Goal: Information Seeking & Learning: Learn about a topic

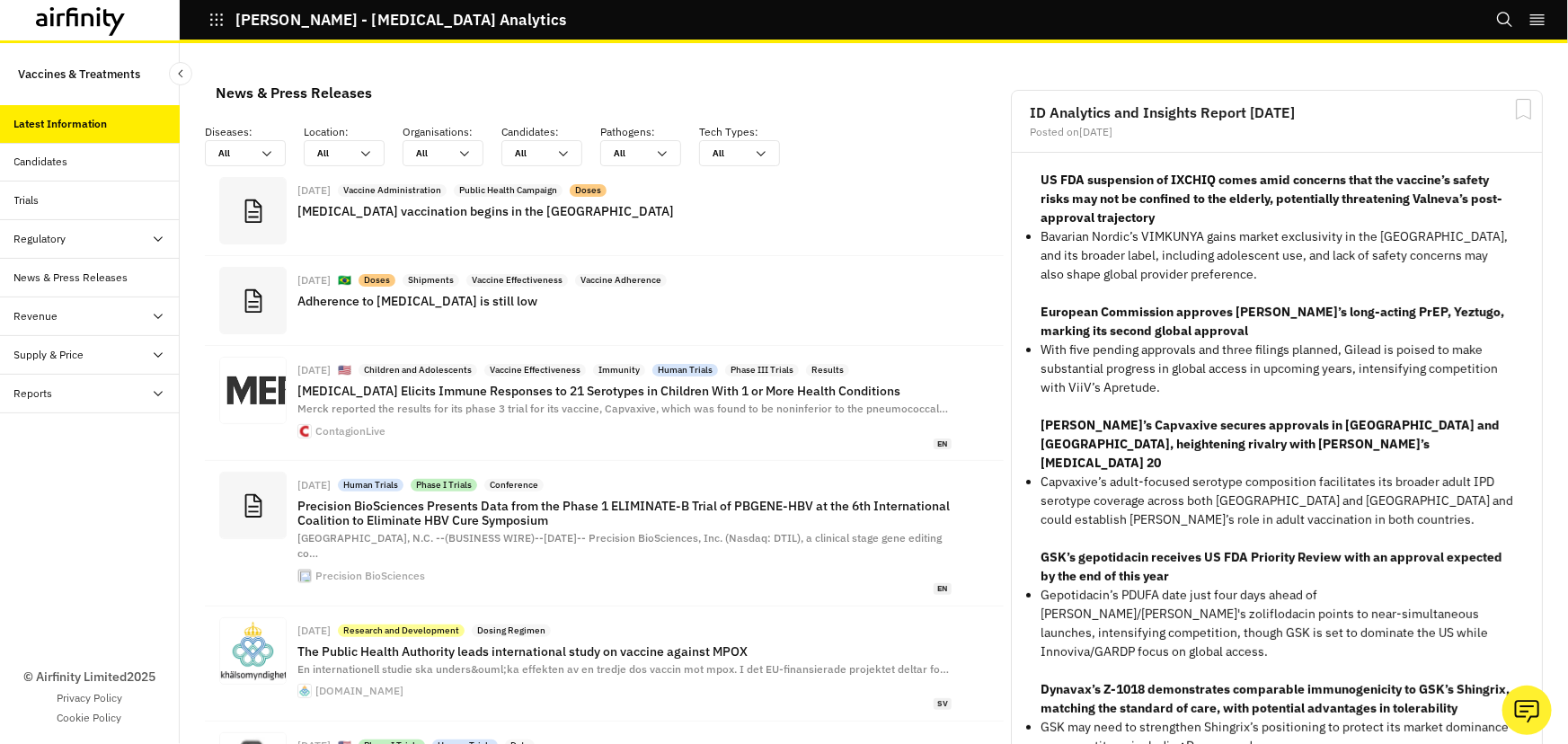
scroll to position [1328, 527]
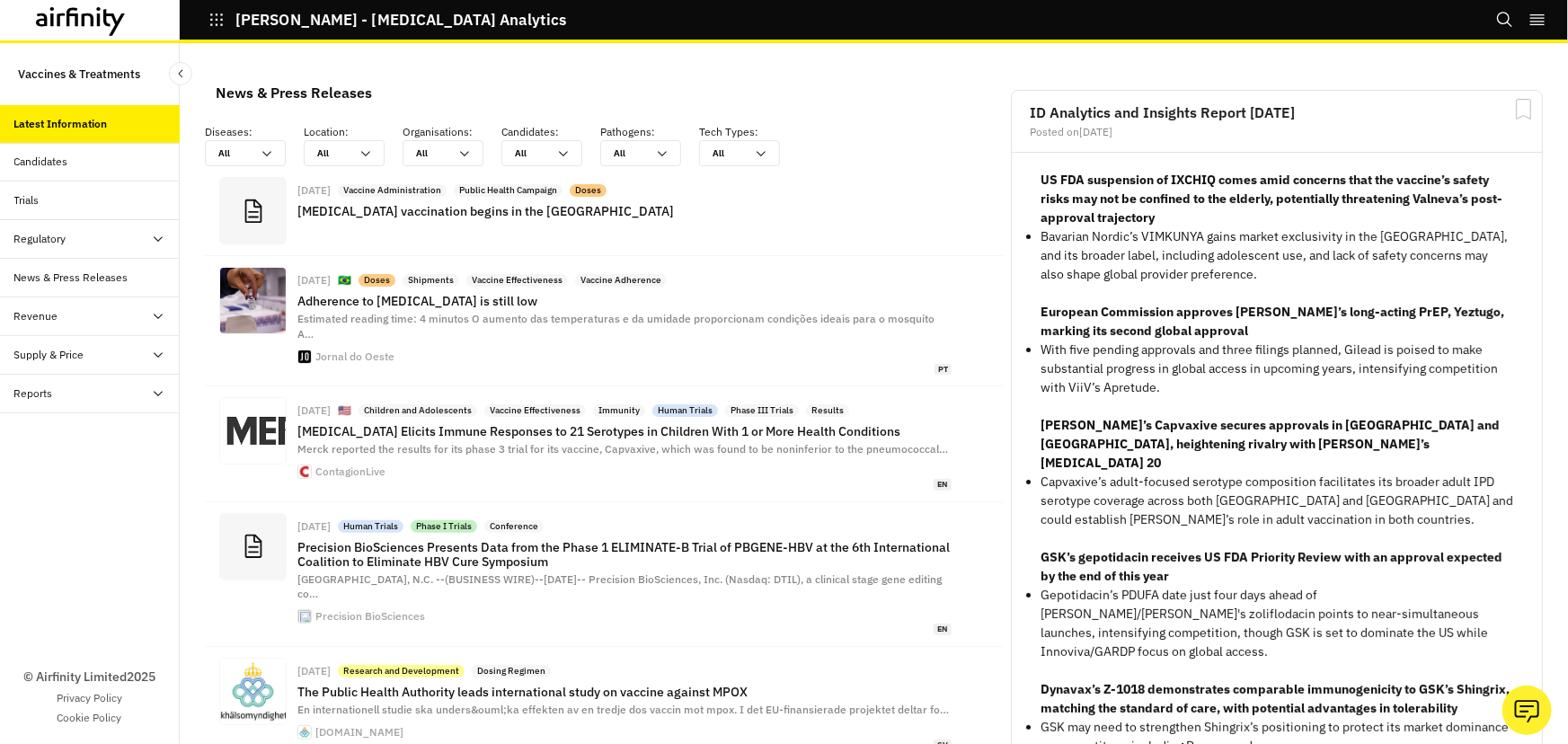
click at [62, 160] on div "Candidates" at bounding box center [41, 162] width 54 height 16
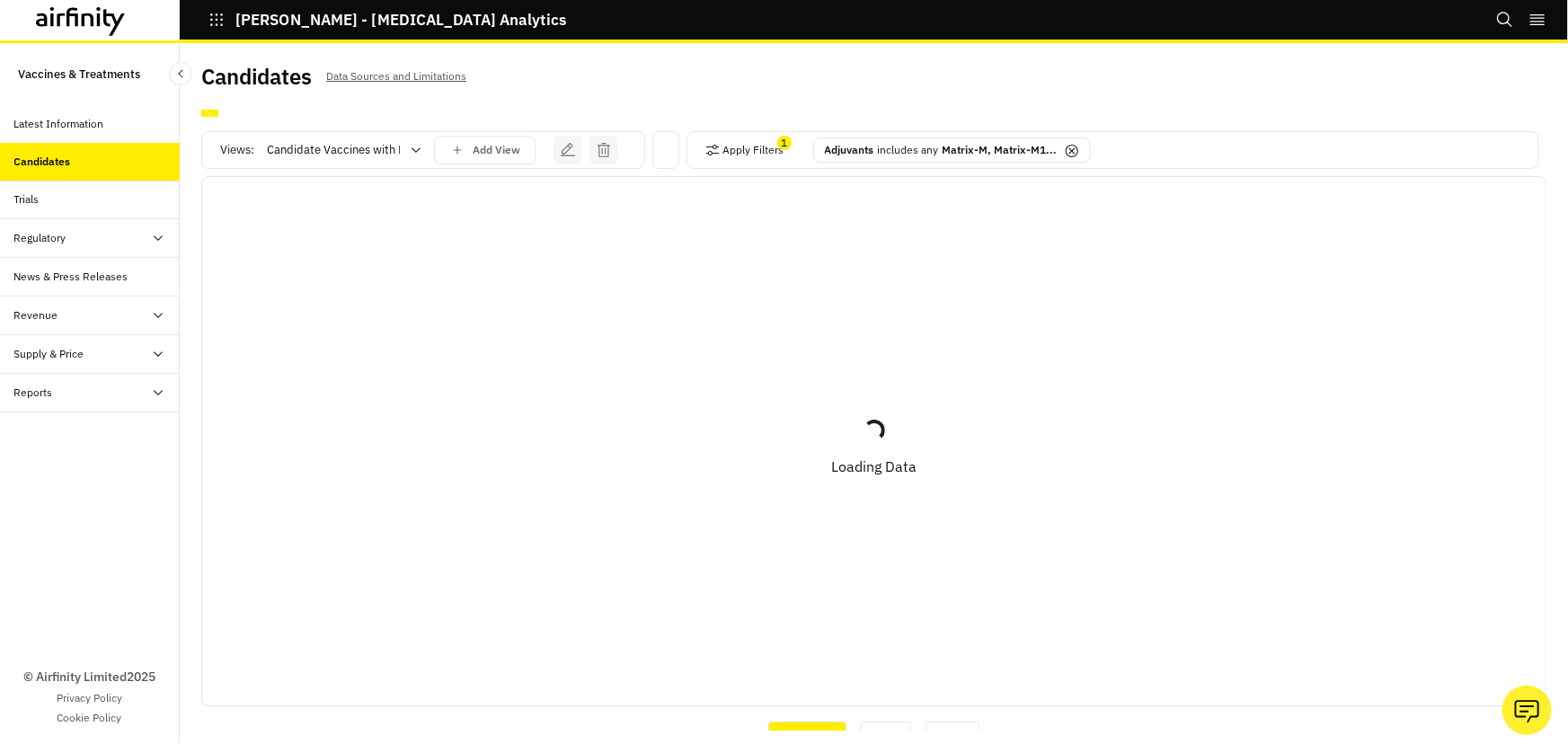
click at [356, 153] on div at bounding box center [334, 150] width 133 height 22
drag, startPoint x: 285, startPoint y: 198, endPoint x: 180, endPoint y: 251, distance: 117.6
click at [285, 198] on div "All" at bounding box center [352, 195] width 168 height 18
click at [279, 195] on div "Loading... Loading Data" at bounding box center [873, 440] width 1343 height 514
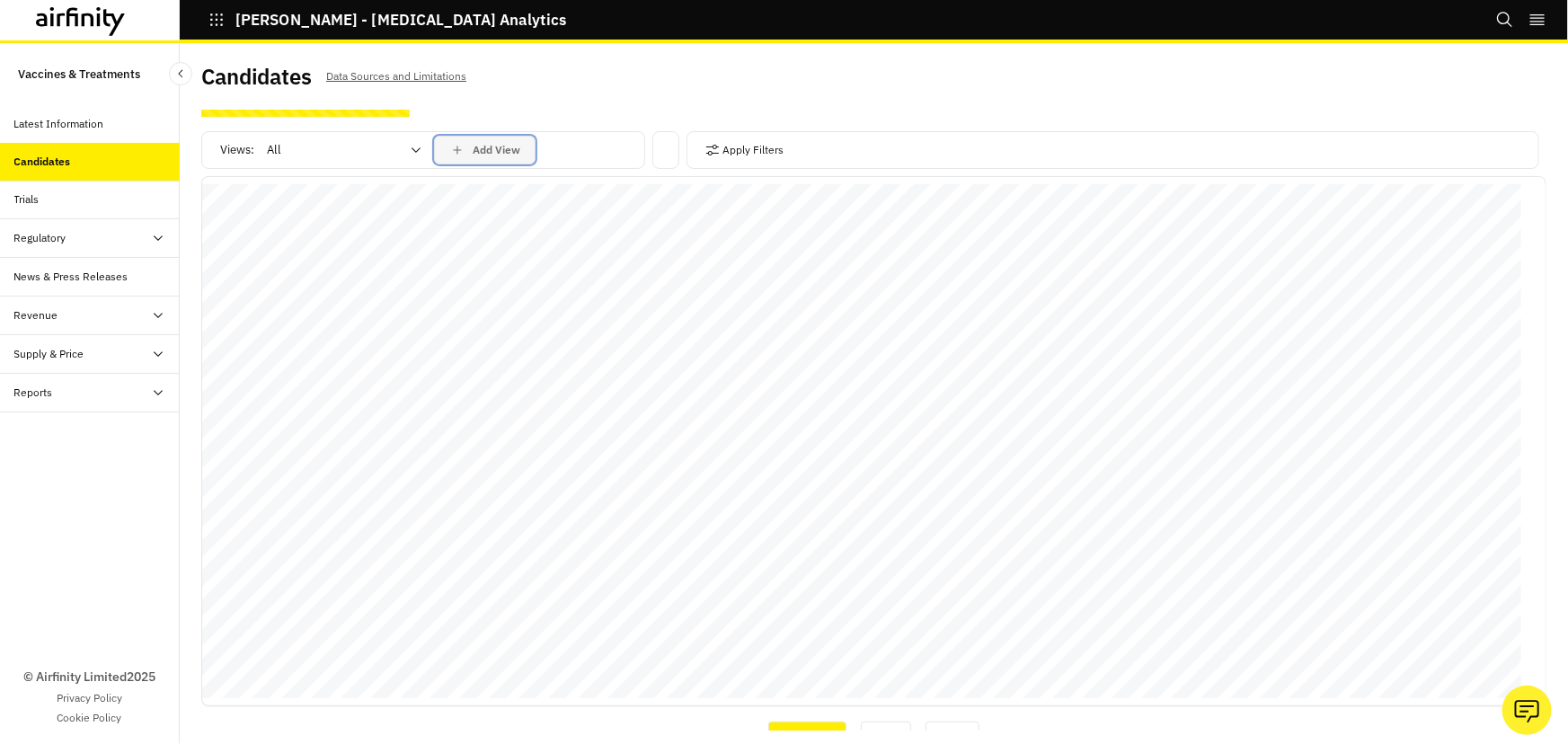
click at [523, 153] on button "Add View" at bounding box center [485, 150] width 101 height 29
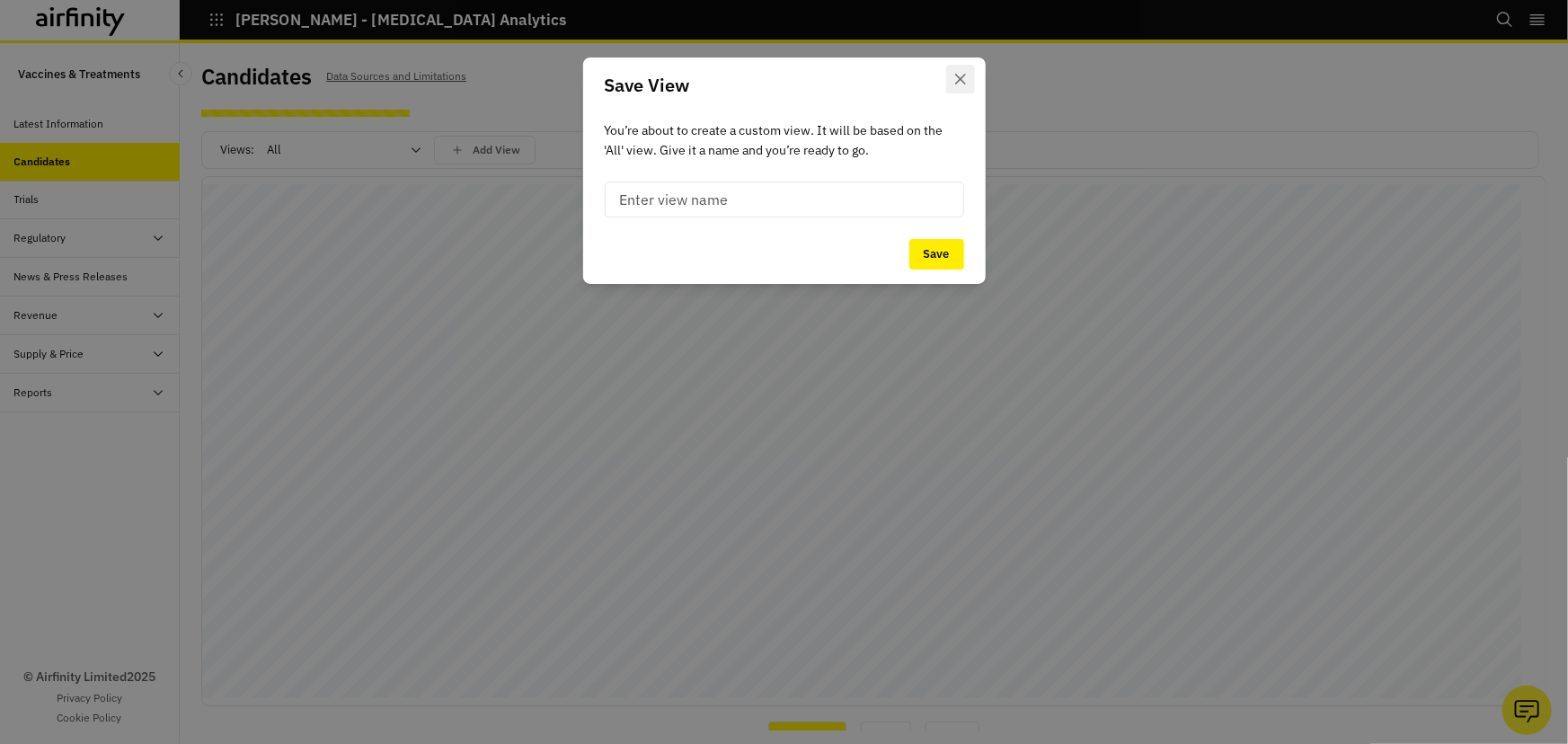
click at [959, 77] on icon "Close" at bounding box center [959, 78] width 11 height 11
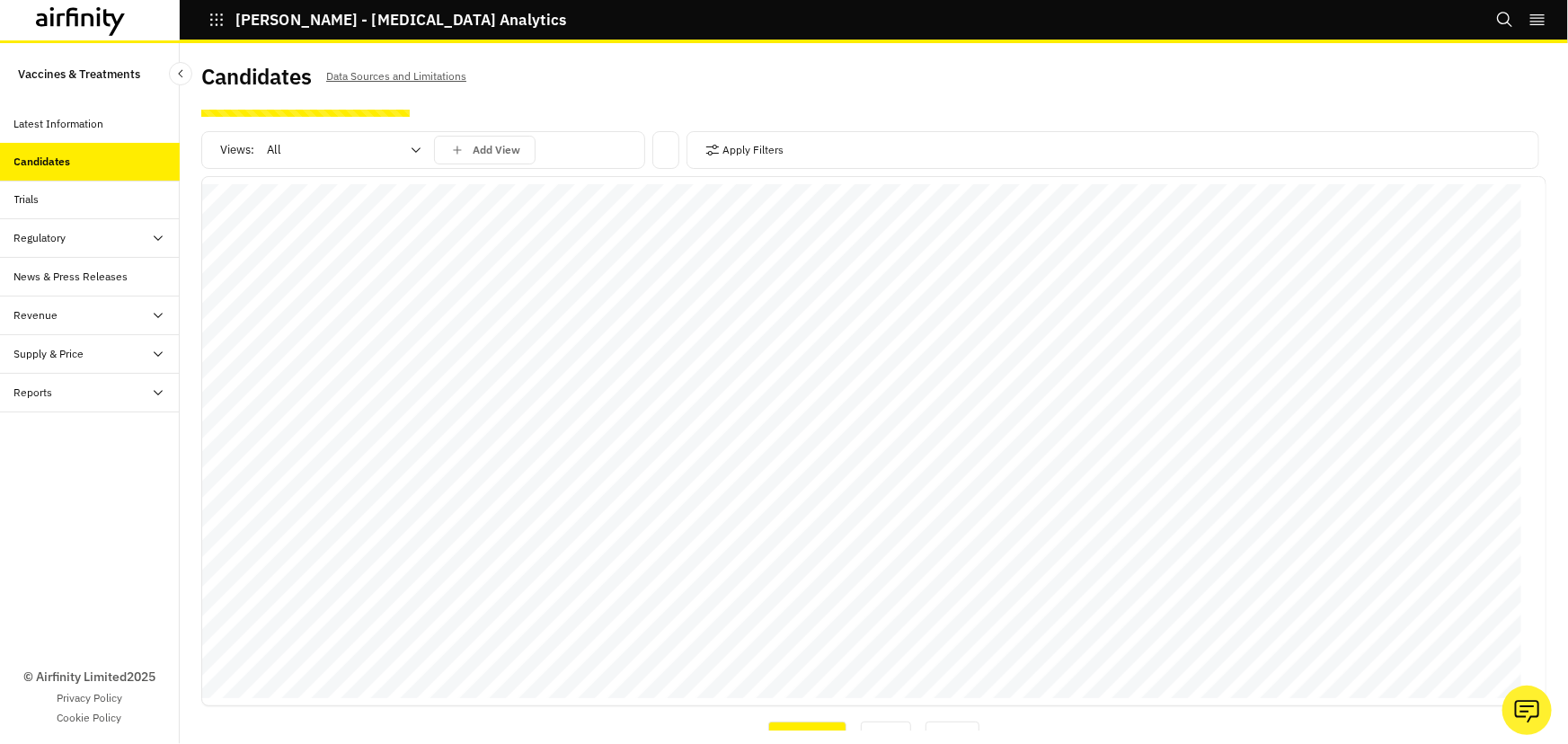
click at [343, 146] on div at bounding box center [334, 150] width 133 height 22
click at [326, 221] on div "Vaccines" at bounding box center [352, 226] width 168 height 18
click at [749, 149] on button "Apply Filters" at bounding box center [745, 150] width 79 height 29
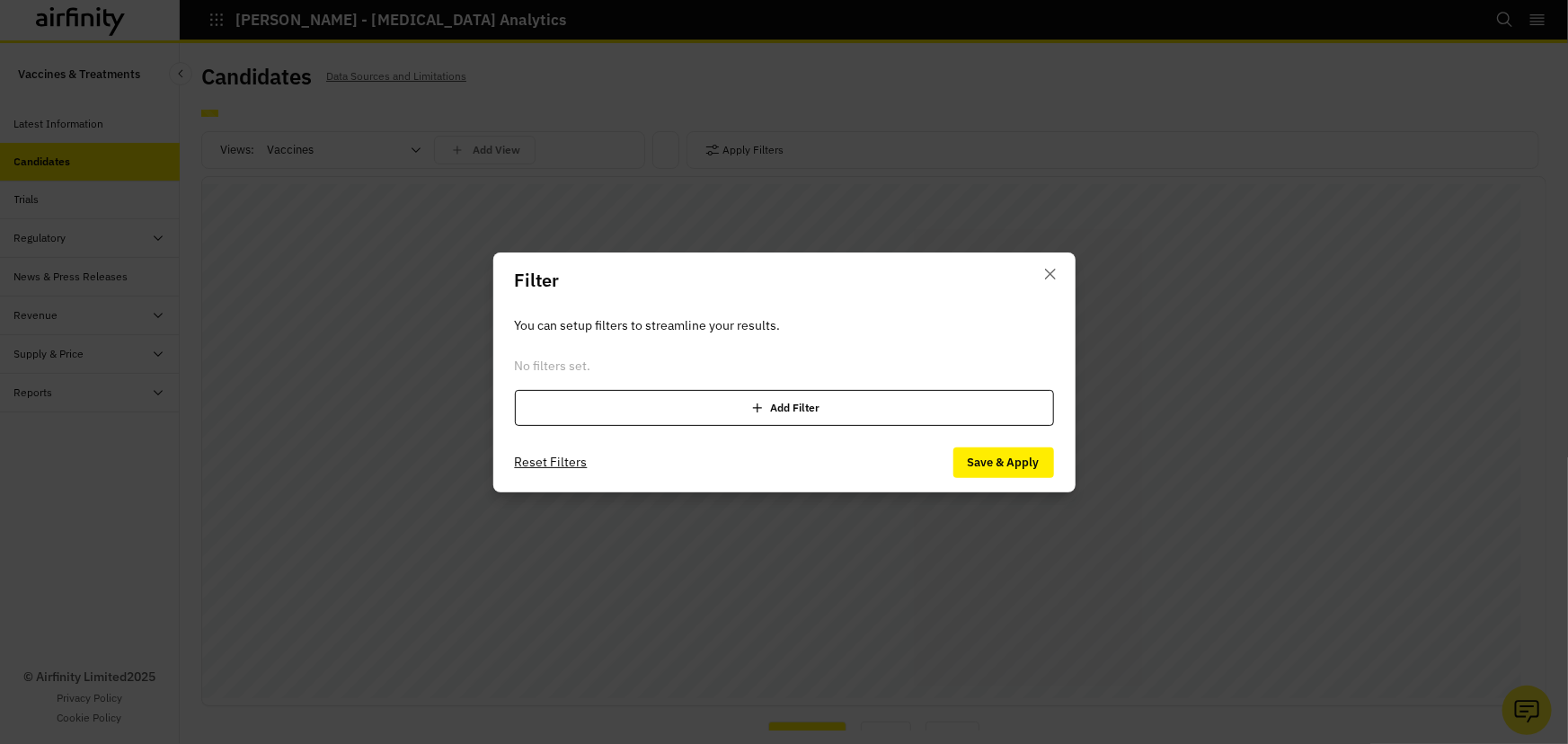
click at [779, 391] on div "Add Filter" at bounding box center [784, 407] width 540 height 36
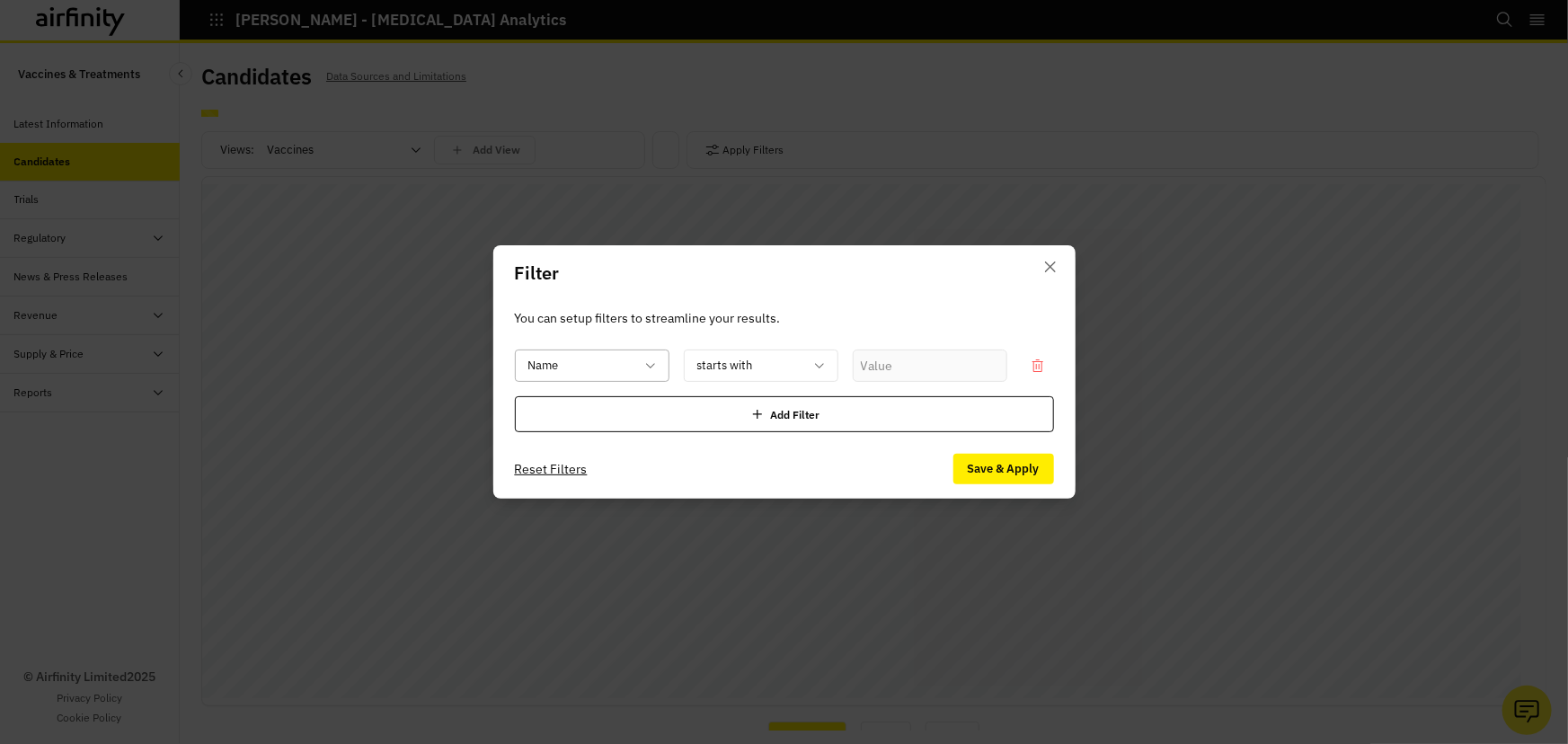
click at [629, 364] on div at bounding box center [581, 366] width 106 height 23
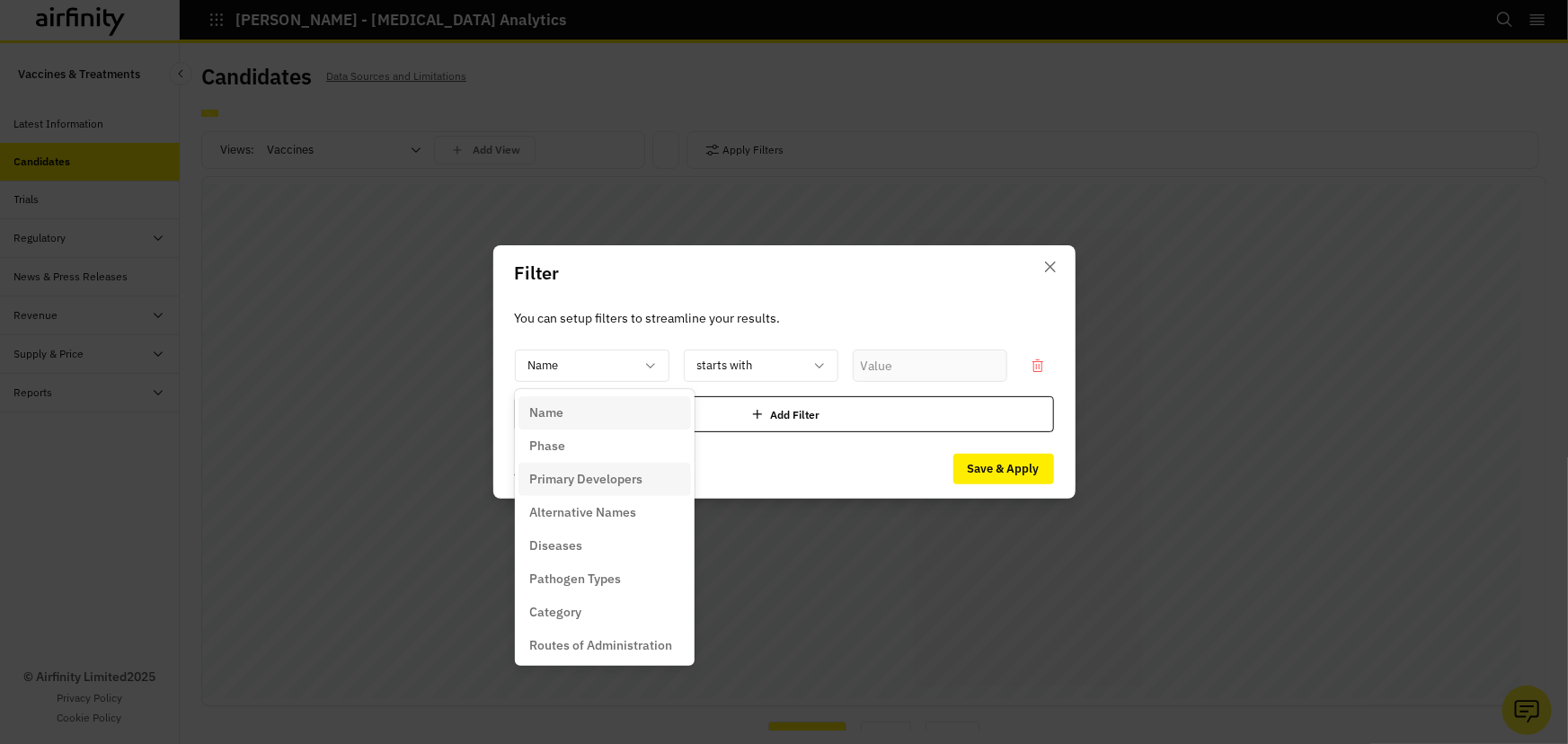
click at [593, 547] on div "Diseases" at bounding box center [605, 545] width 151 height 19
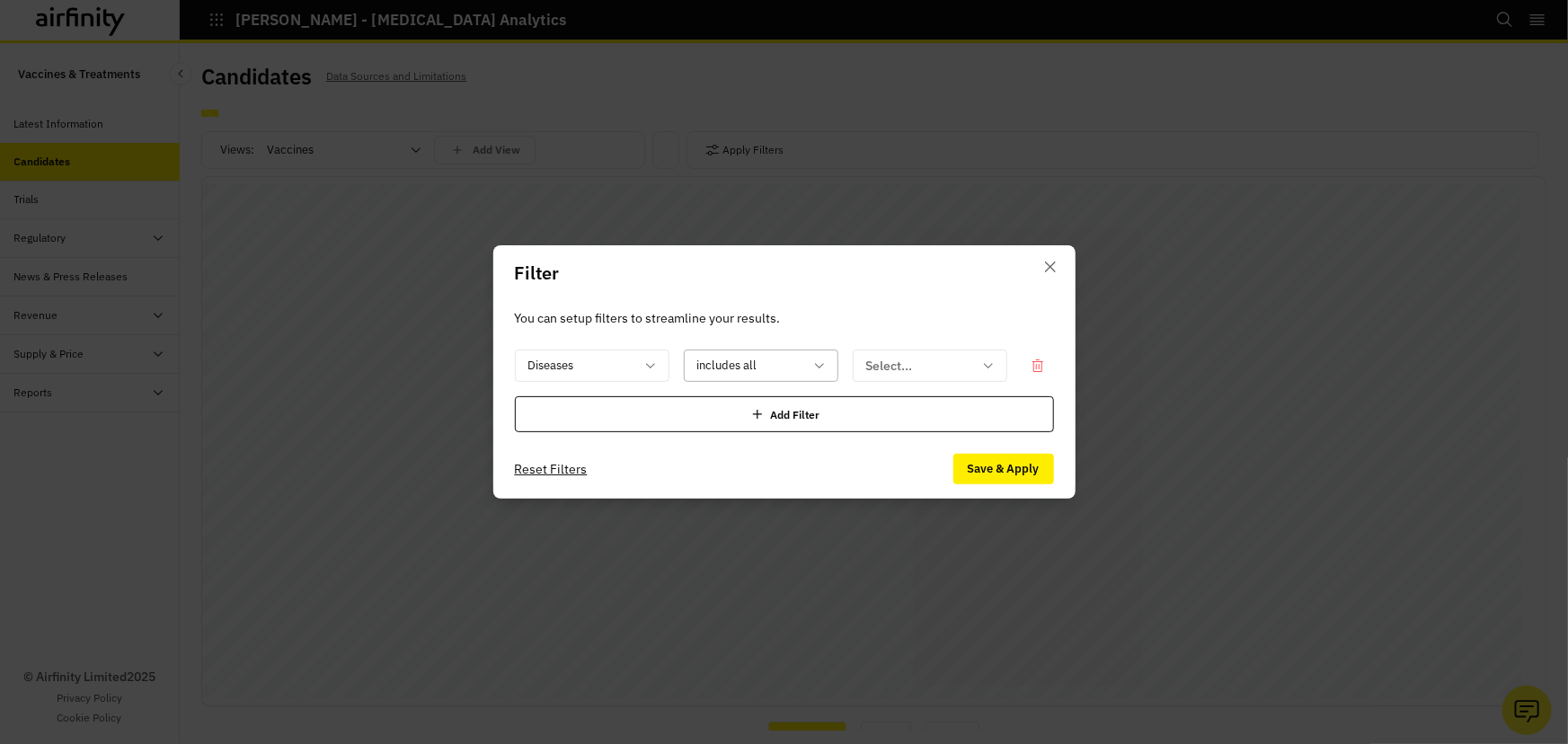
click at [802, 368] on div at bounding box center [750, 366] width 106 height 23
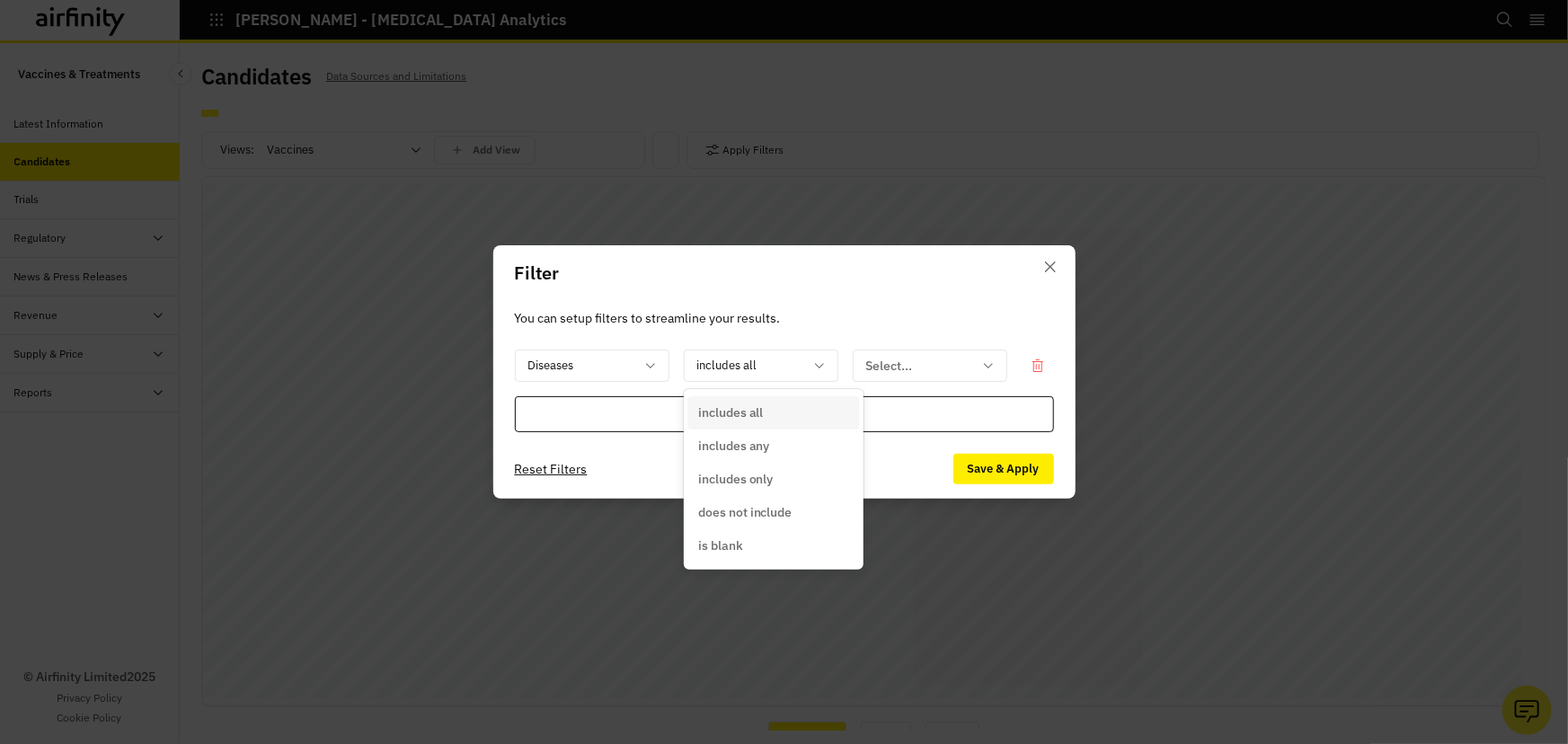
click at [764, 446] on p "includes any" at bounding box center [734, 445] width 72 height 19
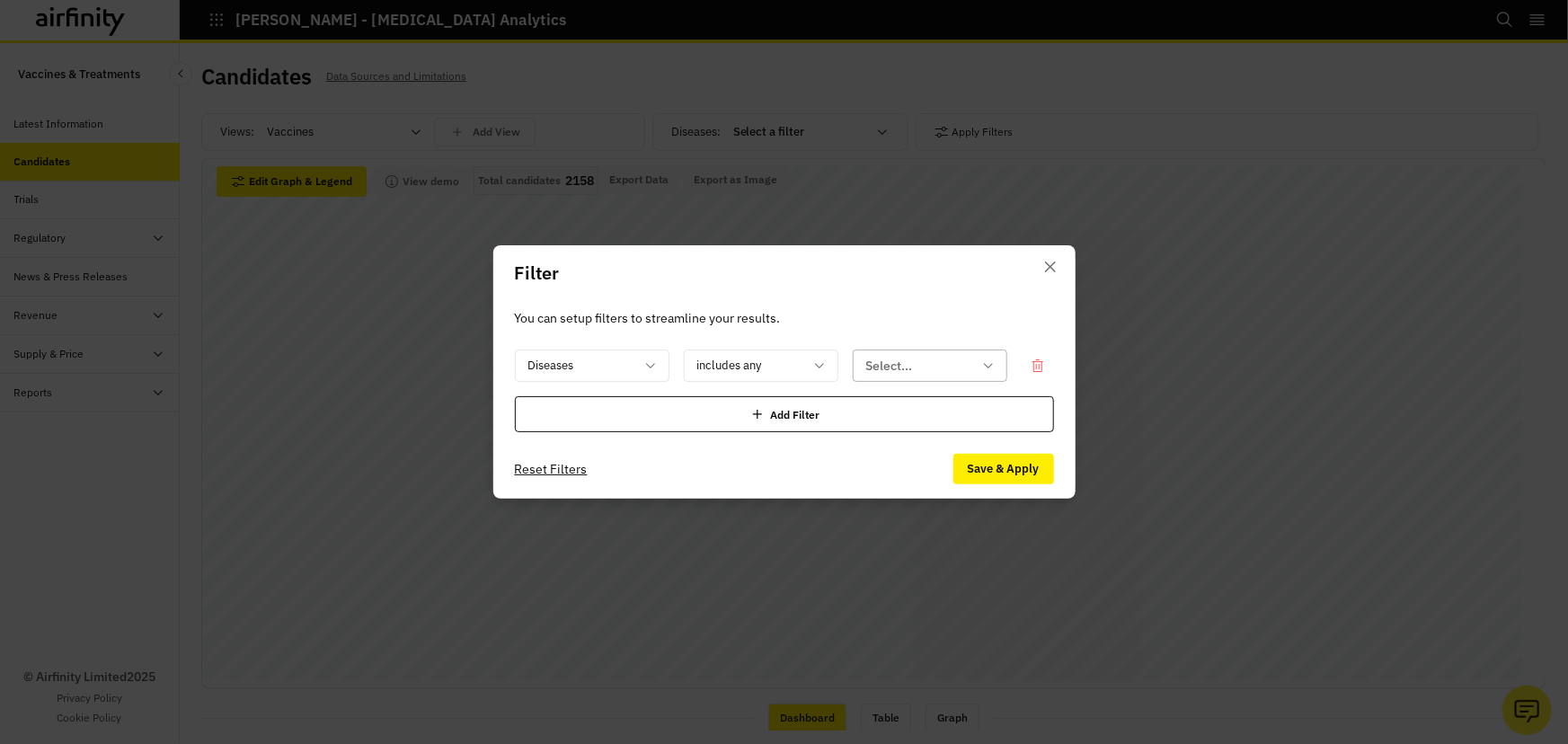
click at [897, 362] on div at bounding box center [919, 366] width 106 height 23
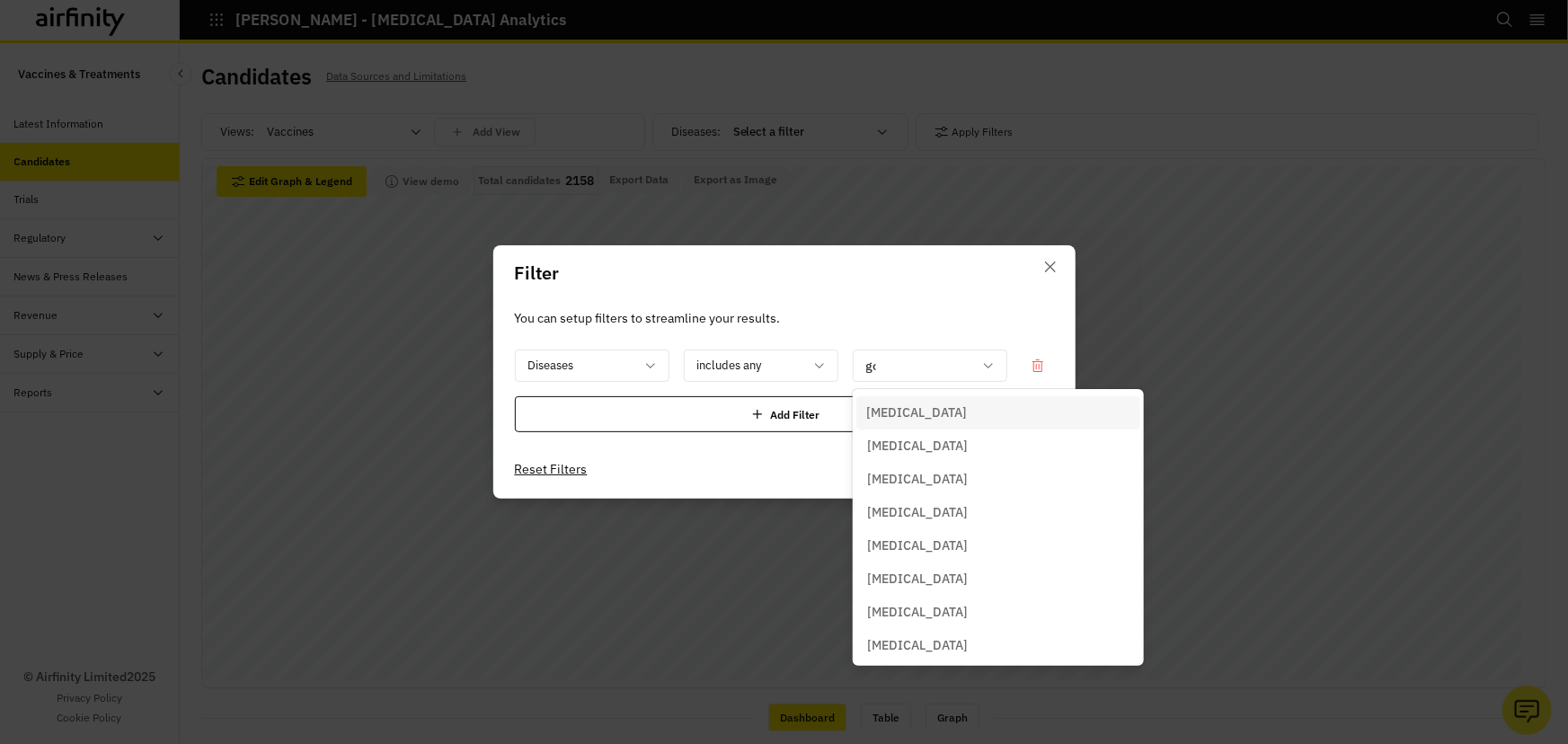
type input "gon"
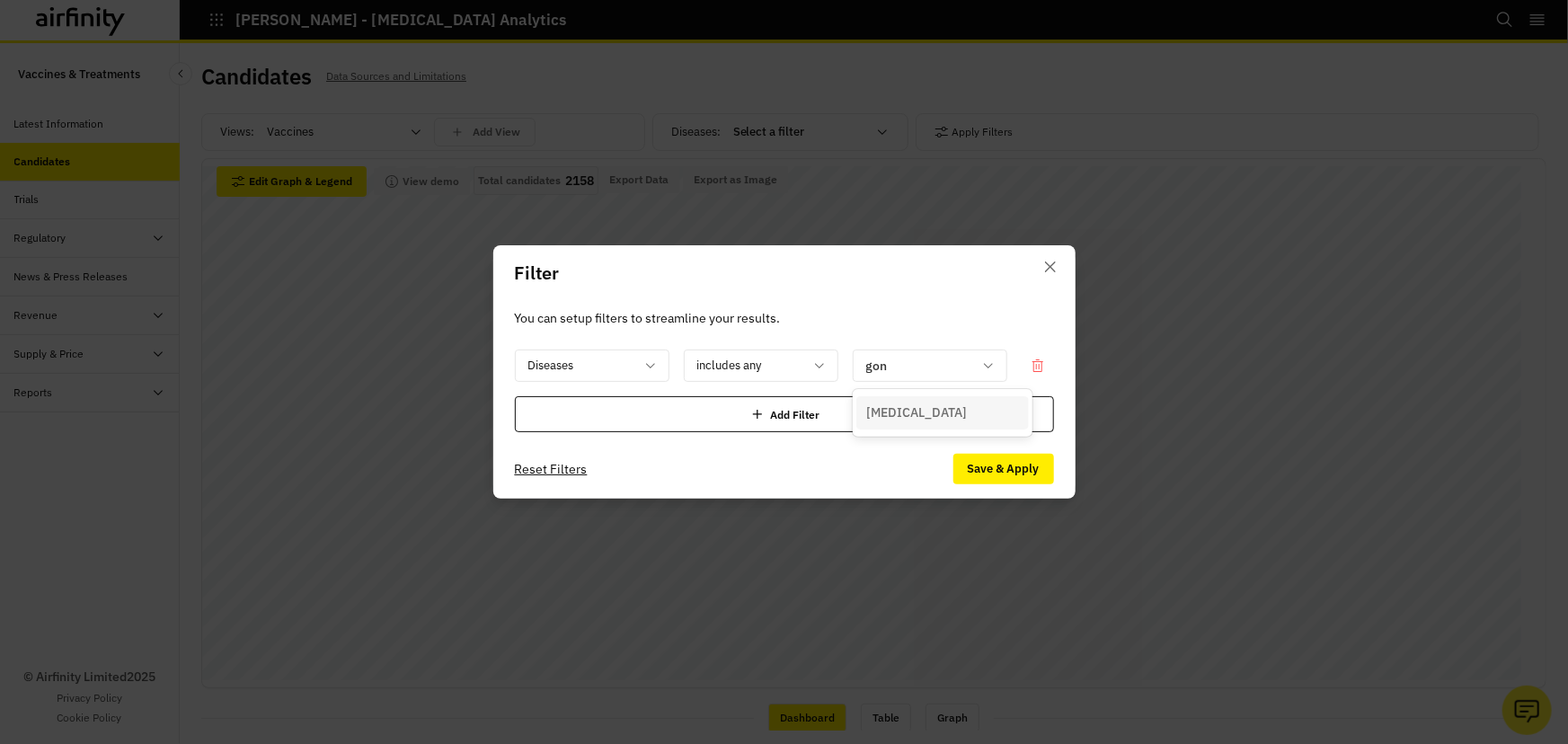
click at [945, 408] on div "[MEDICAL_DATA]" at bounding box center [943, 412] width 151 height 19
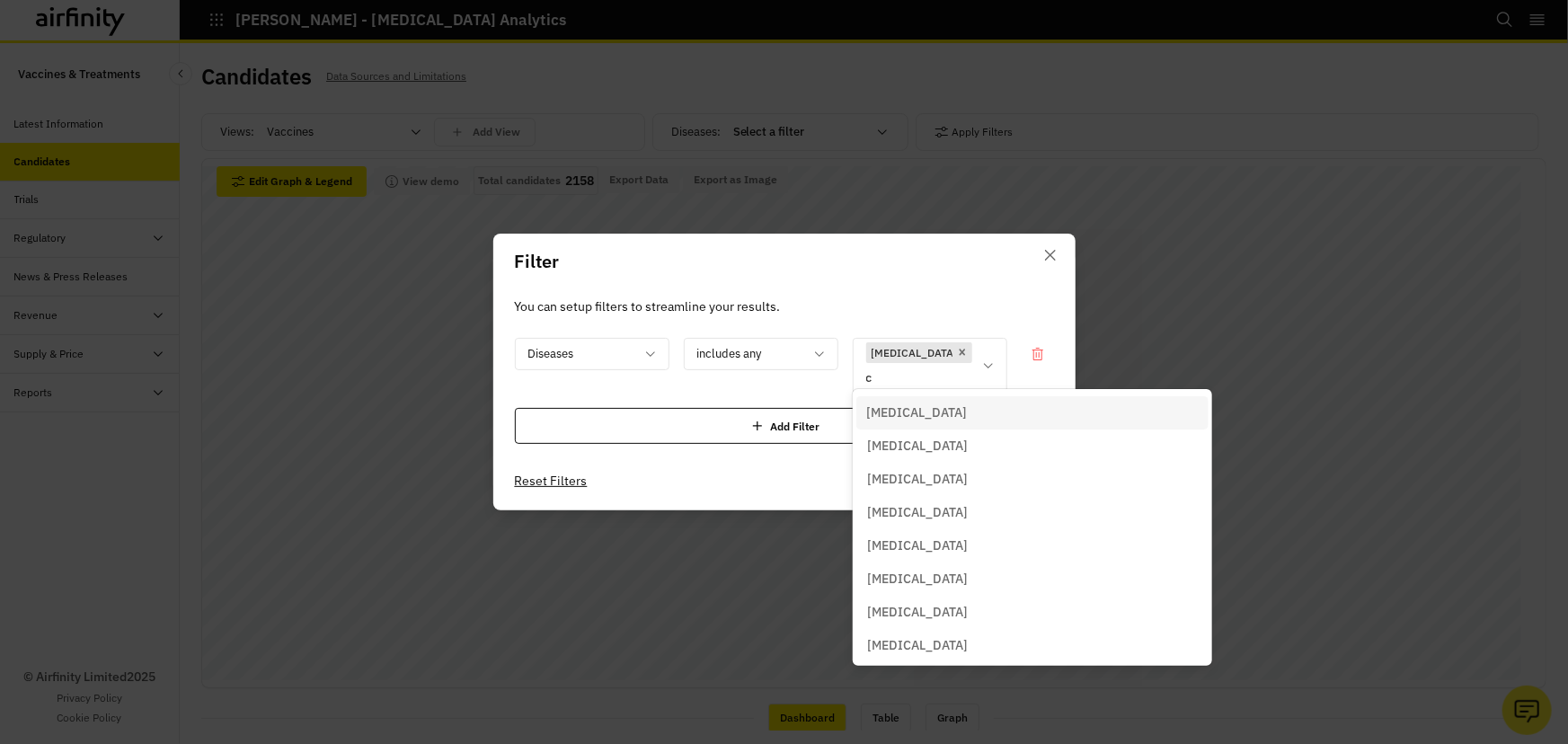
type input "ch"
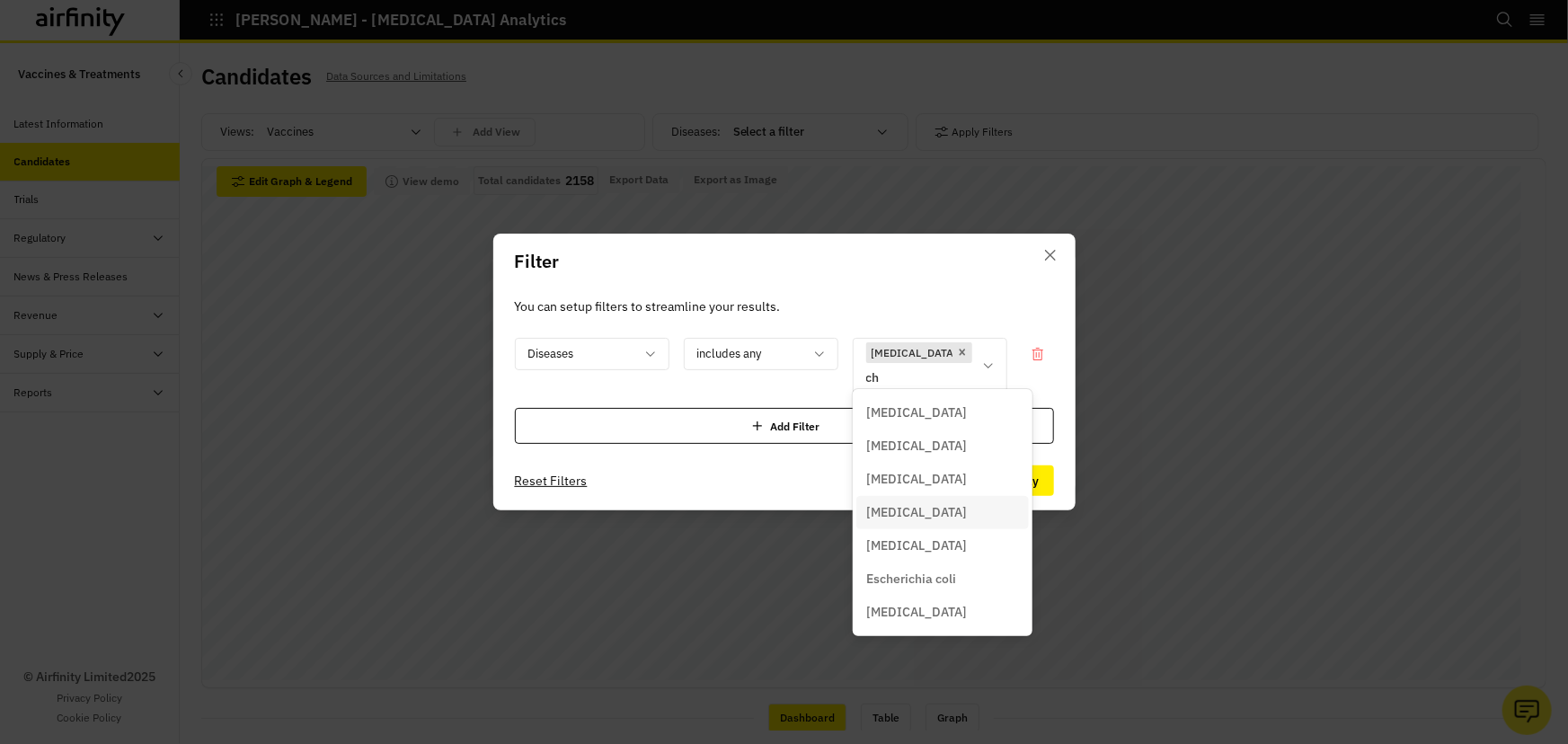
click at [936, 512] on div "[MEDICAL_DATA]" at bounding box center [943, 512] width 151 height 19
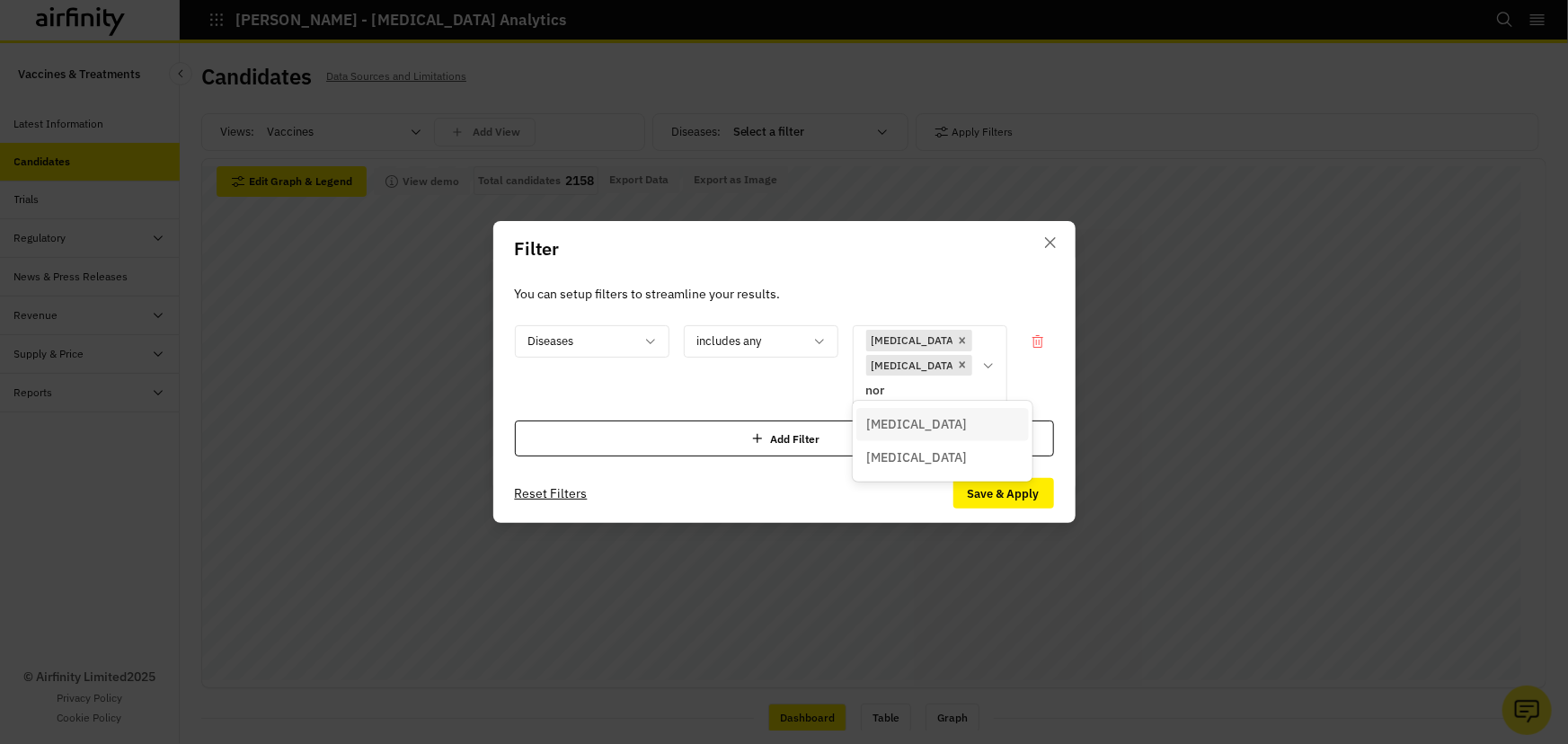
type input "noro"
click at [916, 437] on p "[MEDICAL_DATA]" at bounding box center [917, 436] width 100 height 19
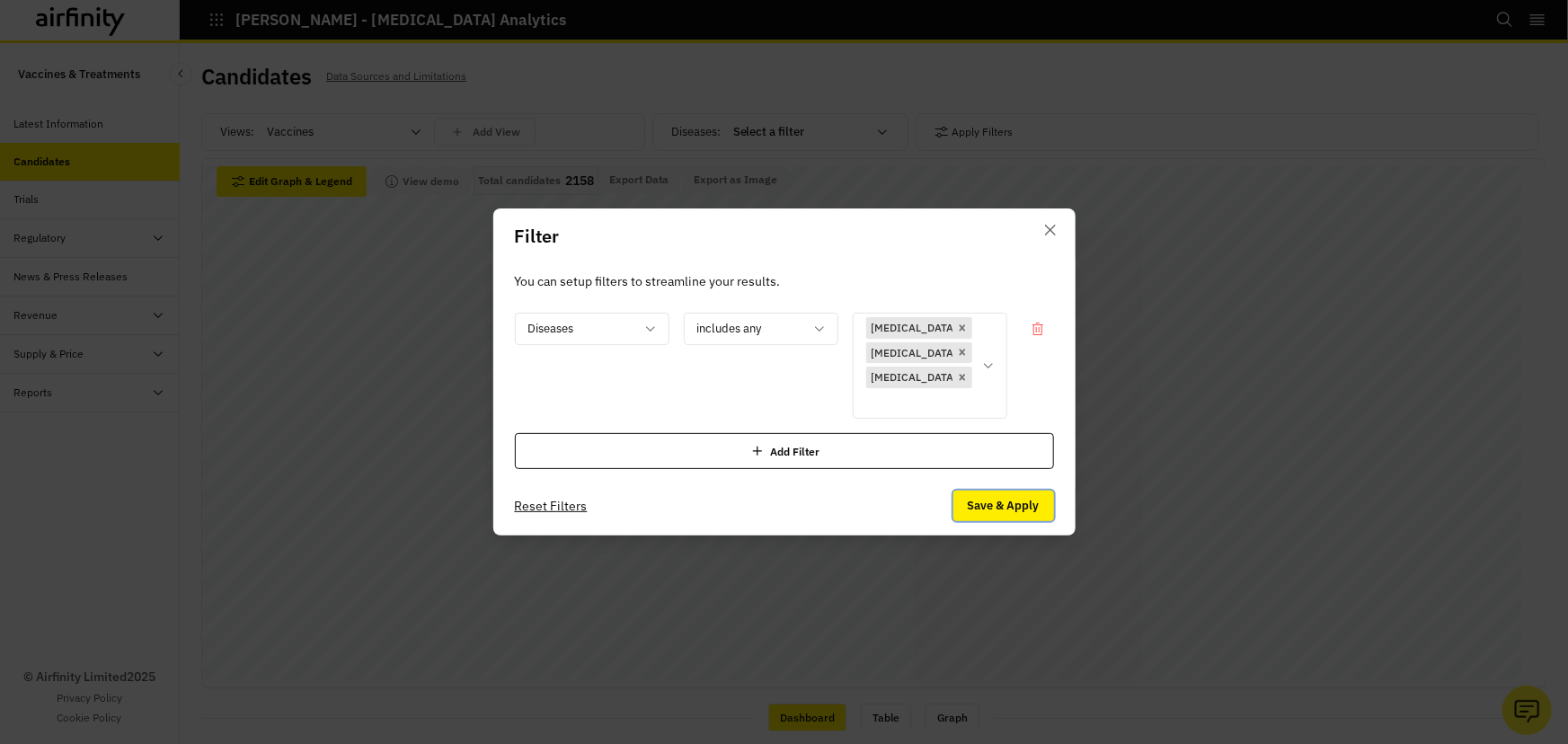
click at [1021, 496] on button "Save & Apply" at bounding box center [1003, 506] width 100 height 31
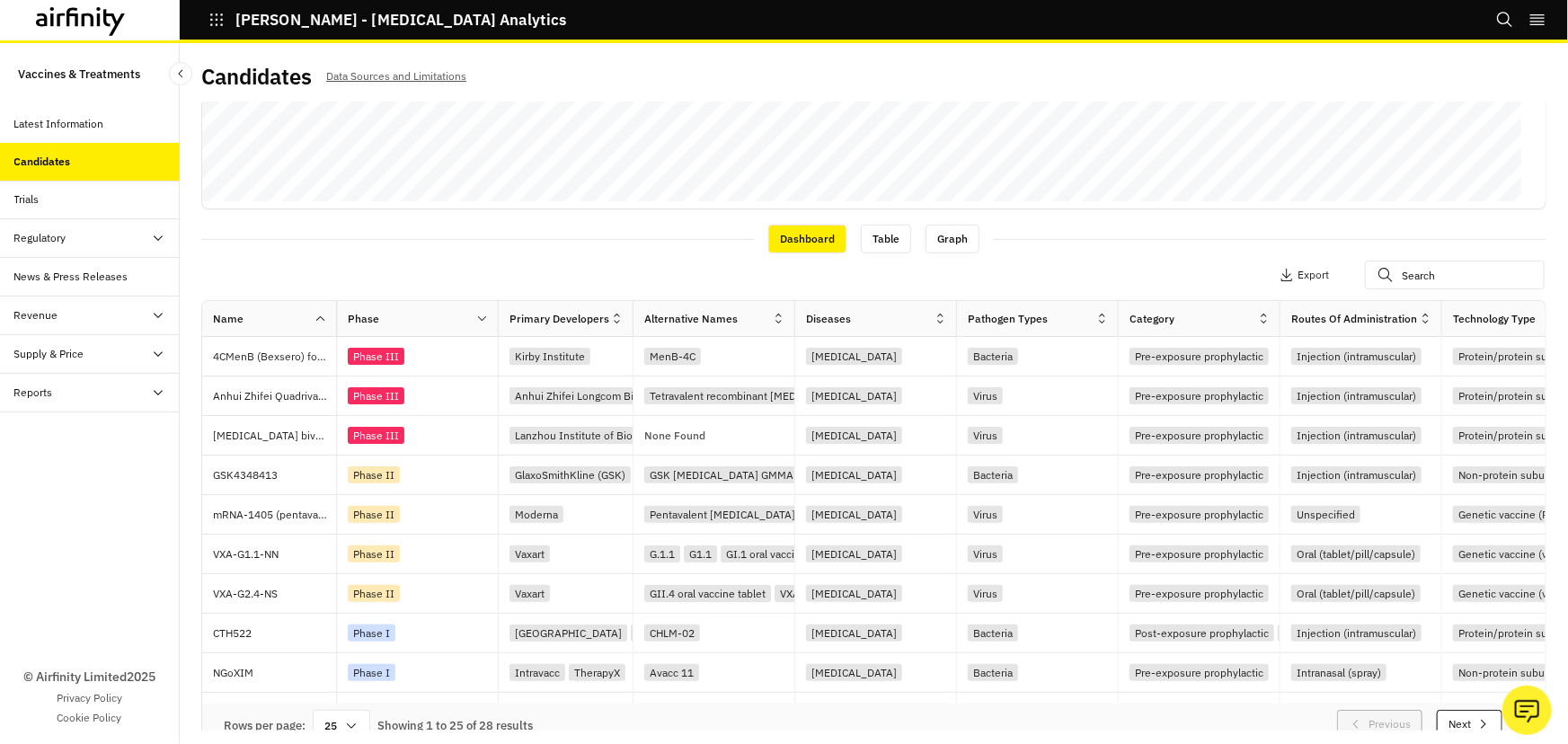
scroll to position [496, 0]
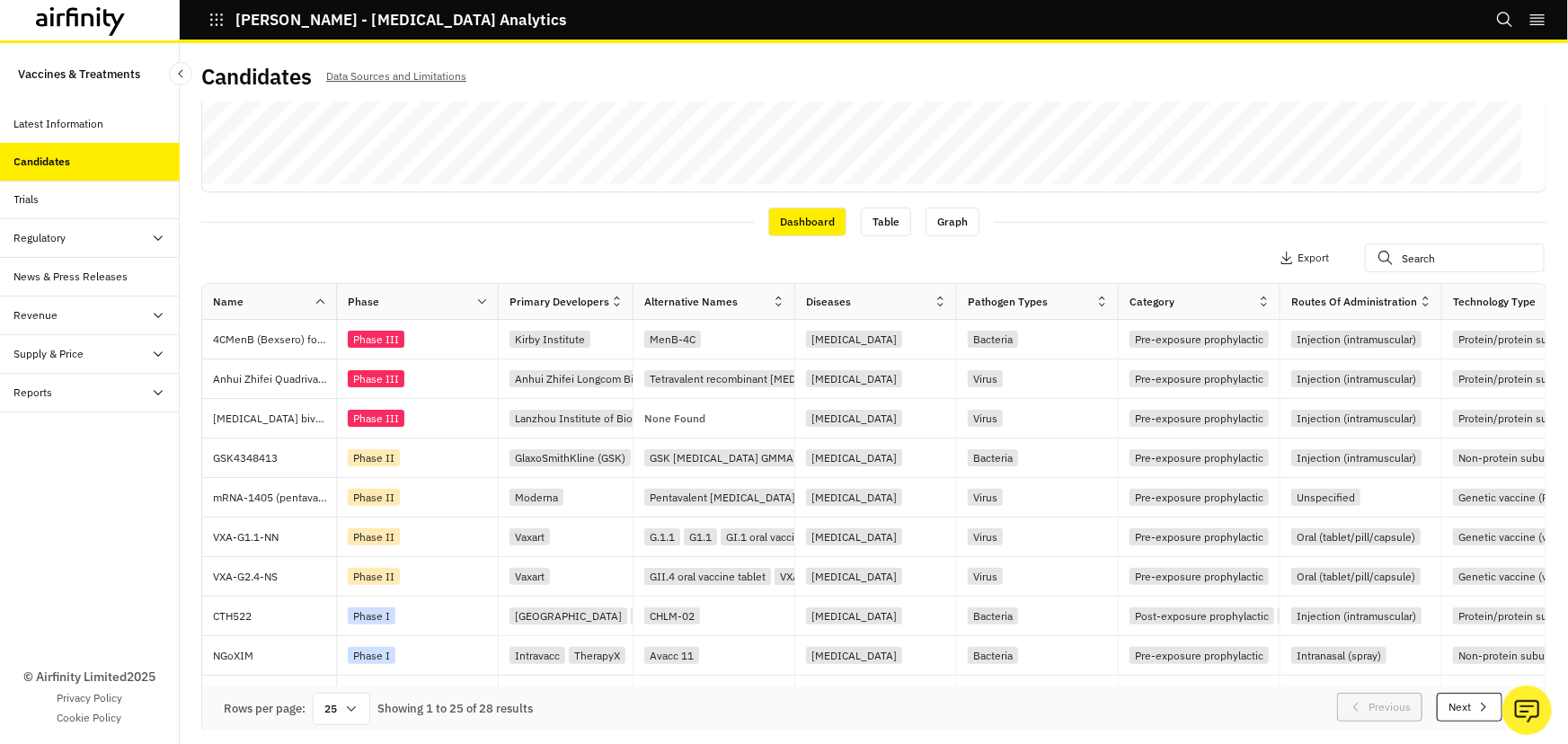
click at [352, 706] on icon at bounding box center [351, 708] width 14 height 14
click at [342, 504] on div "75" at bounding box center [341, 512] width 52 height 41
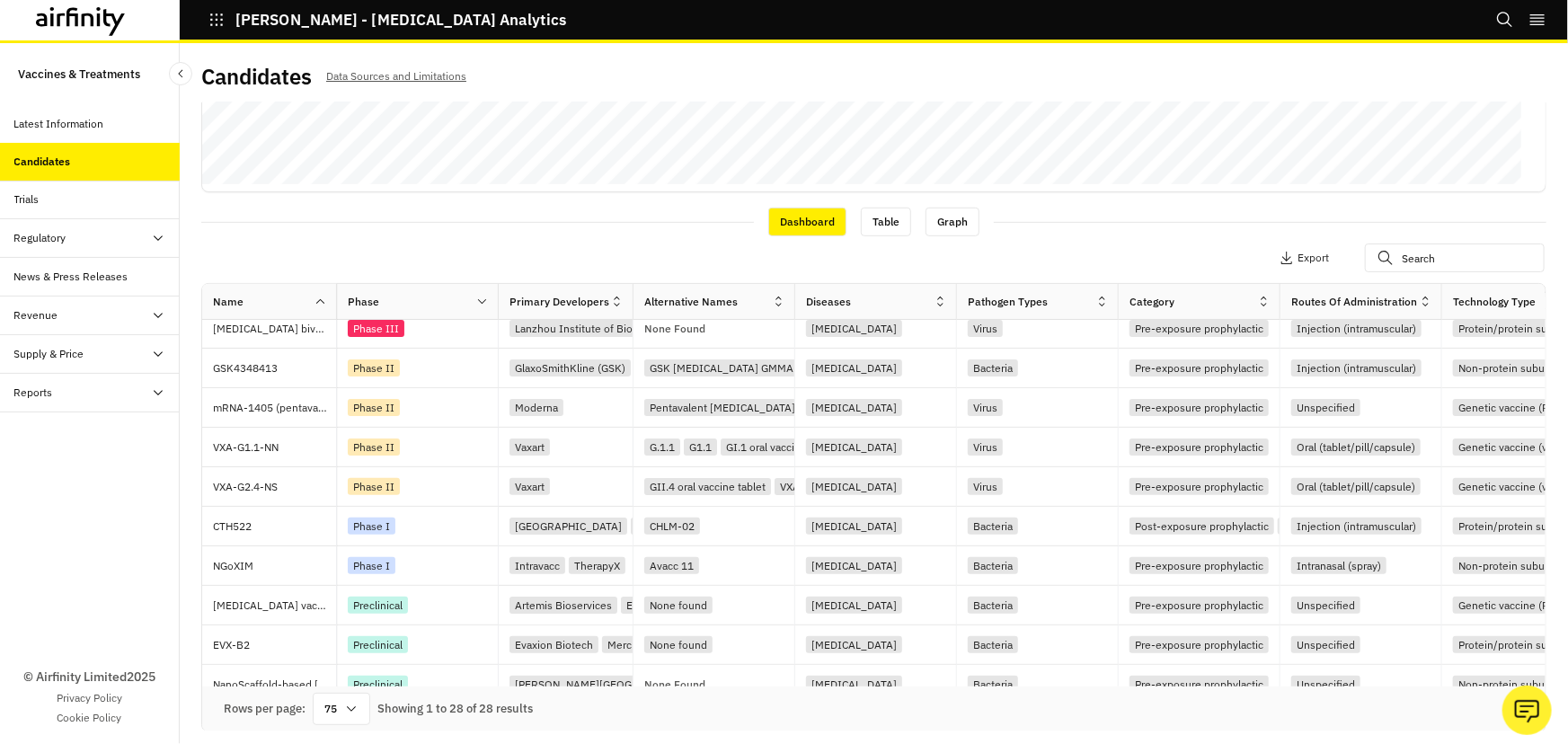
scroll to position [0, 0]
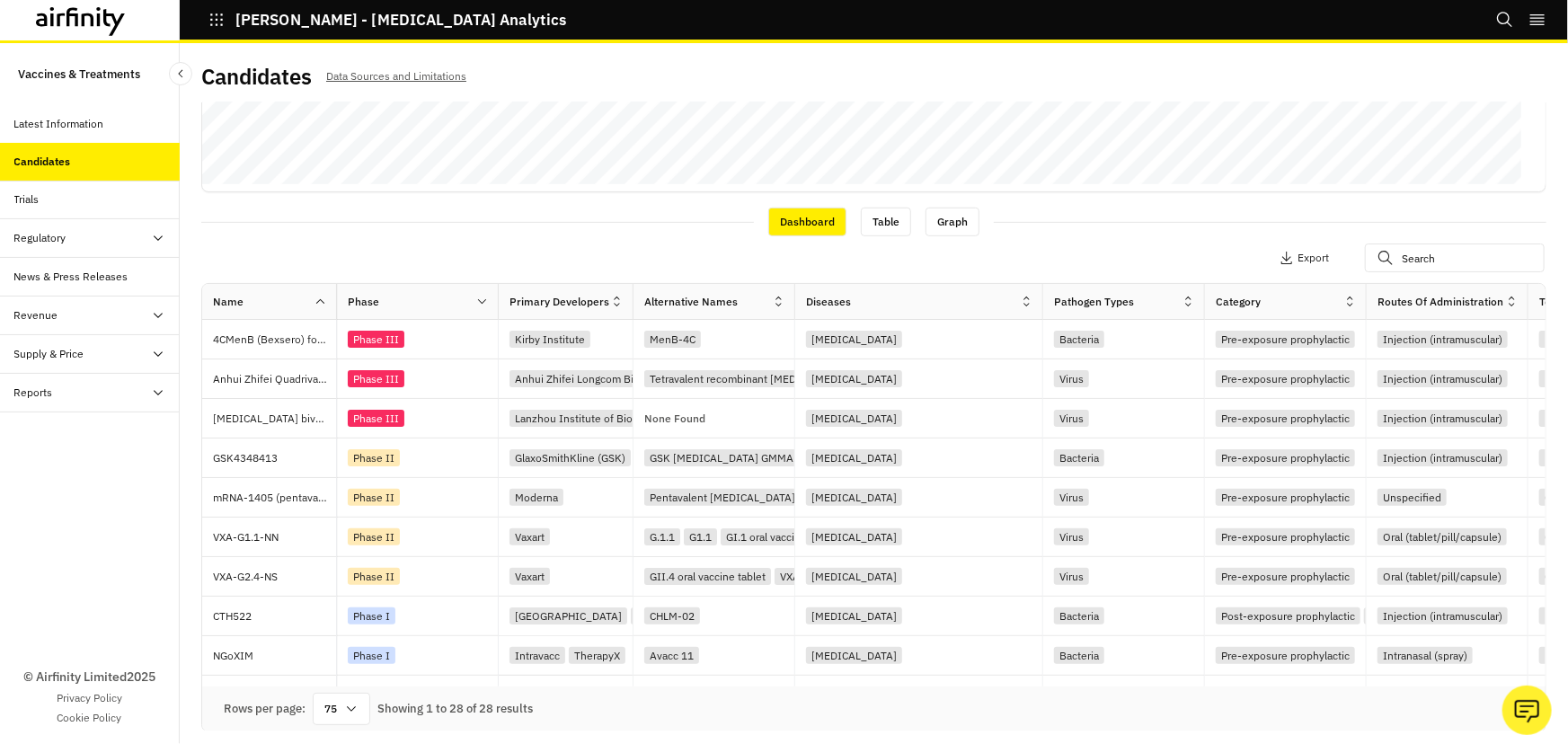
drag, startPoint x: 957, startPoint y: 305, endPoint x: 1043, endPoint y: 300, distance: 86.1
click at [1043, 300] on div at bounding box center [1041, 301] width 9 height 21
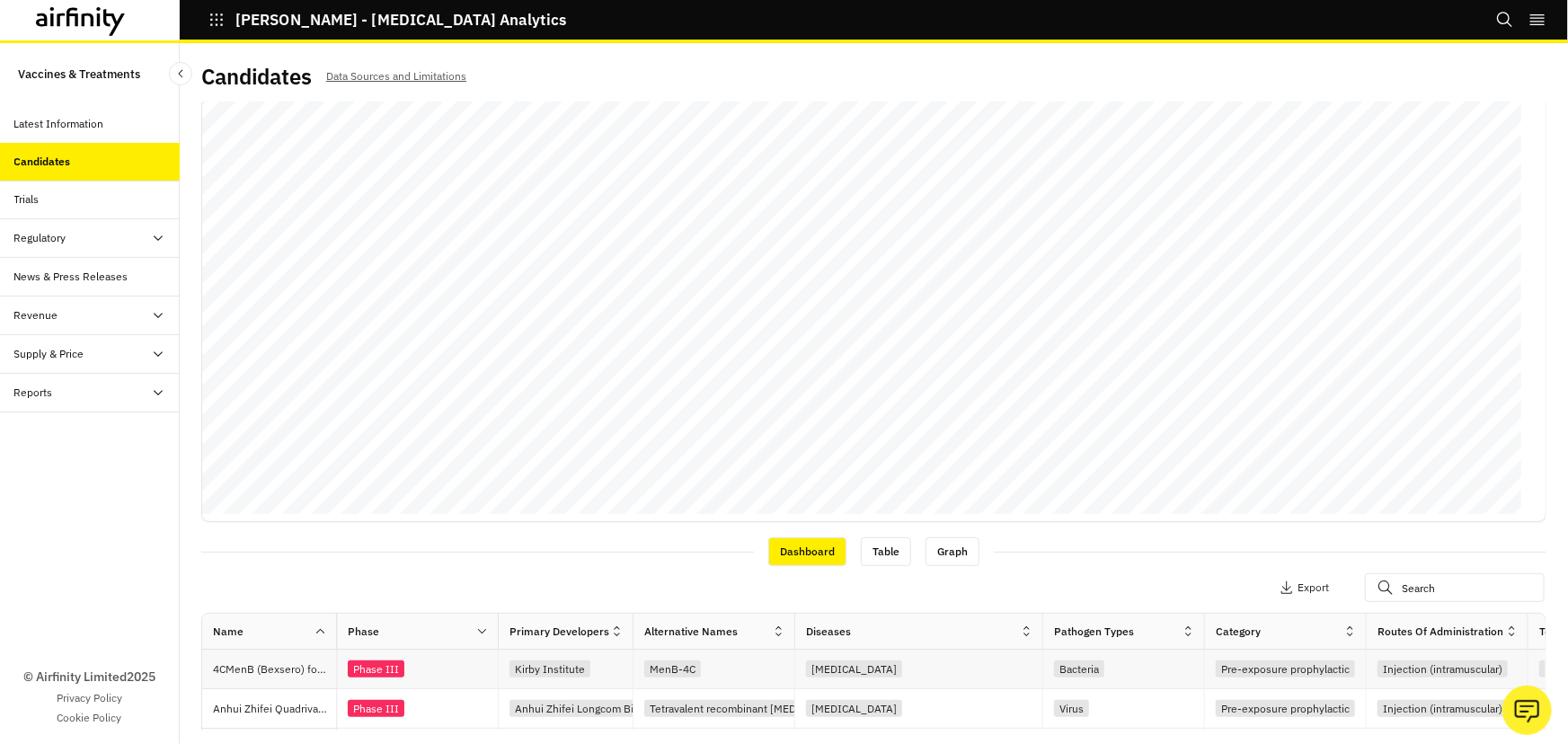
scroll to position [170, 0]
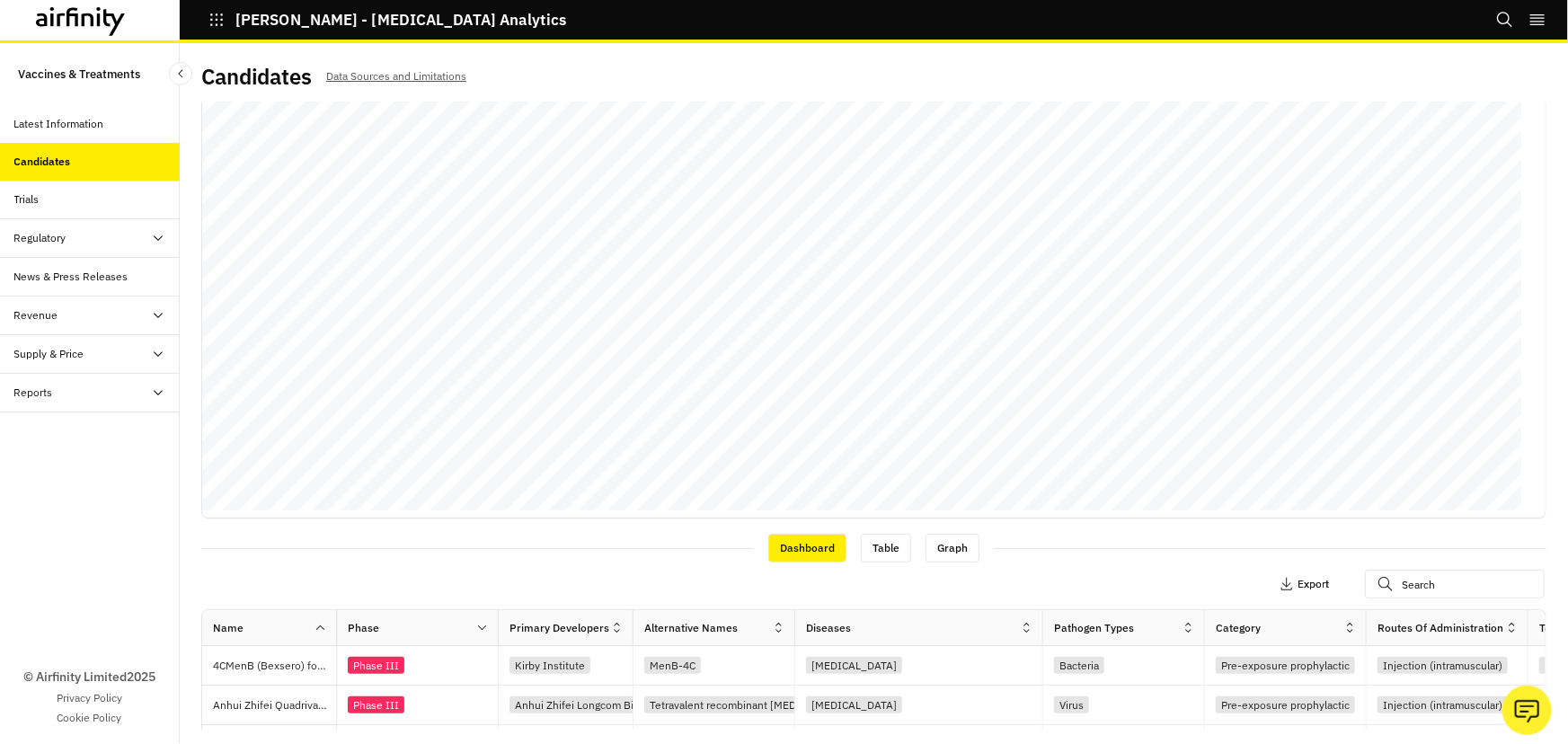
click at [1280, 582] on button "Export" at bounding box center [1305, 583] width 50 height 29
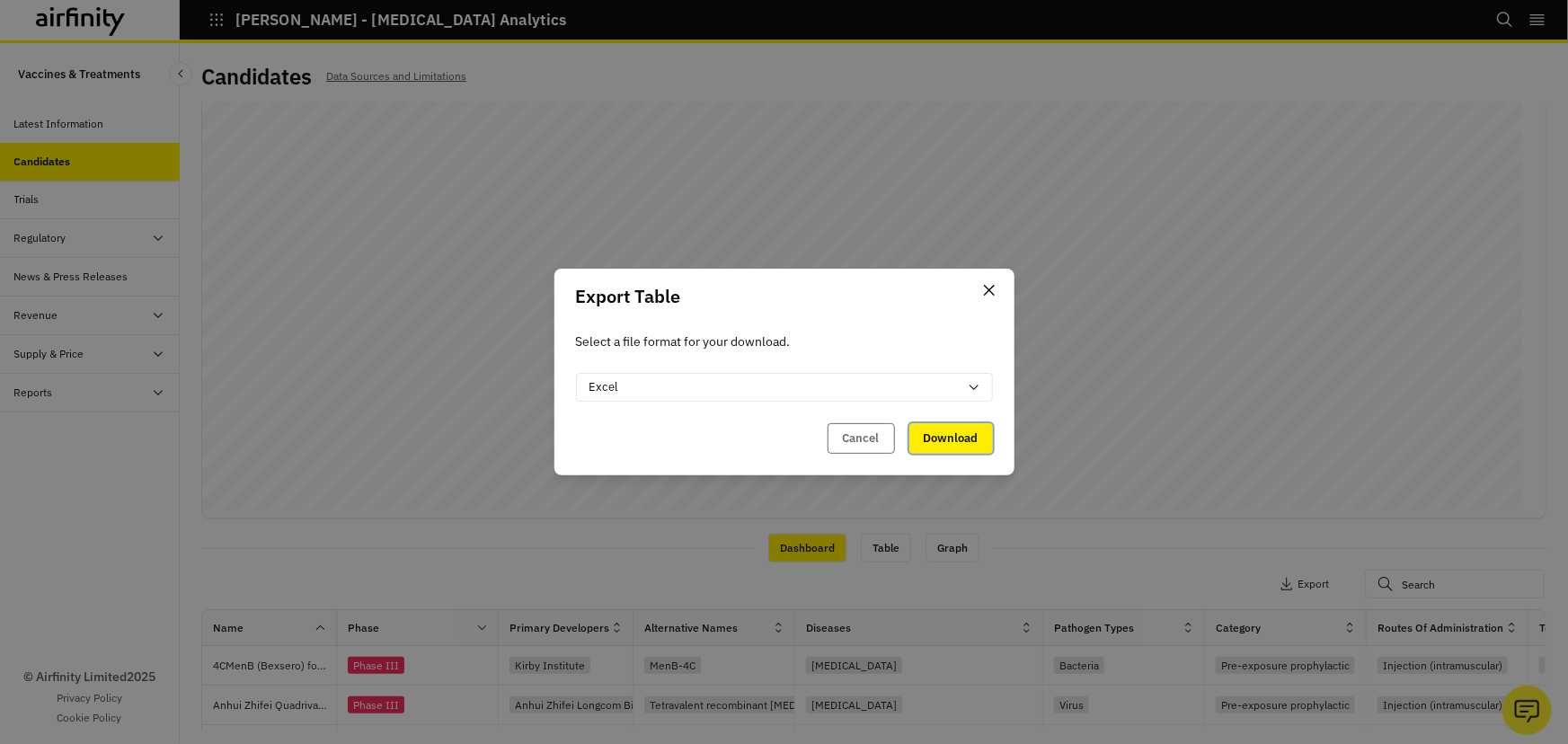
click at [960, 438] on button "Download" at bounding box center [951, 438] width 83 height 31
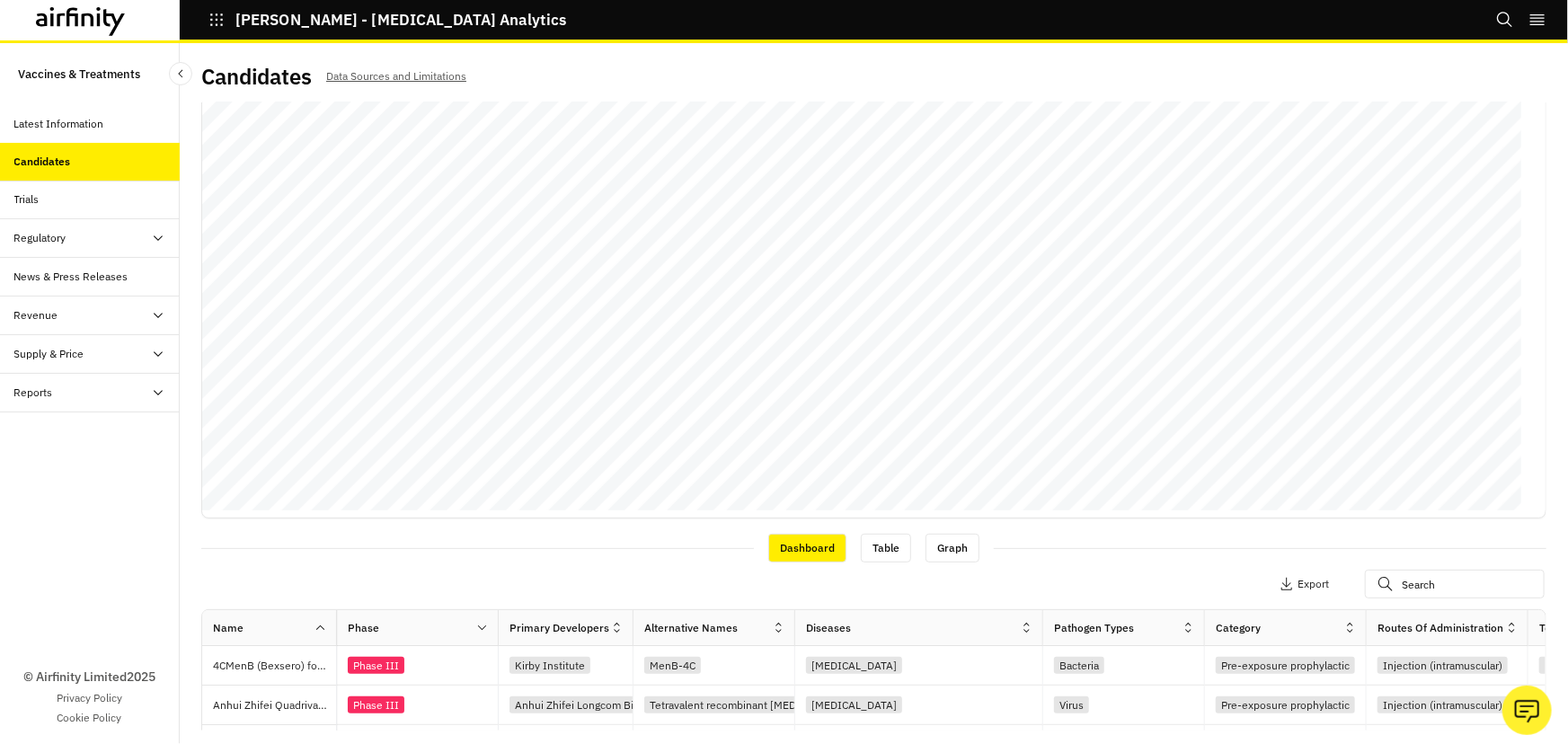
click at [212, 23] on icon "button" at bounding box center [217, 20] width 16 height 16
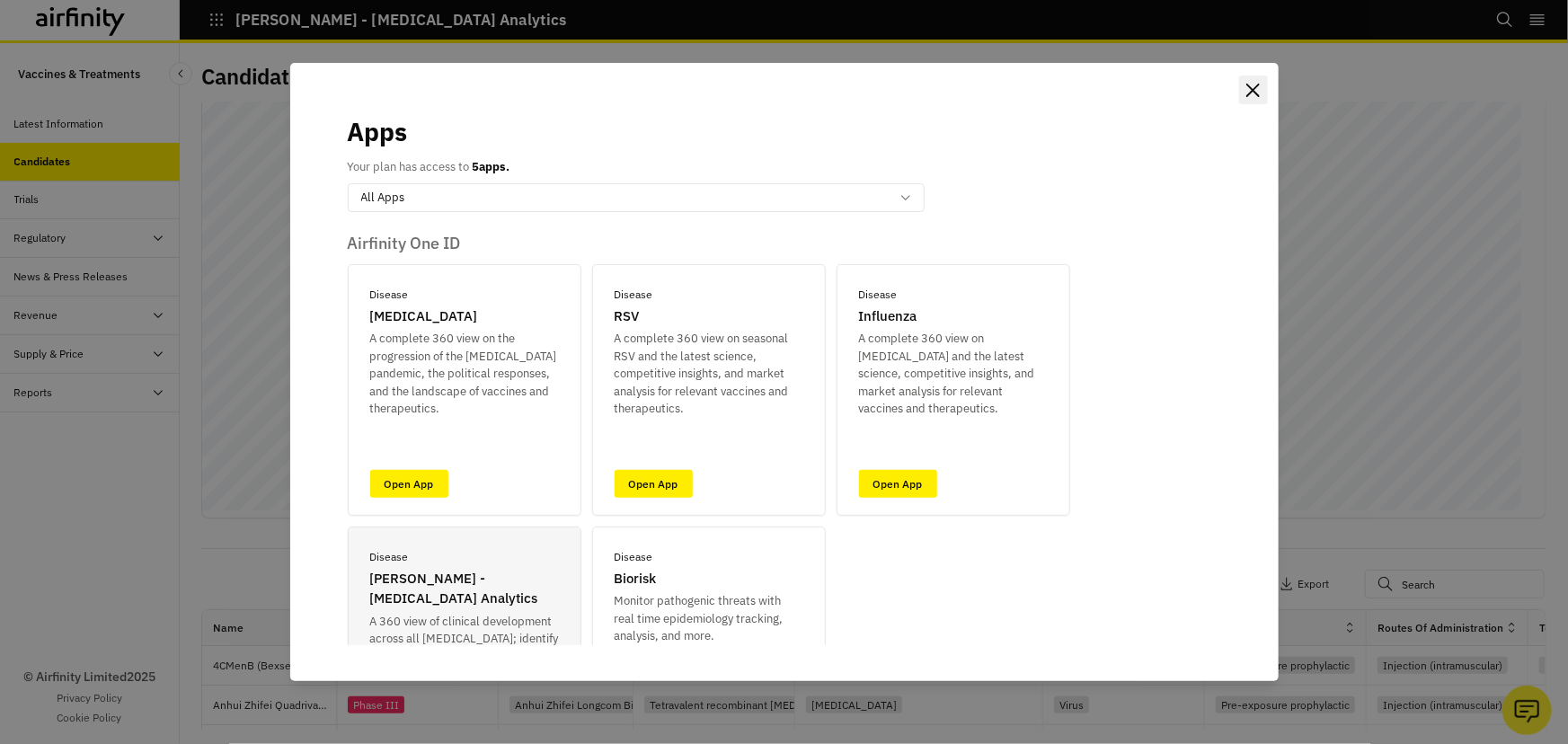
click at [1255, 94] on icon "Close" at bounding box center [1253, 90] width 14 height 14
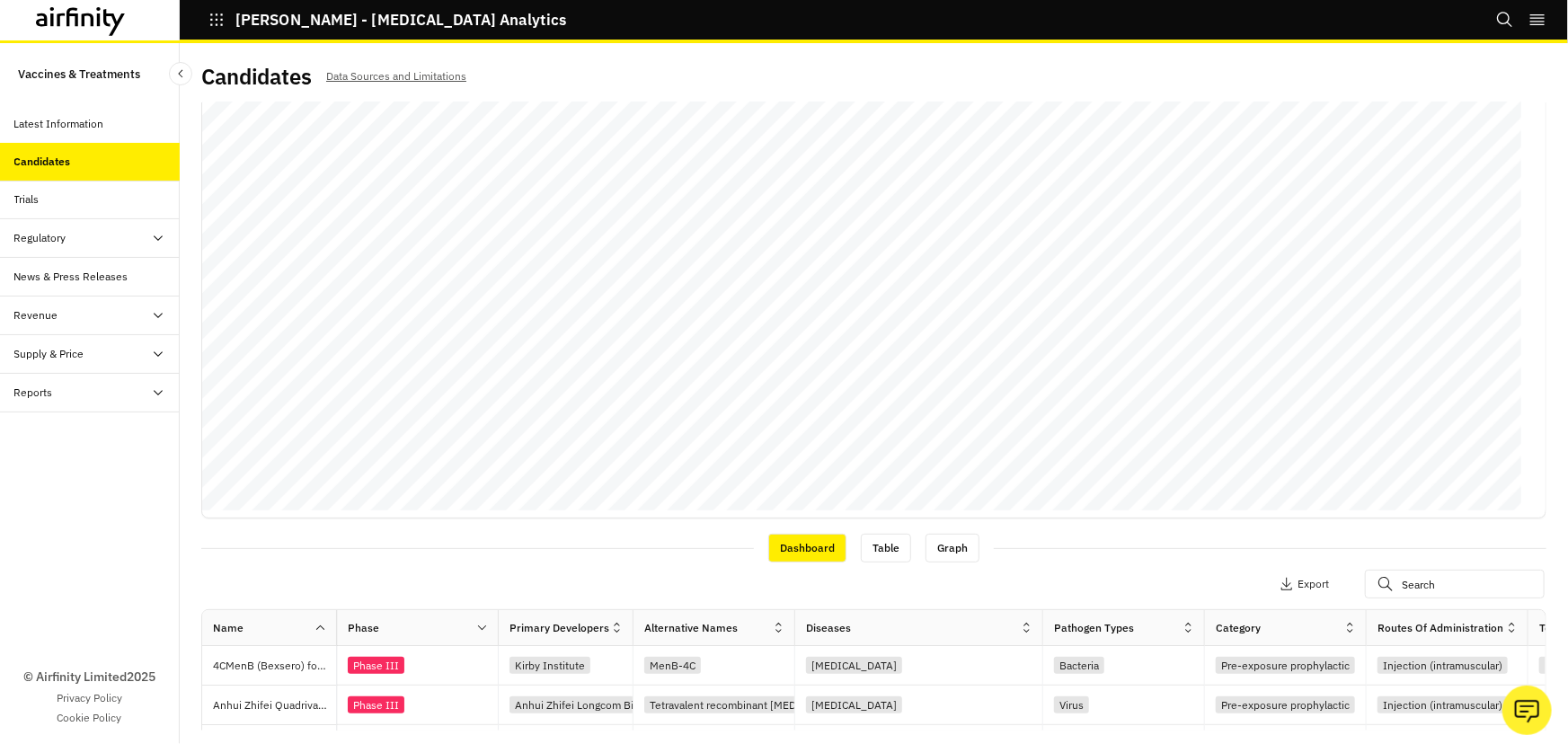
scroll to position [0, 0]
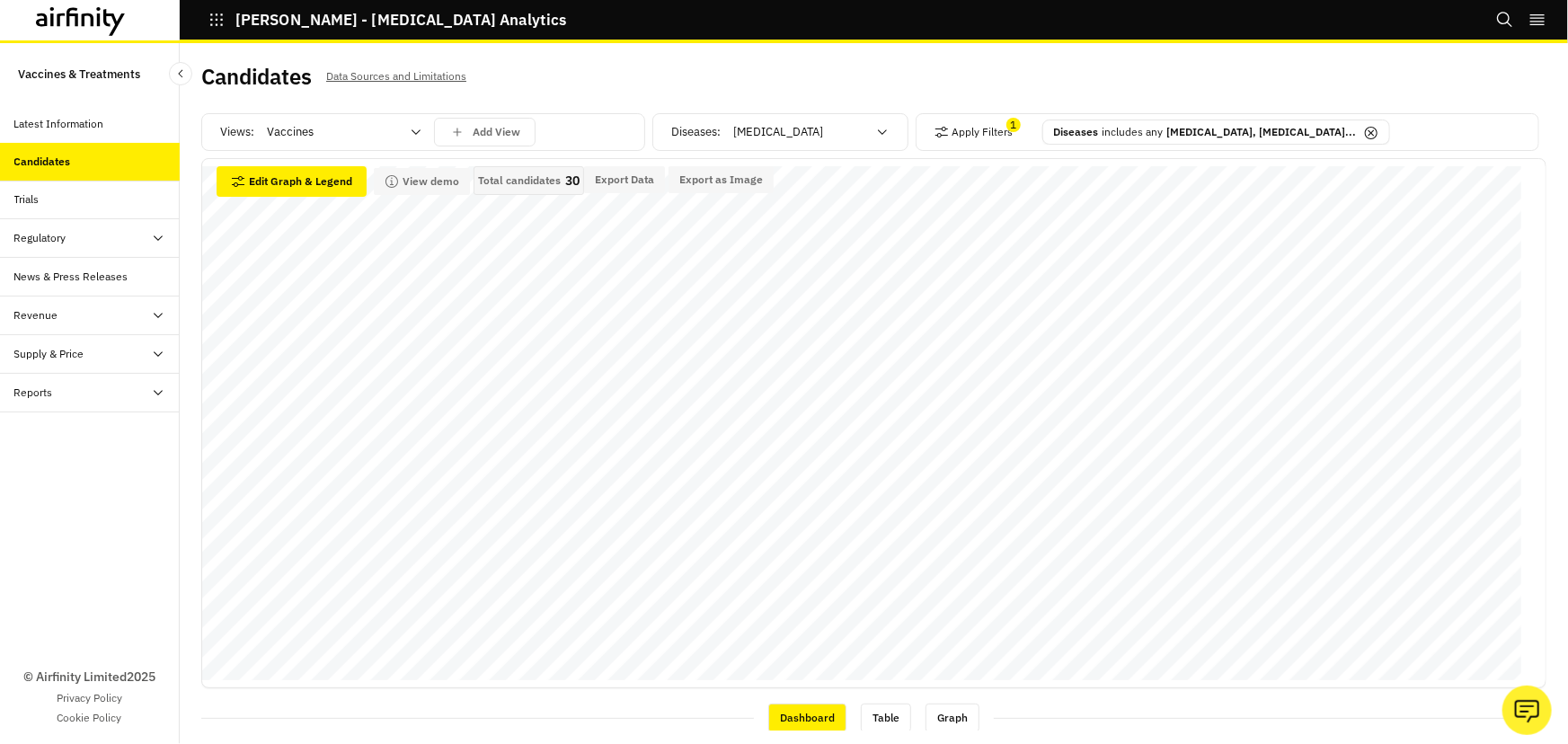
click at [105, 384] on div "Reports" at bounding box center [96, 392] width 165 height 16
click at [62, 427] on div "Reports" at bounding box center [48, 431] width 39 height 16
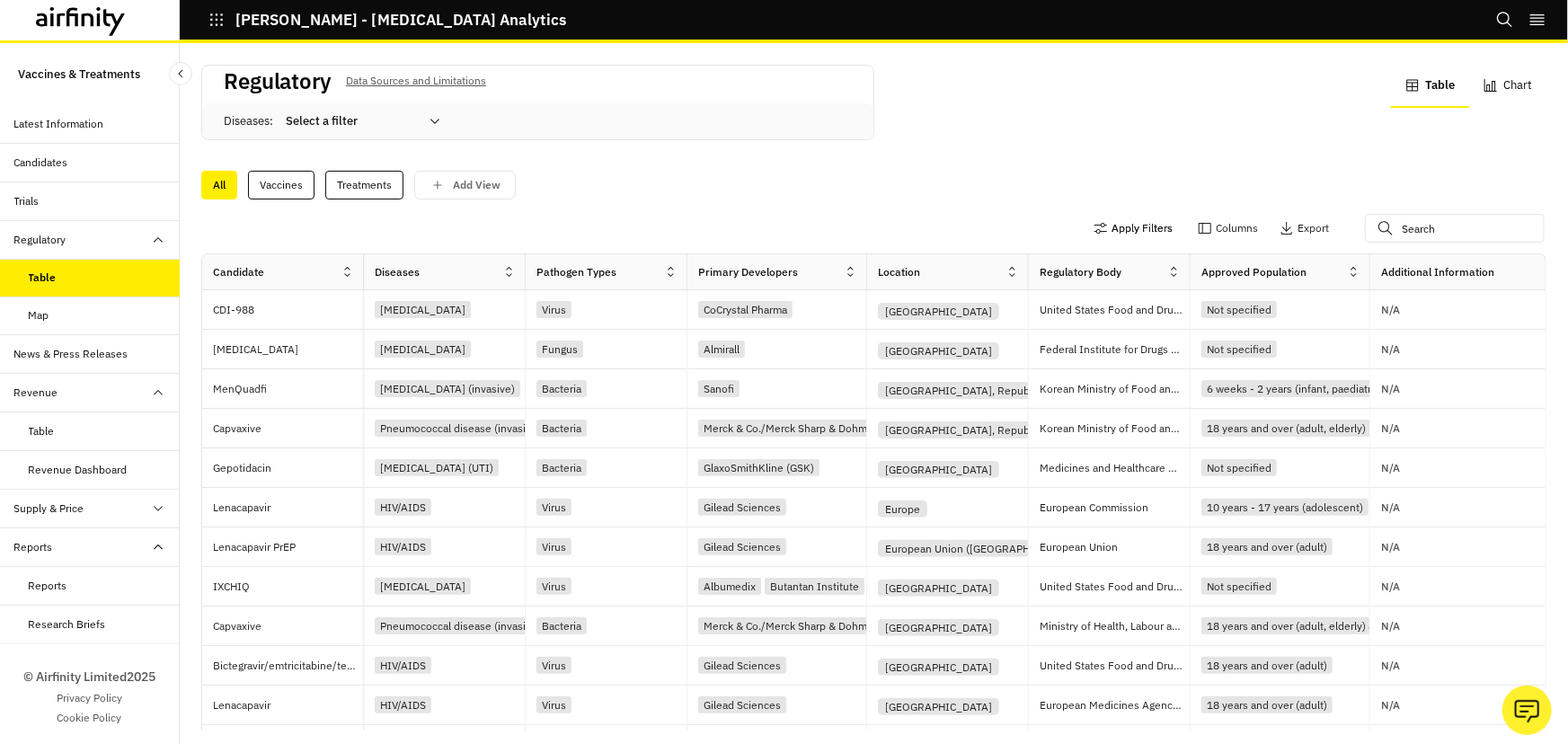
click at [1109, 241] on button "Apply Filters" at bounding box center [1134, 227] width 79 height 29
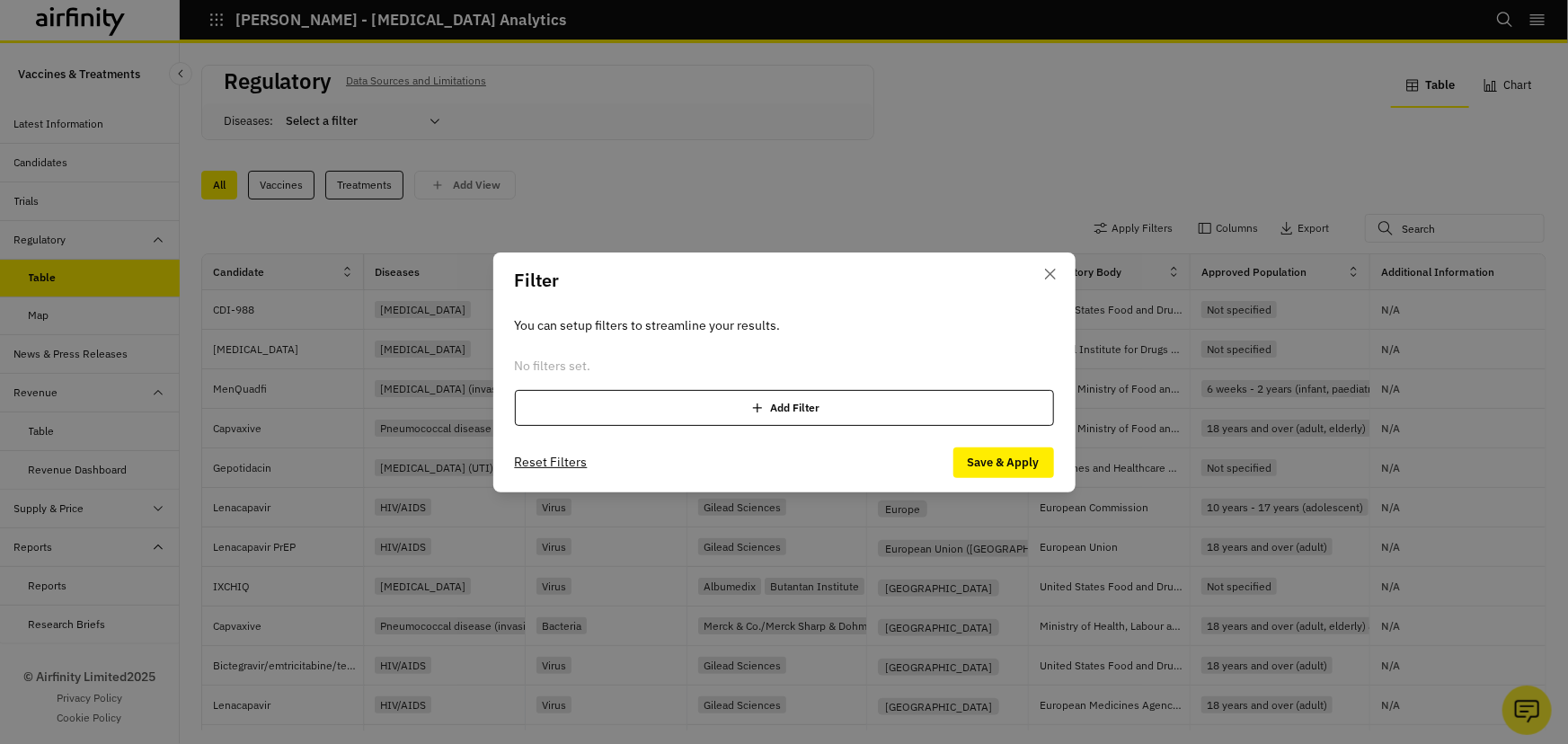
click at [717, 426] on div "You can setup filters to streamline your results. No filters set. Add Filter" at bounding box center [784, 371] width 582 height 125
click at [717, 413] on div "Add Filter" at bounding box center [784, 407] width 540 height 36
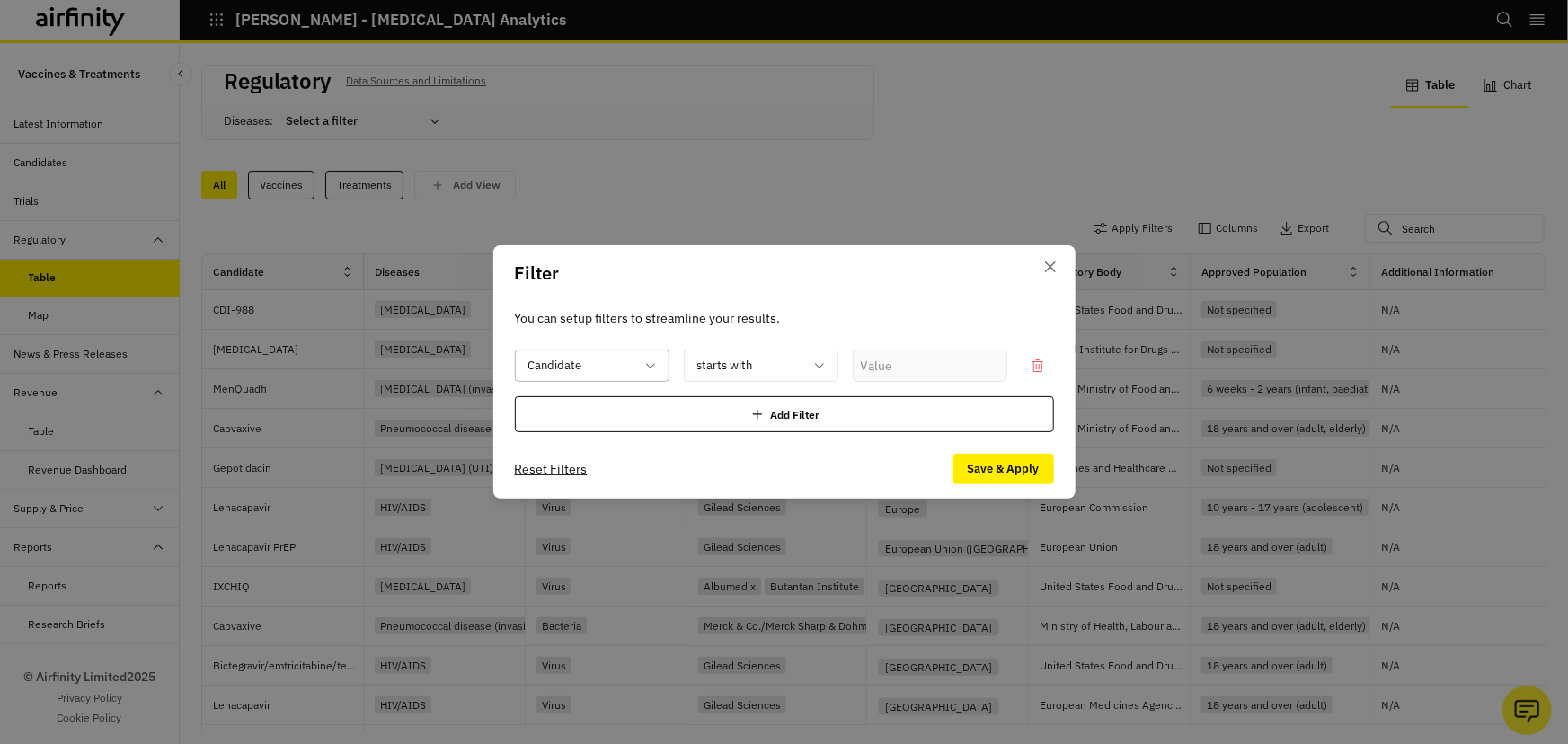
click at [620, 367] on div at bounding box center [581, 366] width 106 height 23
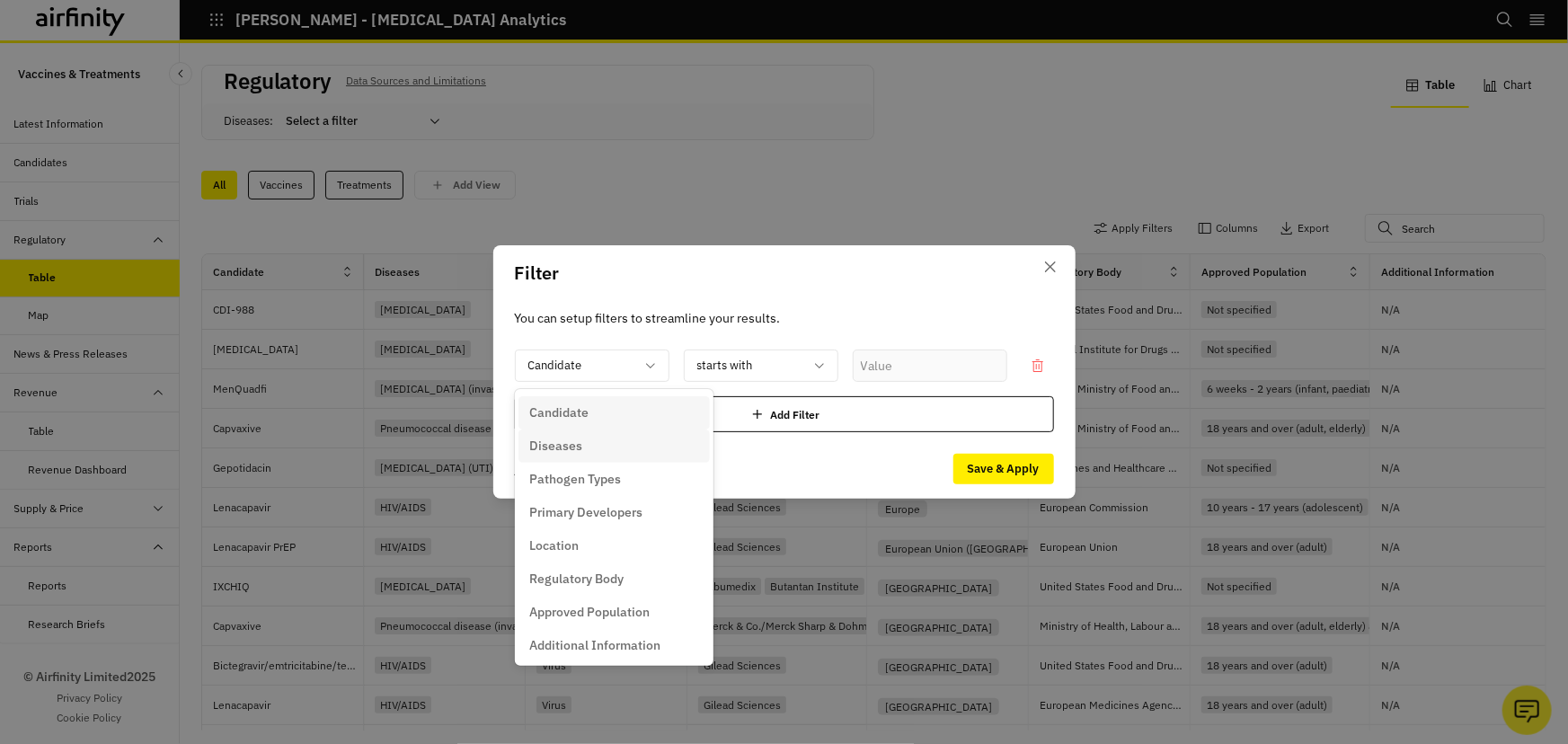
click at [583, 451] on div "Diseases" at bounding box center [614, 445] width 170 height 19
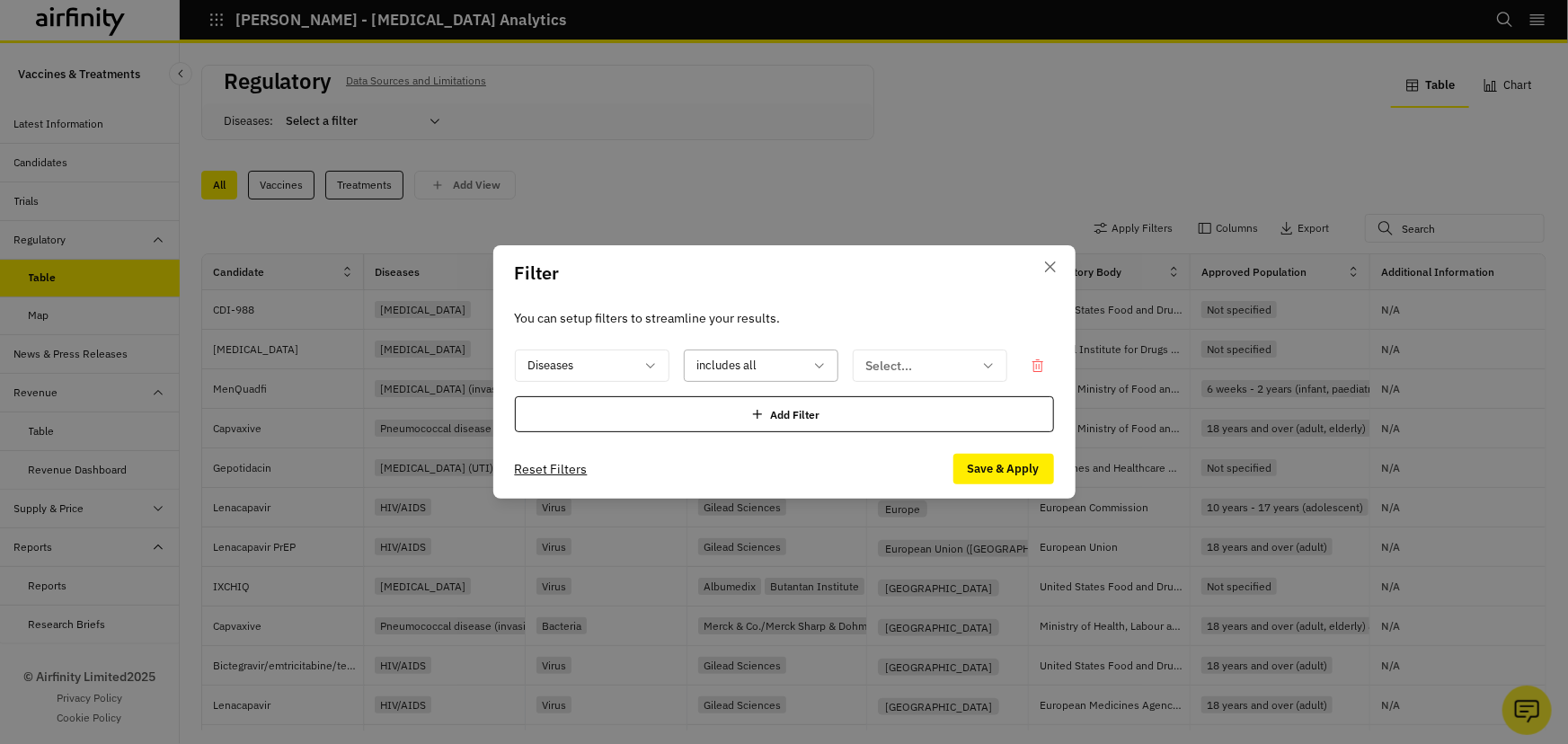
click at [780, 370] on div at bounding box center [750, 366] width 106 height 23
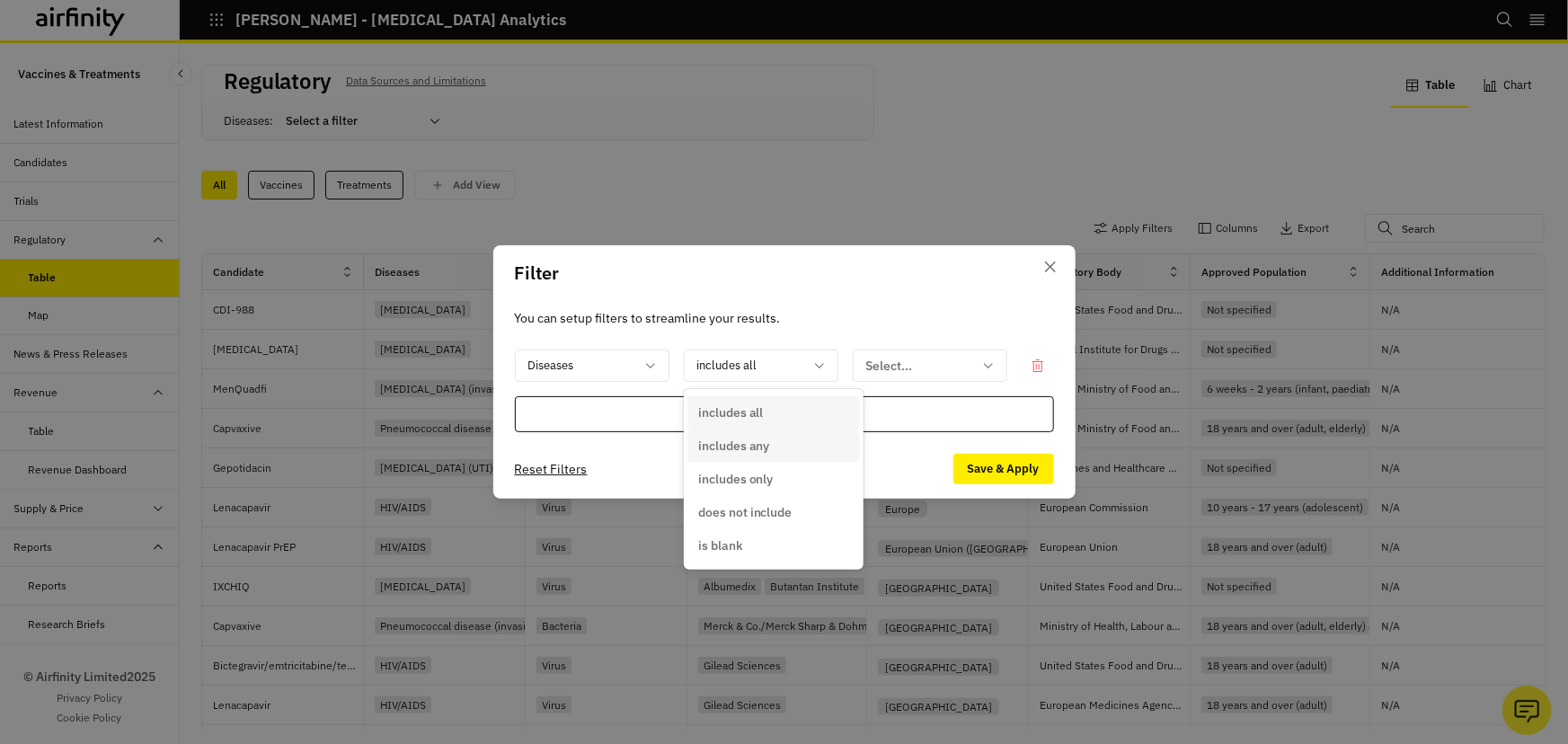
click at [764, 447] on p "includes any" at bounding box center [734, 445] width 72 height 19
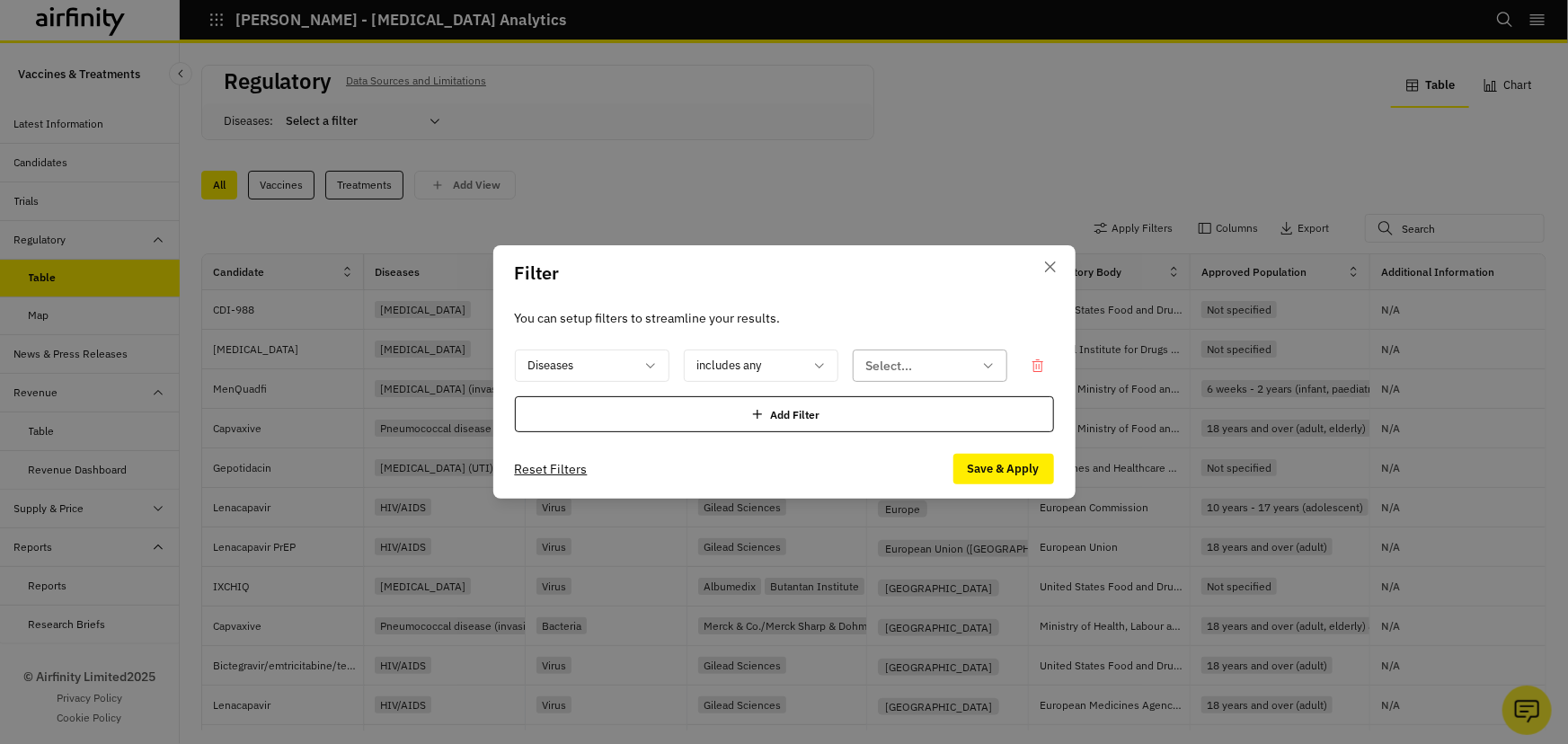
click at [904, 367] on div at bounding box center [919, 366] width 106 height 23
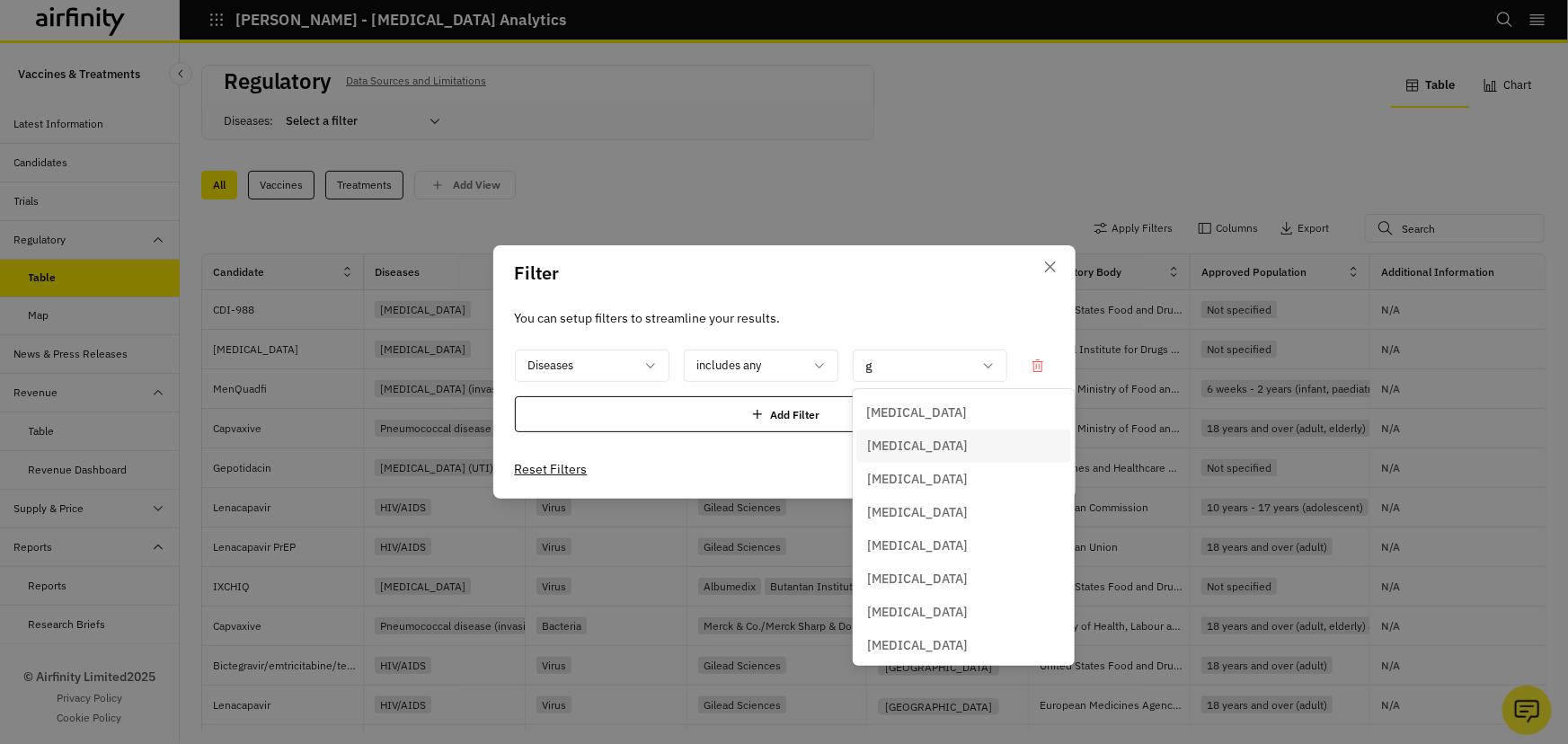
type input "go"
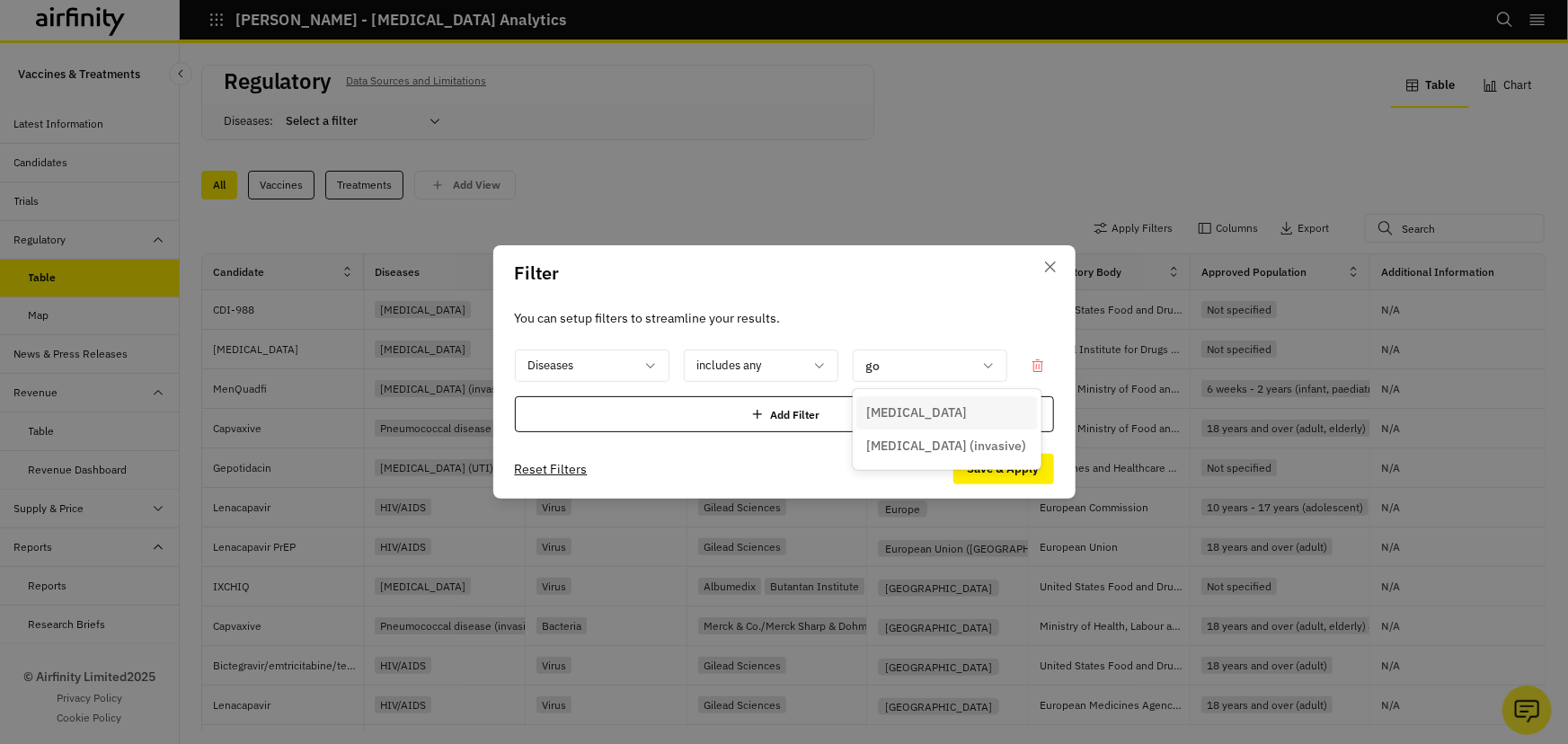
click at [919, 409] on p "[MEDICAL_DATA]" at bounding box center [917, 412] width 100 height 19
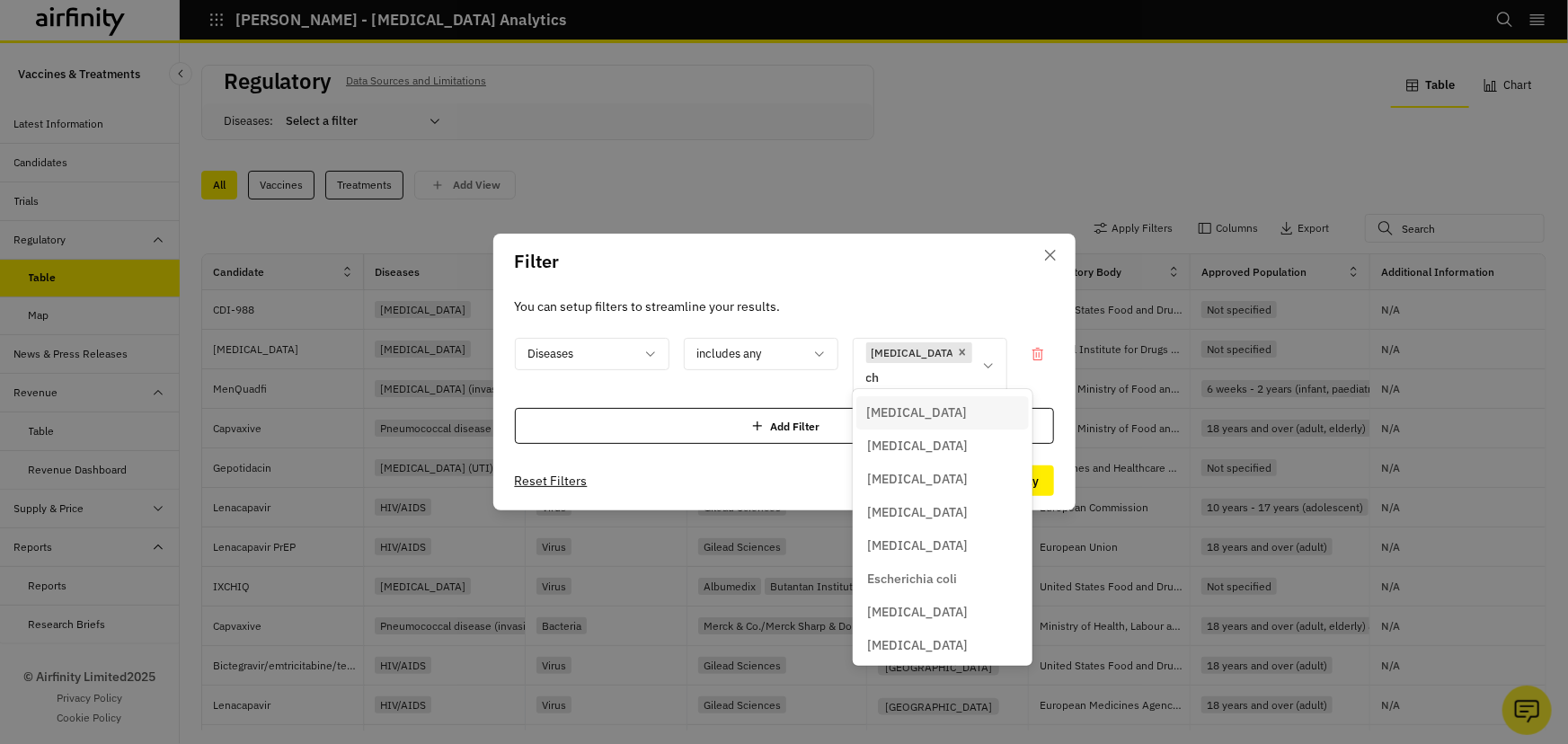
type input "chl"
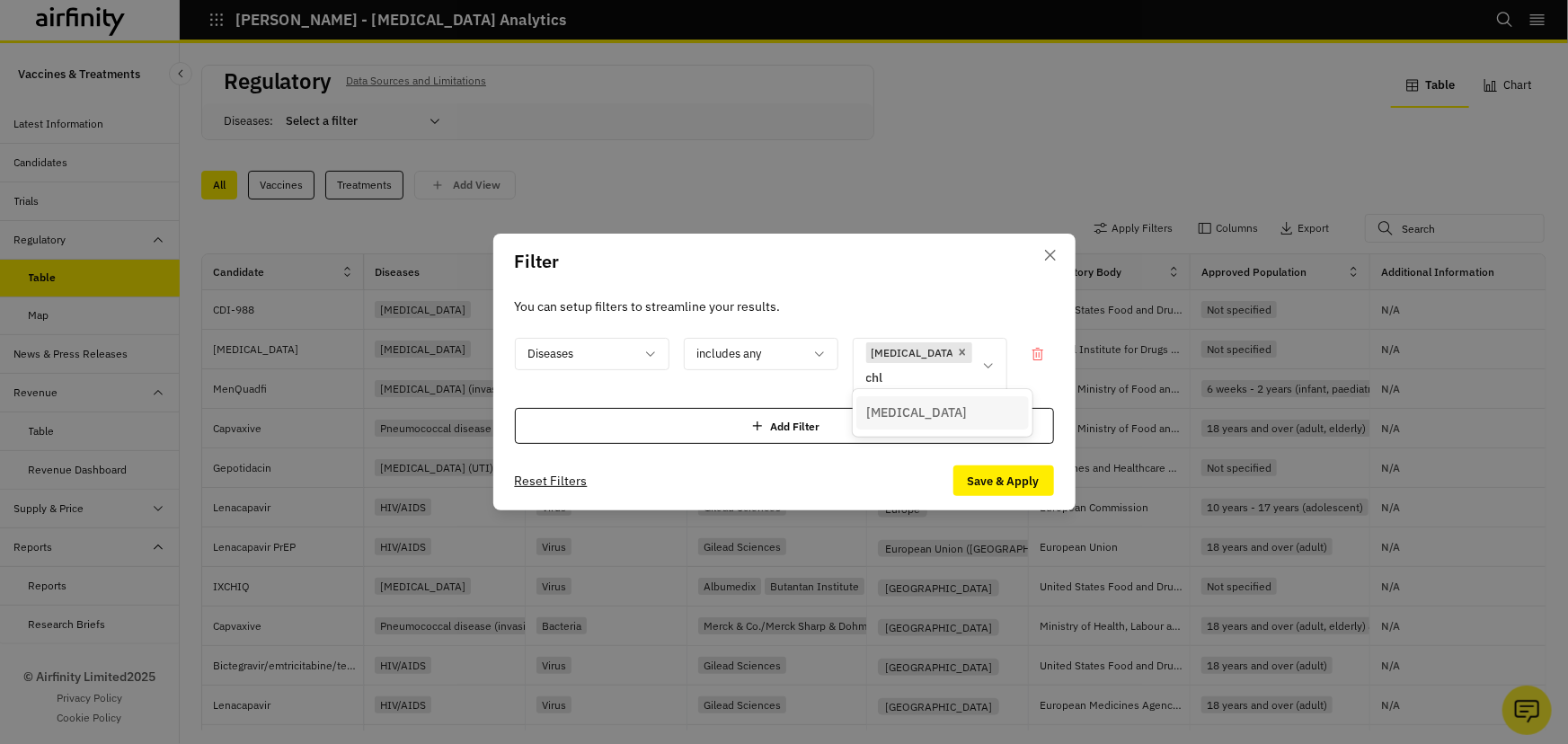
click at [954, 418] on div "[MEDICAL_DATA]" at bounding box center [943, 412] width 151 height 19
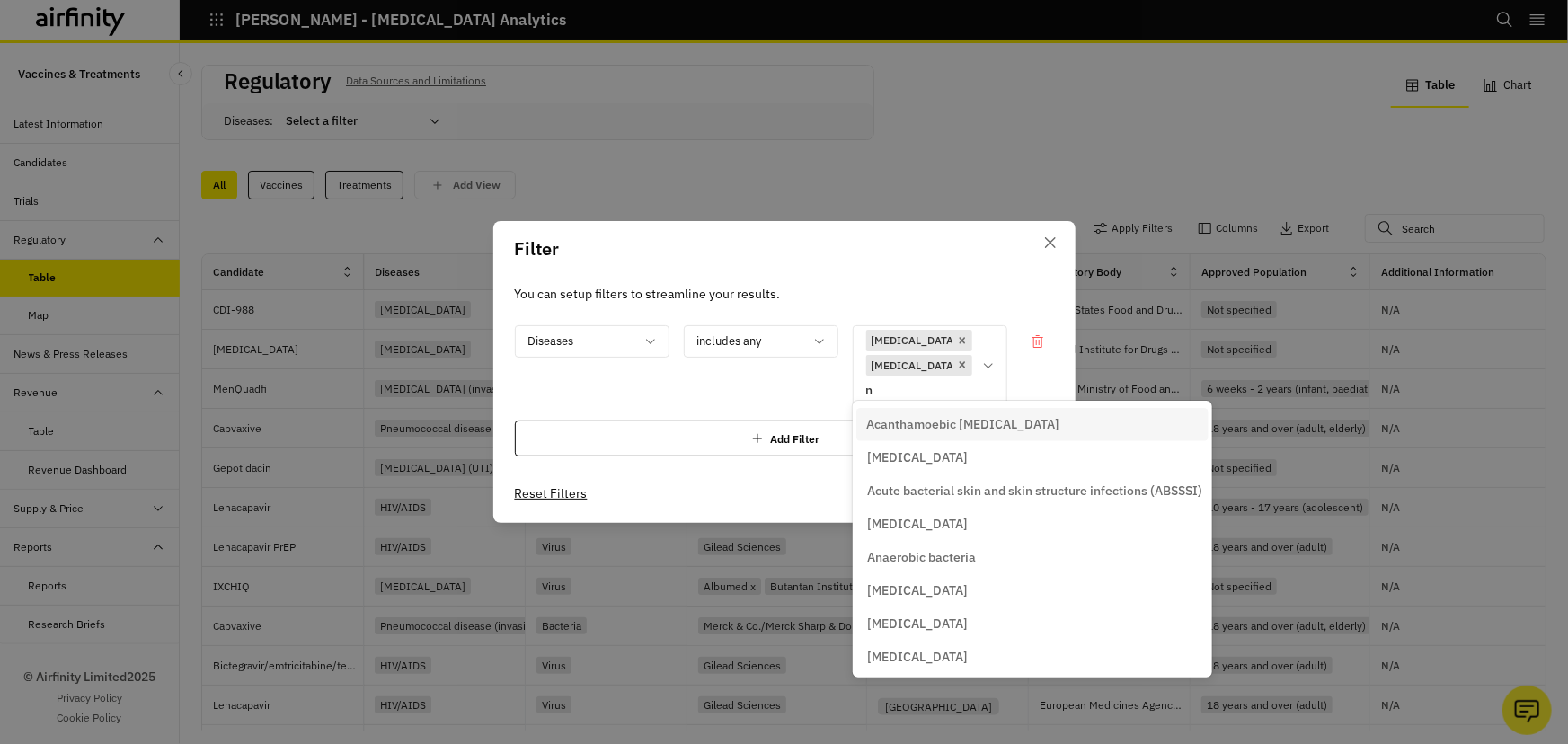
type input "no"
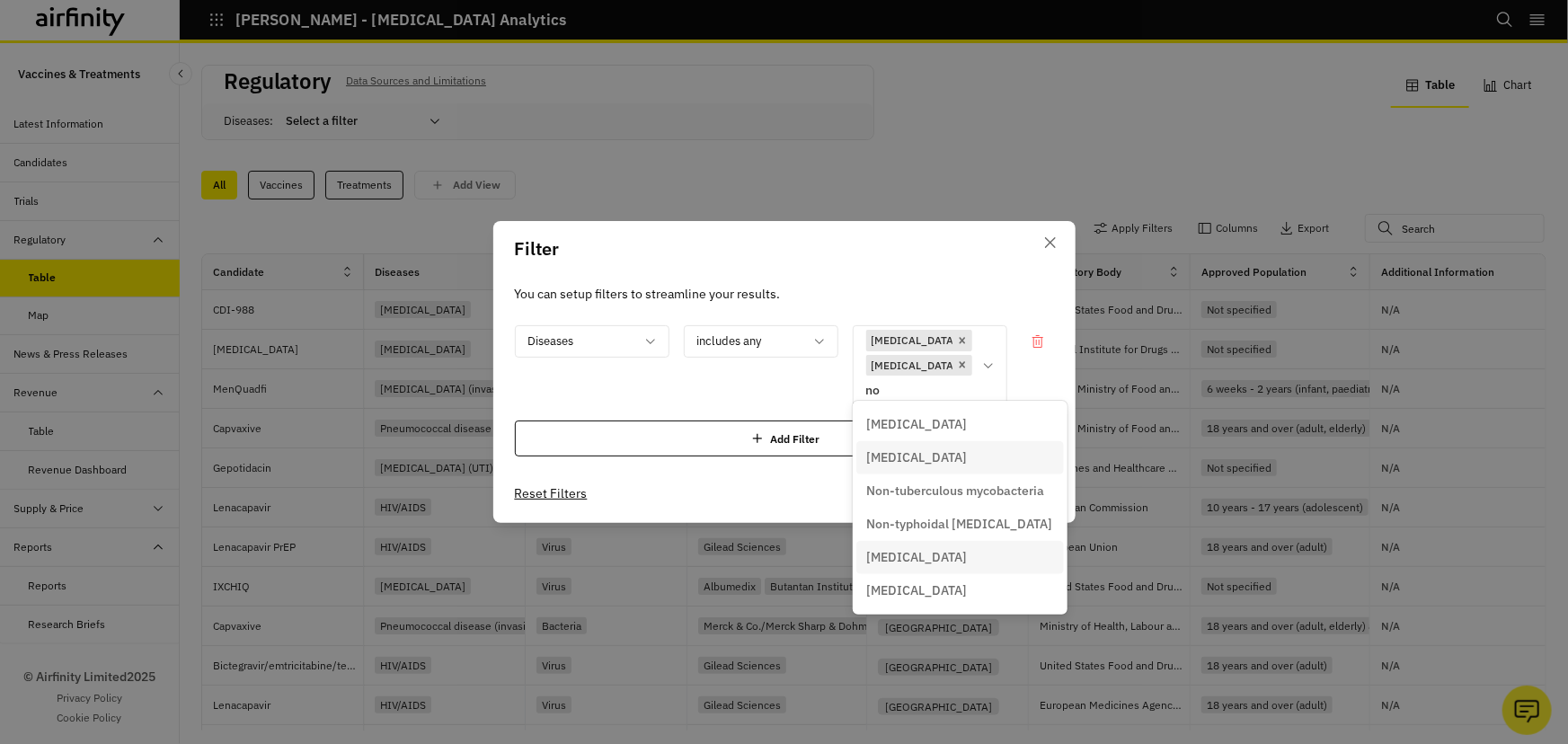
click at [930, 555] on div "[MEDICAL_DATA]" at bounding box center [960, 557] width 186 height 19
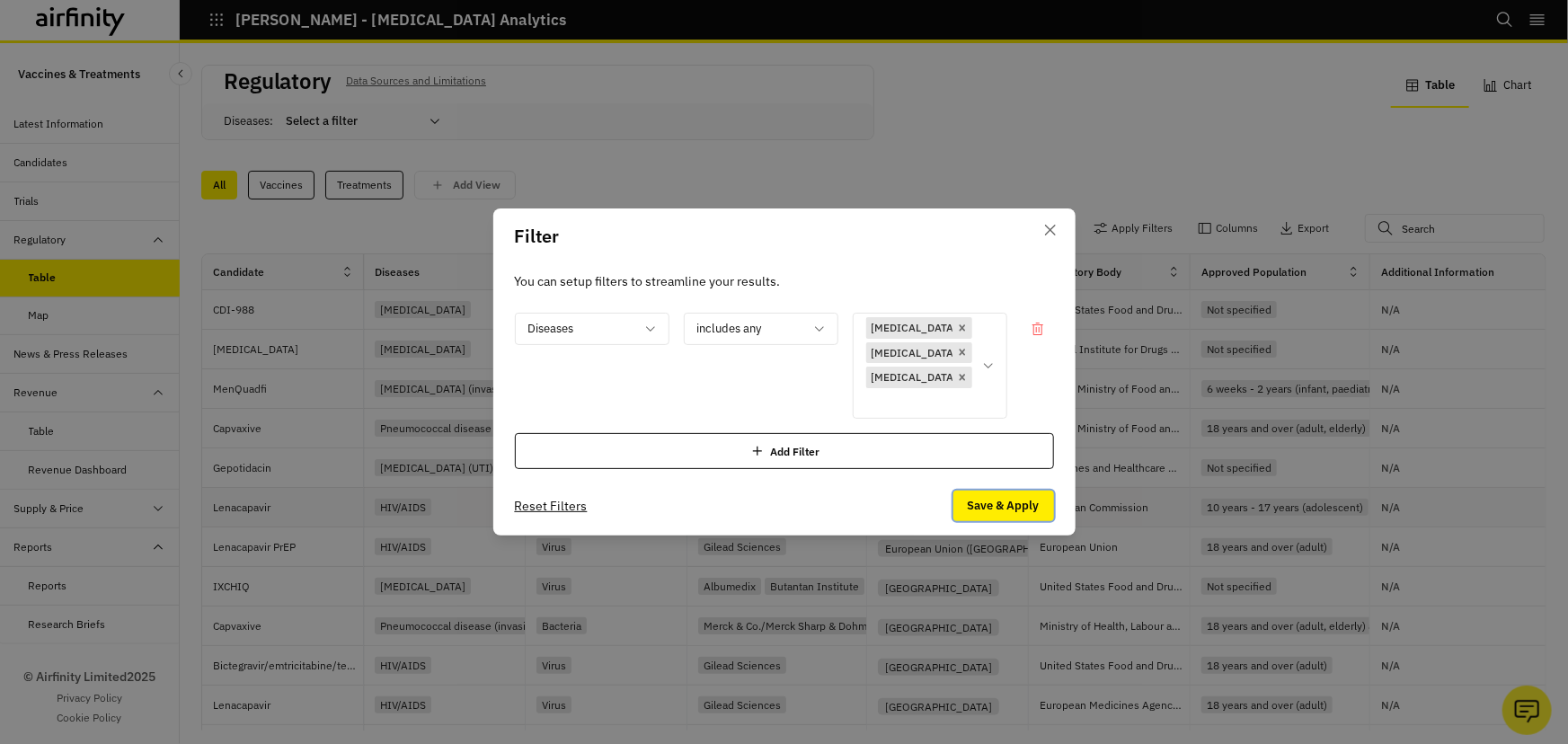
click at [1012, 491] on button "Save & Apply" at bounding box center [1003, 506] width 100 height 31
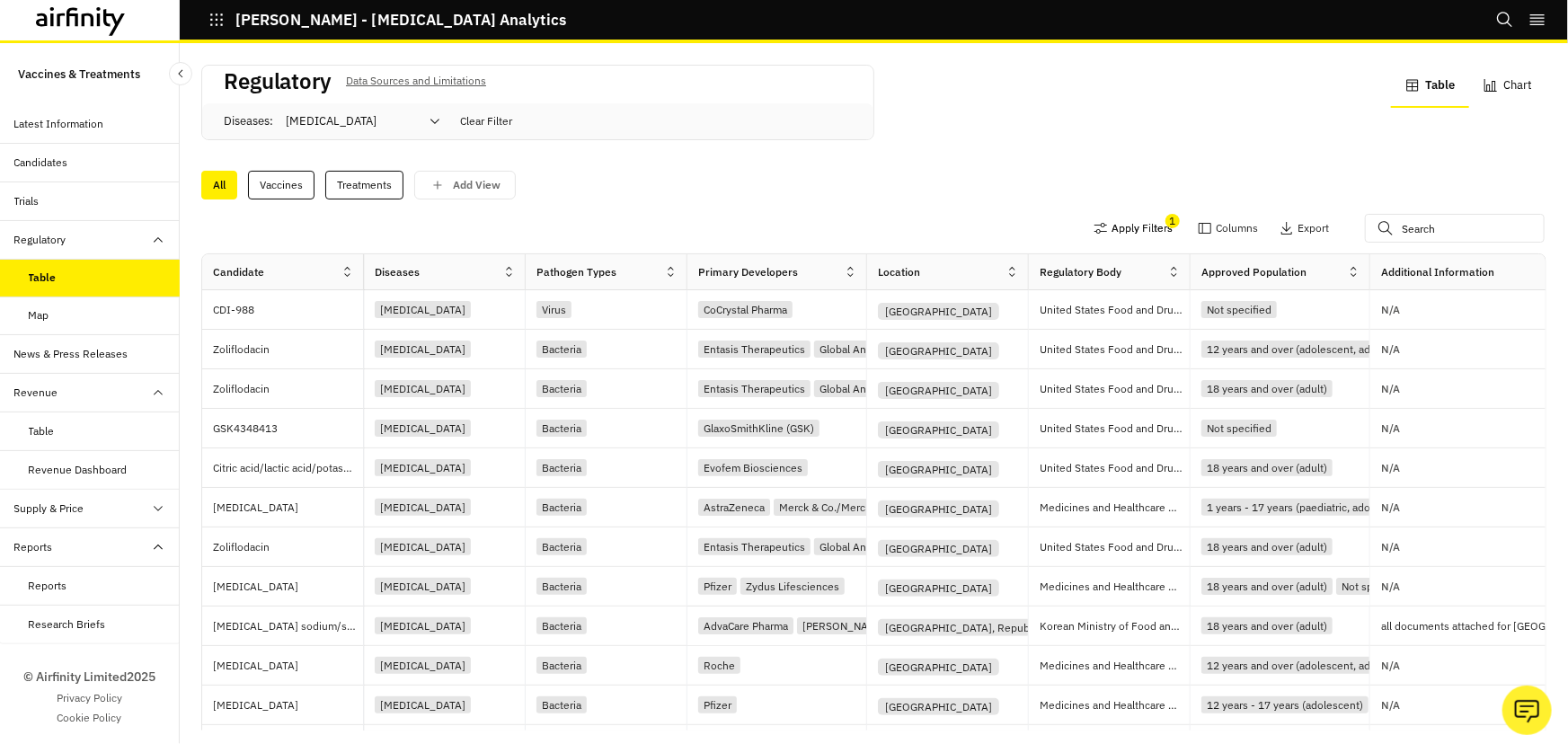
click at [1118, 226] on button "Apply Filters" at bounding box center [1134, 227] width 79 height 29
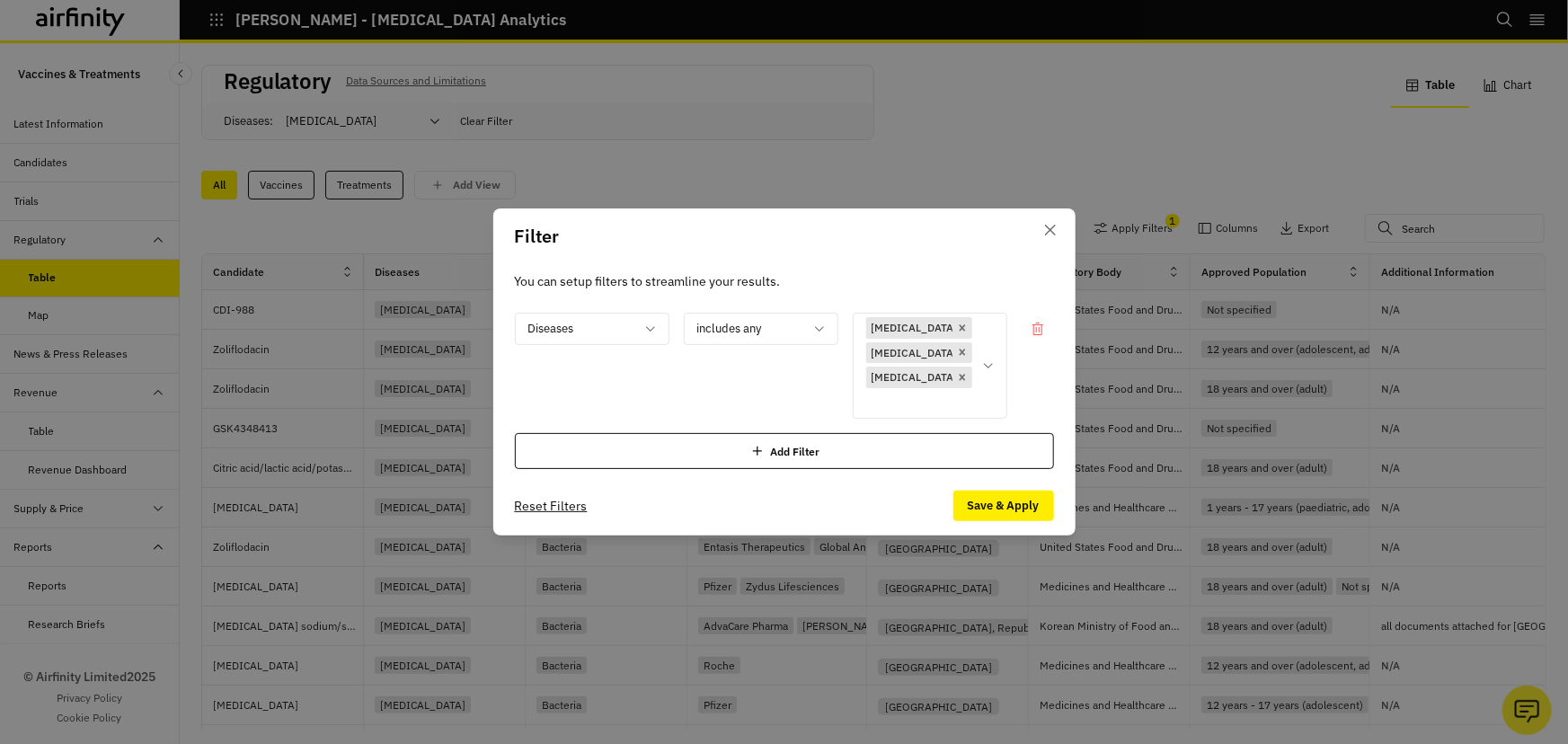
click at [739, 446] on div "Add Filter" at bounding box center [784, 451] width 540 height 36
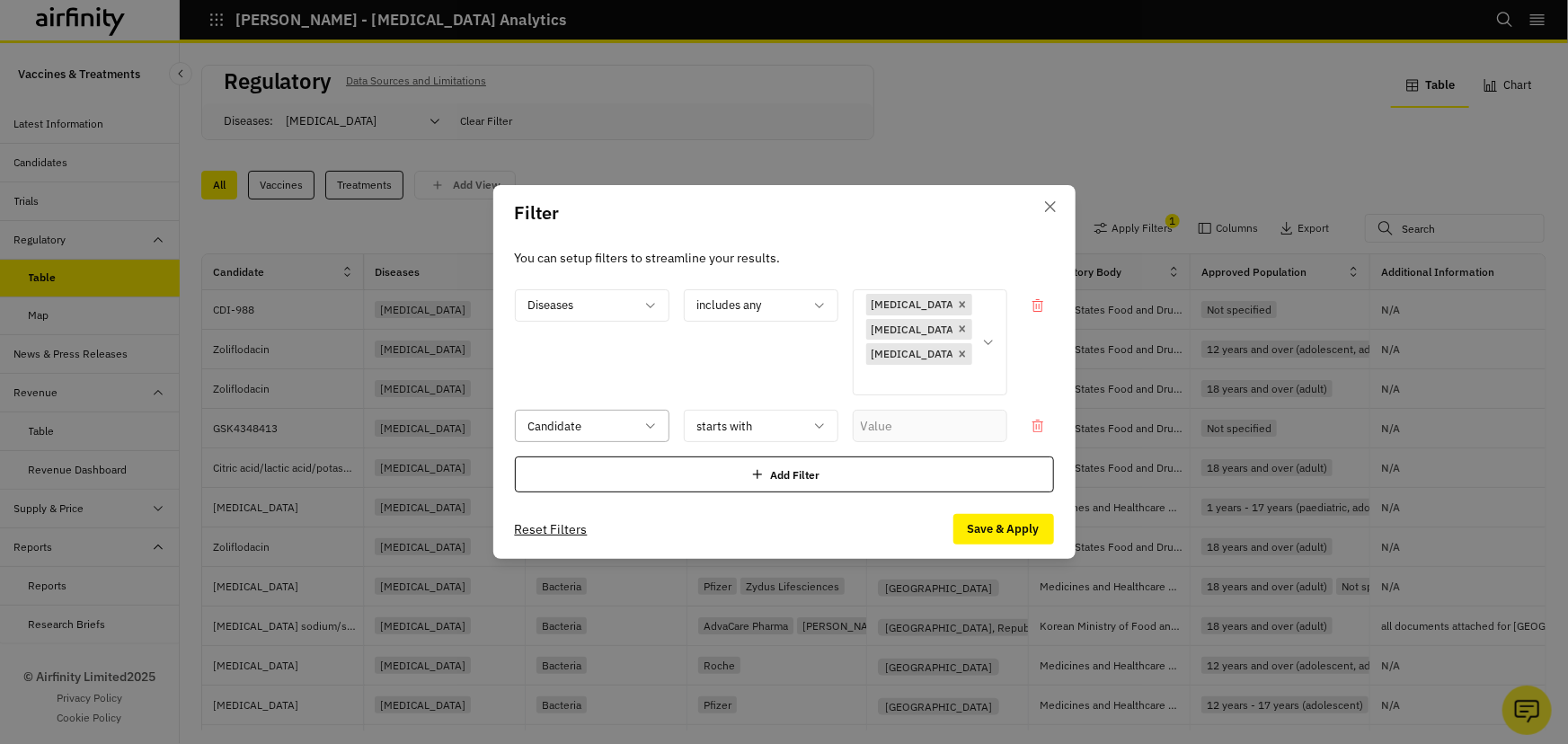
click at [578, 415] on div at bounding box center [581, 426] width 106 height 23
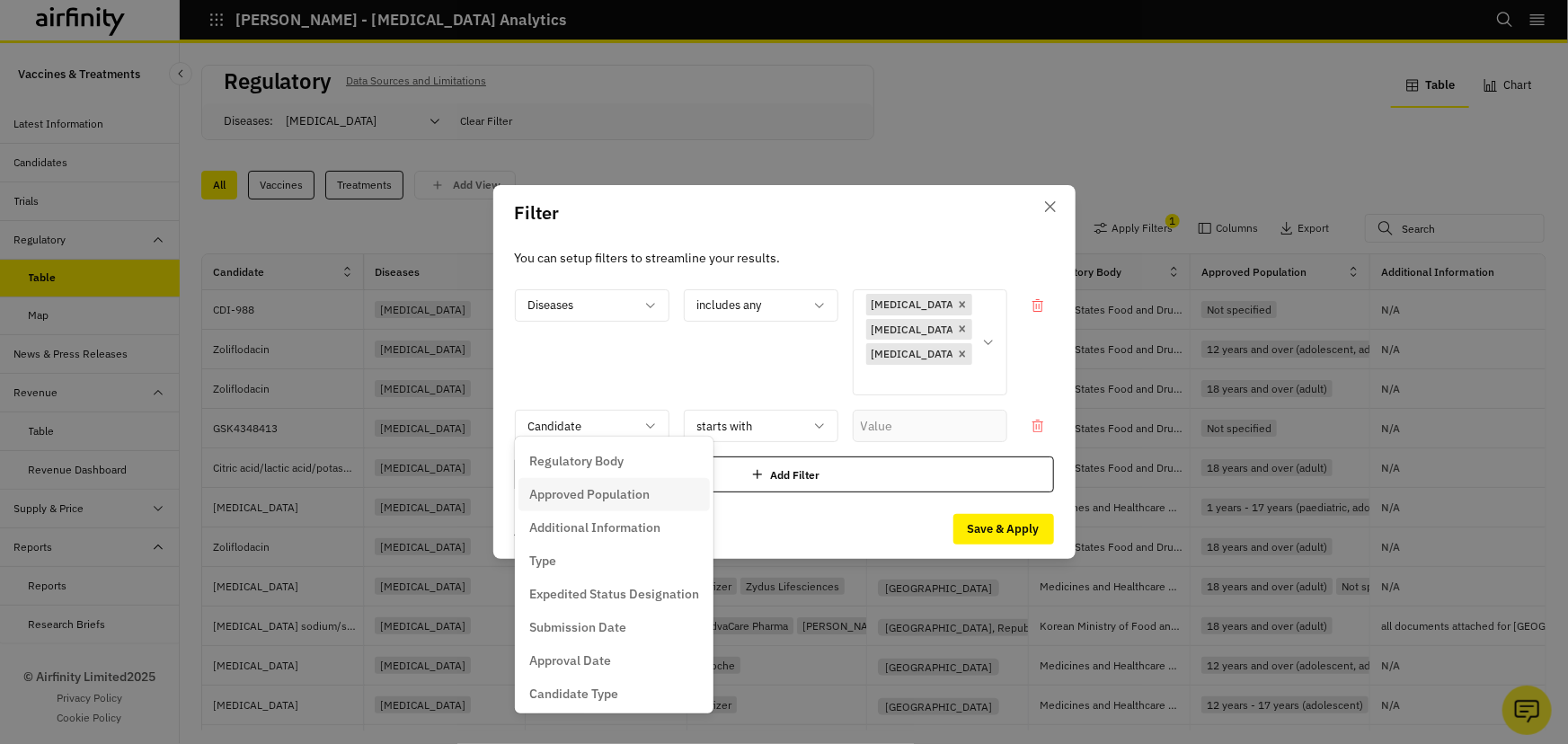
scroll to position [235, 0]
click at [557, 485] on div "Type" at bounding box center [614, 491] width 170 height 19
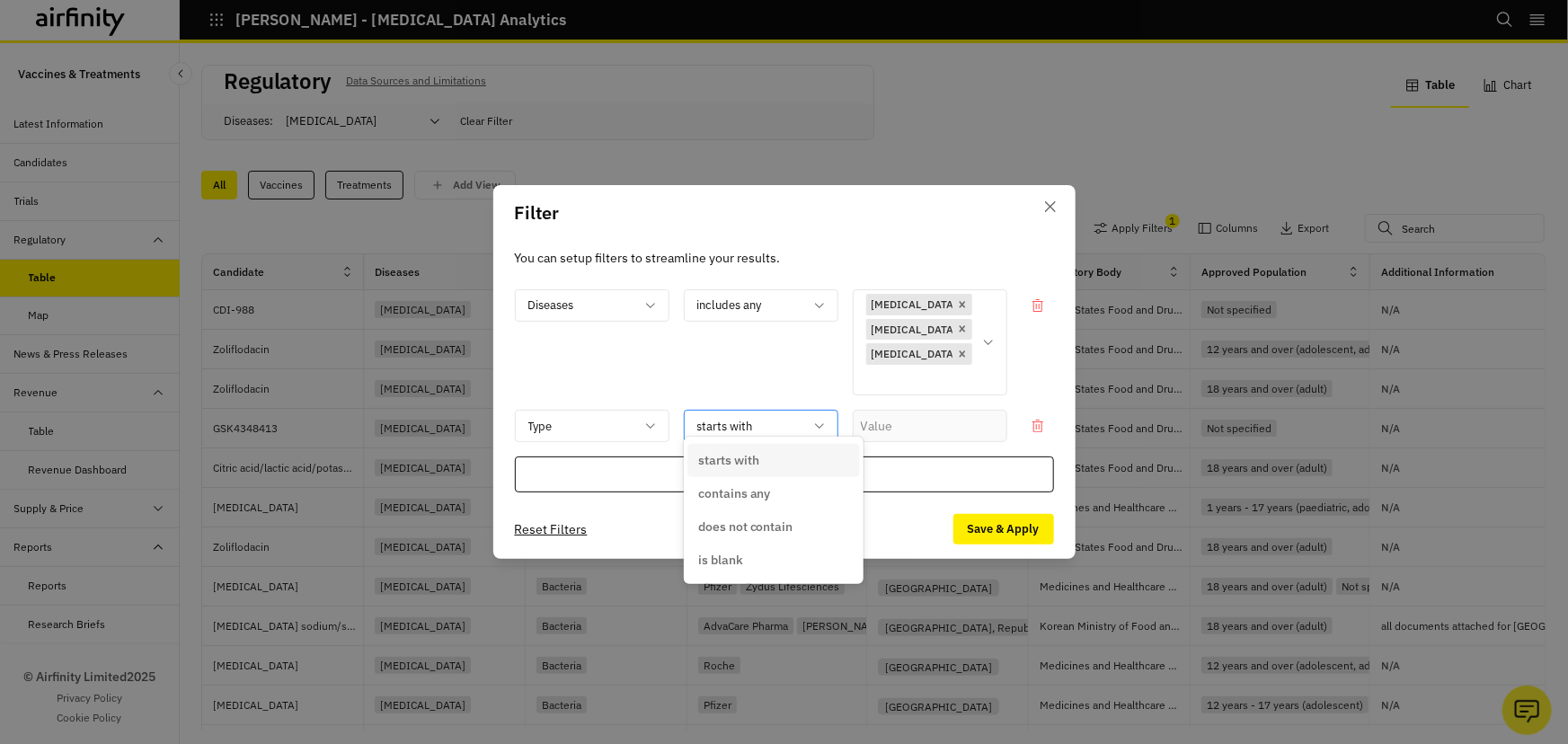
click at [739, 415] on div at bounding box center [750, 426] width 106 height 23
click at [888, 413] on input "text" at bounding box center [930, 425] width 155 height 33
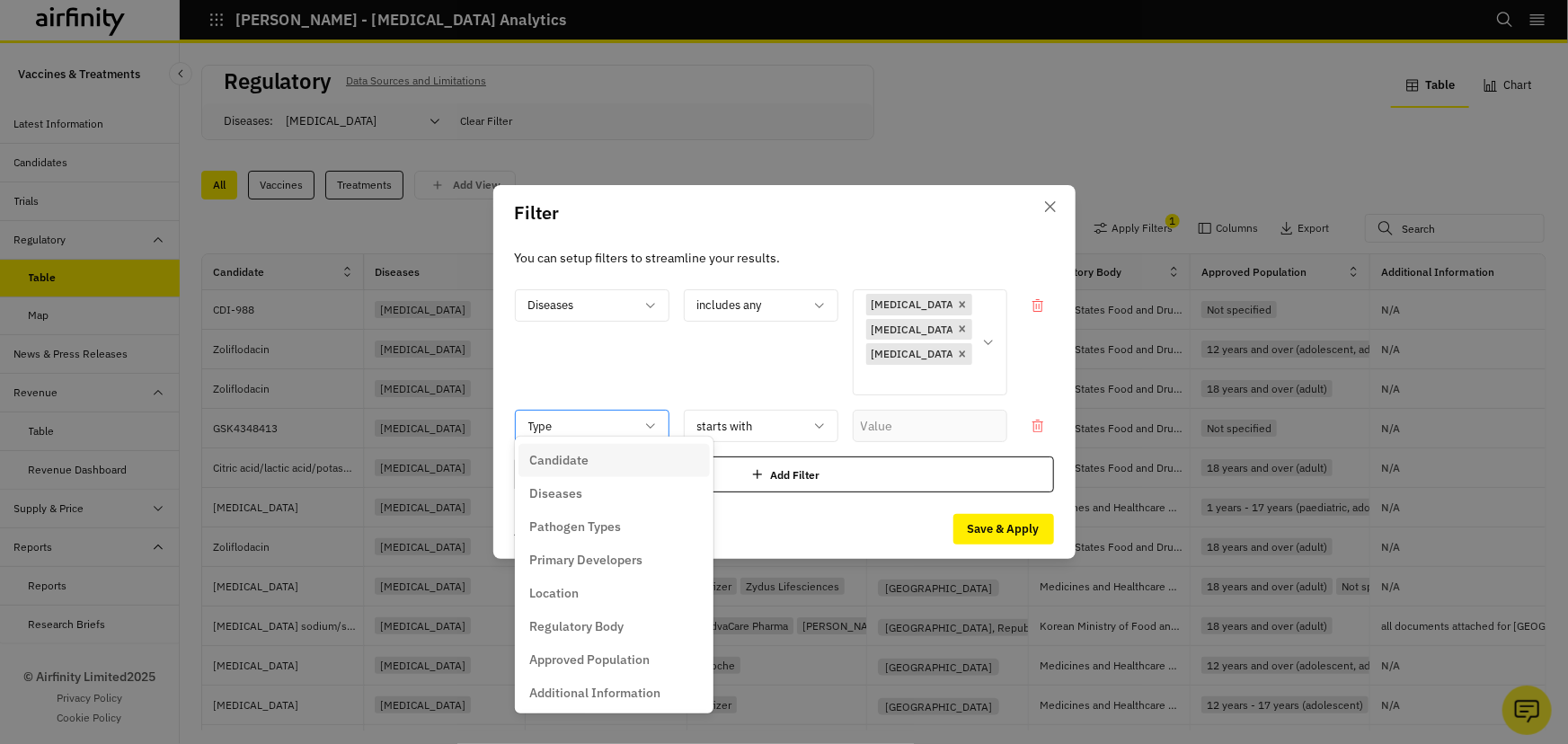
click at [642, 412] on div "Type" at bounding box center [579, 426] width 127 height 30
click at [1030, 418] on icon at bounding box center [1037, 425] width 14 height 14
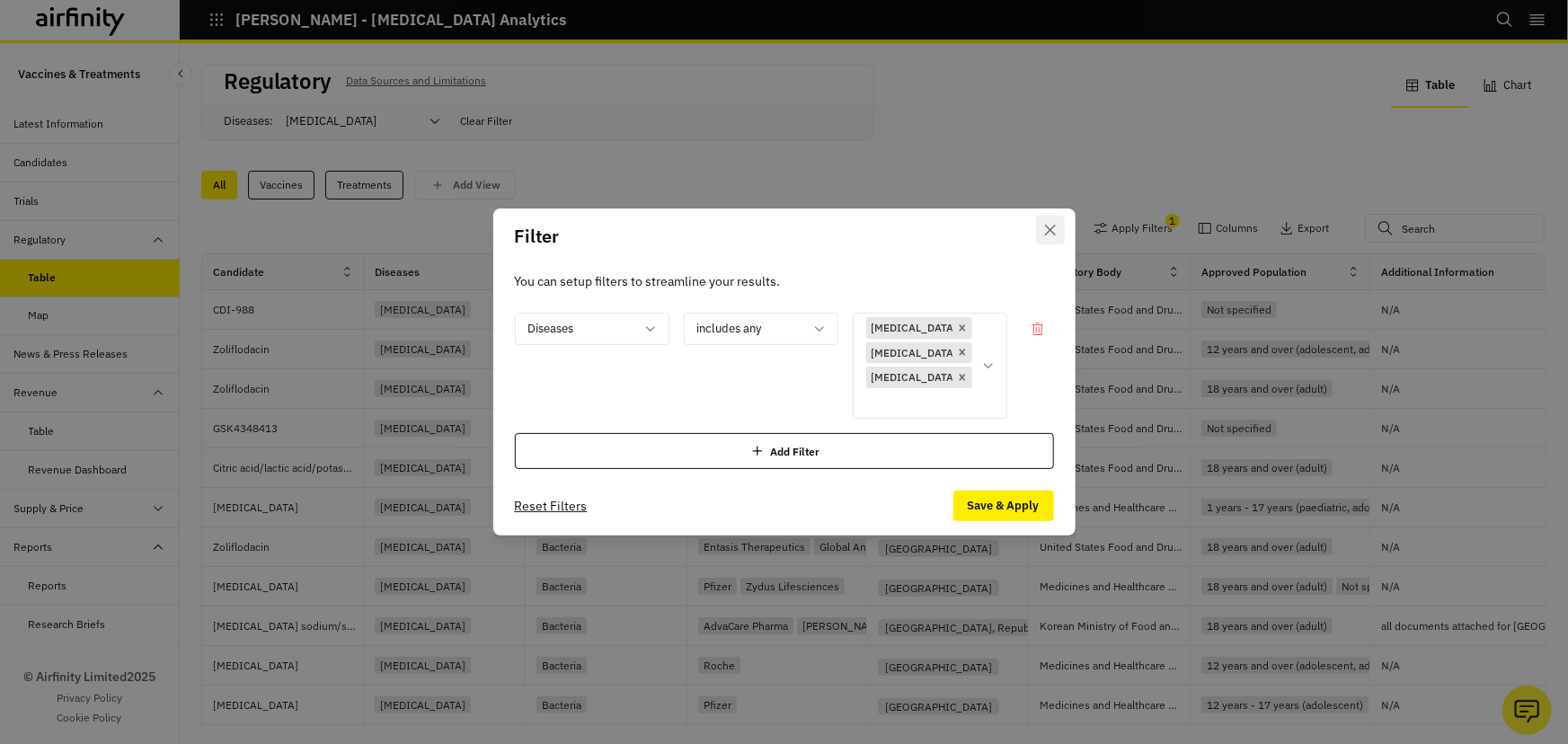
click at [1048, 235] on icon "Close" at bounding box center [1049, 229] width 11 height 11
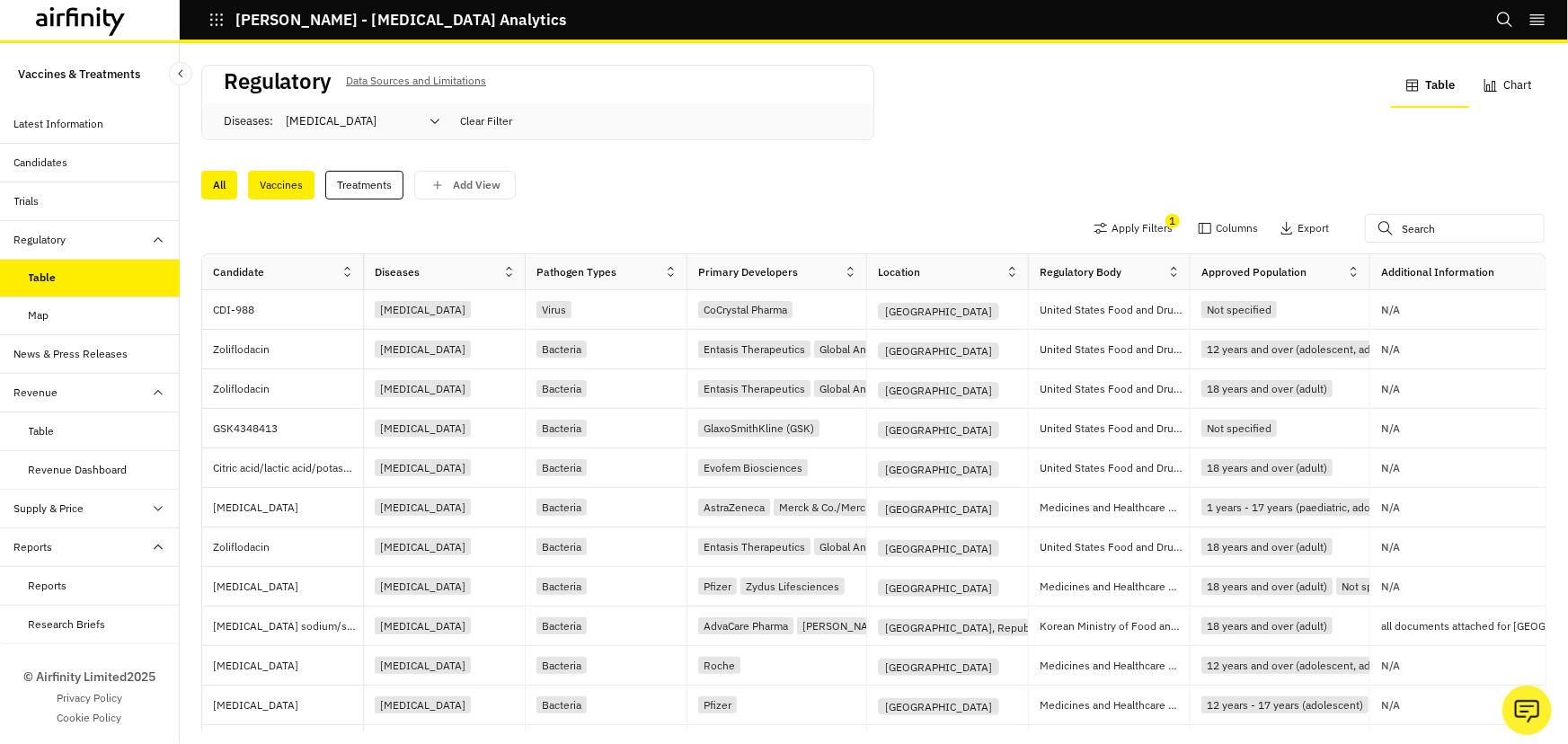
click at [290, 185] on div "Vaccines" at bounding box center [281, 185] width 67 height 29
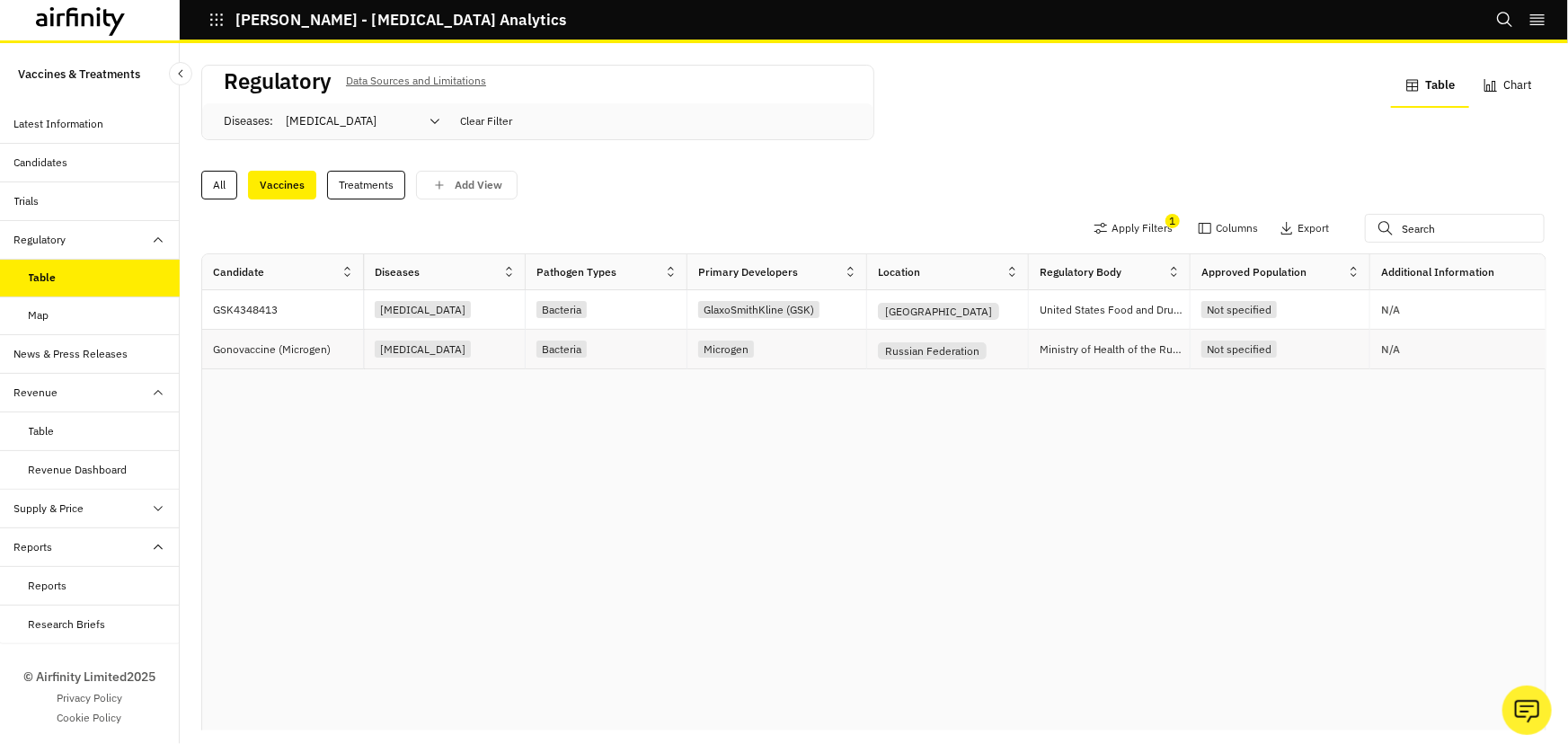
click at [295, 348] on p "Gonovaccine (Microgen)" at bounding box center [287, 350] width 150 height 18
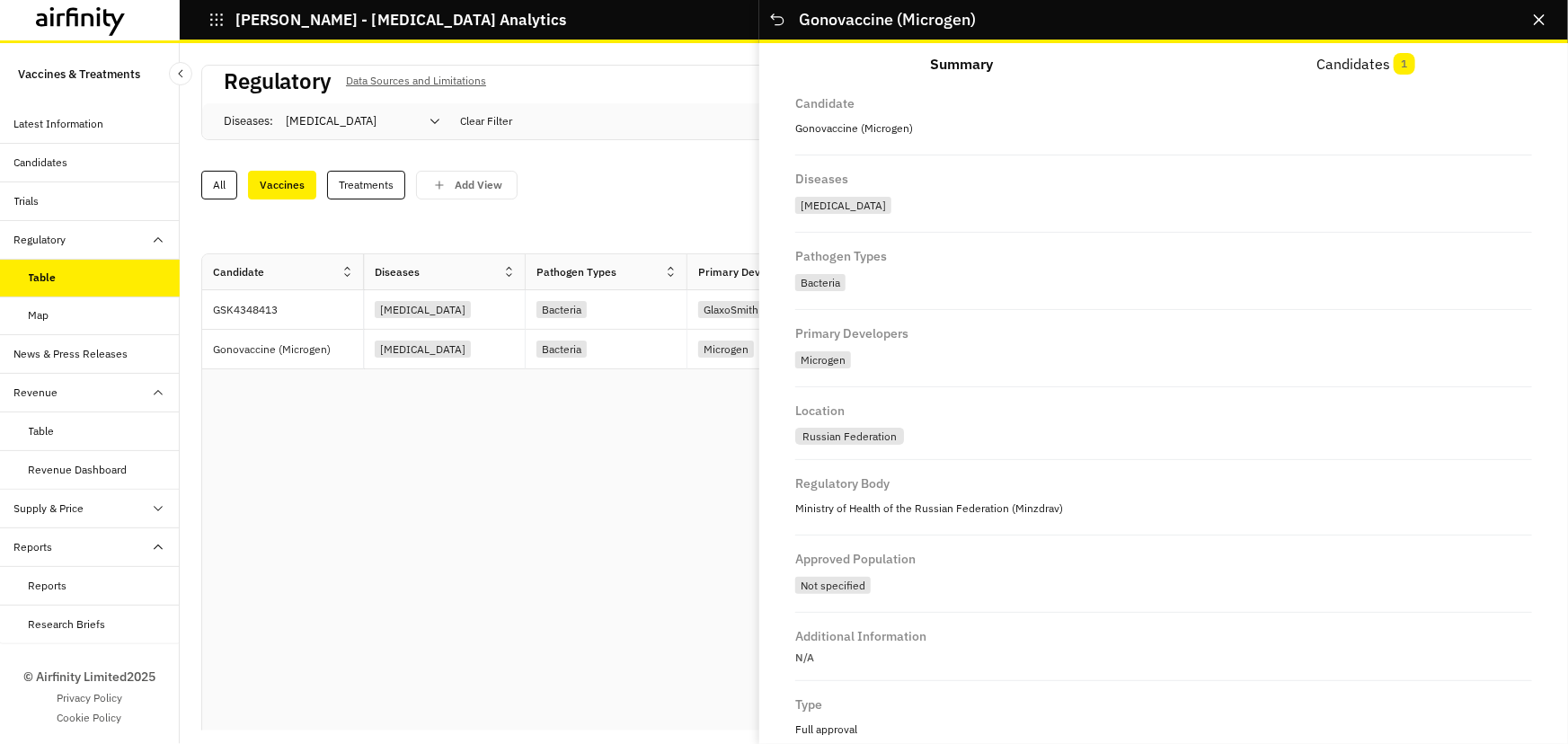
scroll to position [0, 0]
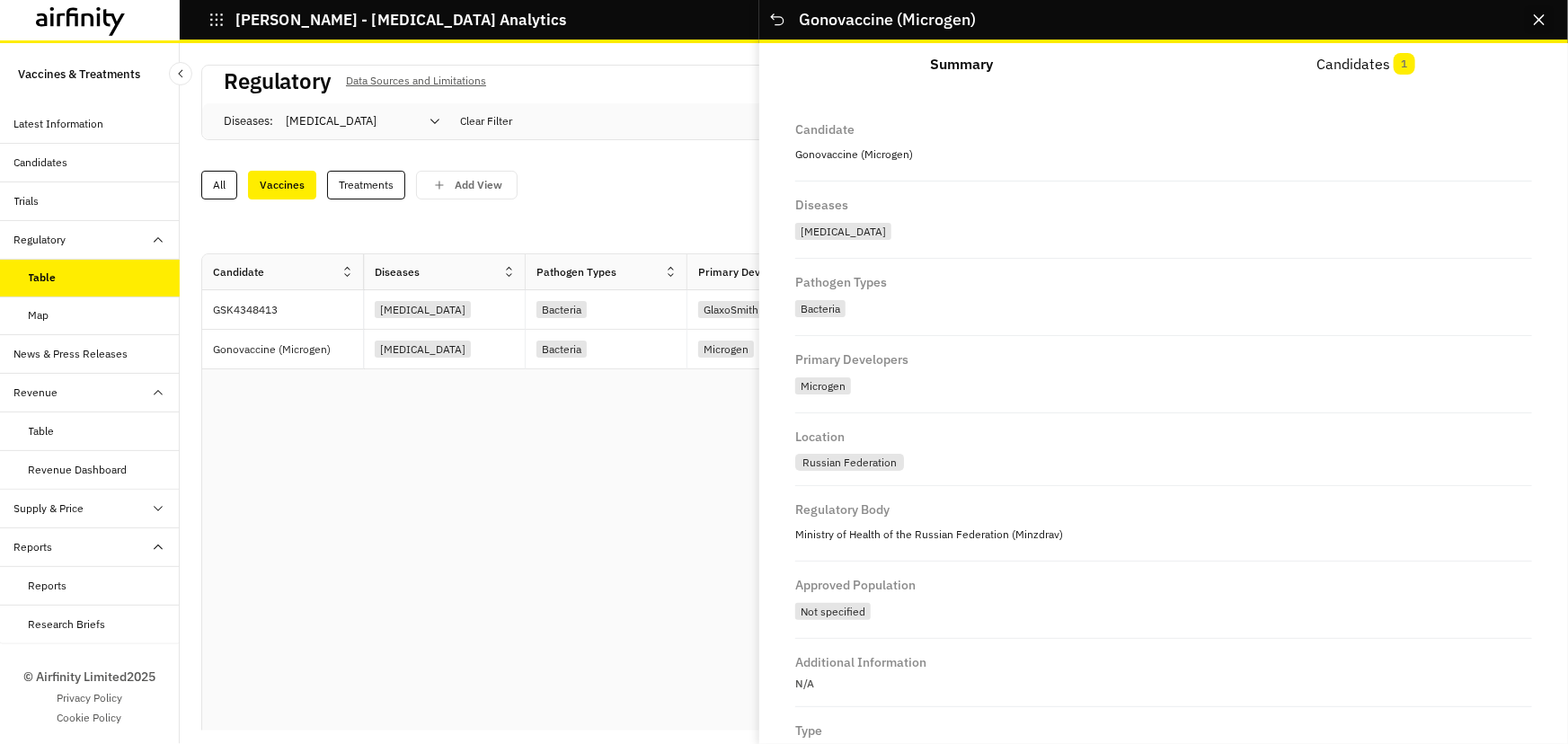
click at [1532, 18] on button "Close" at bounding box center [1539, 19] width 29 height 29
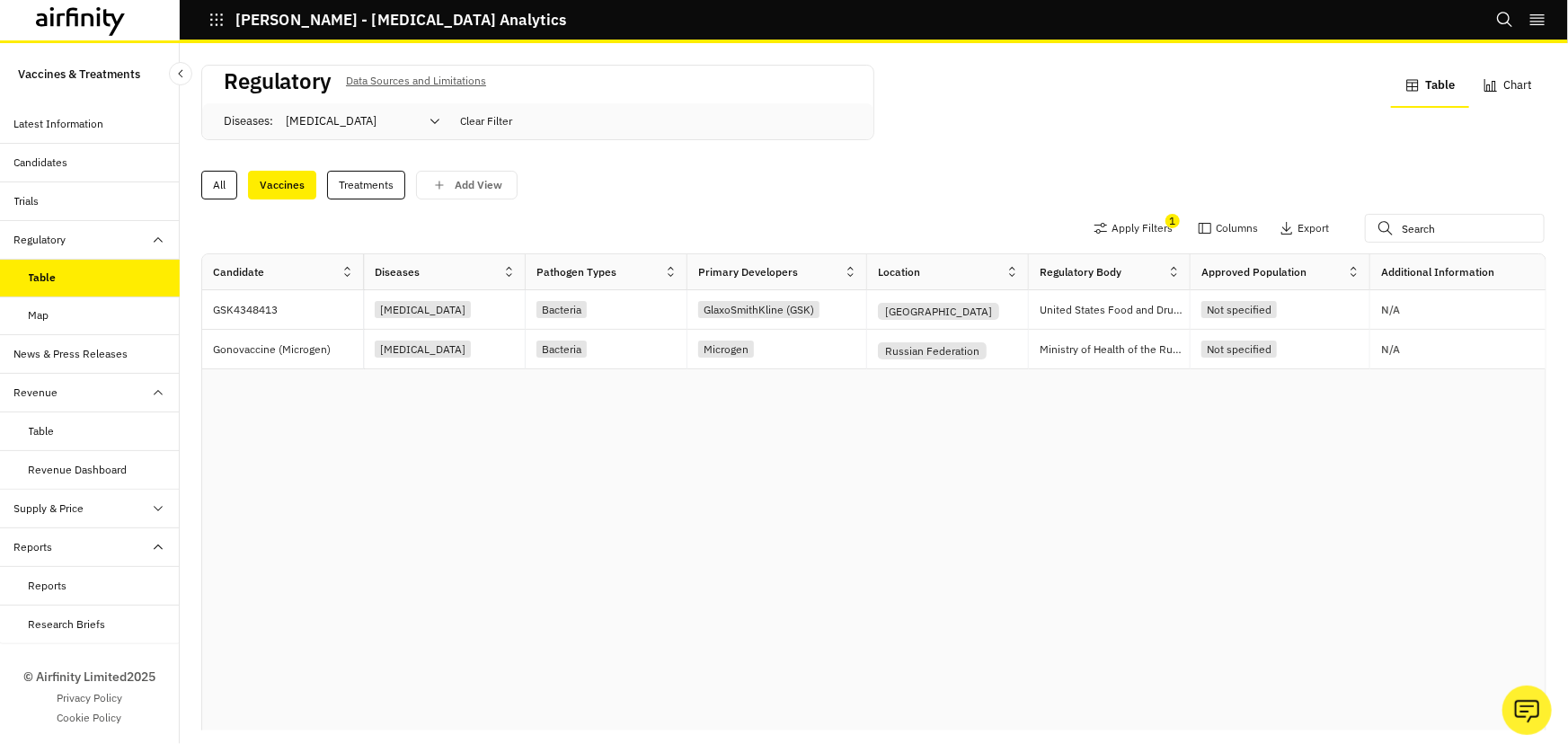
click at [695, 484] on div "Candidate Diseases Pathogen Types Primary Developers Location Regulatory Body A…" at bounding box center [873, 493] width 1343 height 477
click at [50, 352] on div "News & Press Releases" at bounding box center [71, 354] width 114 height 16
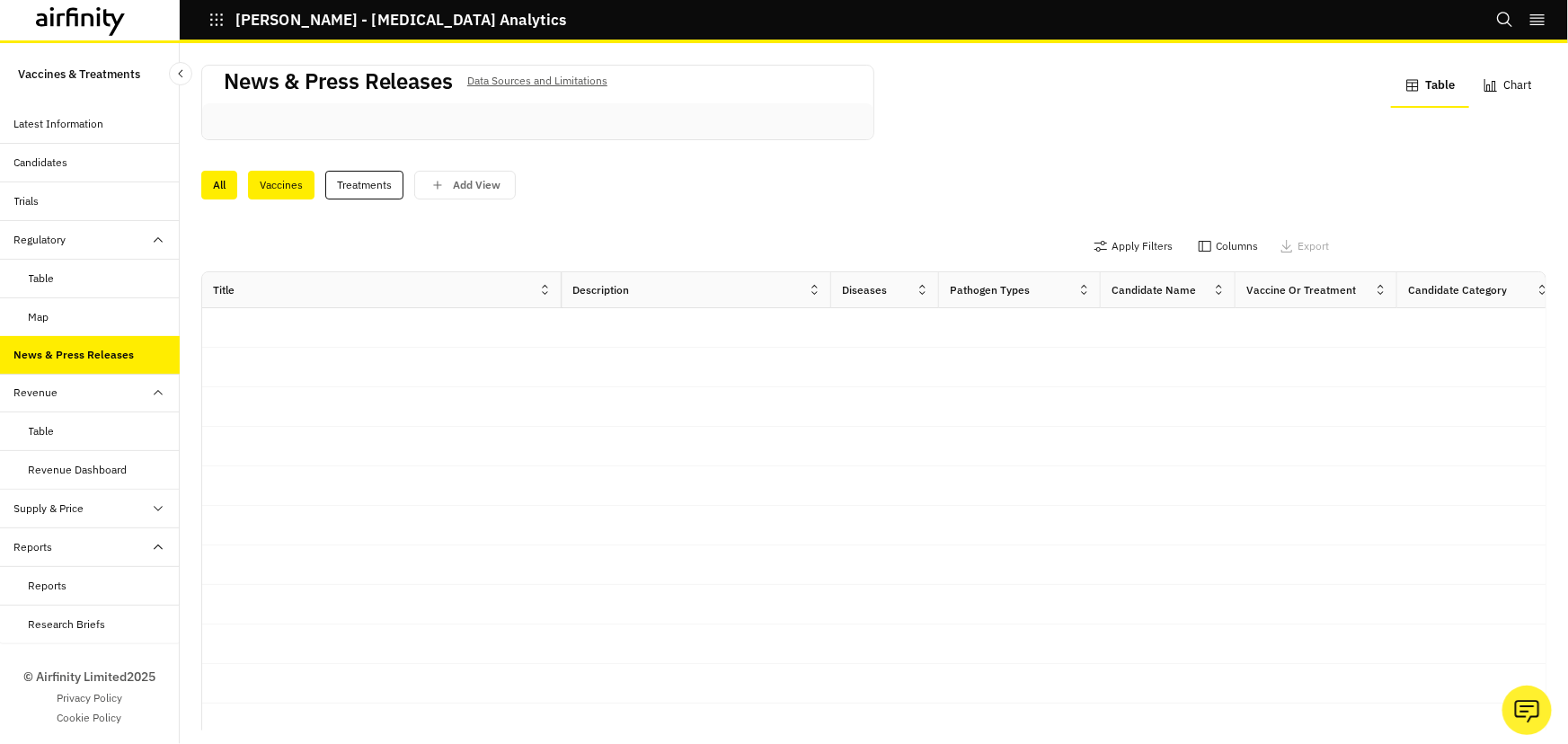
click at [294, 177] on div "Vaccines" at bounding box center [281, 185] width 67 height 29
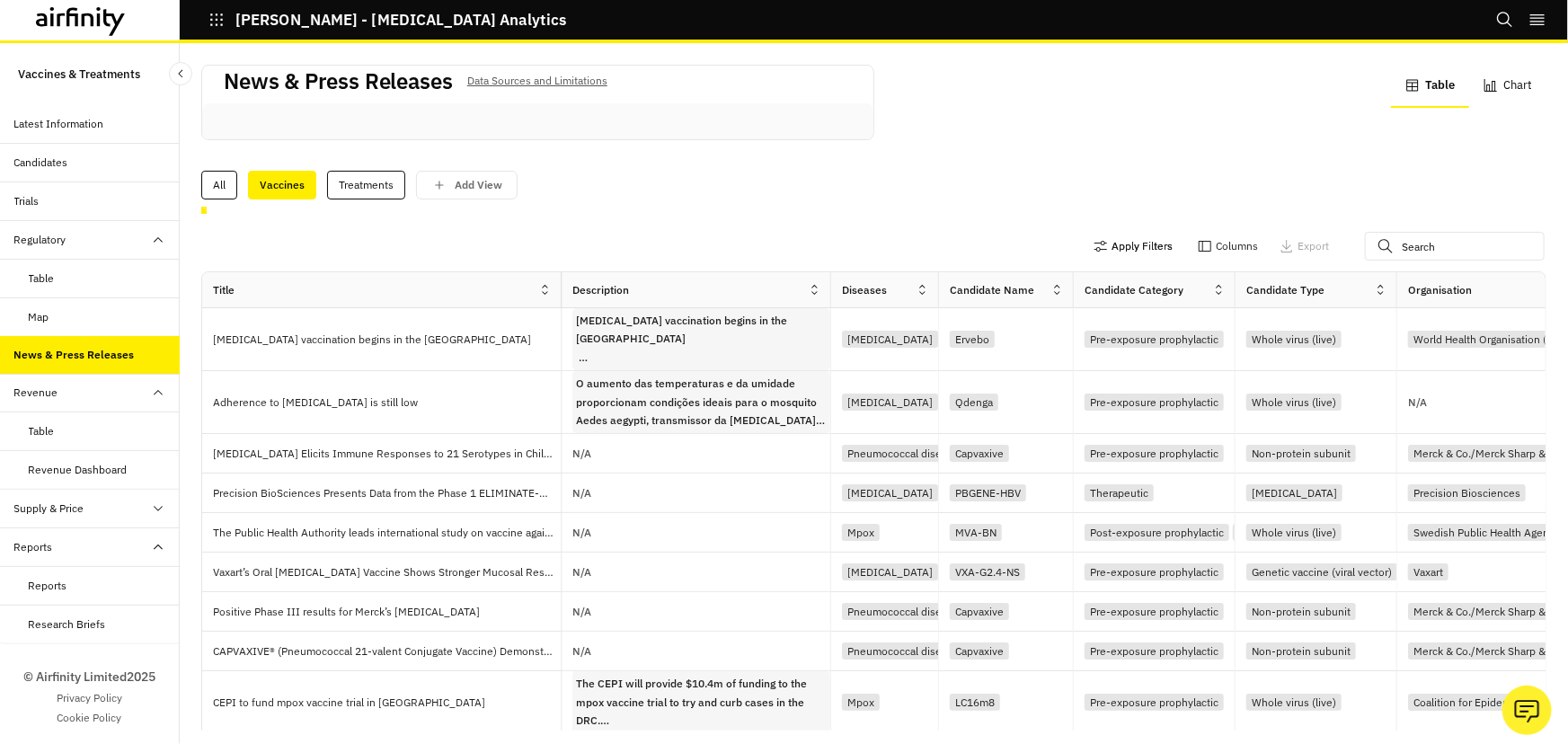
click at [1137, 248] on button "Apply Filters" at bounding box center [1134, 245] width 79 height 29
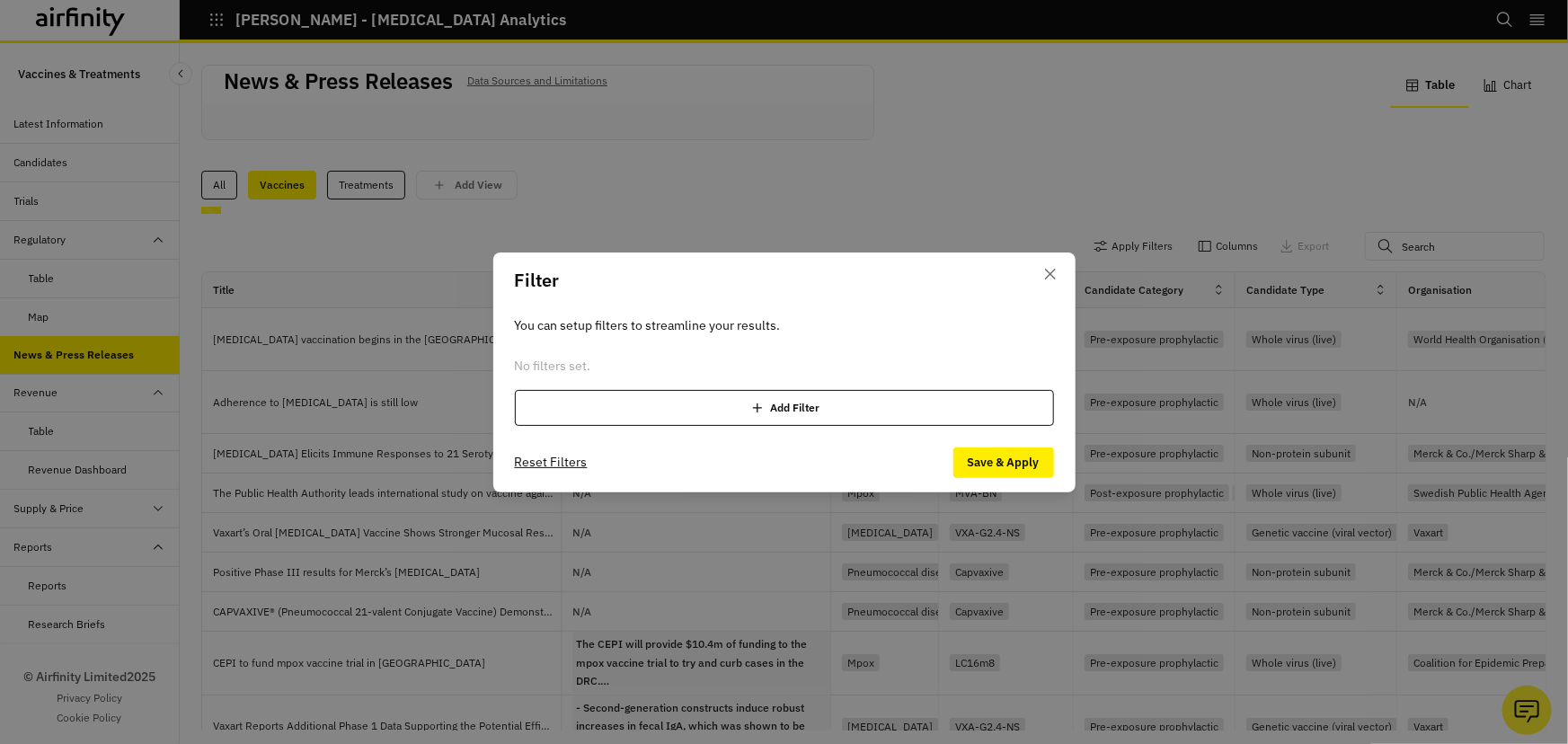
drag, startPoint x: 794, startPoint y: 412, endPoint x: 786, endPoint y: 418, distance: 10.0
click at [794, 412] on div "Add Filter" at bounding box center [784, 407] width 540 height 36
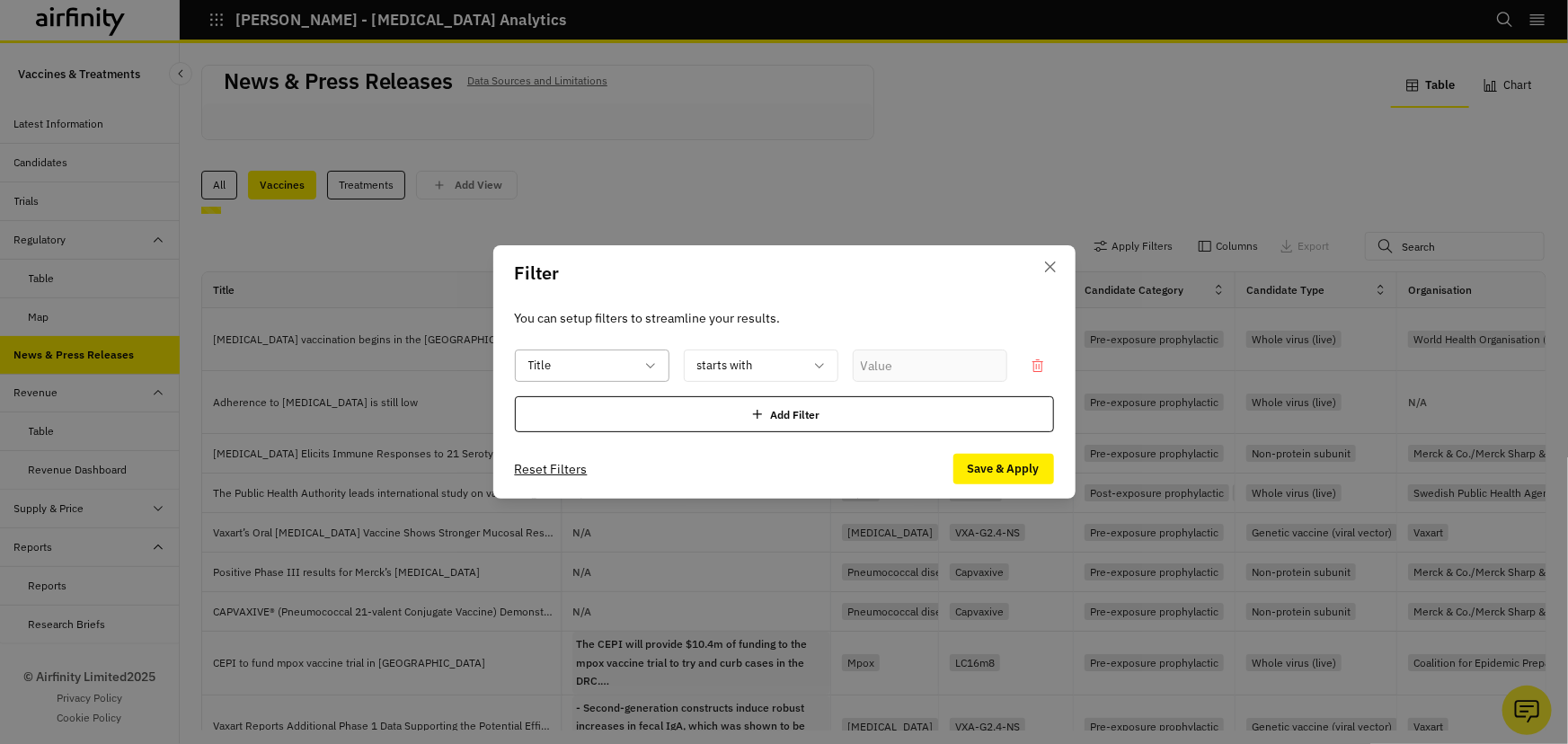
click at [583, 363] on div at bounding box center [581, 366] width 106 height 23
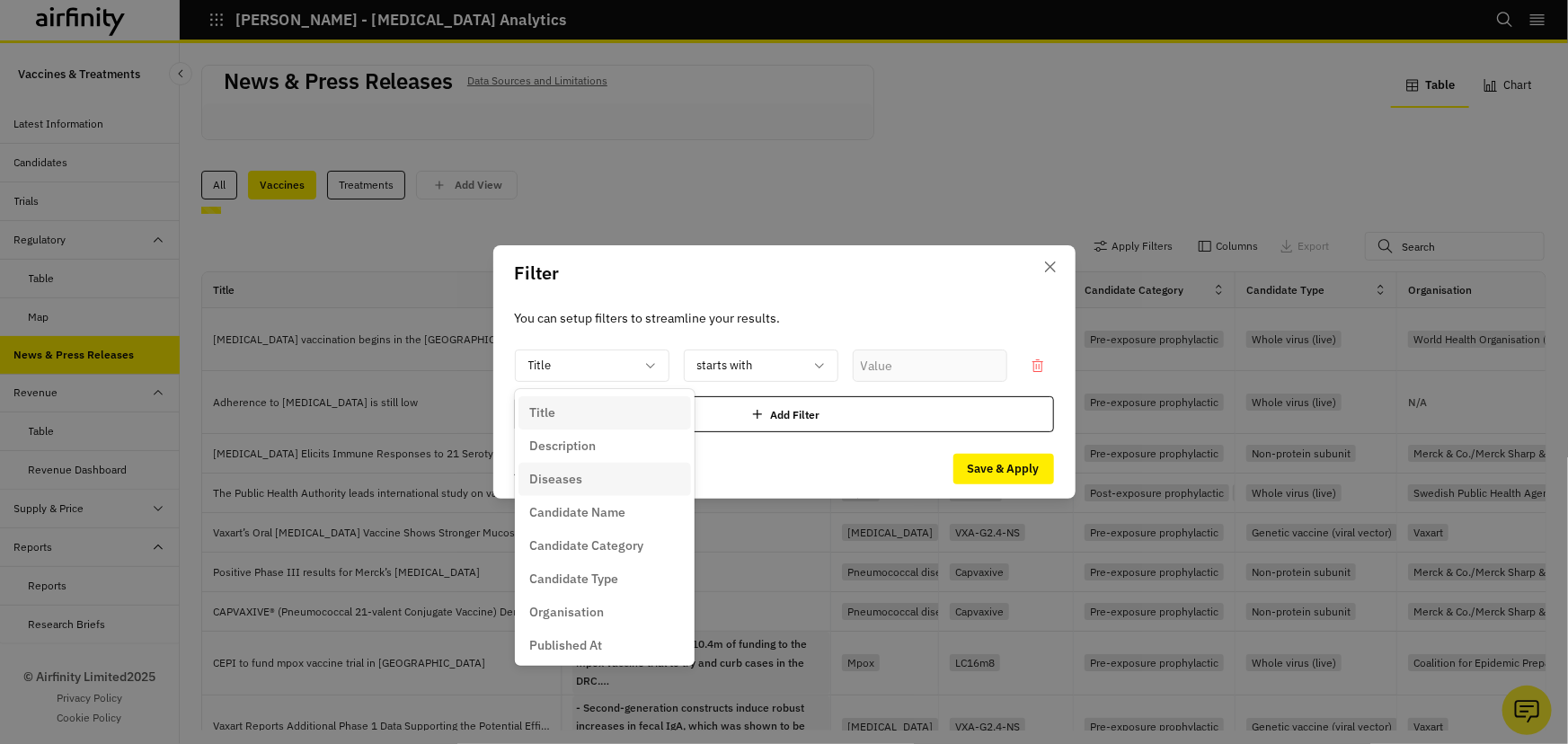
click at [597, 476] on div "Diseases" at bounding box center [605, 479] width 151 height 19
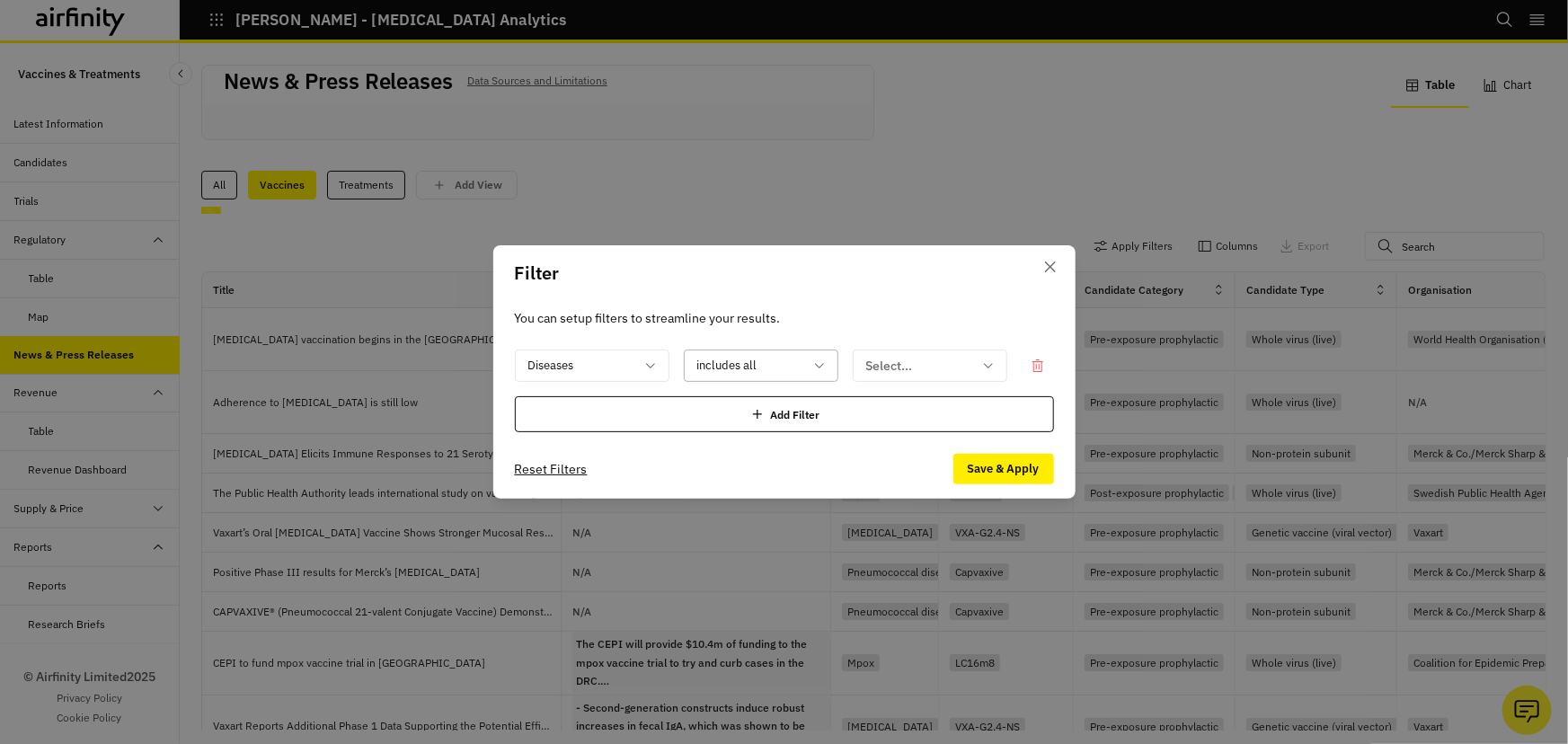
click at [772, 364] on div at bounding box center [750, 366] width 106 height 23
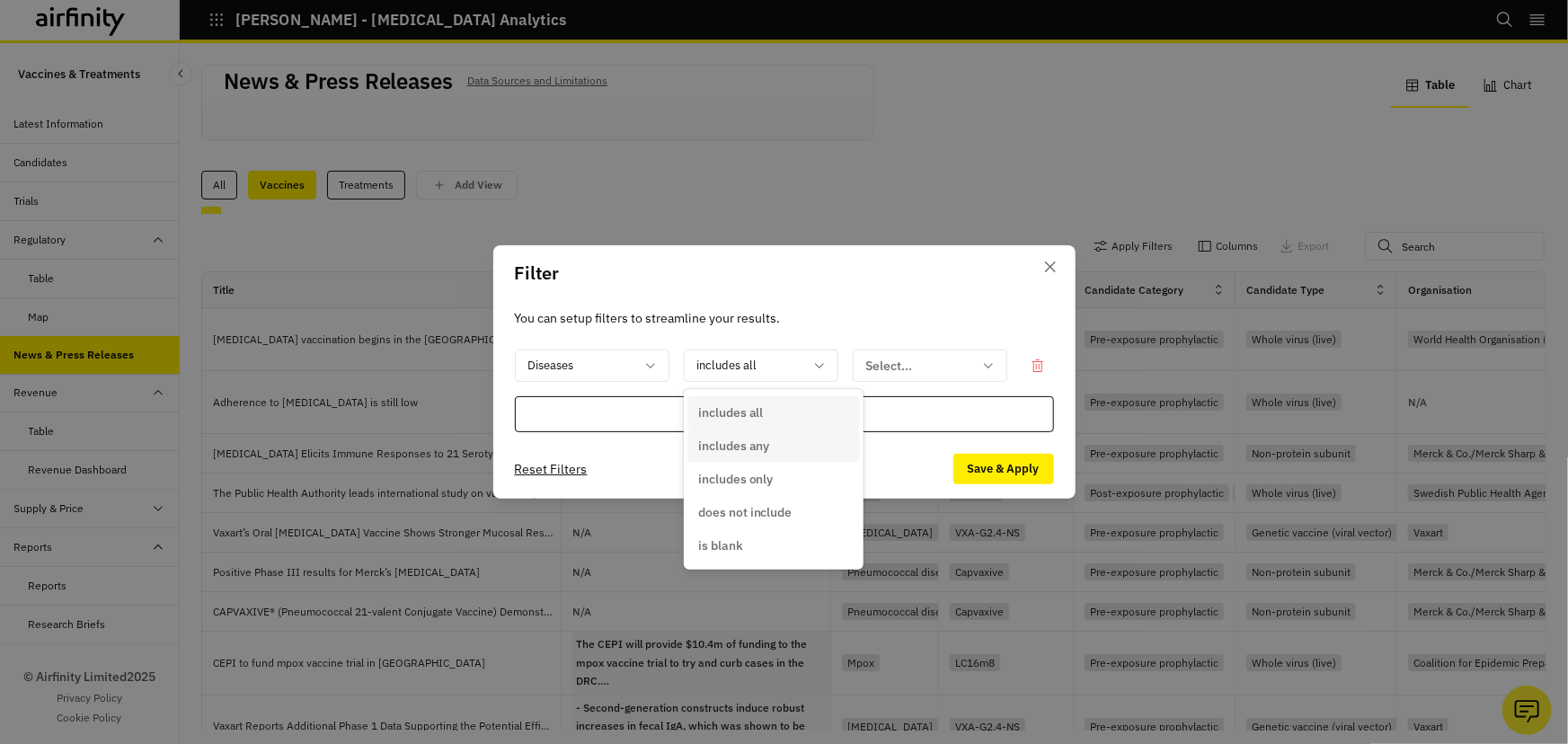
drag, startPoint x: 776, startPoint y: 447, endPoint x: 790, endPoint y: 438, distance: 16.6
click at [776, 448] on div "includes any" at bounding box center [774, 445] width 151 height 19
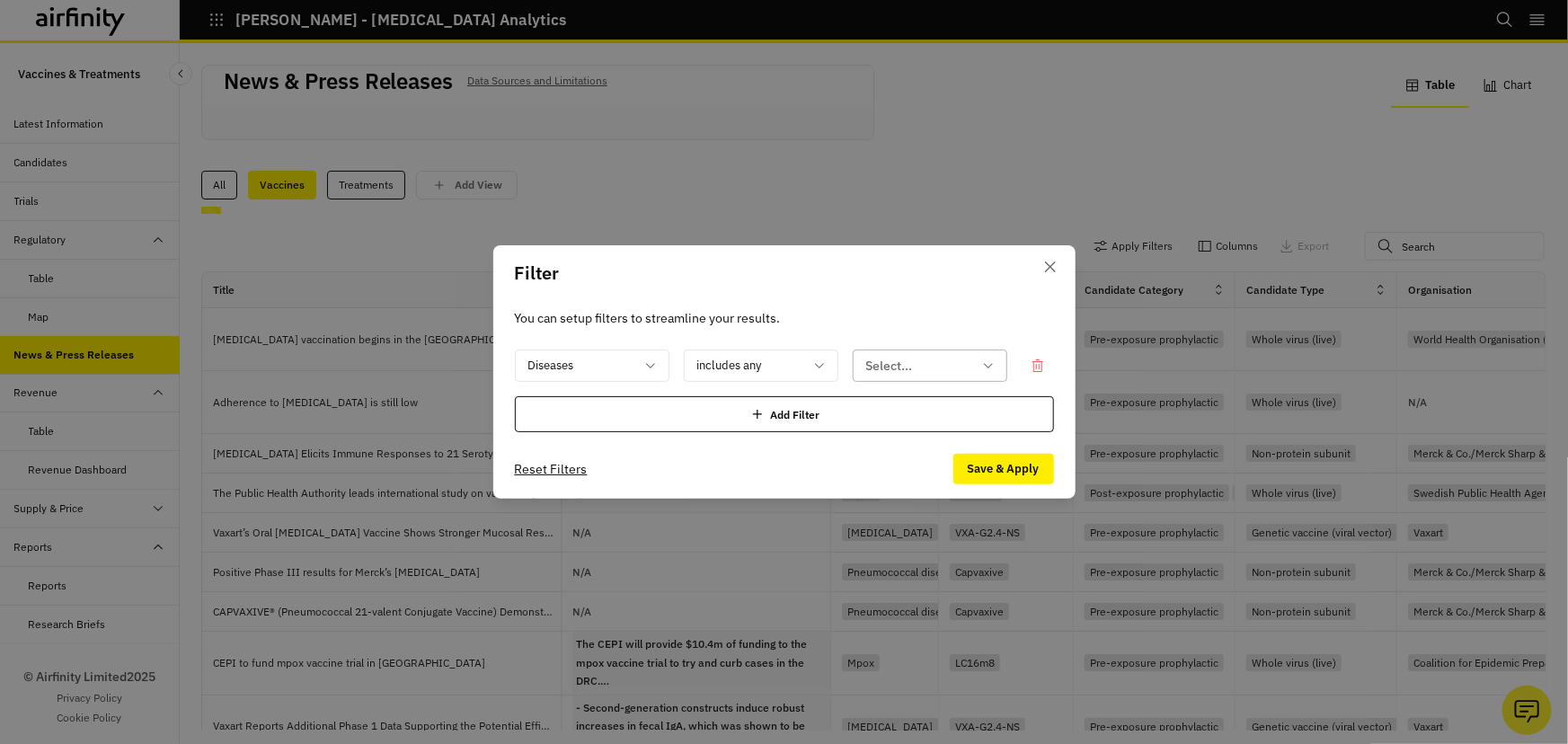
click at [925, 355] on div at bounding box center [919, 366] width 106 height 23
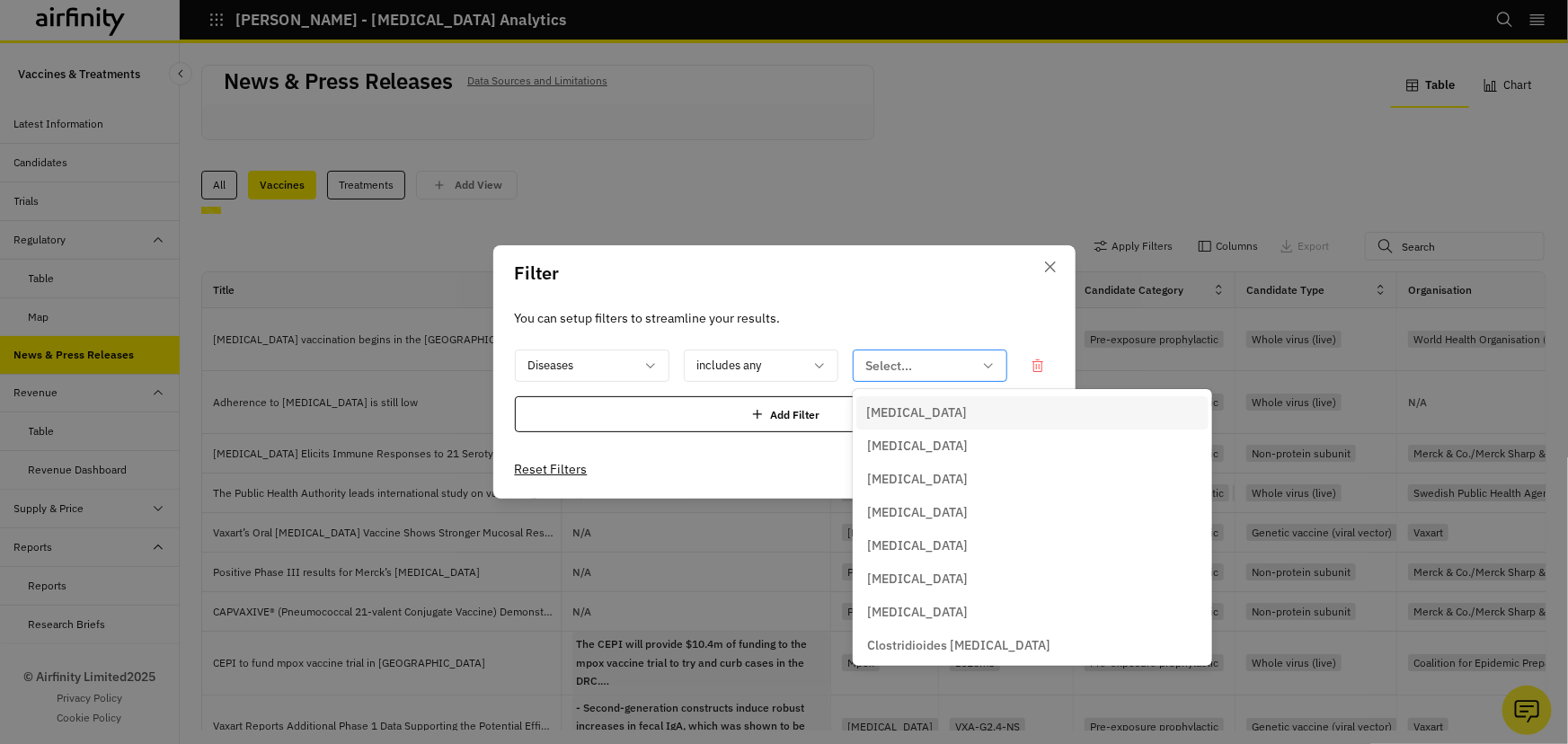
type input "g"
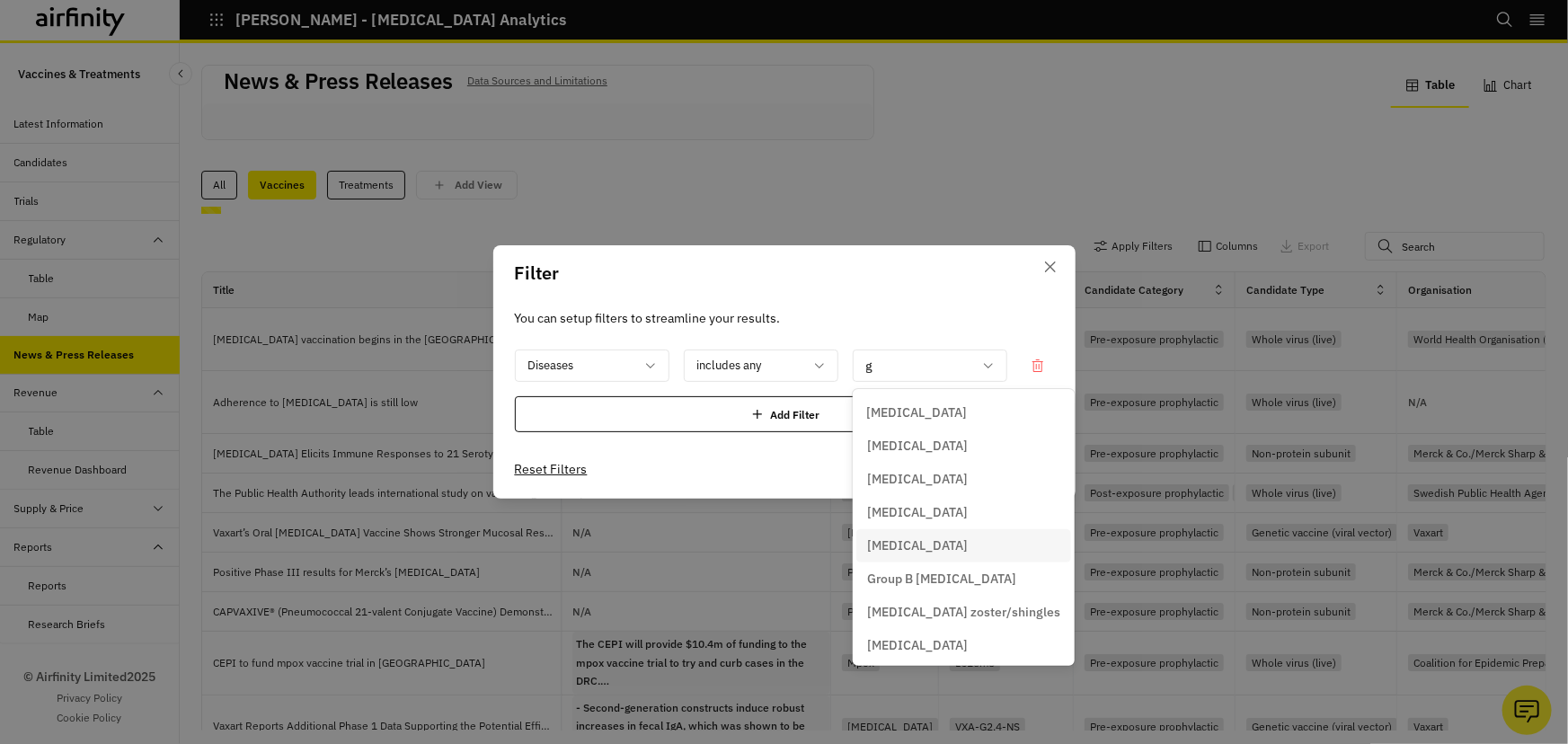
click at [932, 550] on div "[MEDICAL_DATA]" at bounding box center [964, 545] width 193 height 19
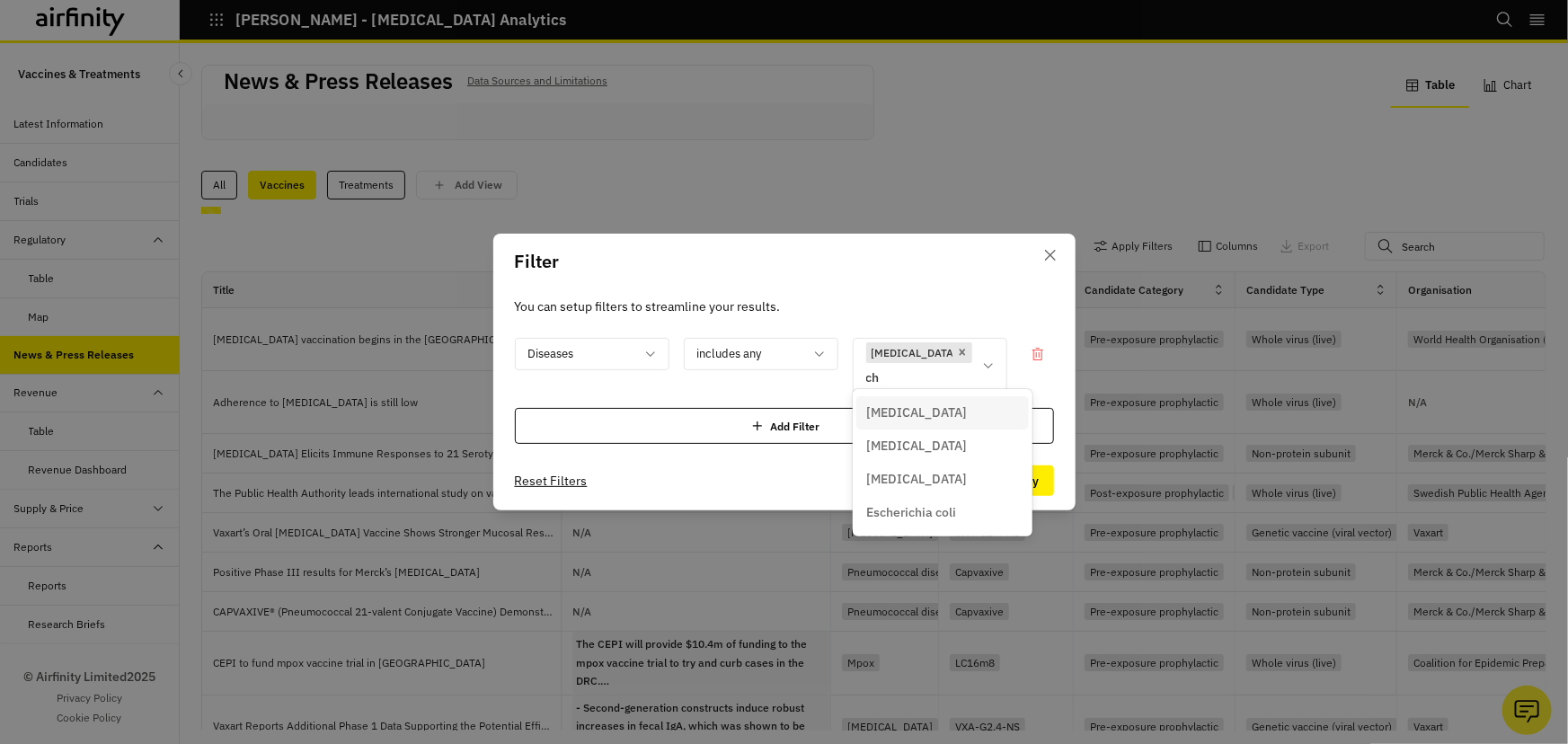
type input "c"
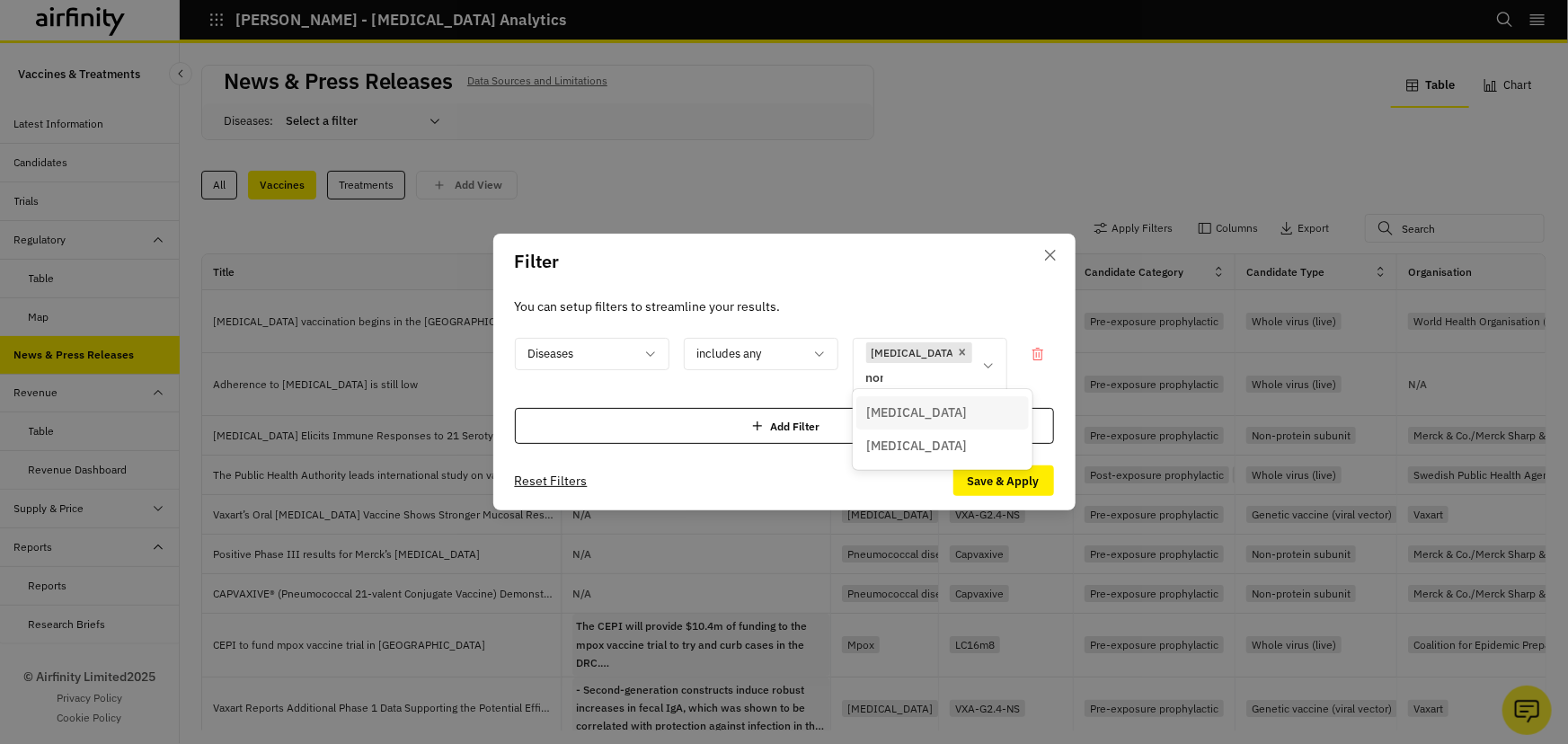
type input "noro"
click at [951, 425] on div "[MEDICAL_DATA]" at bounding box center [943, 424] width 151 height 19
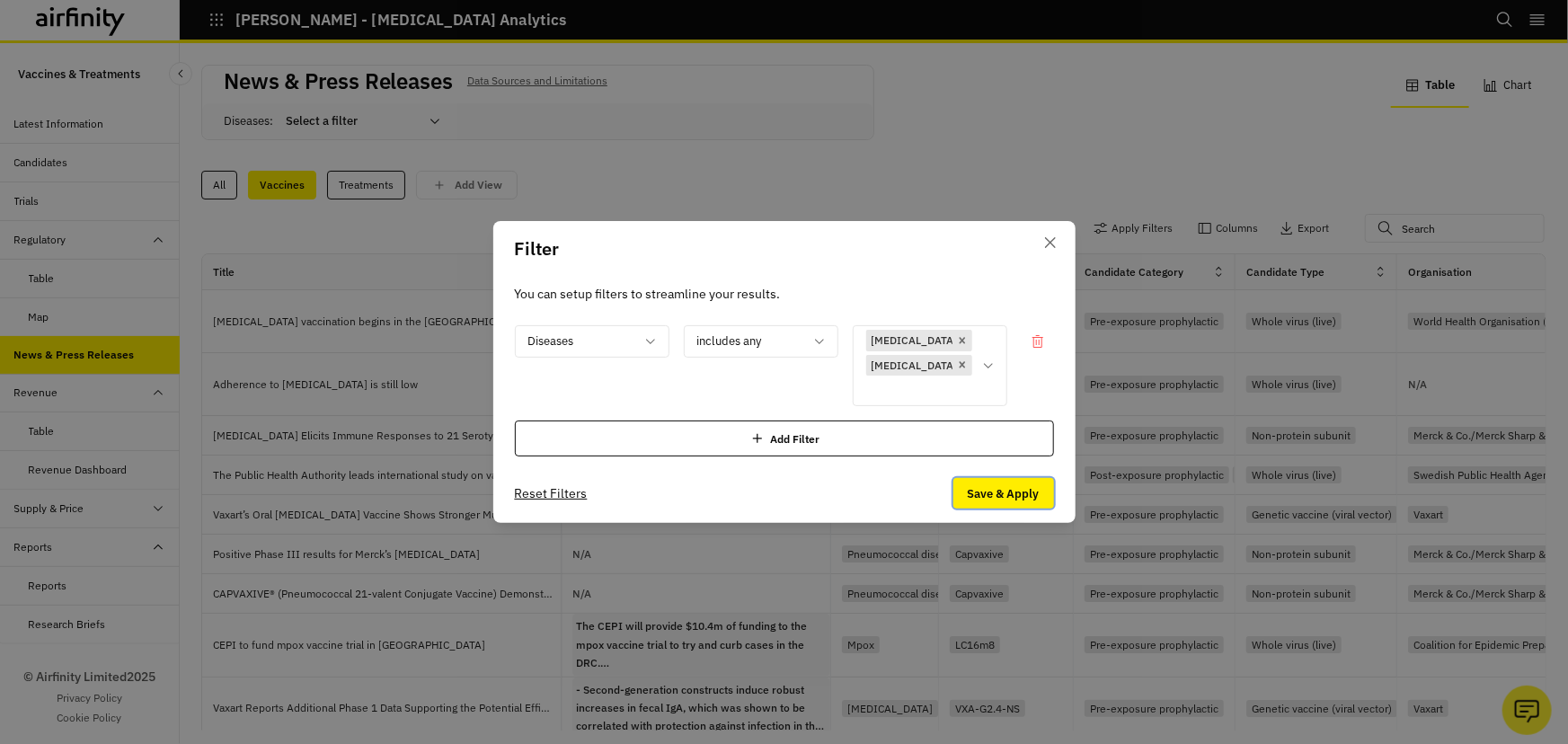
click at [1010, 481] on button "Save & Apply" at bounding box center [1003, 493] width 100 height 31
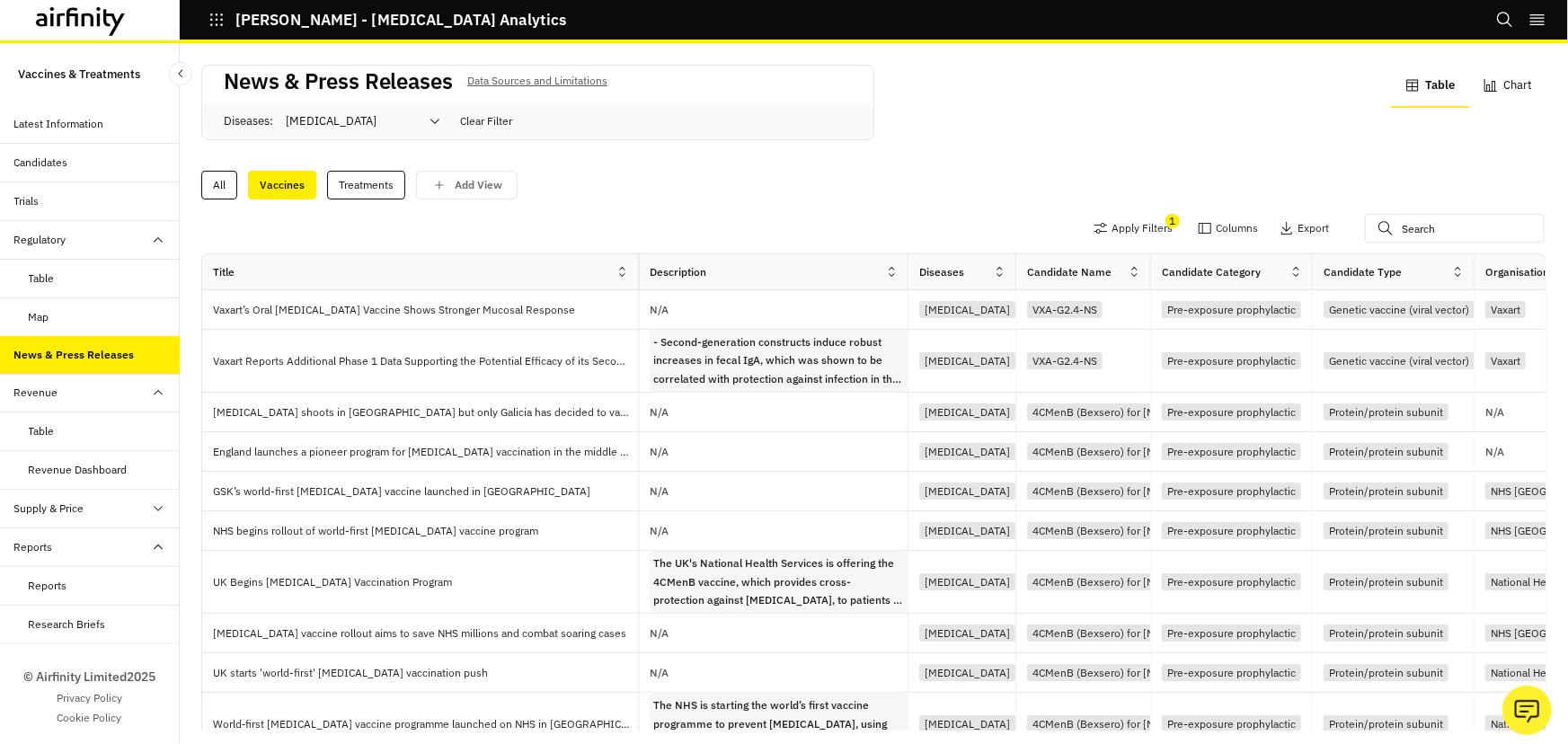
drag, startPoint x: 560, startPoint y: 271, endPoint x: 638, endPoint y: 269, distance: 78.0
click at [638, 269] on div at bounding box center [638, 271] width 9 height 21
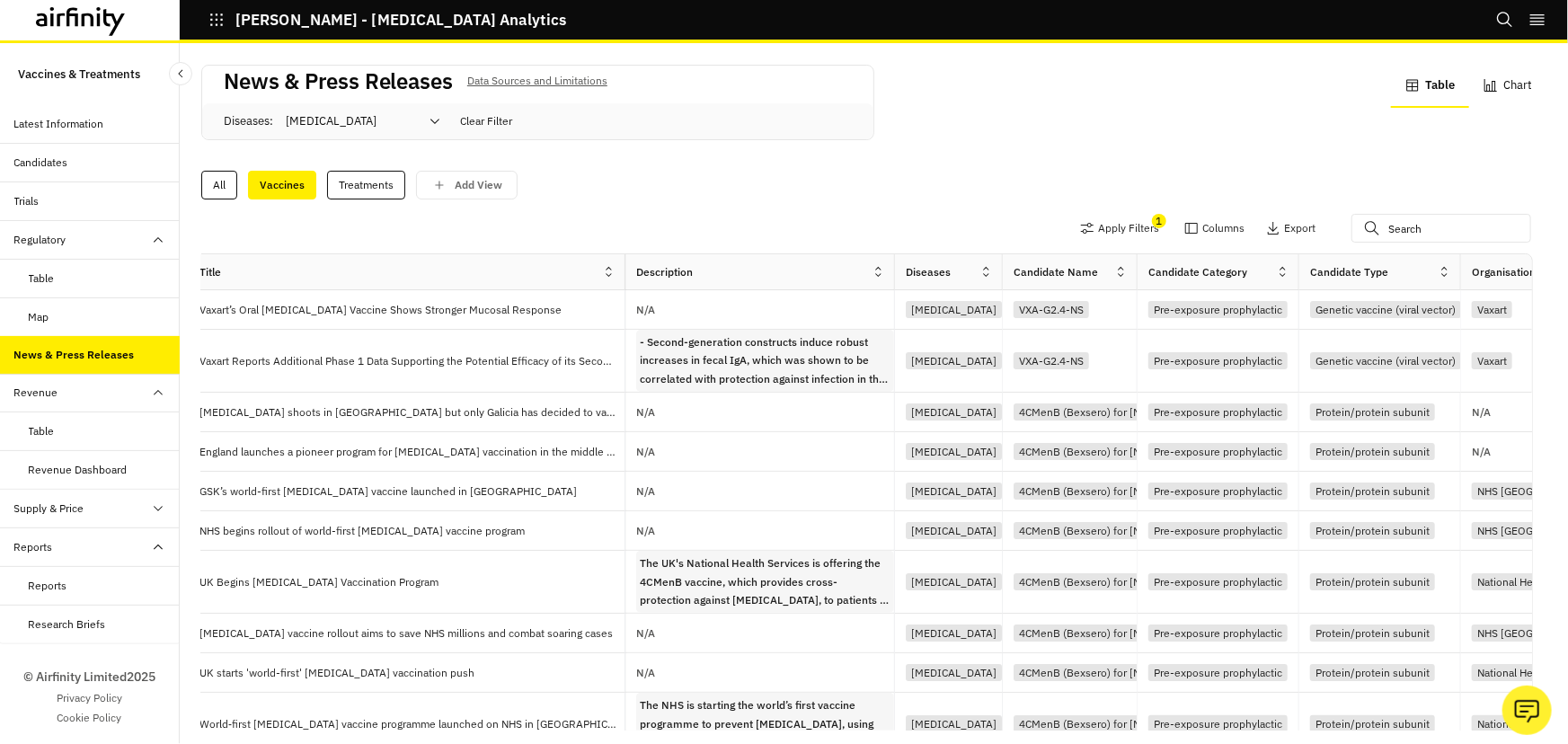
scroll to position [0, 27]
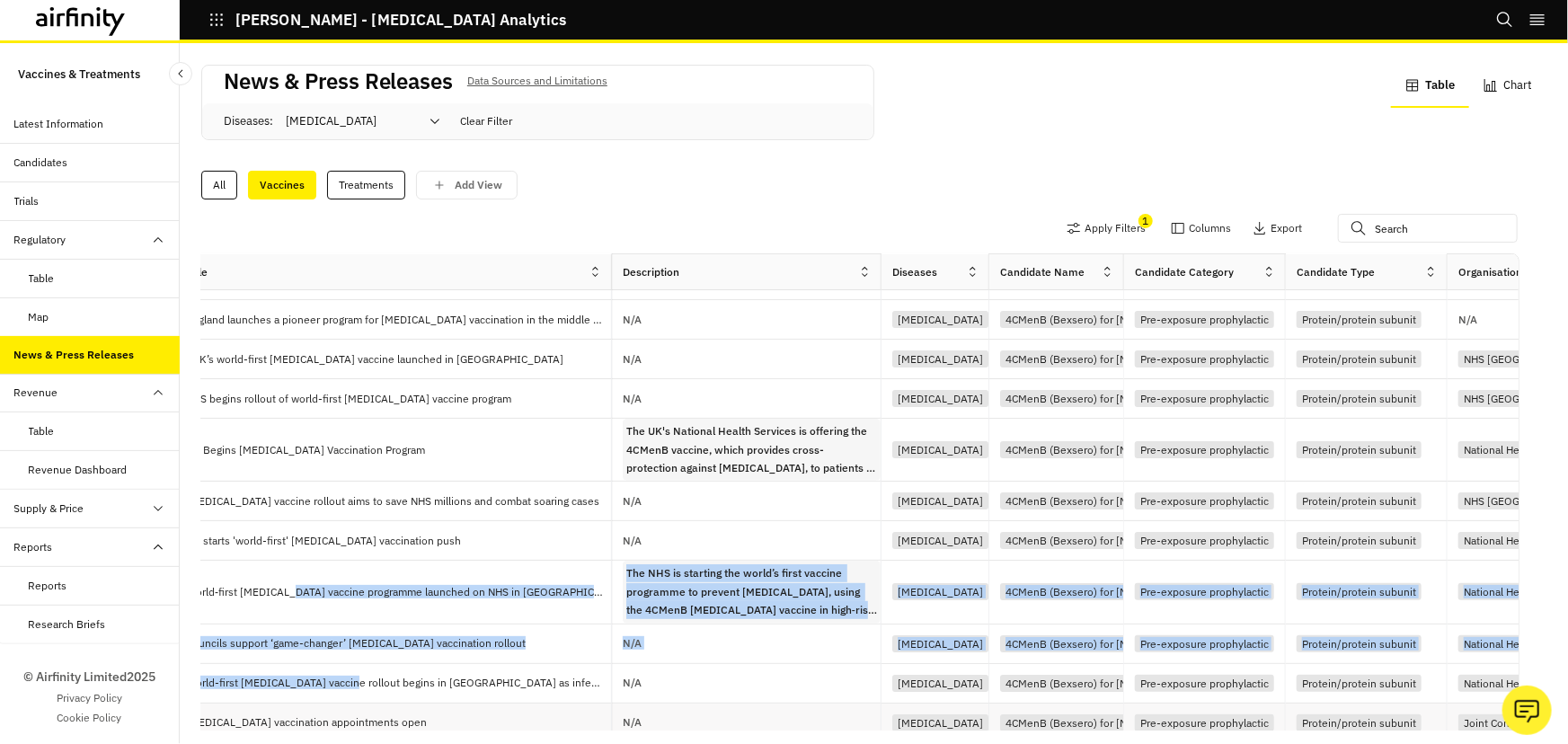
drag, startPoint x: 292, startPoint y: 698, endPoint x: 372, endPoint y: 699, distance: 80.0
click at [372, 699] on div "Vaxart’s Oral Norovirus Vaccine Shows Stronger Mucosal Response N/A Norovirus V…" at bounding box center [1224, 734] width 2099 height 1152
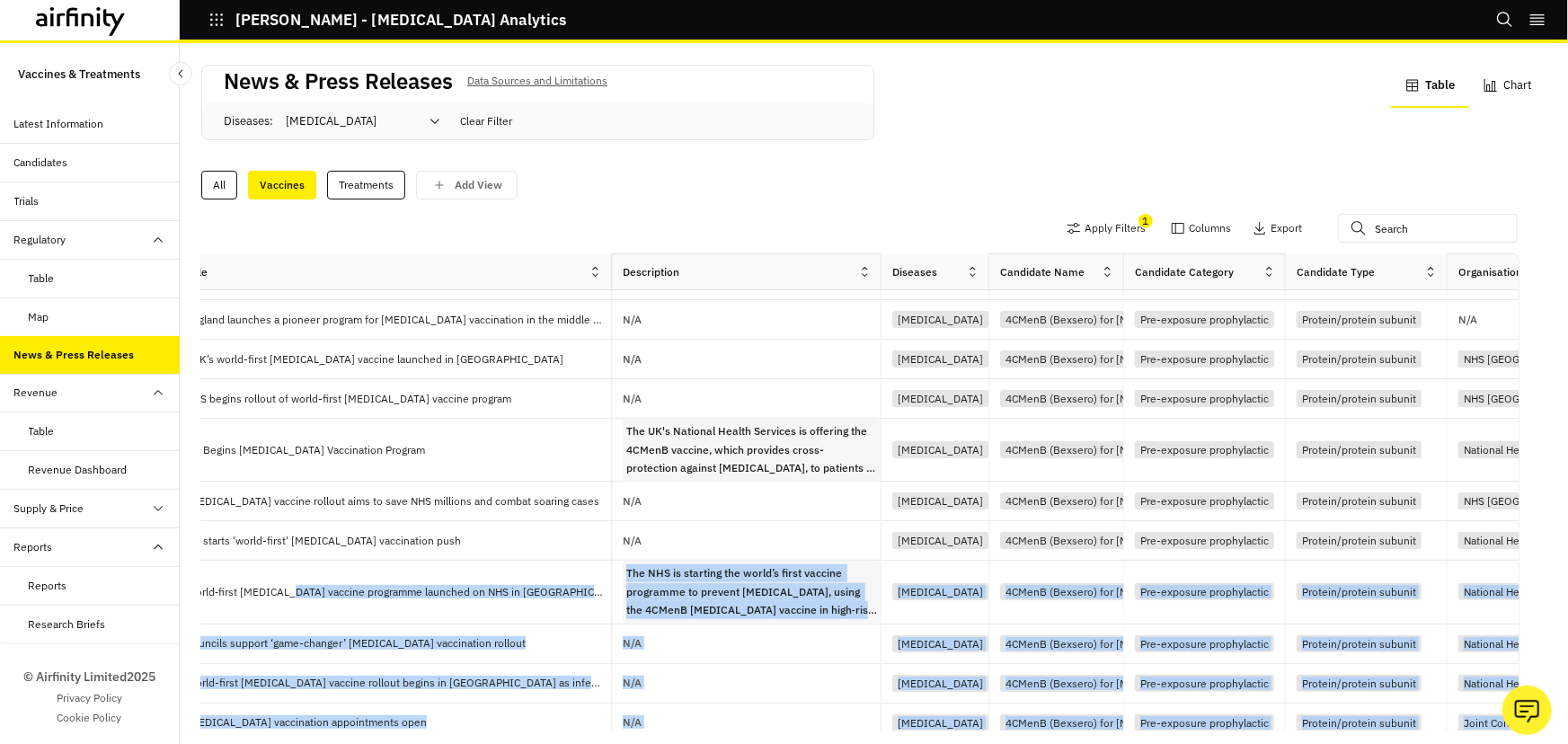
scroll to position [197, 0]
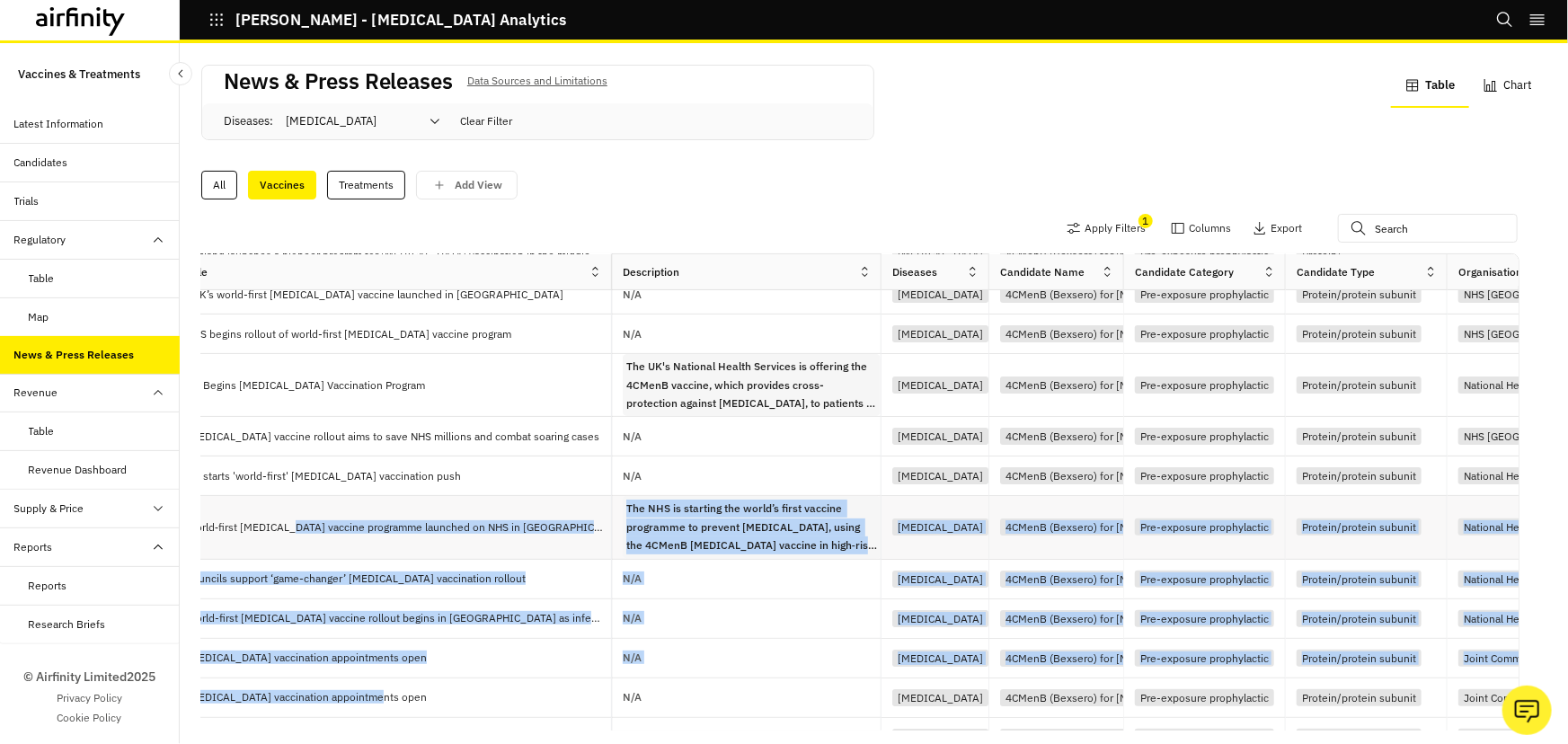
click at [451, 548] on div "World‑first gonorrhoea vaccine programme launched on NHS in England" at bounding box center [392, 526] width 436 height 63
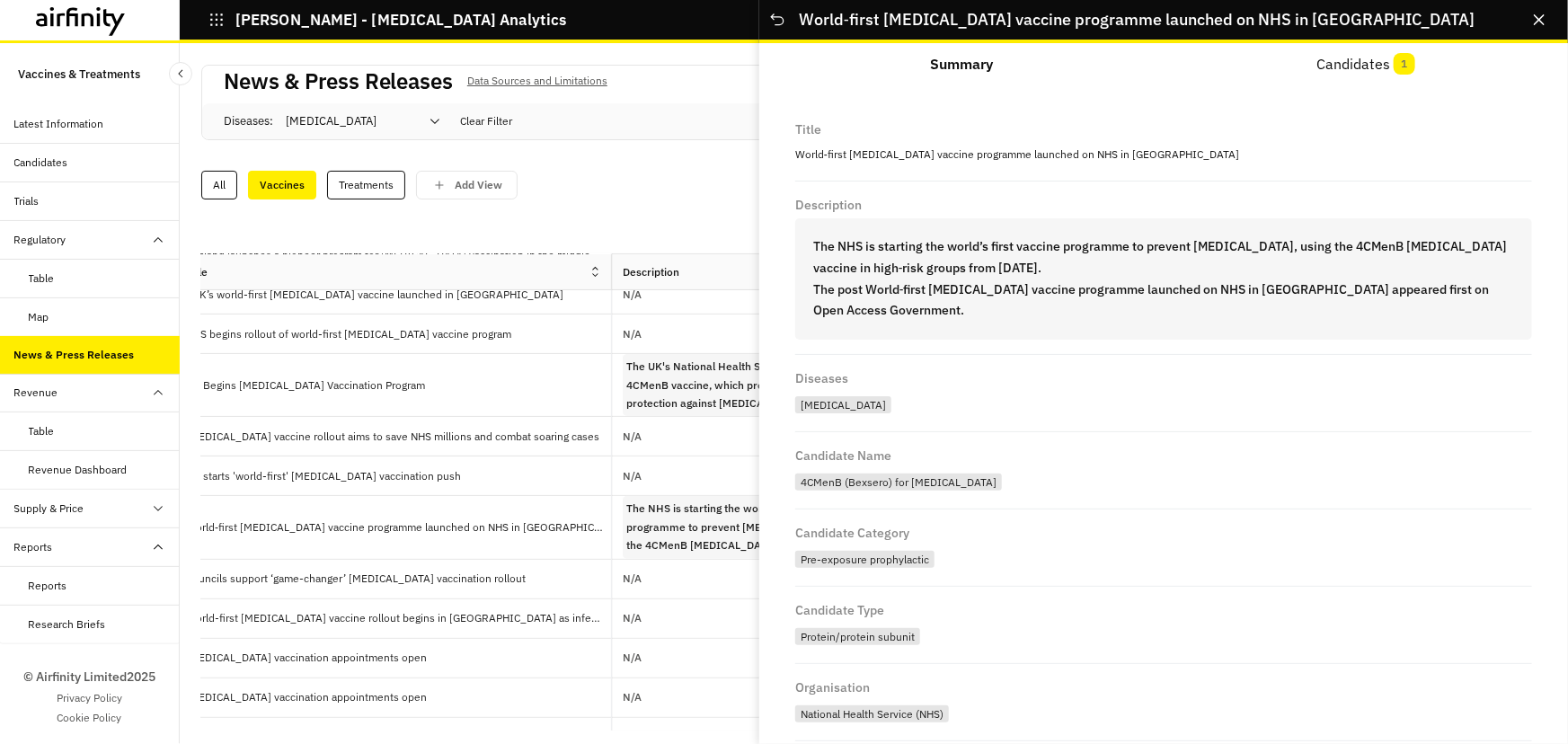
click at [1536, 18] on icon "Close" at bounding box center [1539, 19] width 11 height 11
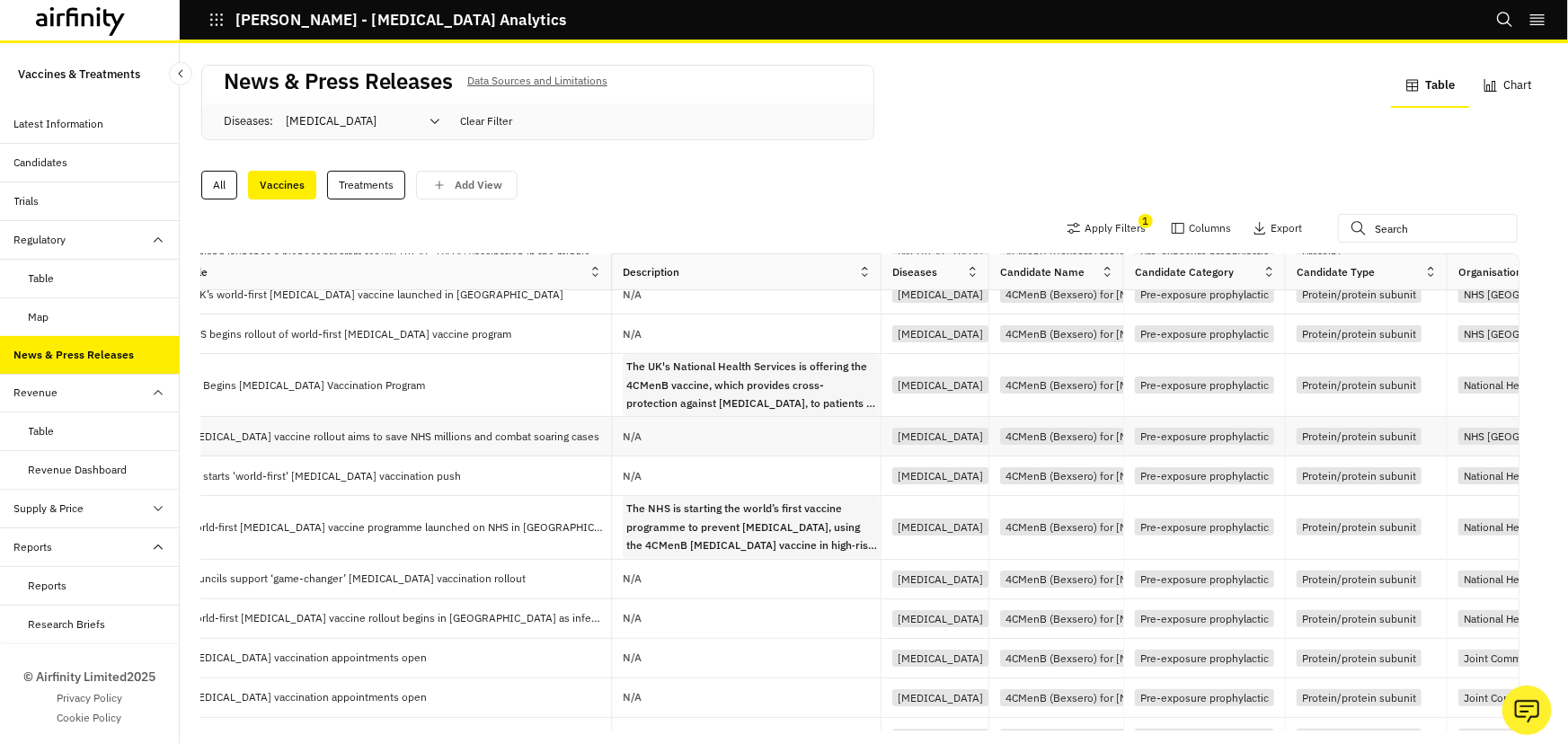
scroll to position [0, 0]
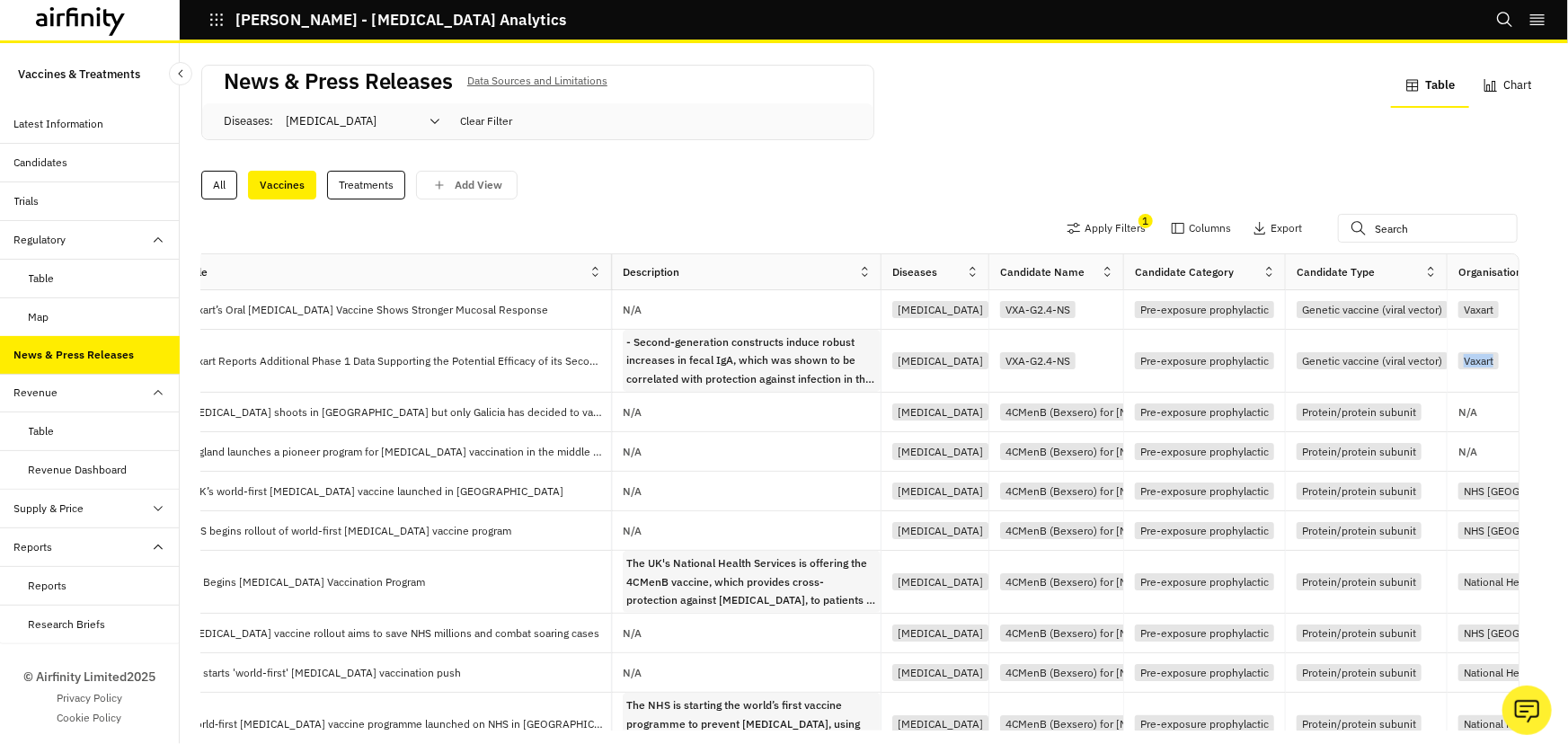
drag, startPoint x: 1459, startPoint y: 337, endPoint x: 1567, endPoint y: 391, distance: 120.7
click at [1567, 391] on div "News & Press Releases Data Sources and Limitations Diseases : Gonorrhea Clear F…" at bounding box center [873, 392] width 1388 height 700
click at [1522, 169] on div "All Vaccines Treatments Add View" at bounding box center [874, 181] width 1345 height 38
click at [1184, 230] on button "Columns" at bounding box center [1200, 227] width 61 height 29
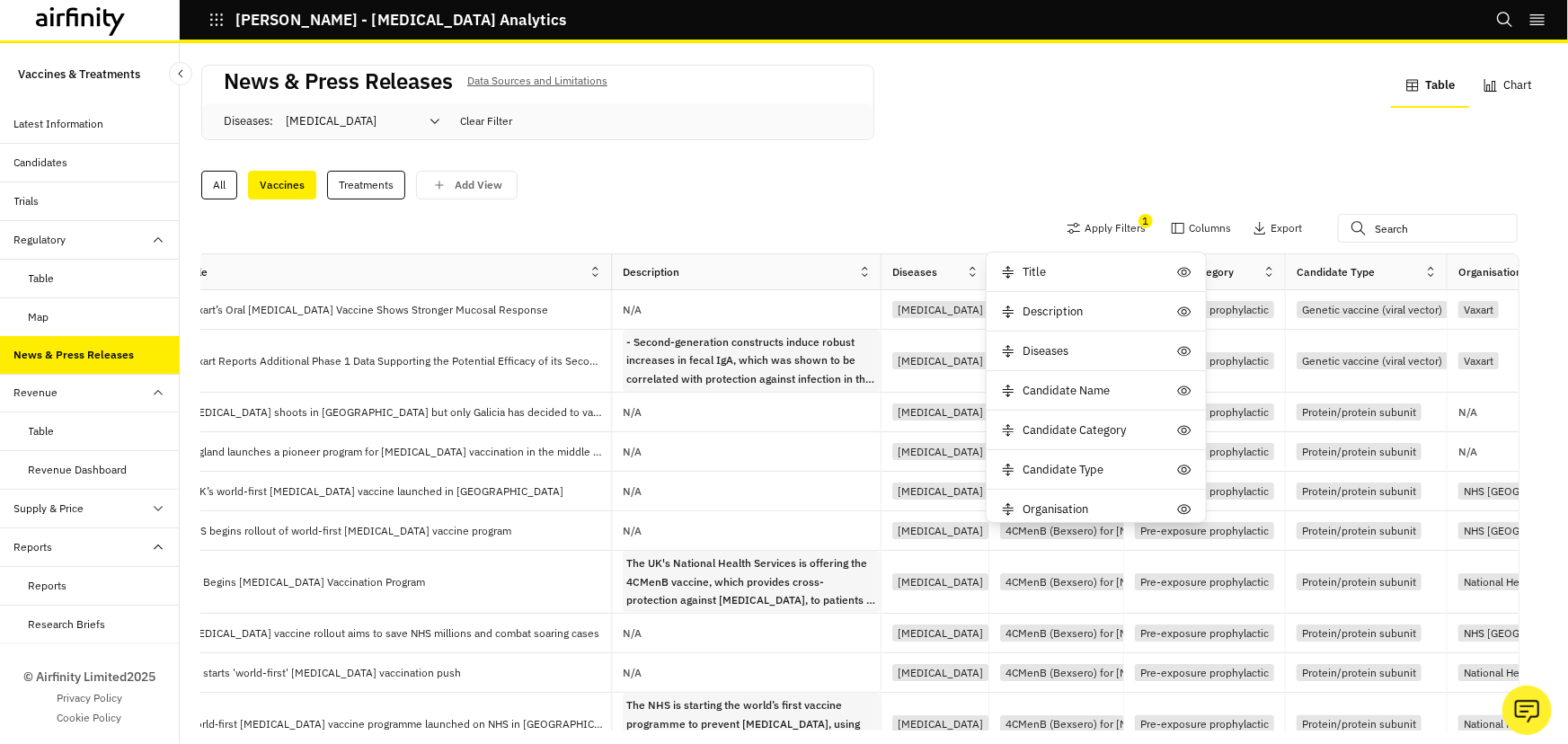
click at [1460, 145] on div "News & Press Releases Data Sources and Limitations Diseases : Gonorrhea Clear F…" at bounding box center [874, 113] width 1345 height 97
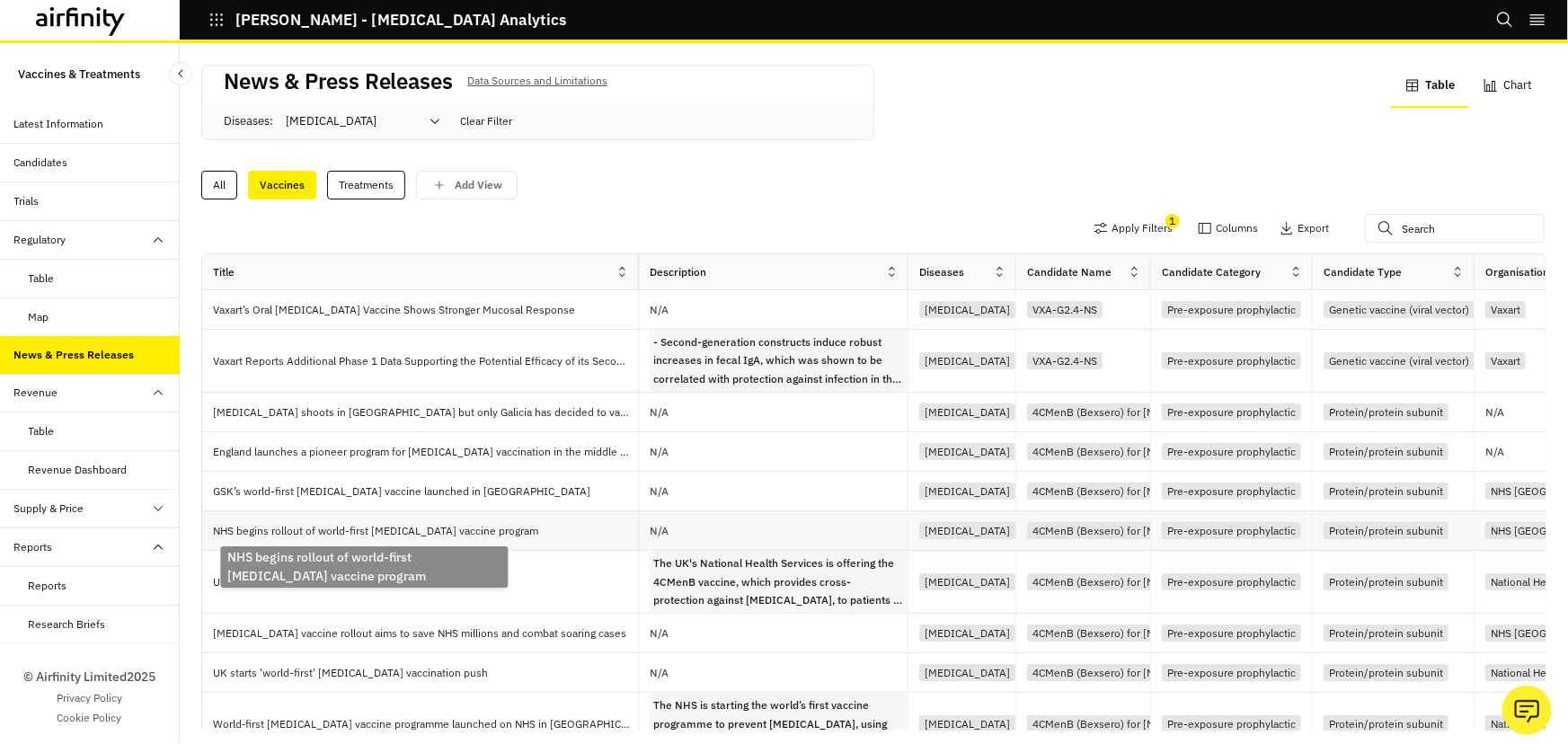
click at [491, 530] on p "NHS begins rollout of world-first gonorrhoea vaccine program" at bounding box center [379, 530] width 333 height 18
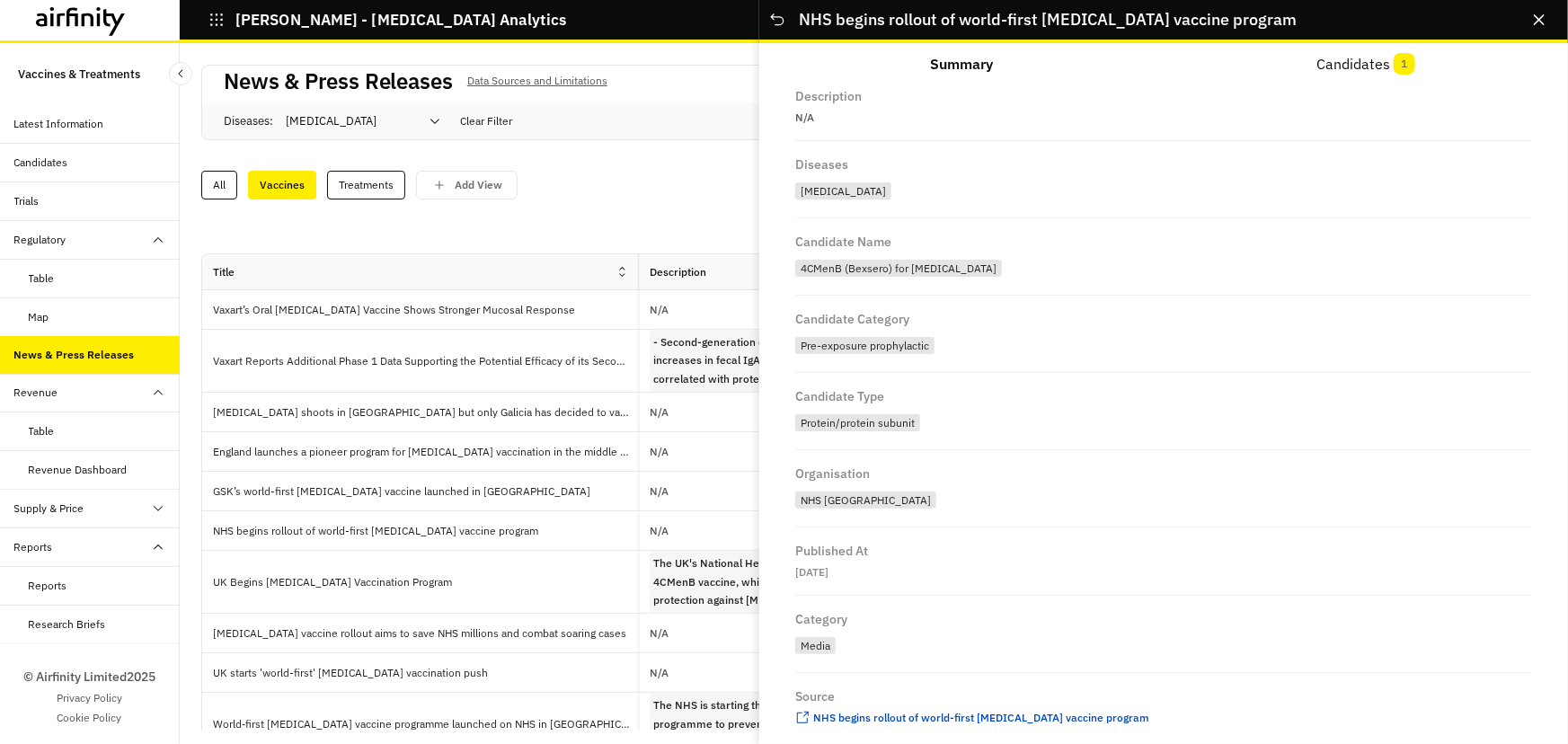
scroll to position [131, 0]
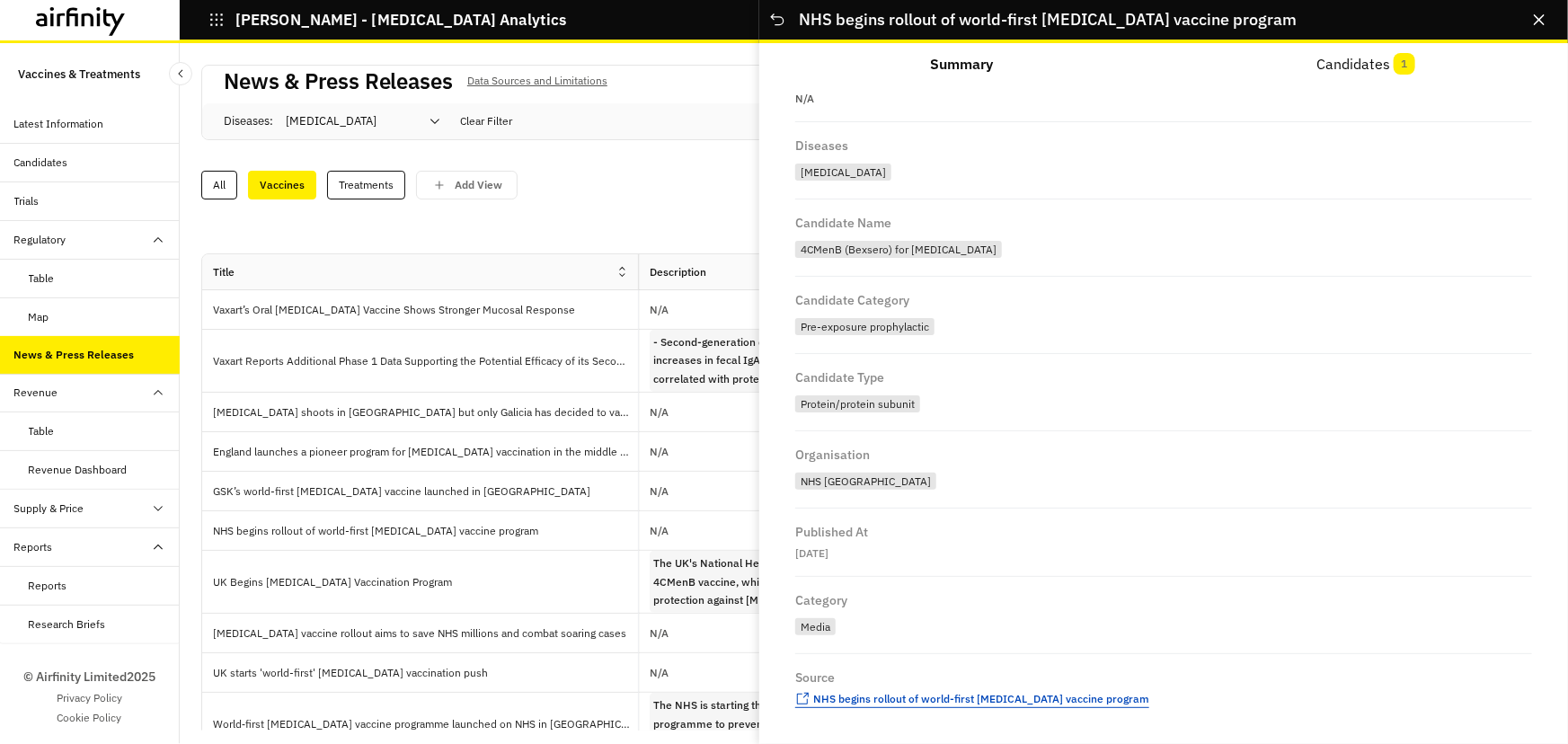
click at [907, 700] on span "NHS begins rollout of world-first gonorrhoea vaccine program" at bounding box center [981, 698] width 336 height 14
click at [1542, 19] on icon "Close" at bounding box center [1539, 19] width 11 height 11
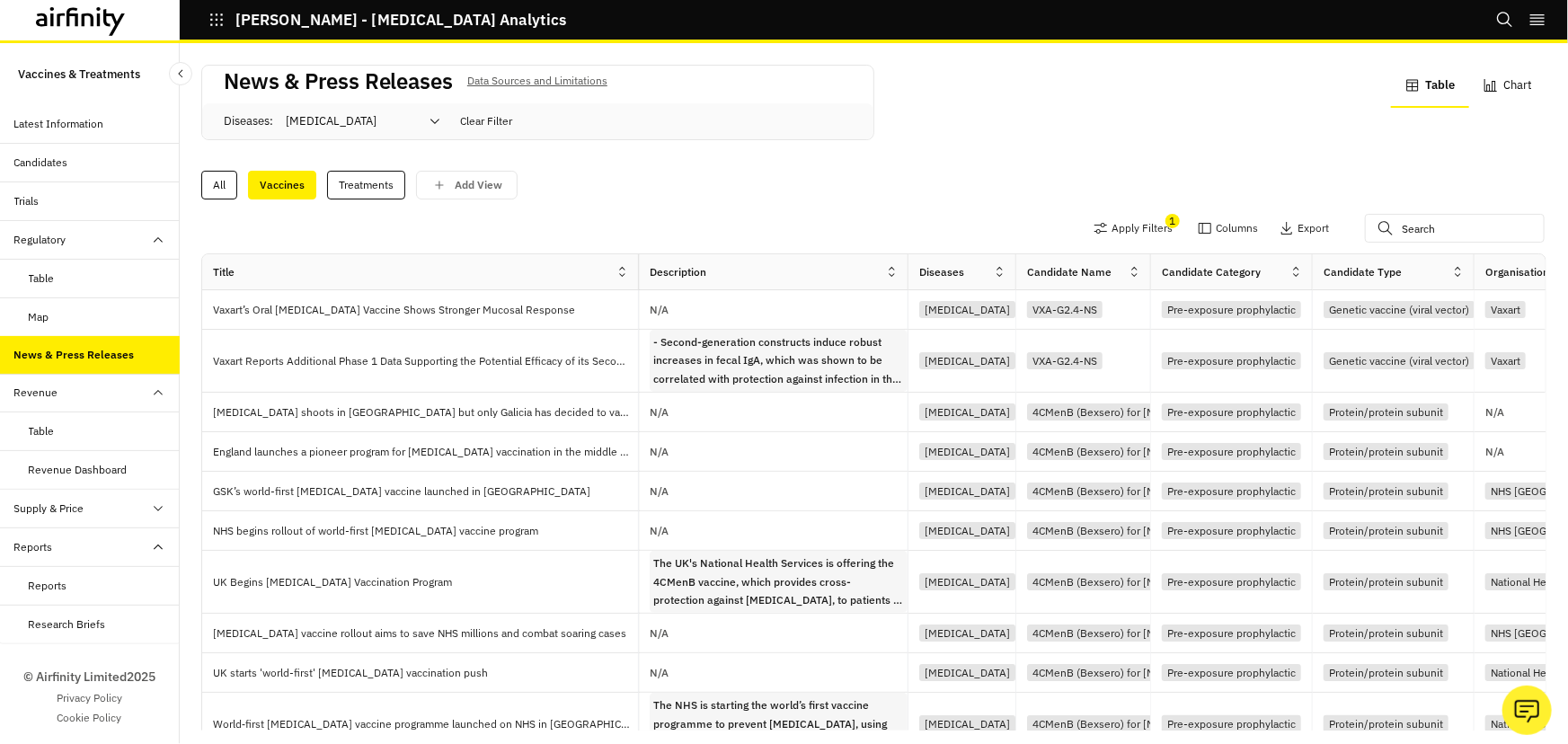
click at [64, 200] on div "Trials" at bounding box center [96, 201] width 165 height 16
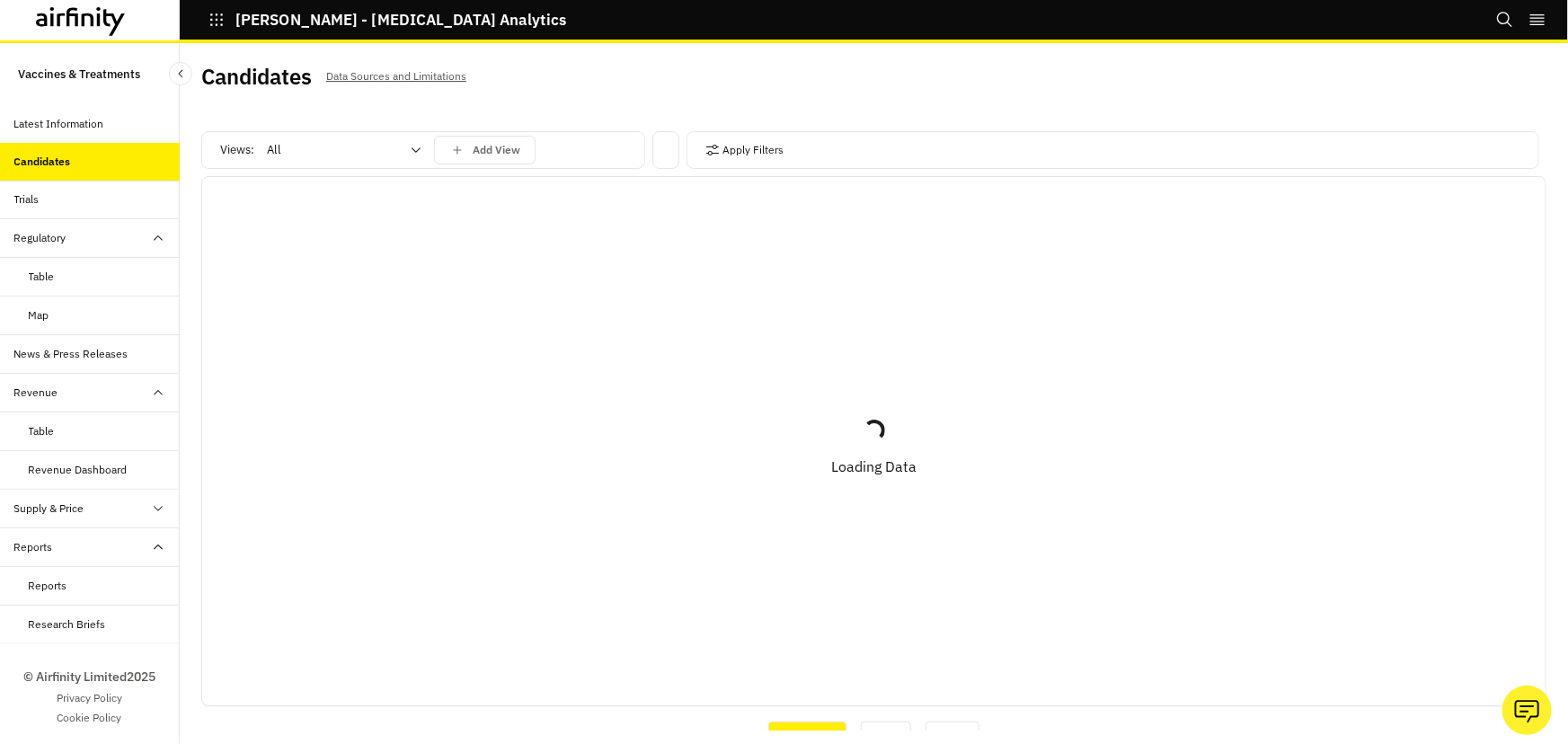
click at [372, 153] on div at bounding box center [334, 150] width 133 height 22
click at [706, 146] on icon "button" at bounding box center [712, 150] width 13 height 11
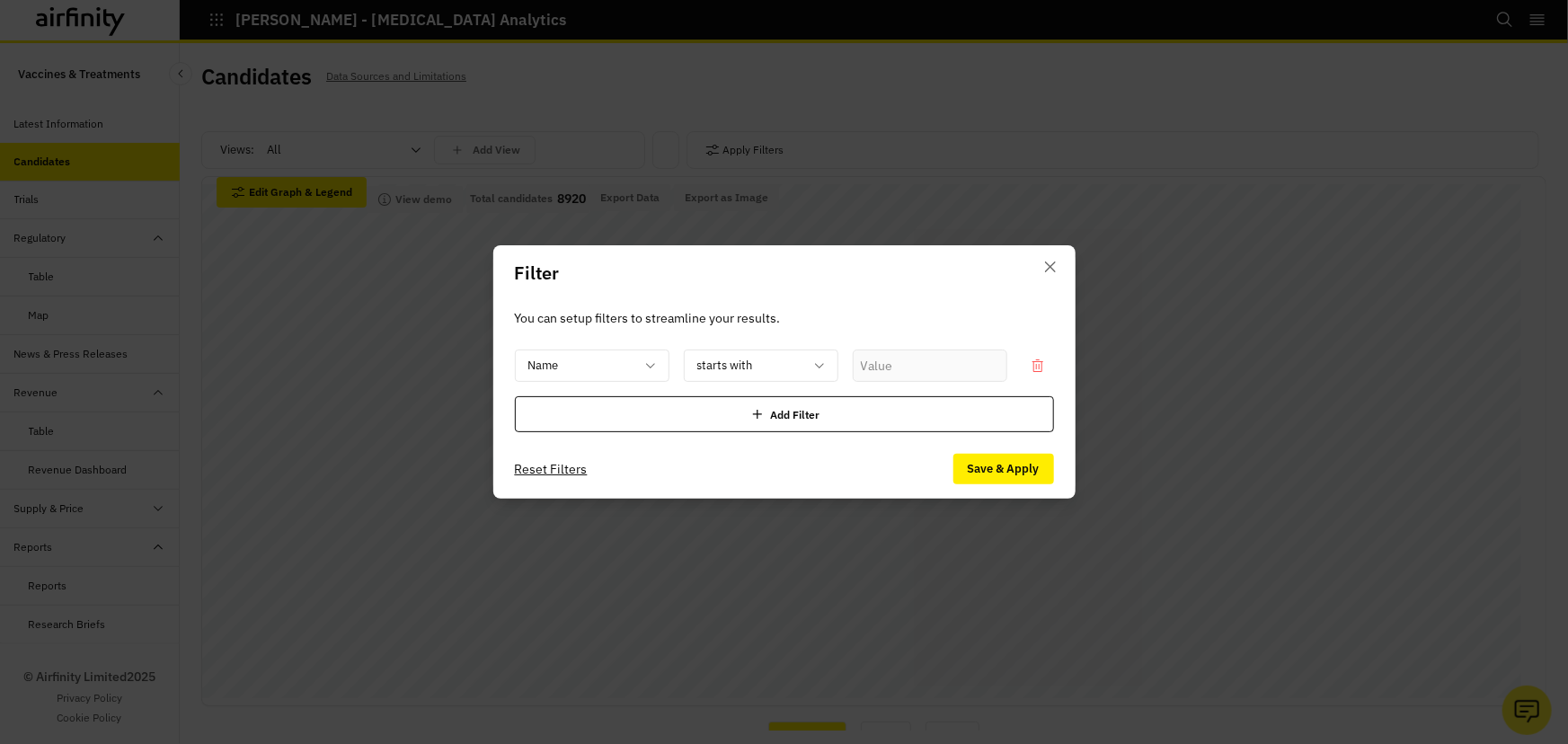
click at [768, 410] on div "Add Filter" at bounding box center [784, 414] width 540 height 36
click at [568, 337] on div "You can setup filters to streamline your results. Name starts with Add Filter" at bounding box center [784, 370] width 582 height 138
click at [568, 367] on div at bounding box center [581, 366] width 106 height 23
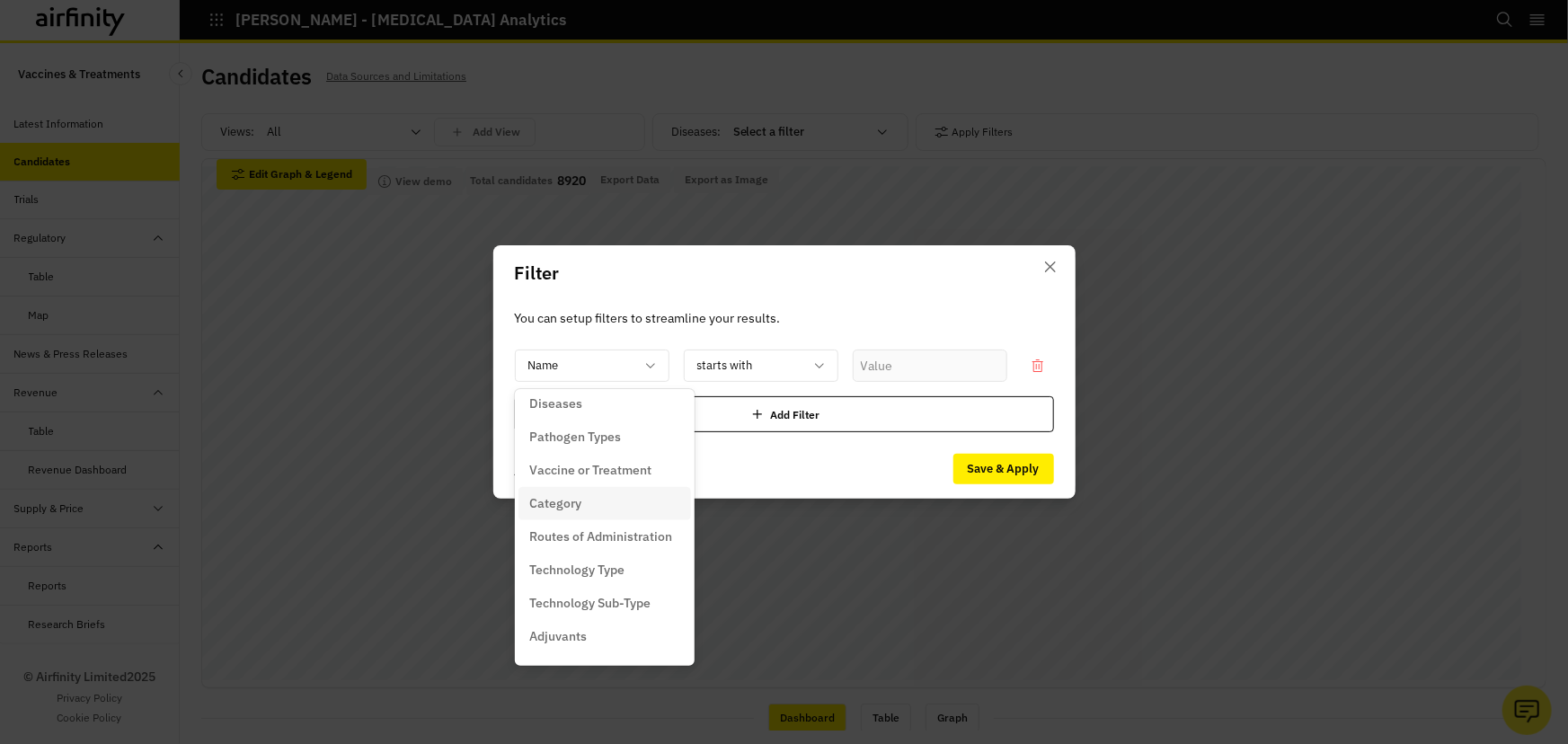
scroll to position [163, 0]
click at [603, 412] on p "Pathogen Types" at bounding box center [575, 416] width 91 height 19
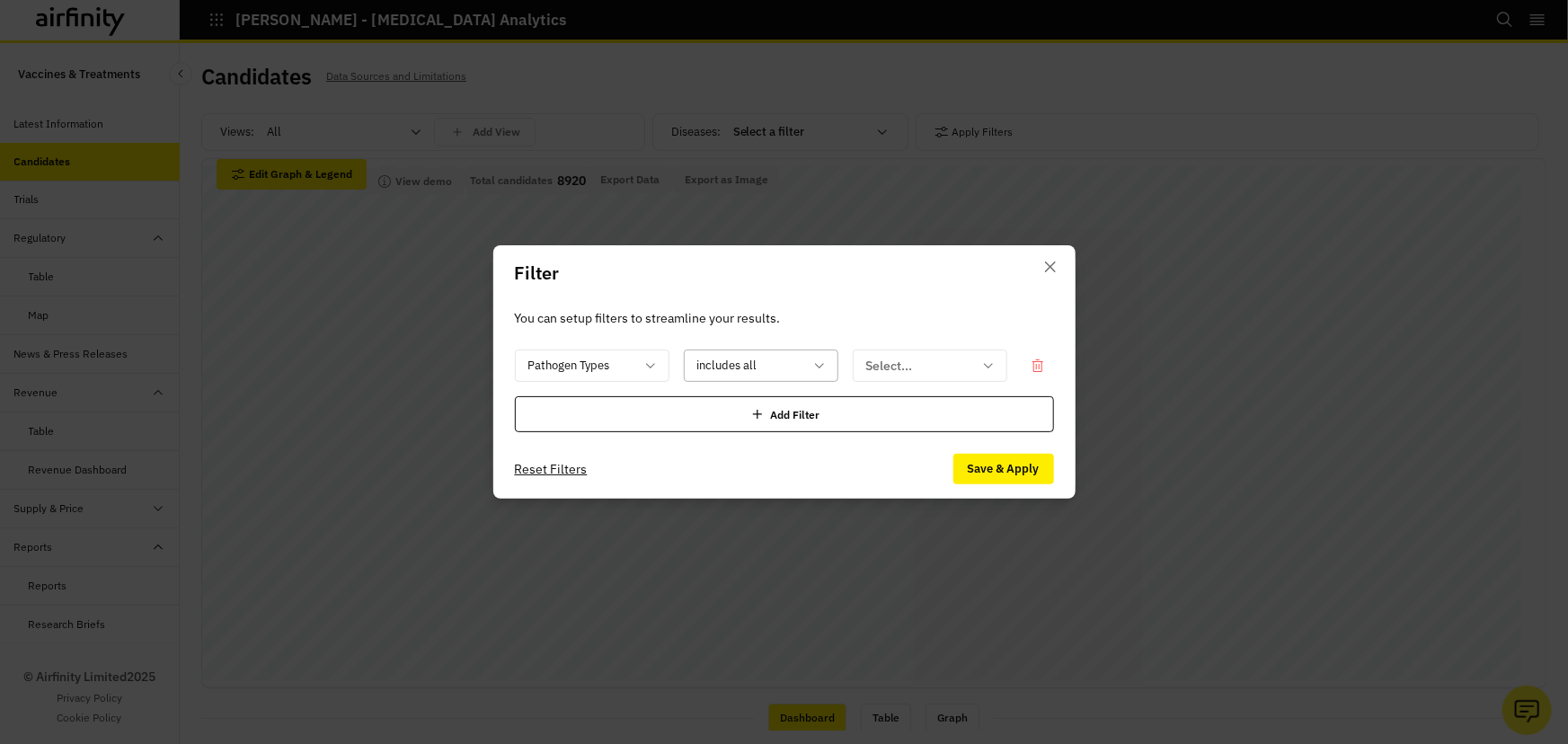
click at [739, 365] on div at bounding box center [750, 366] width 106 height 23
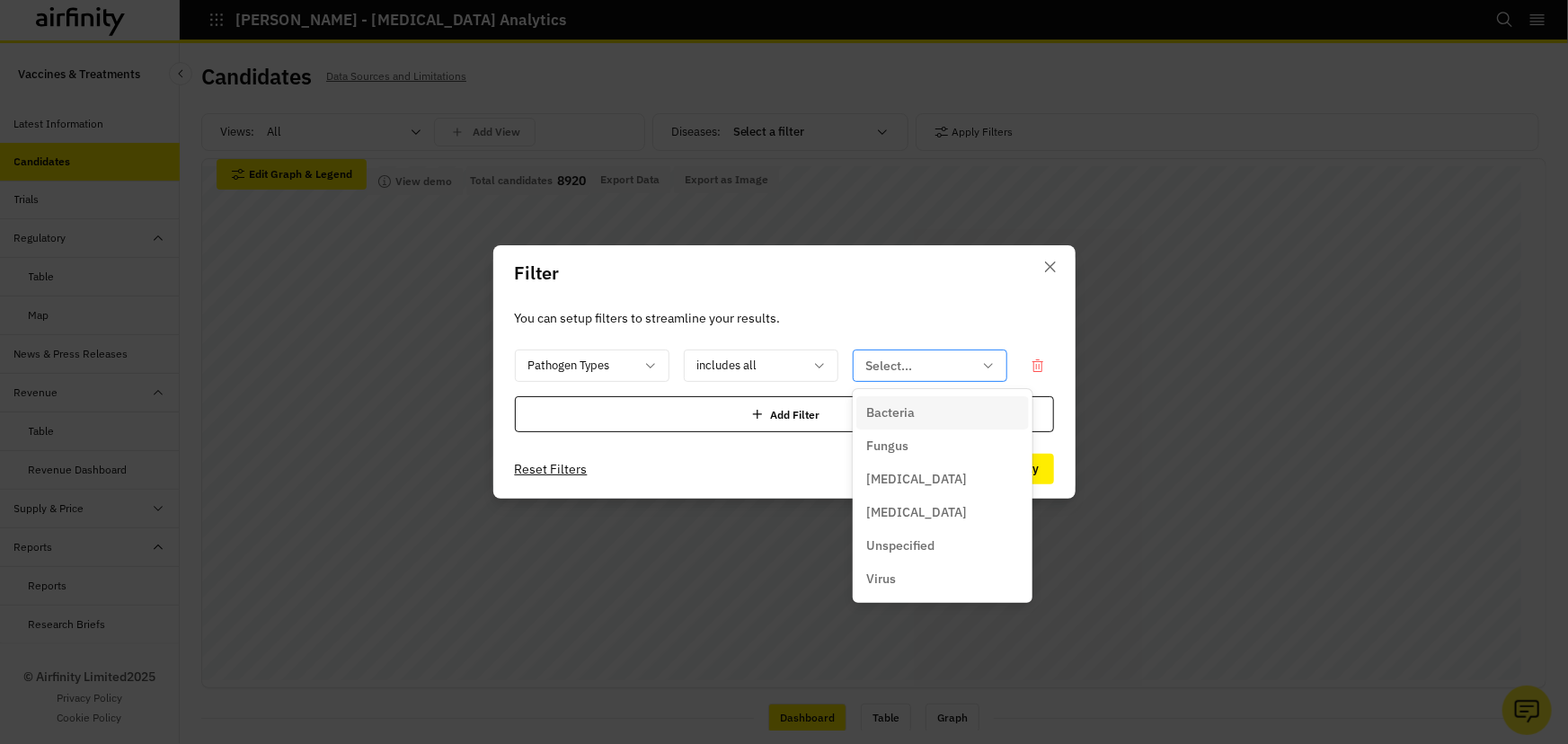
click at [891, 360] on div at bounding box center [919, 366] width 106 height 23
click at [586, 385] on div "Pathogen Types includes all 6 results available. Use Up and Down to choose opti…" at bounding box center [784, 390] width 540 height 82
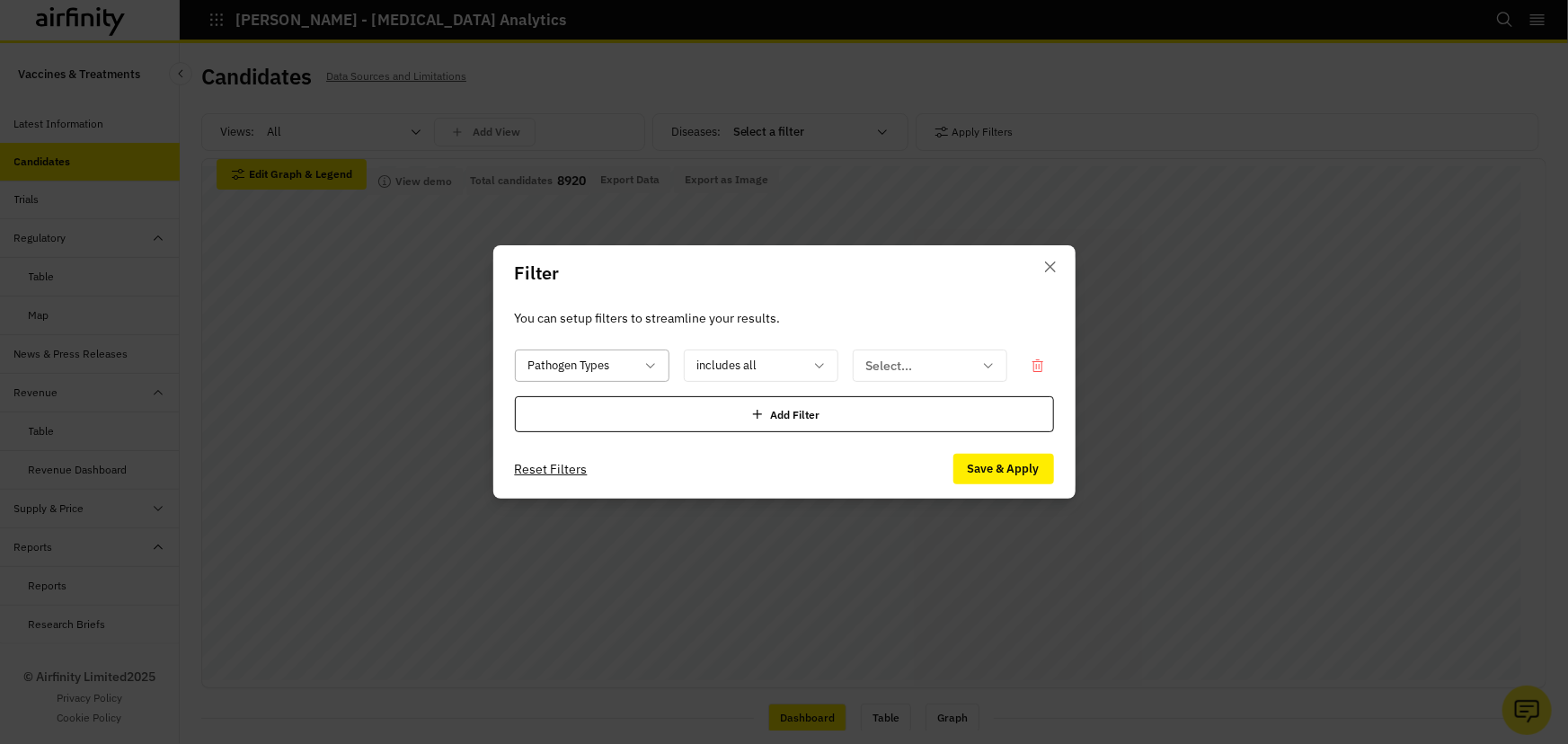
click at [583, 368] on div at bounding box center [581, 366] width 106 height 23
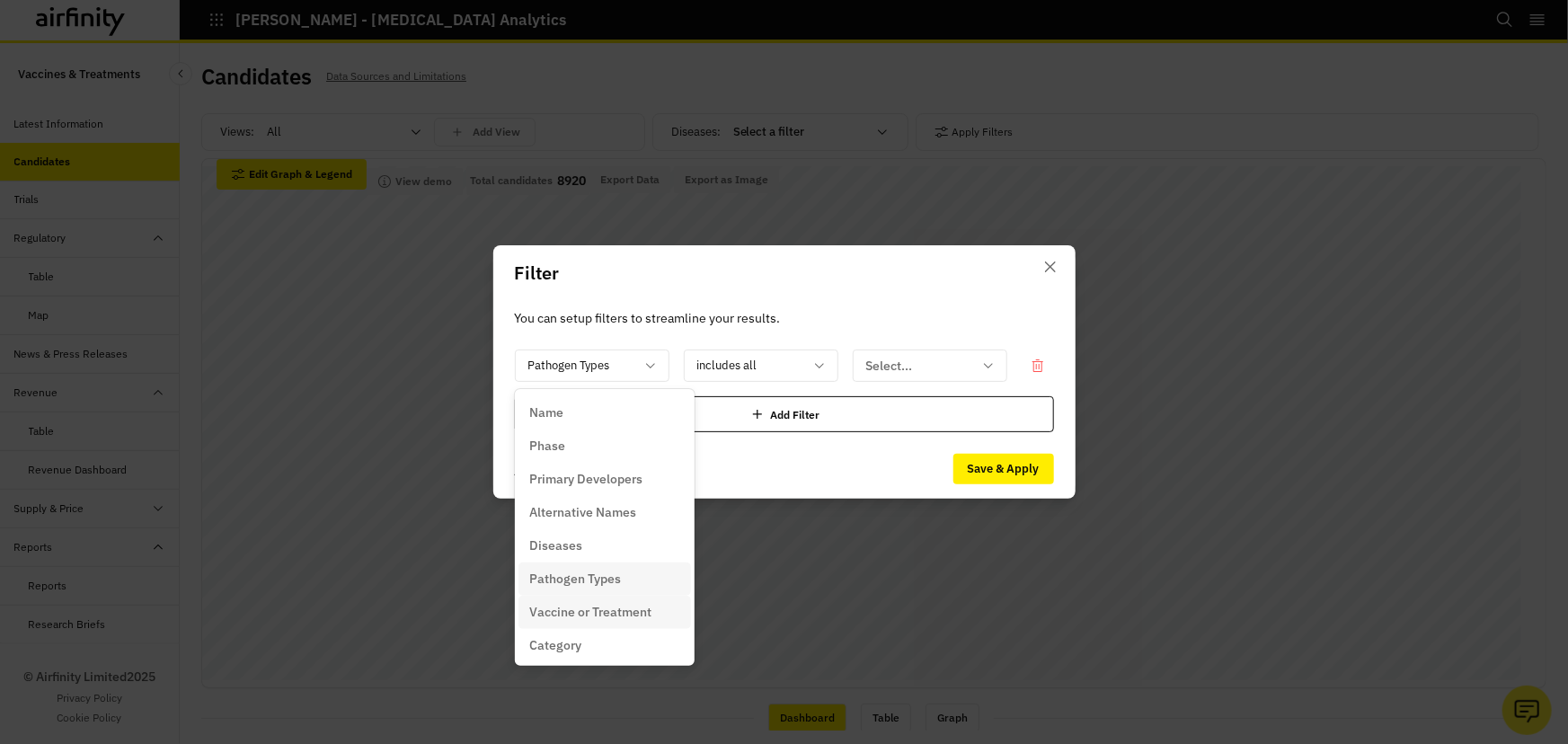
scroll to position [80, 0]
click at [570, 560] on p "Category" at bounding box center [555, 564] width 52 height 19
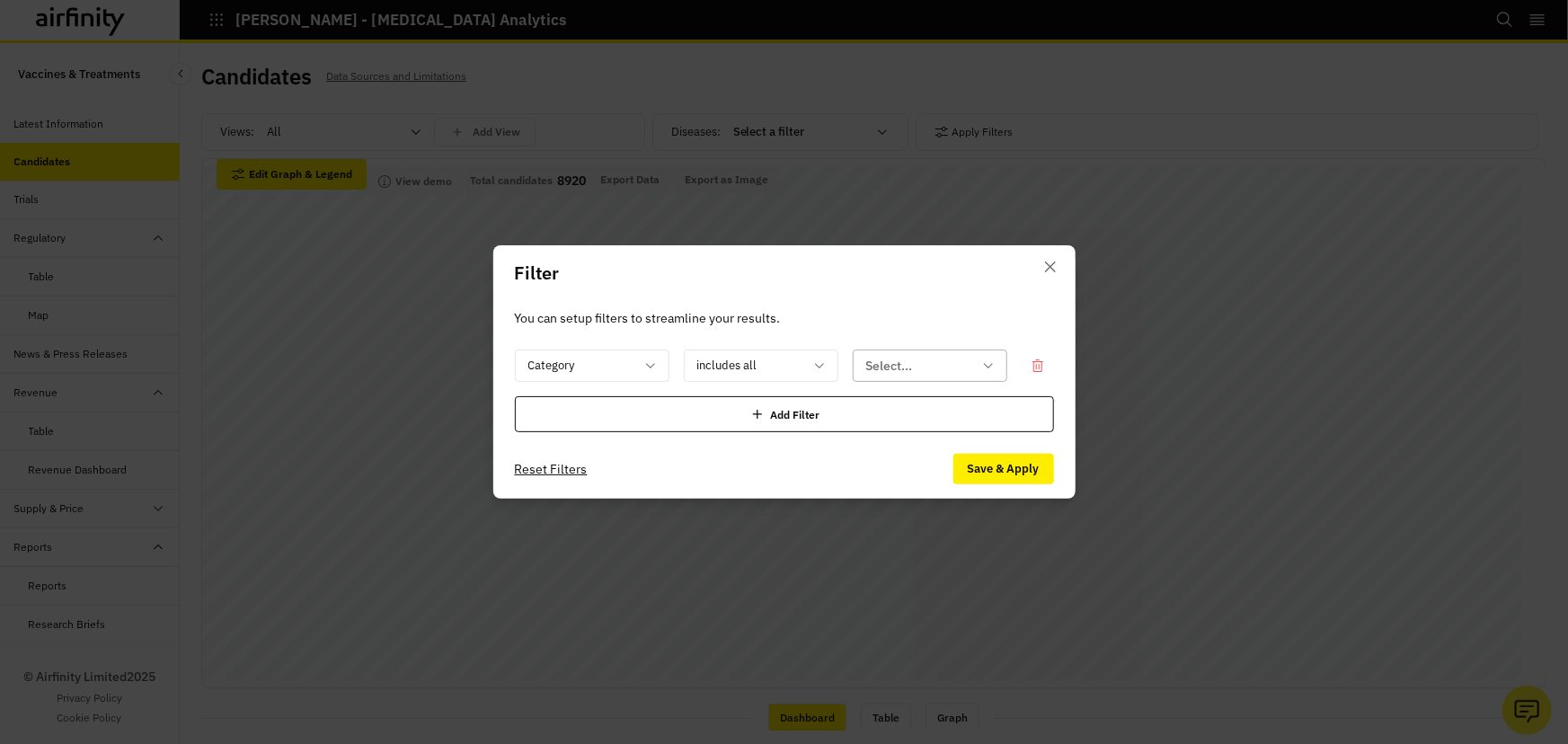
click at [890, 372] on div at bounding box center [919, 366] width 106 height 23
click at [622, 362] on div at bounding box center [581, 366] width 106 height 23
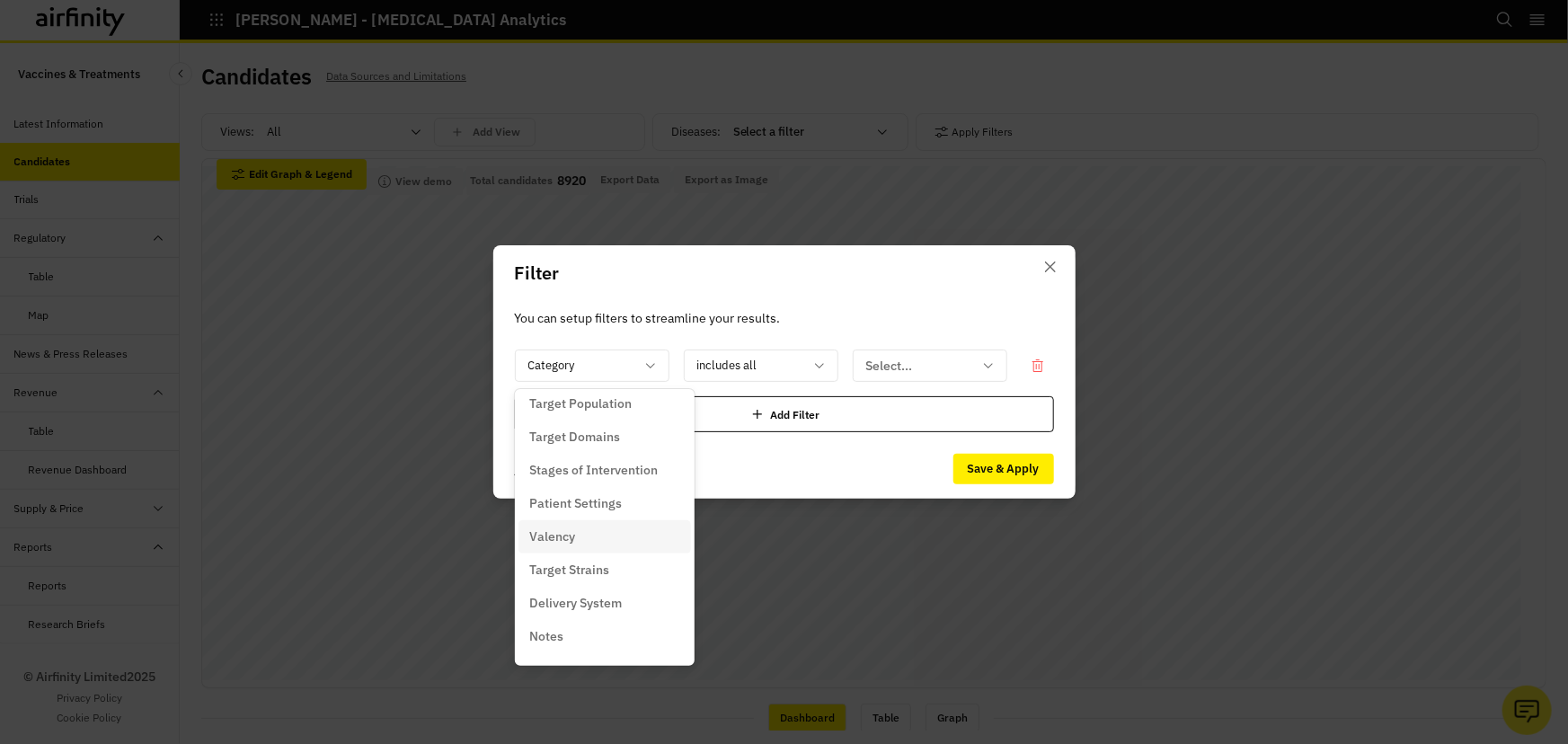
scroll to position [436, 0]
drag, startPoint x: 593, startPoint y: 474, endPoint x: 735, endPoint y: 444, distance: 145.1
click at [594, 474] on p "Patient Settings" at bounding box center [575, 475] width 92 height 19
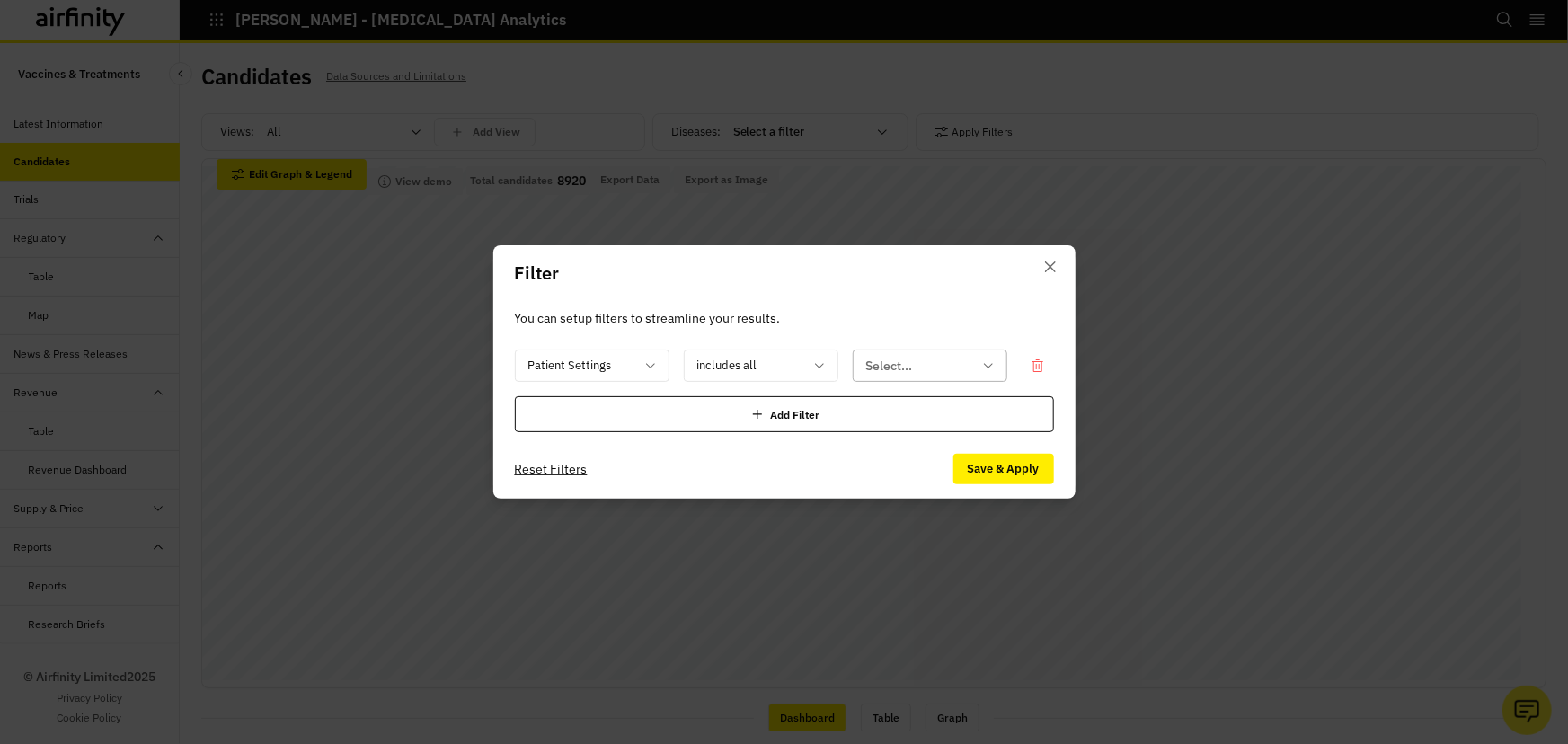
click at [881, 352] on div "Select..." at bounding box center [917, 367] width 127 height 30
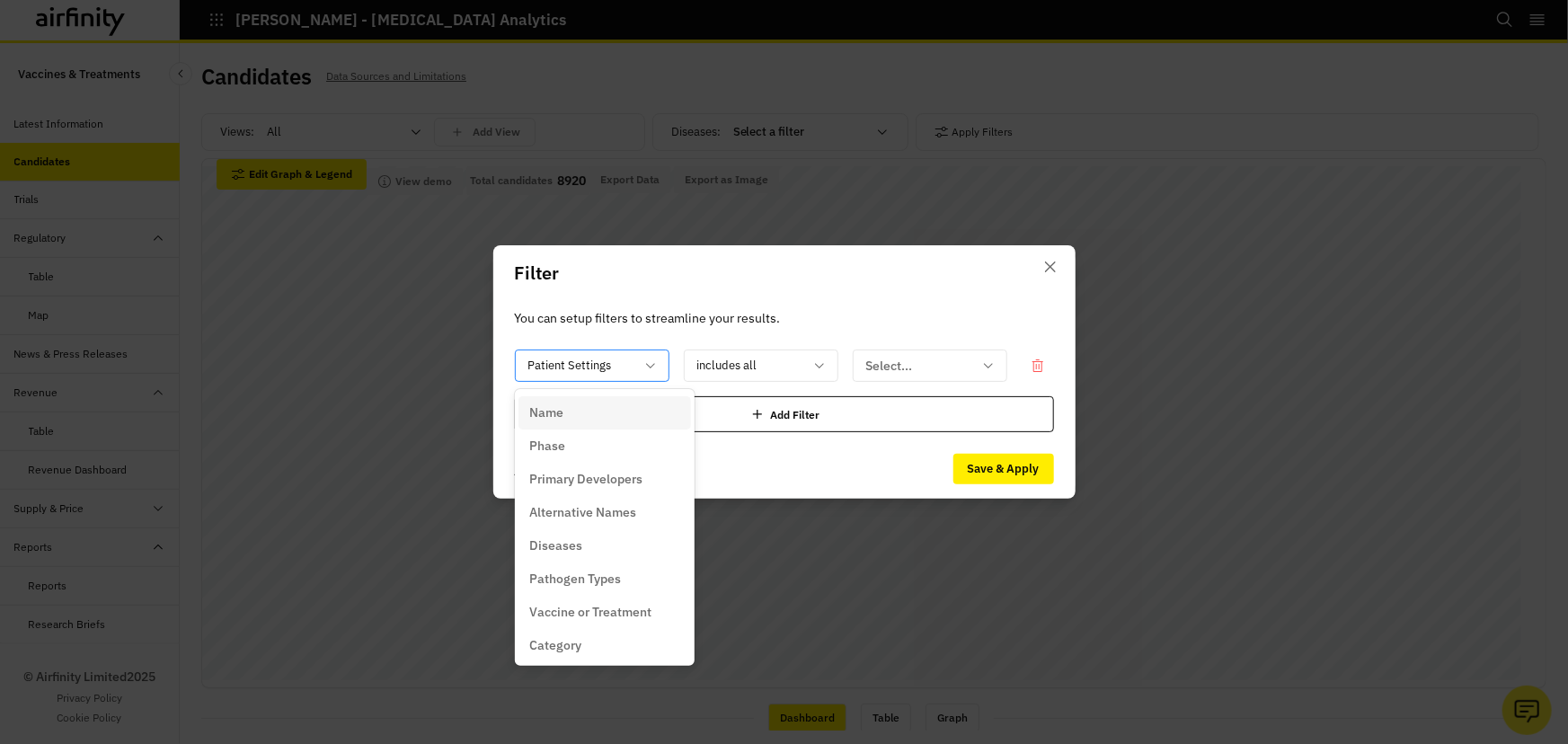
click at [620, 372] on div at bounding box center [581, 366] width 106 height 23
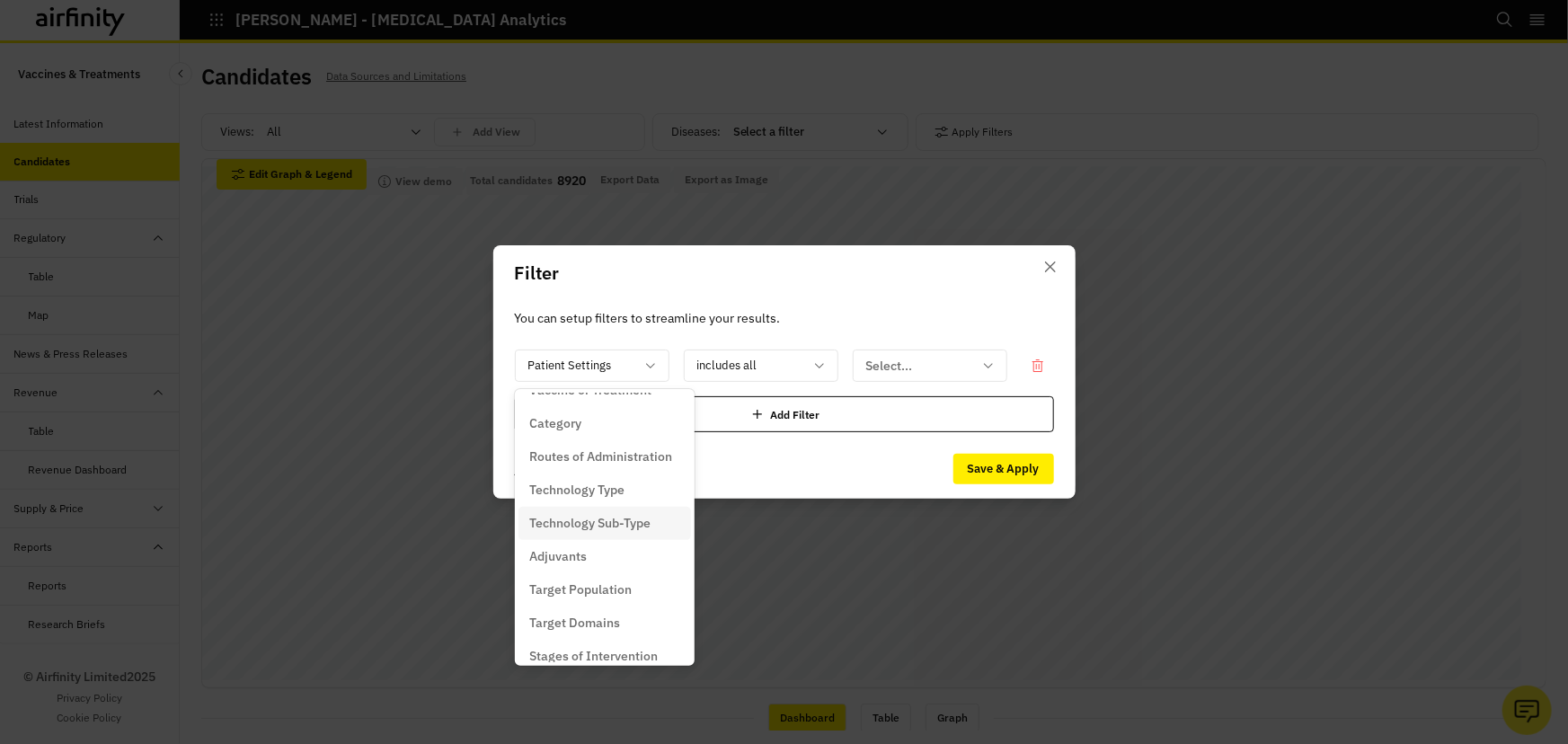
scroll to position [244, 0]
click at [593, 530] on div "Adjuvants" at bounding box center [605, 533] width 151 height 19
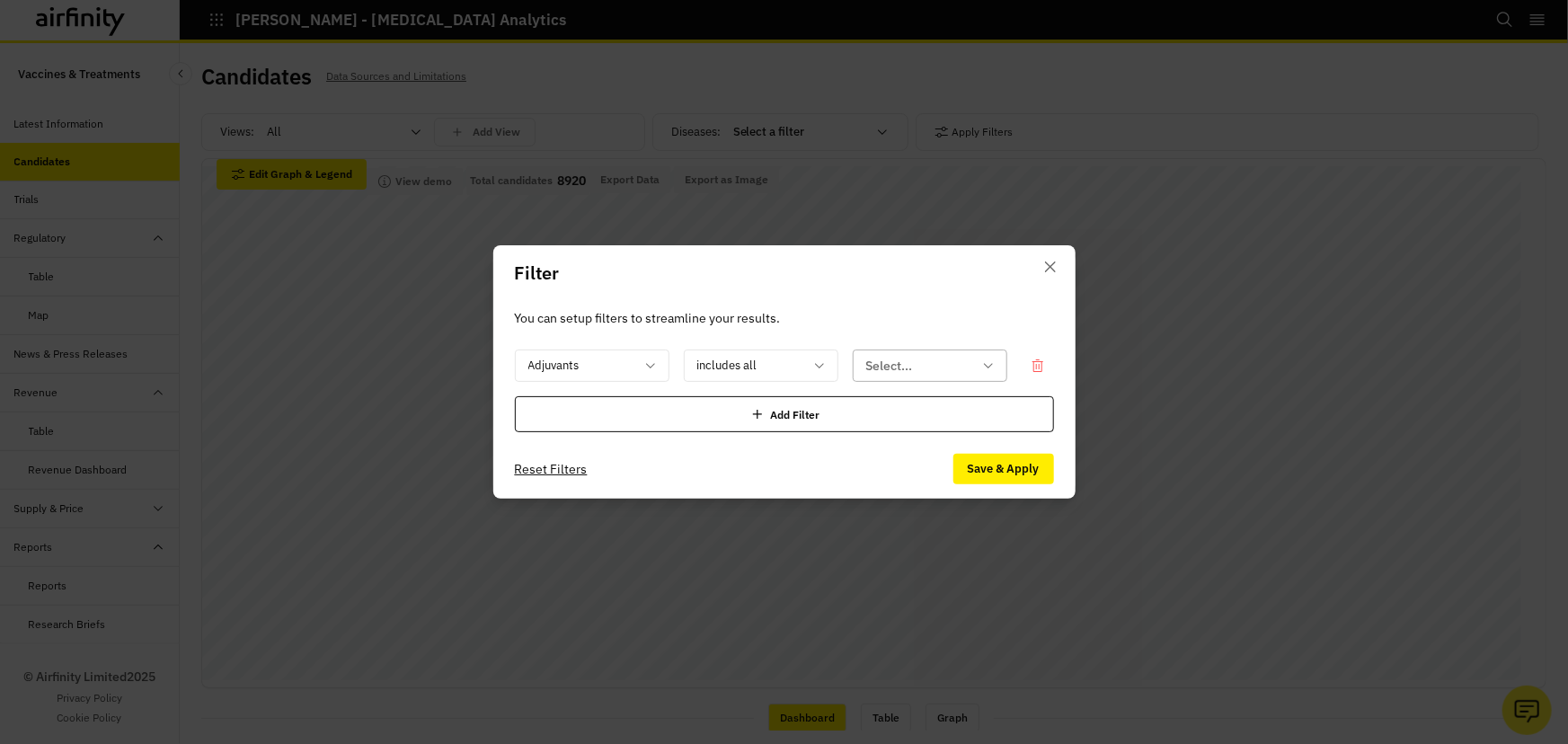
click at [877, 362] on div at bounding box center [919, 366] width 106 height 23
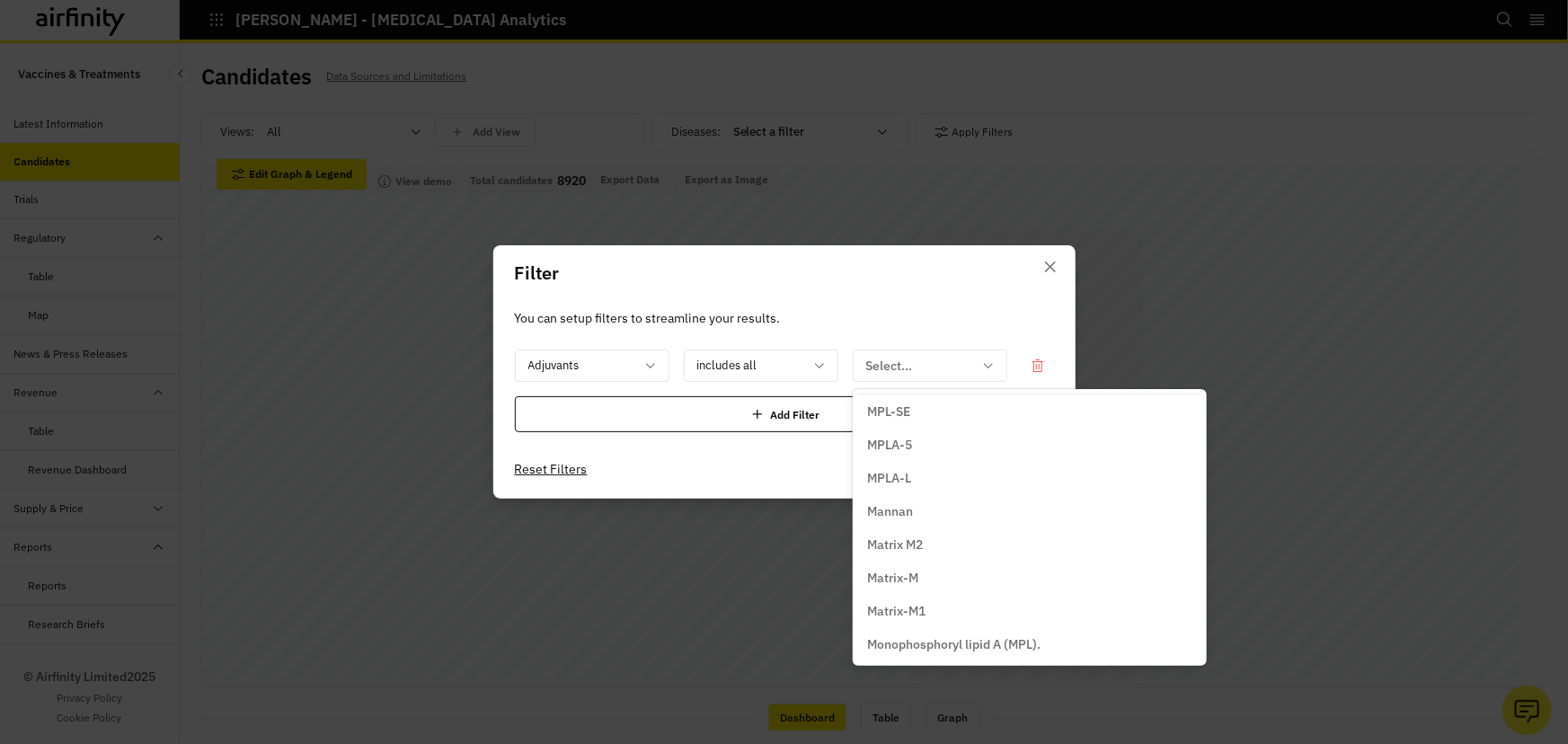
scroll to position [3021, 0]
click at [846, 284] on header "Filter" at bounding box center [784, 273] width 582 height 56
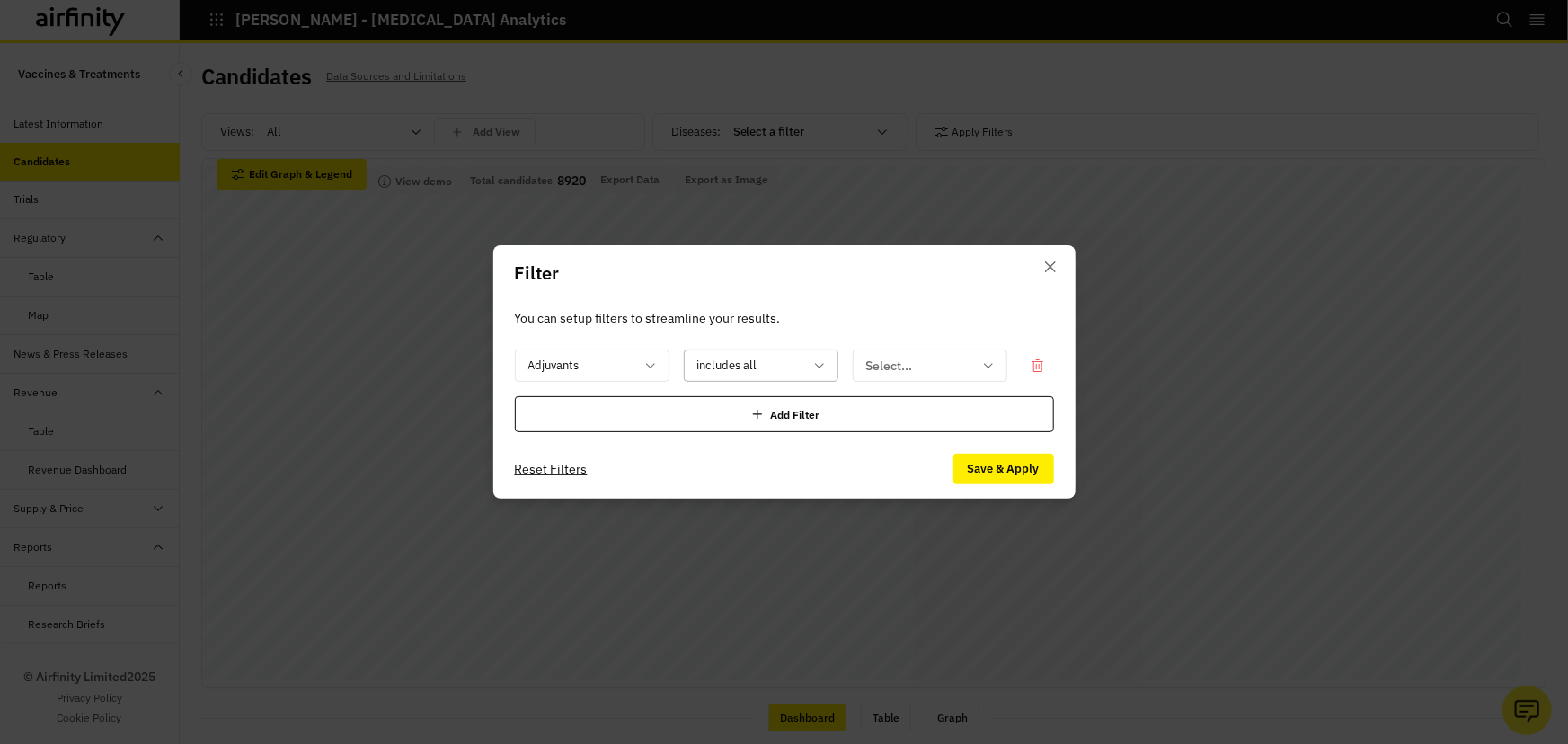
click at [794, 364] on div at bounding box center [750, 366] width 106 height 23
click at [877, 296] on header "Filter" at bounding box center [784, 273] width 582 height 56
click at [775, 366] on div at bounding box center [750, 366] width 106 height 23
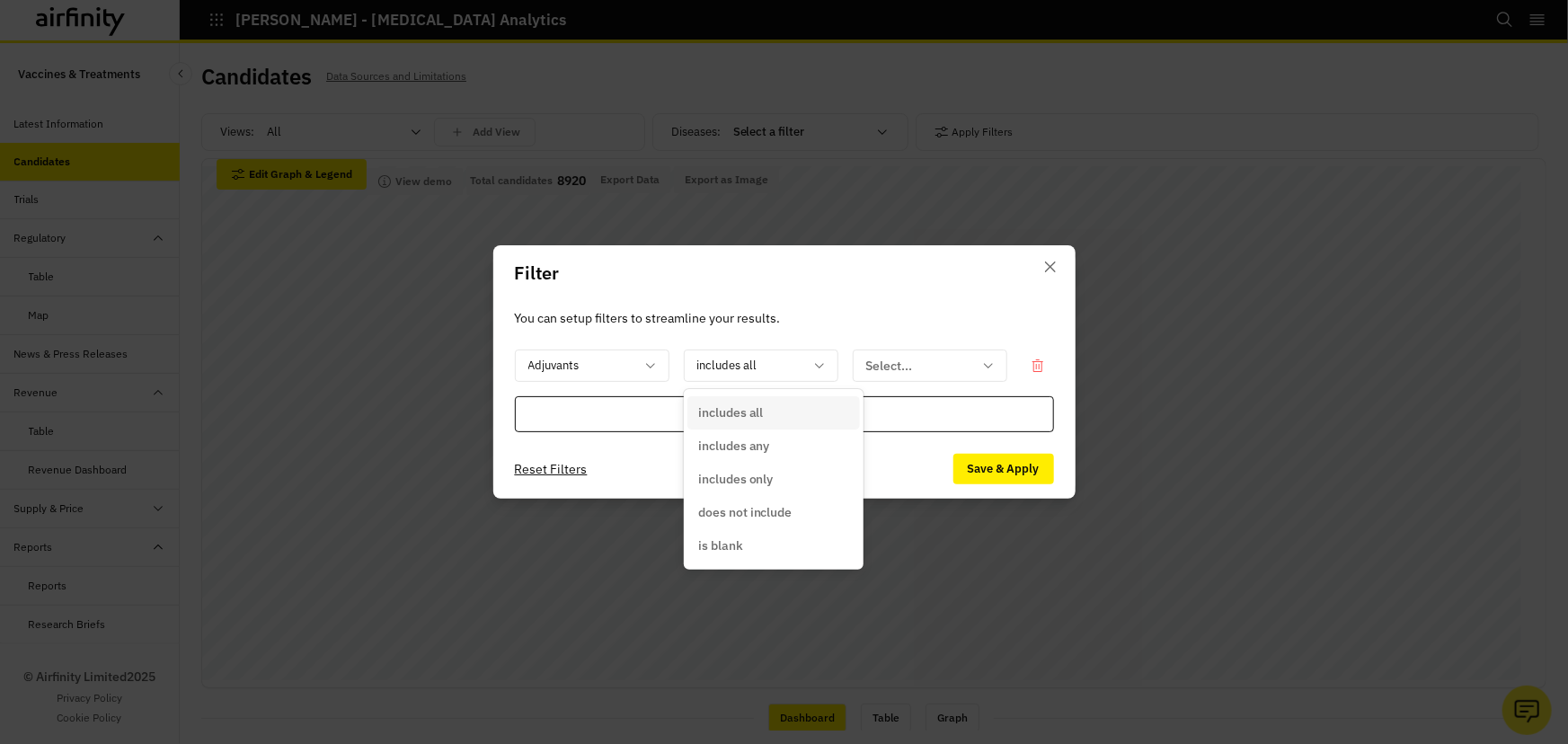
click at [771, 414] on div "includes all" at bounding box center [774, 412] width 151 height 19
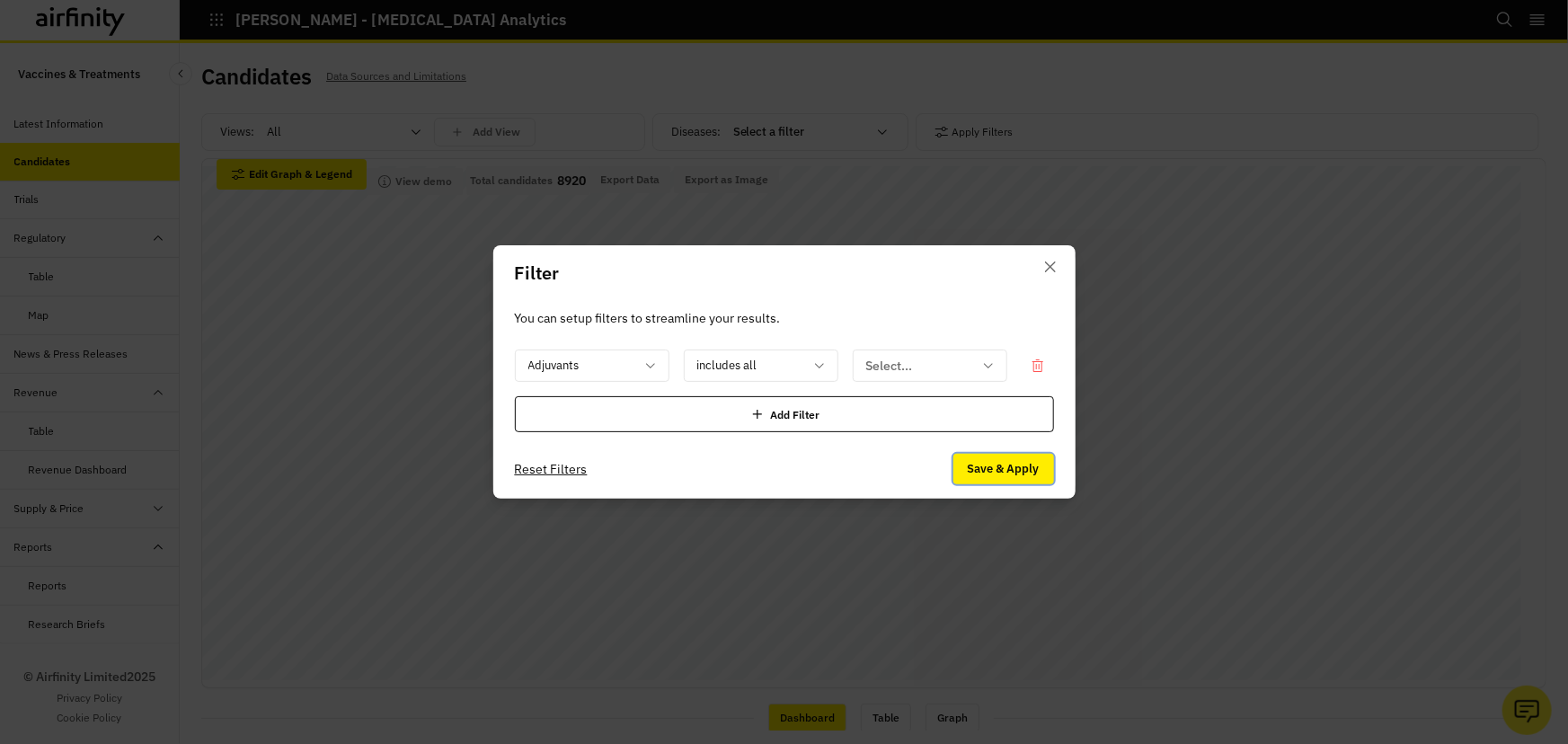
click at [1000, 467] on button "Save & Apply" at bounding box center [1003, 469] width 100 height 31
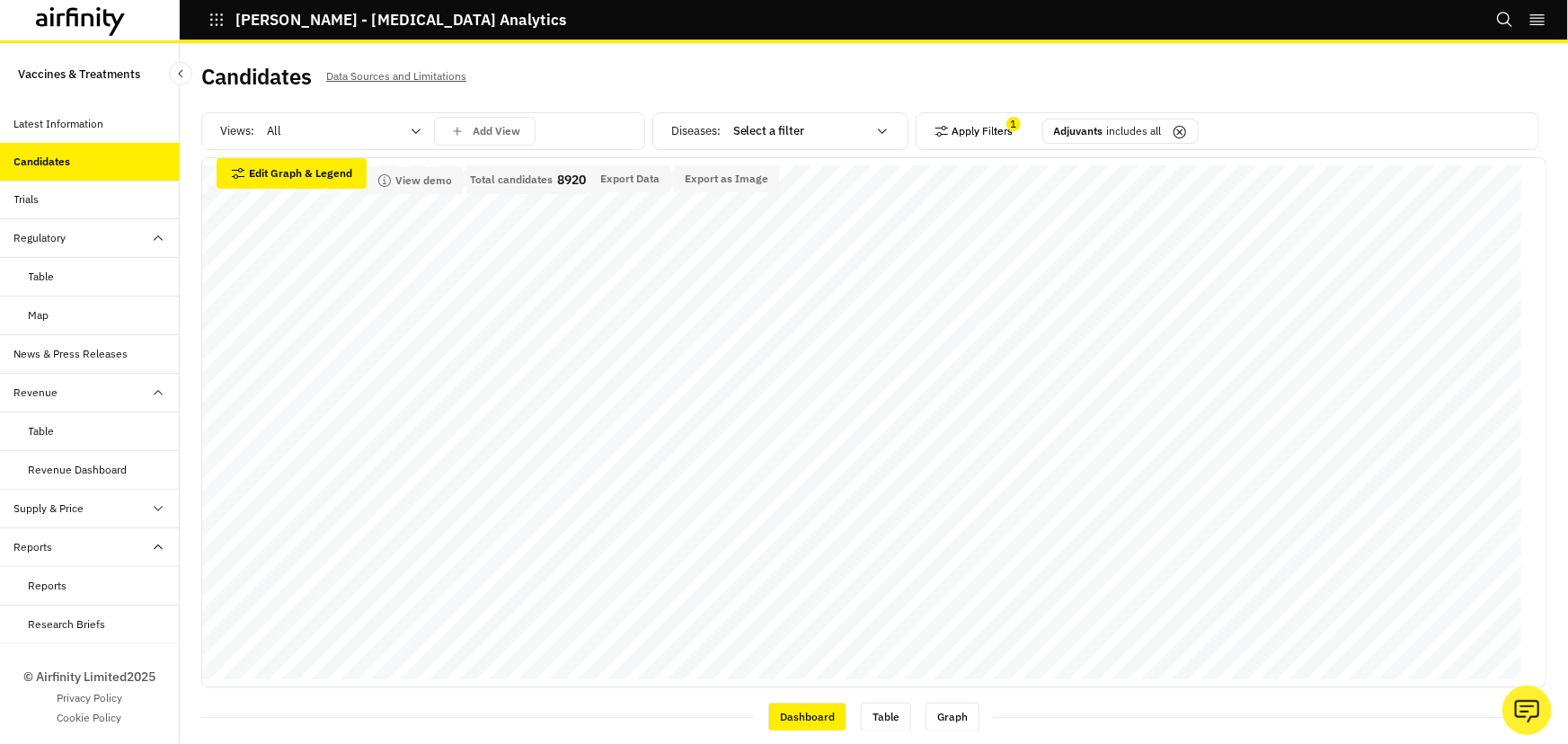
scroll to position [0, 0]
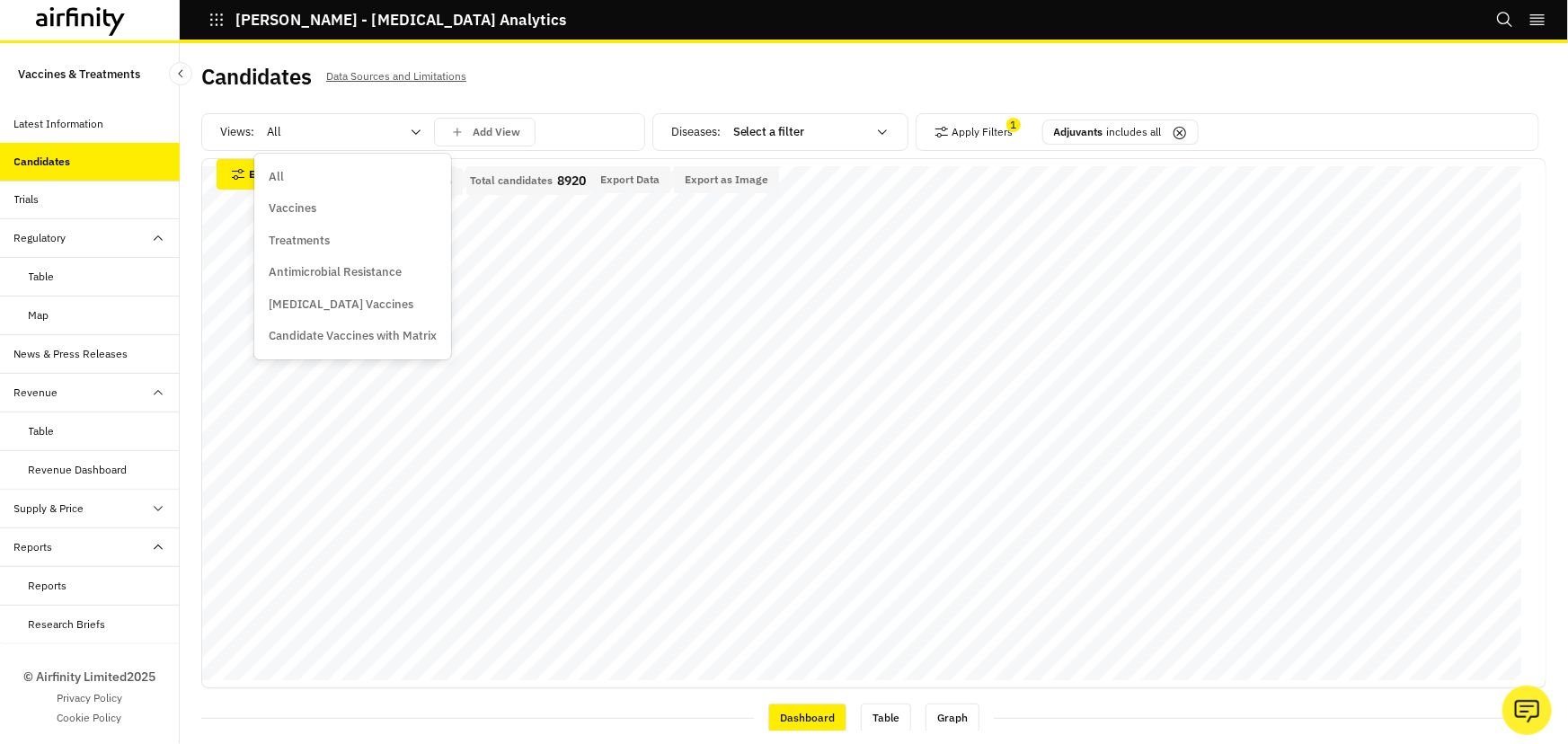
click at [395, 135] on div at bounding box center [334, 132] width 133 height 22
click at [317, 206] on div "Vaccines" at bounding box center [352, 209] width 168 height 18
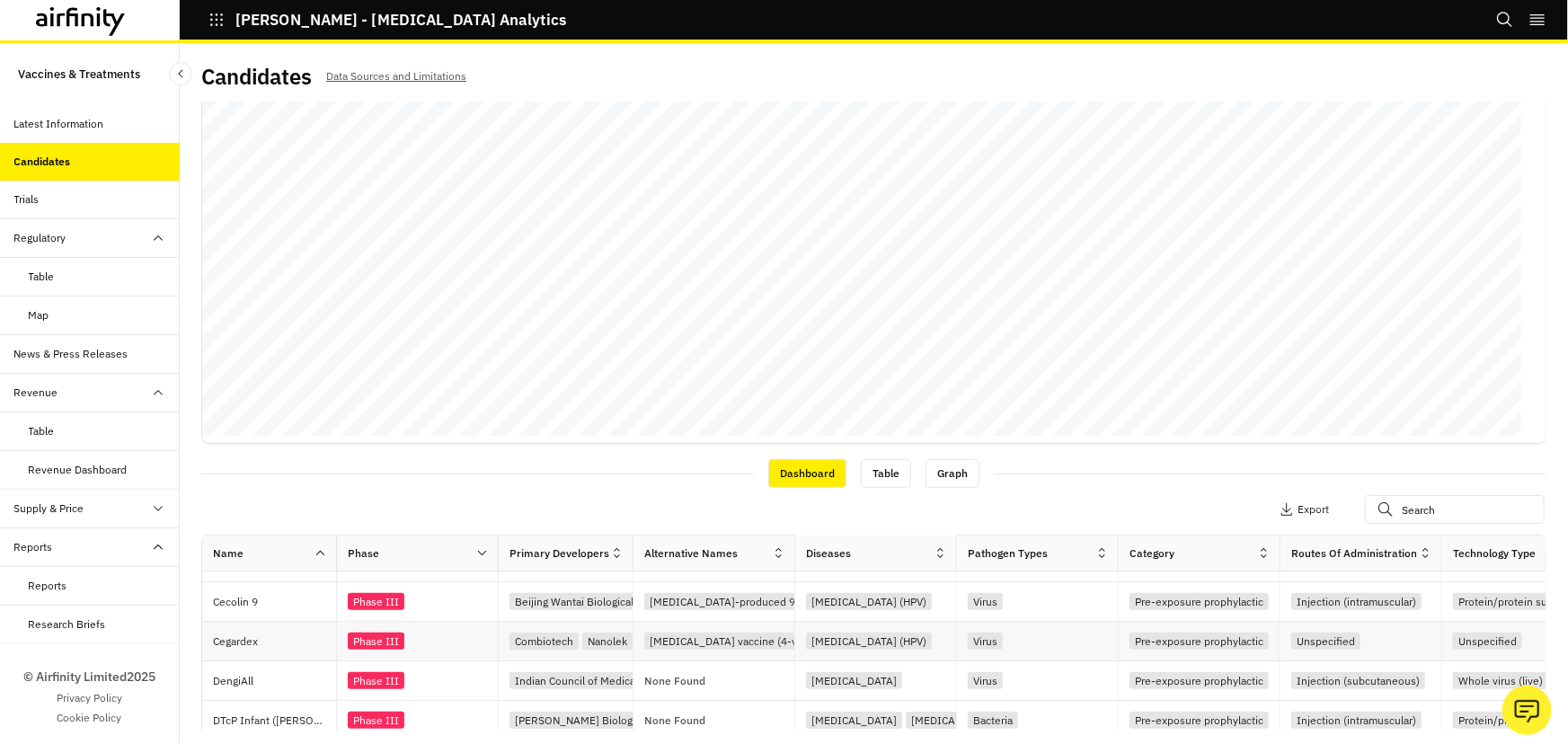
scroll to position [408, 0]
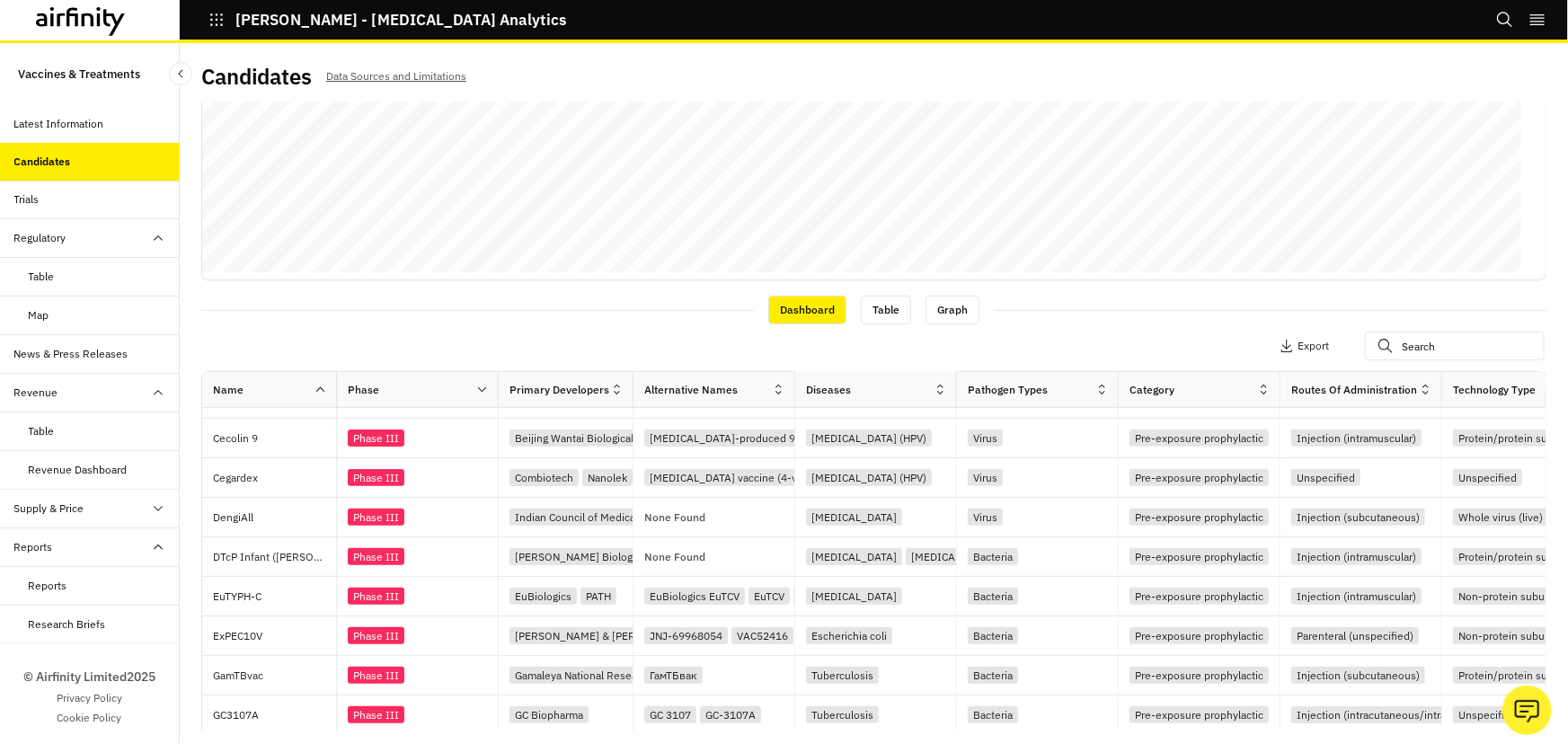
drag, startPoint x: 888, startPoint y: 737, endPoint x: 924, endPoint y: 735, distance: 36.1
click at [924, 735] on div "Candidates Data Sources and Limitations Views: Vaccines Add View Diseases : Sel…" at bounding box center [873, 392] width 1388 height 700
drag, startPoint x: 909, startPoint y: 727, endPoint x: 1000, endPoint y: 727, distance: 91.0
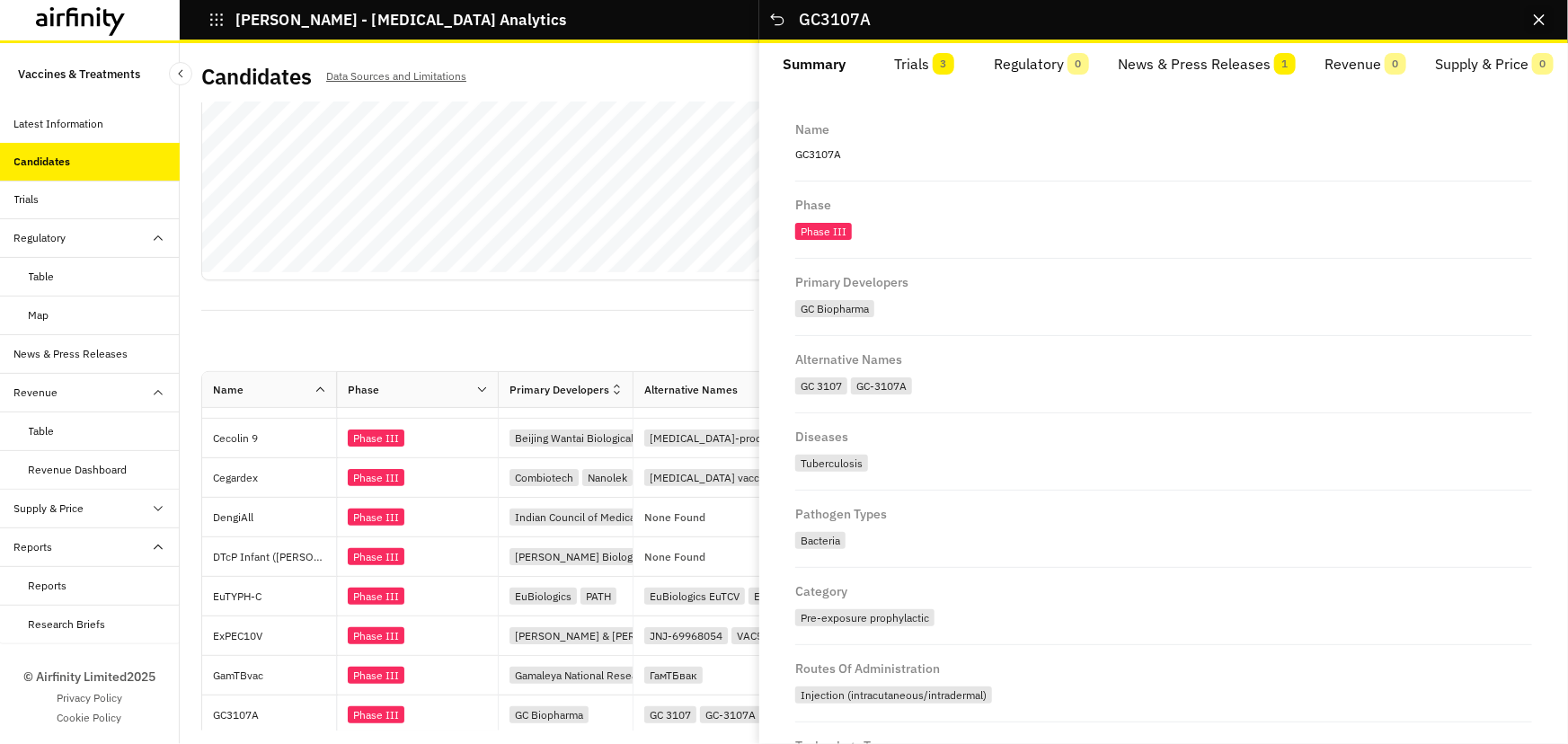
click at [1545, 16] on button "Close" at bounding box center [1539, 19] width 29 height 29
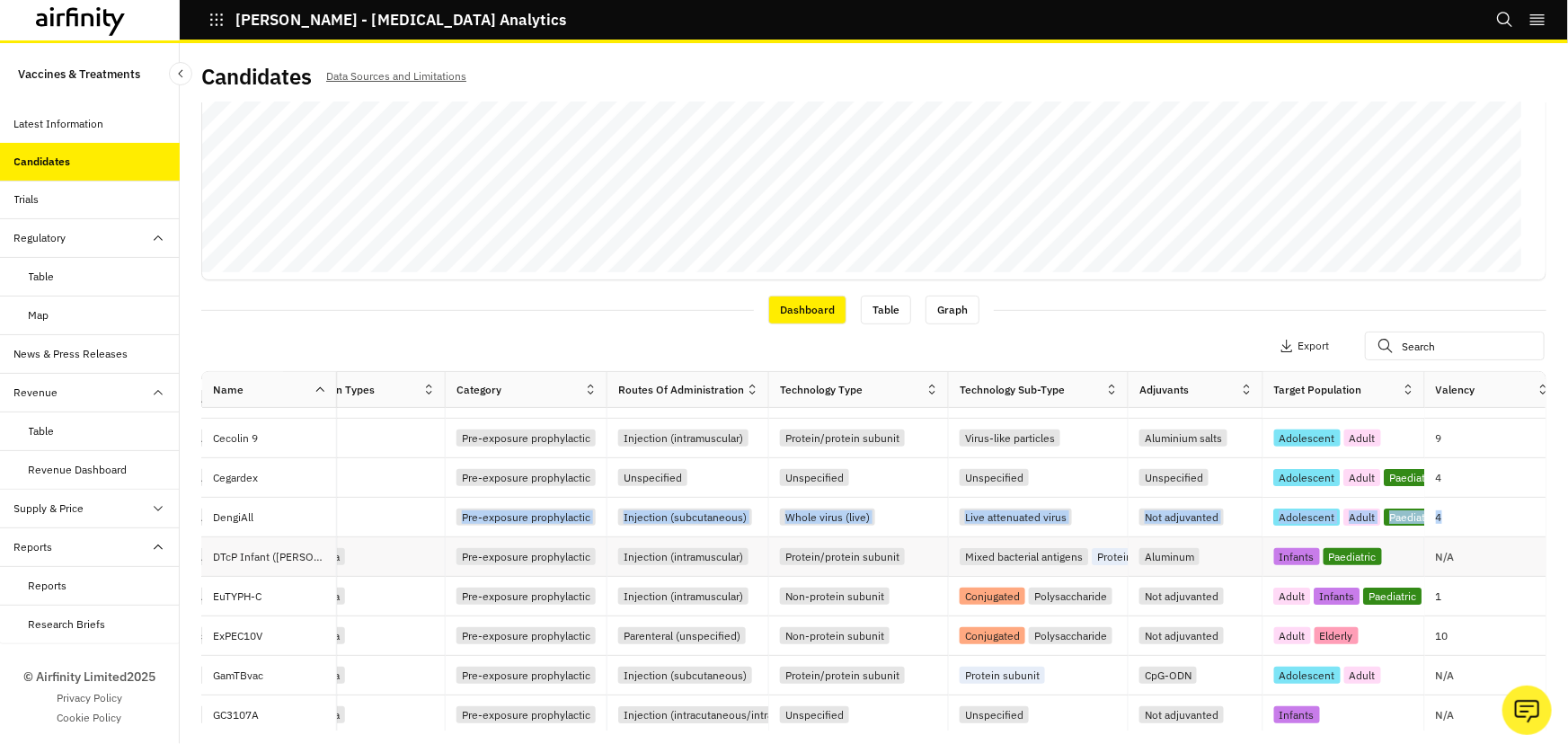
scroll to position [408, 795]
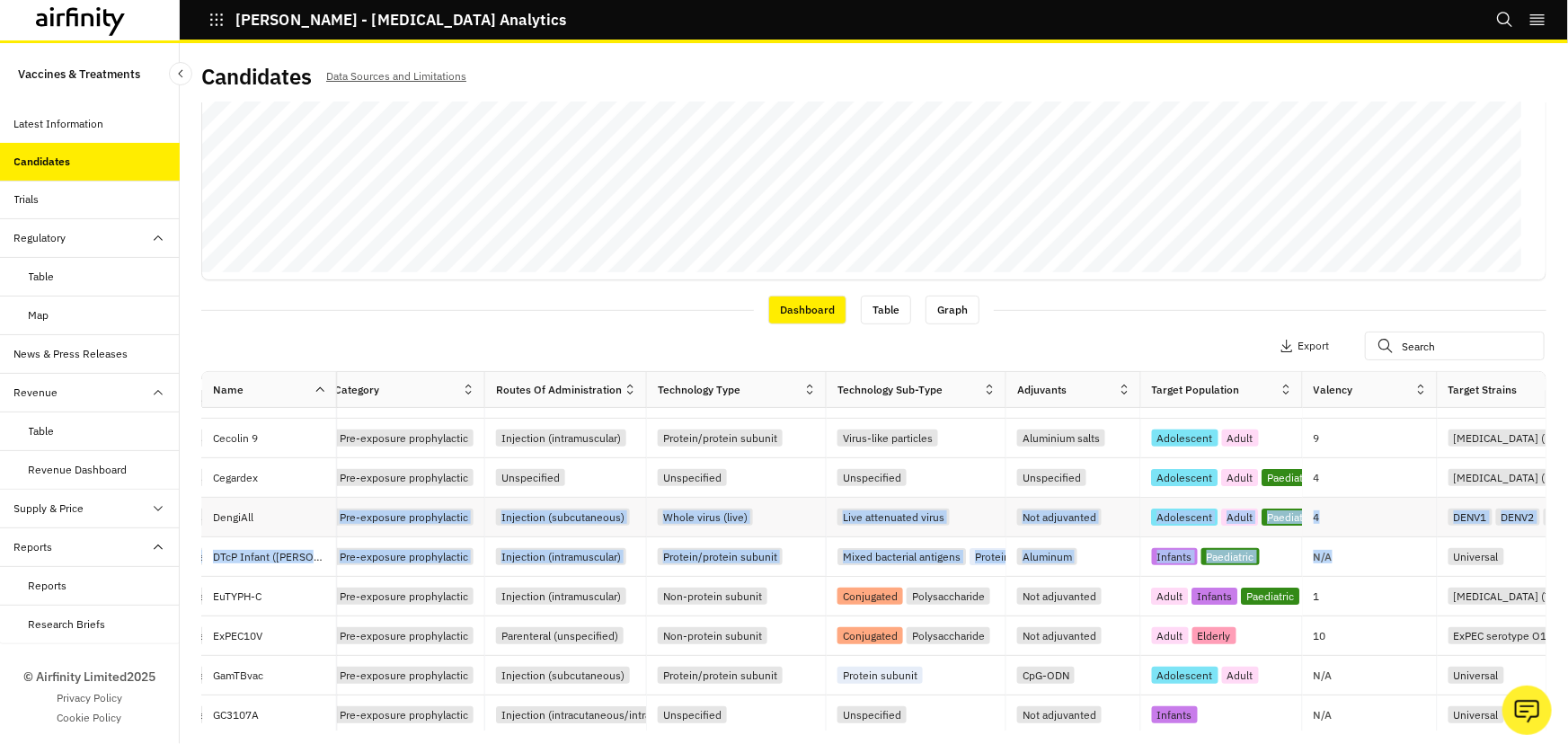
drag, startPoint x: 1044, startPoint y: 521, endPoint x: 1360, endPoint y: 531, distance: 316.2
click at [1360, 531] on div "DengiAll Phase III Indian Council of Medical Research (ICMR) Panacea Biotec Non…" at bounding box center [871, 518] width 2929 height 40
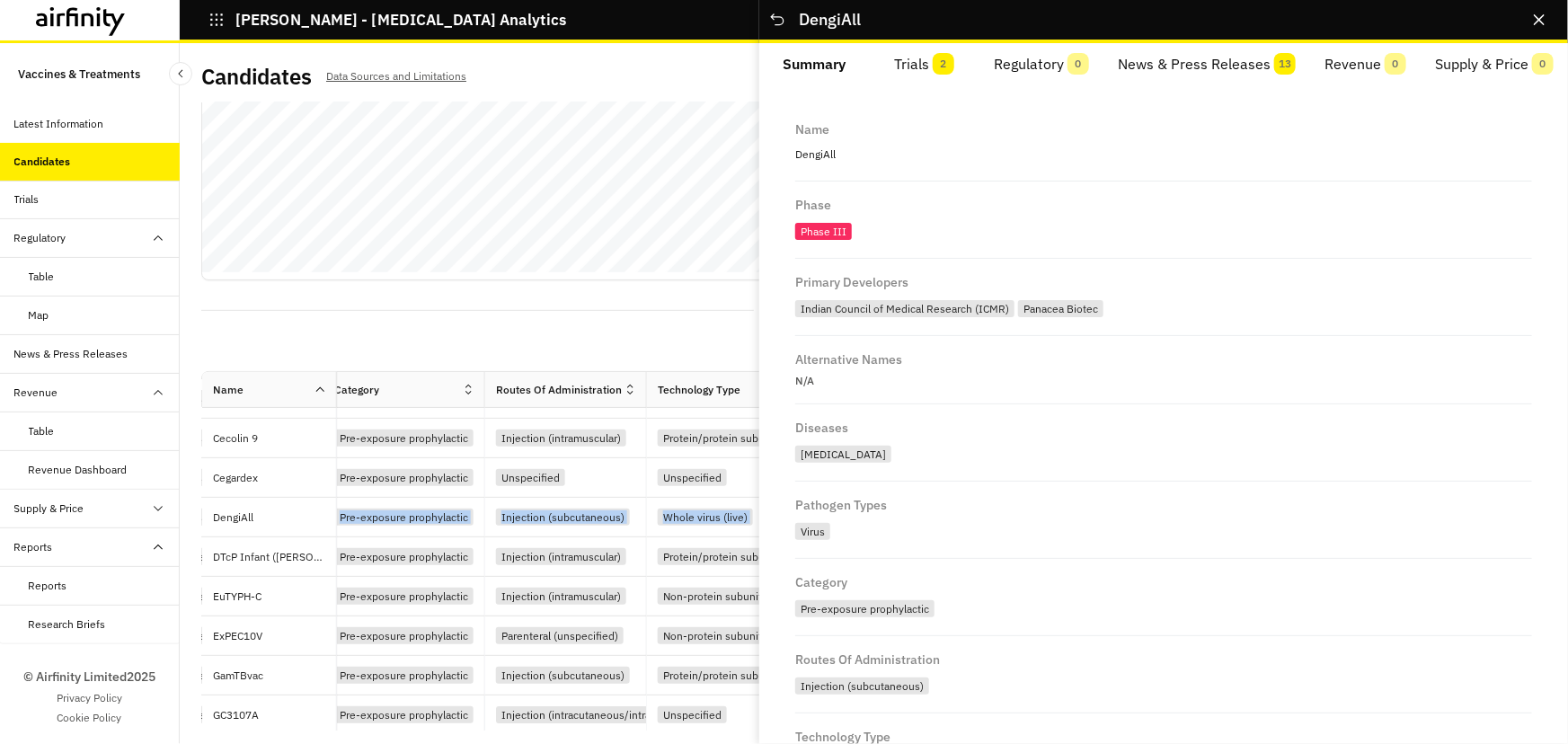
click at [574, 328] on div "Apply Filters 1 Columns Export" at bounding box center [874, 347] width 1345 height 47
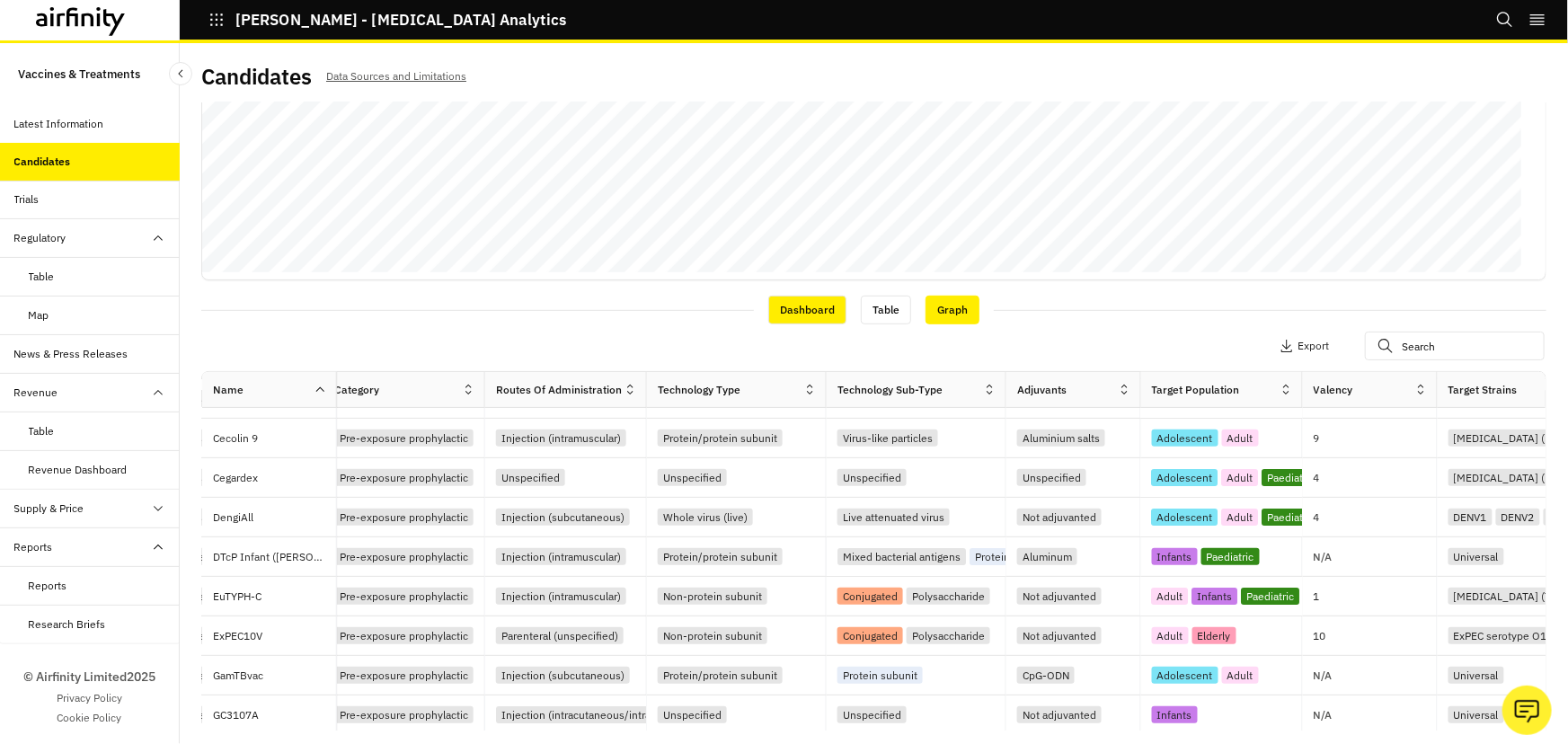
scroll to position [0, 0]
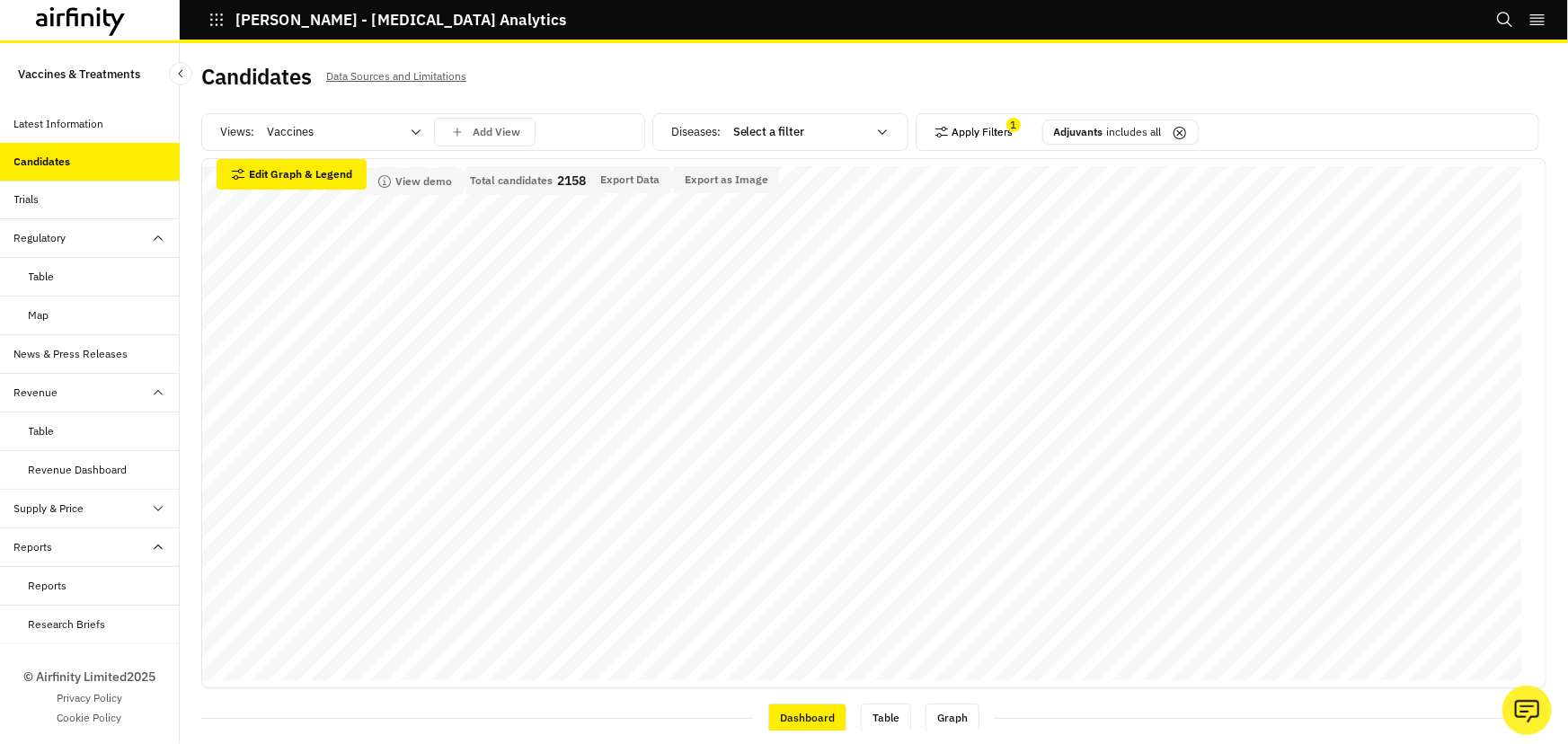
click at [980, 126] on button "Apply Filters" at bounding box center [974, 131] width 79 height 29
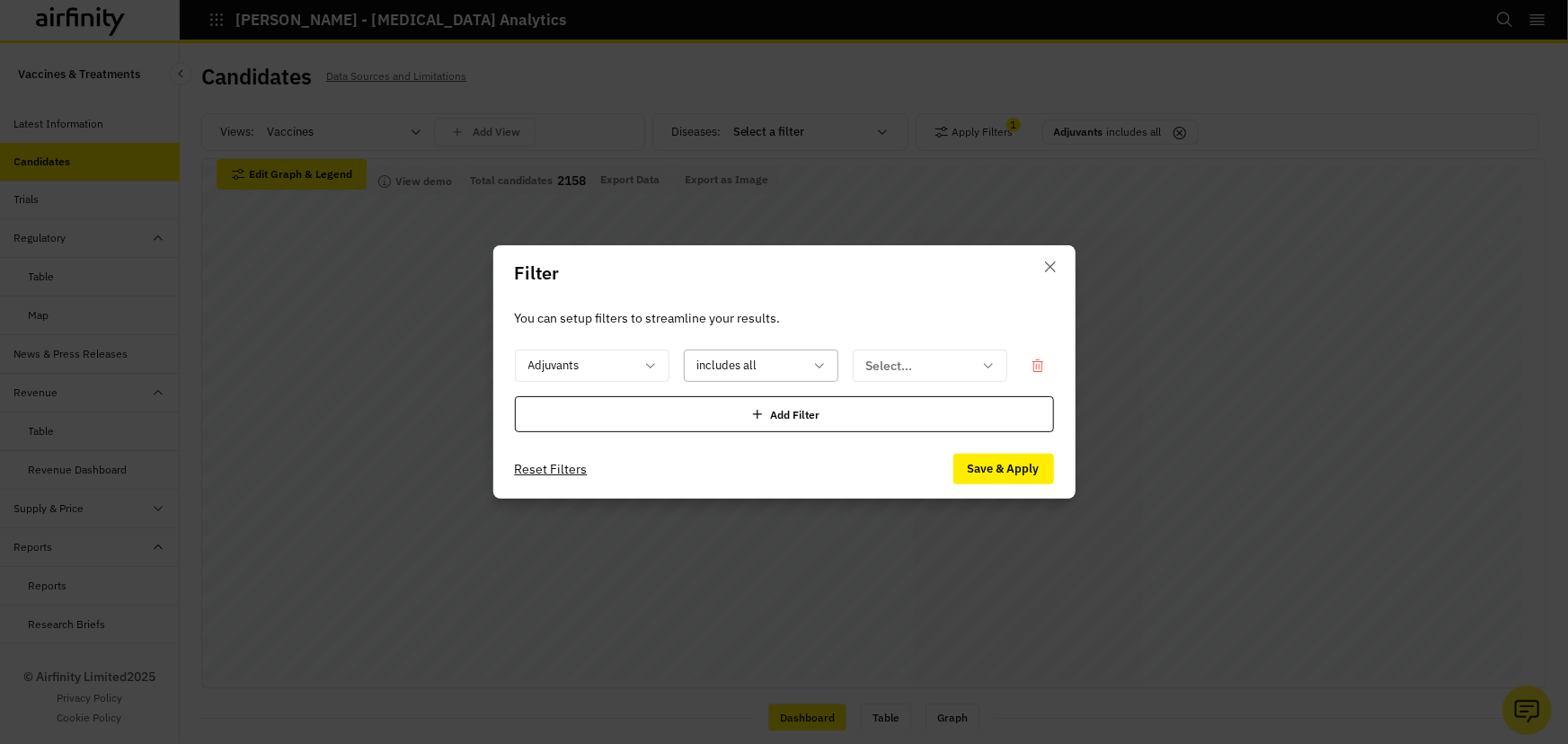
click at [788, 364] on div at bounding box center [750, 366] width 106 height 23
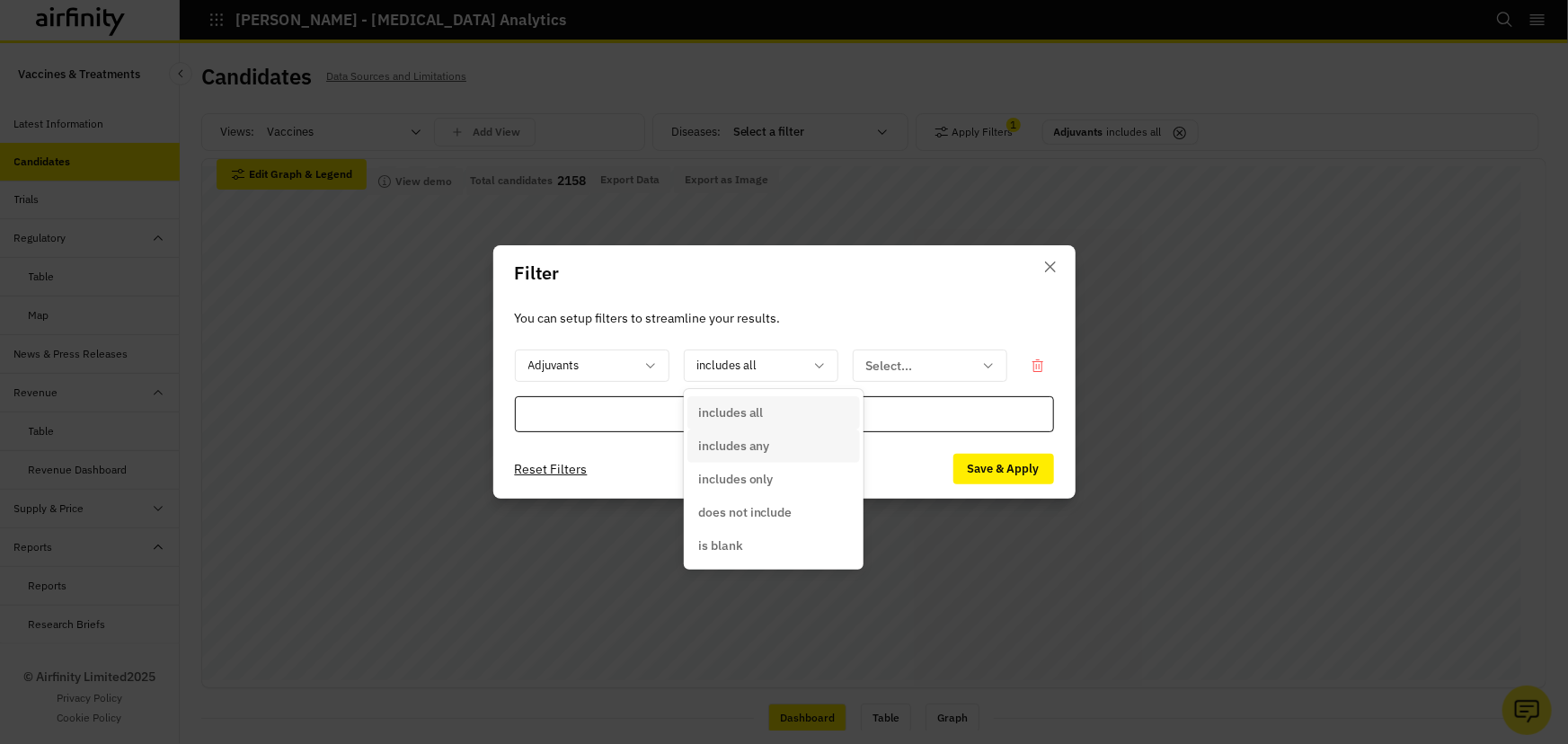
click at [757, 447] on p "includes any" at bounding box center [734, 445] width 72 height 19
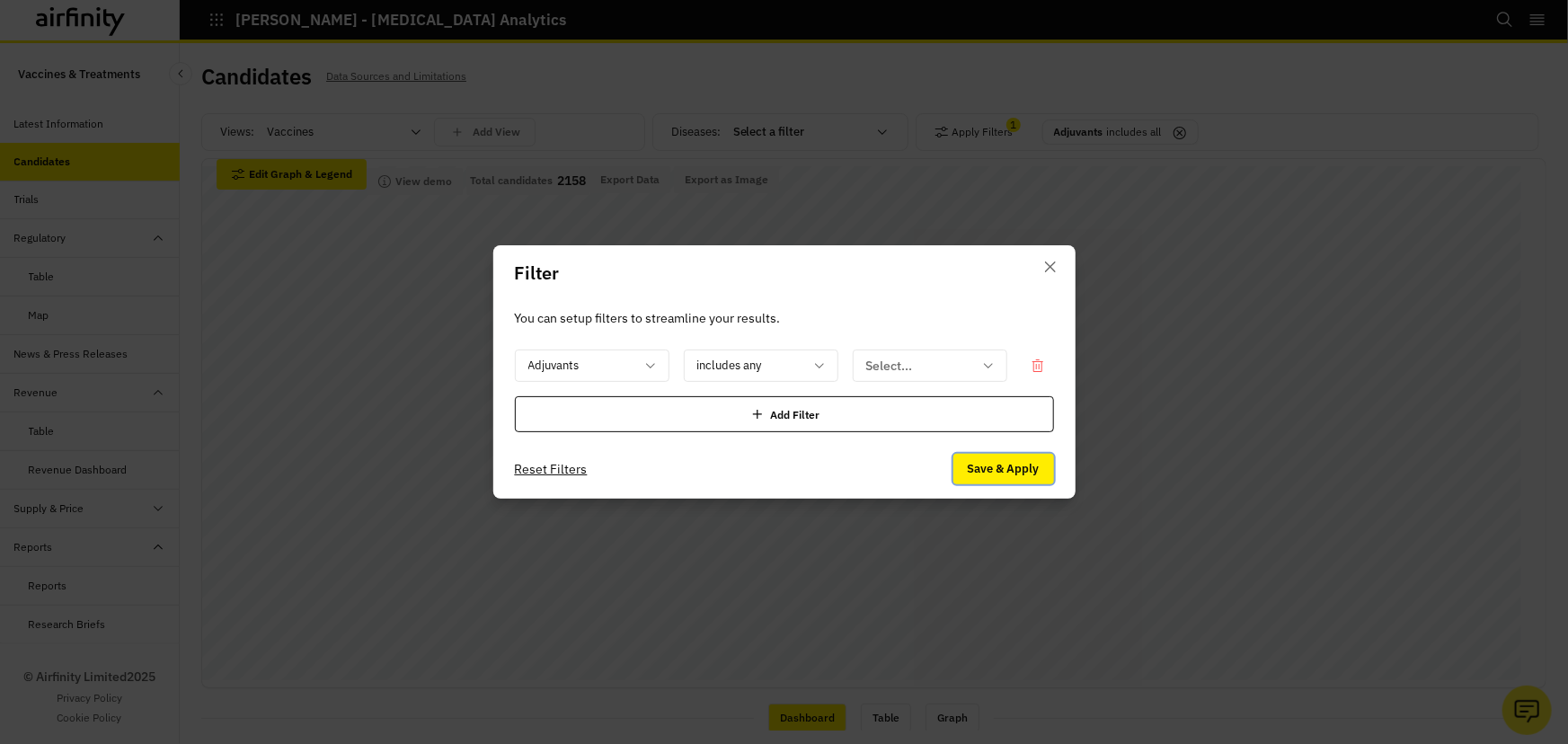
click at [1015, 465] on button "Save & Apply" at bounding box center [1003, 469] width 100 height 31
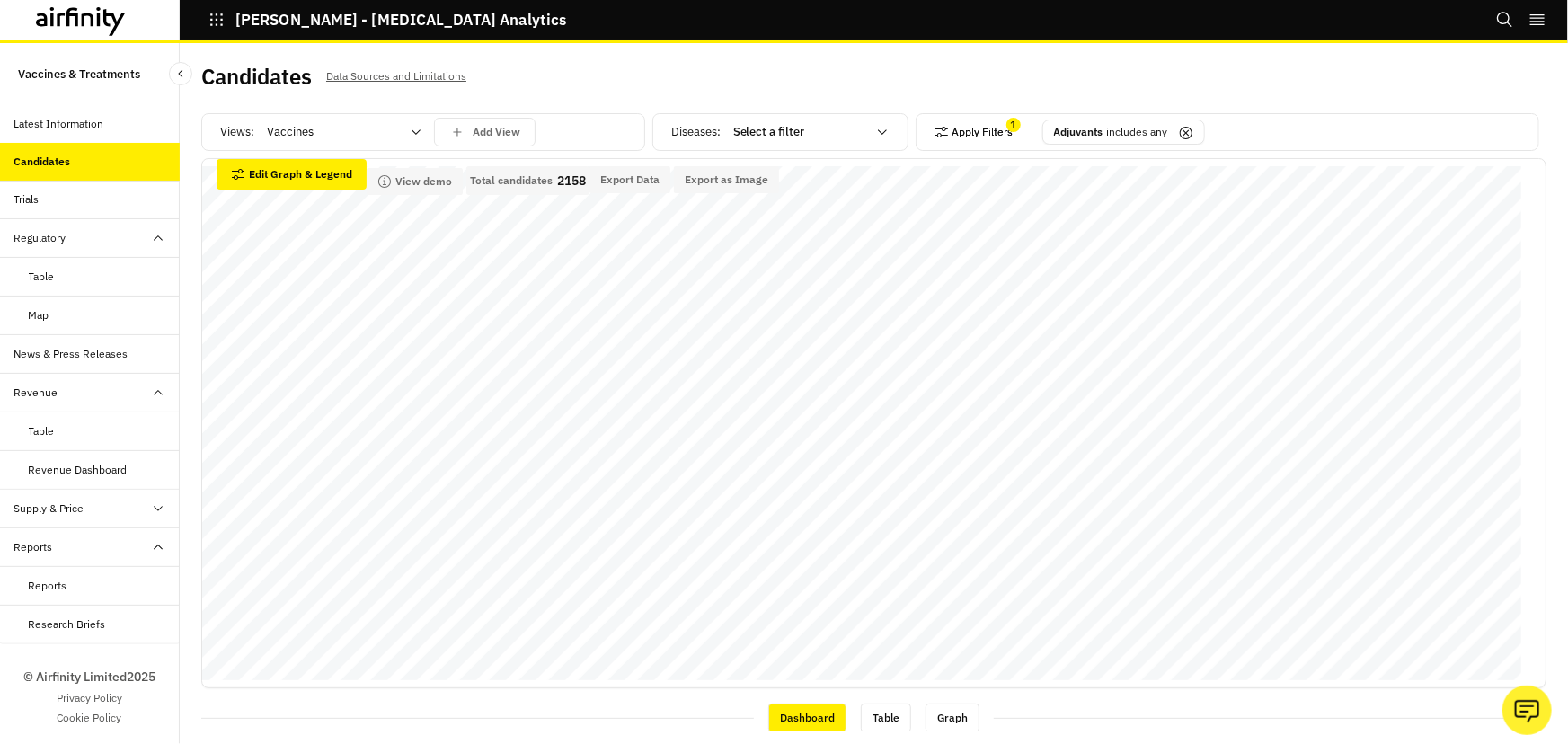
click at [1000, 133] on button "Apply Filters" at bounding box center [974, 131] width 79 height 29
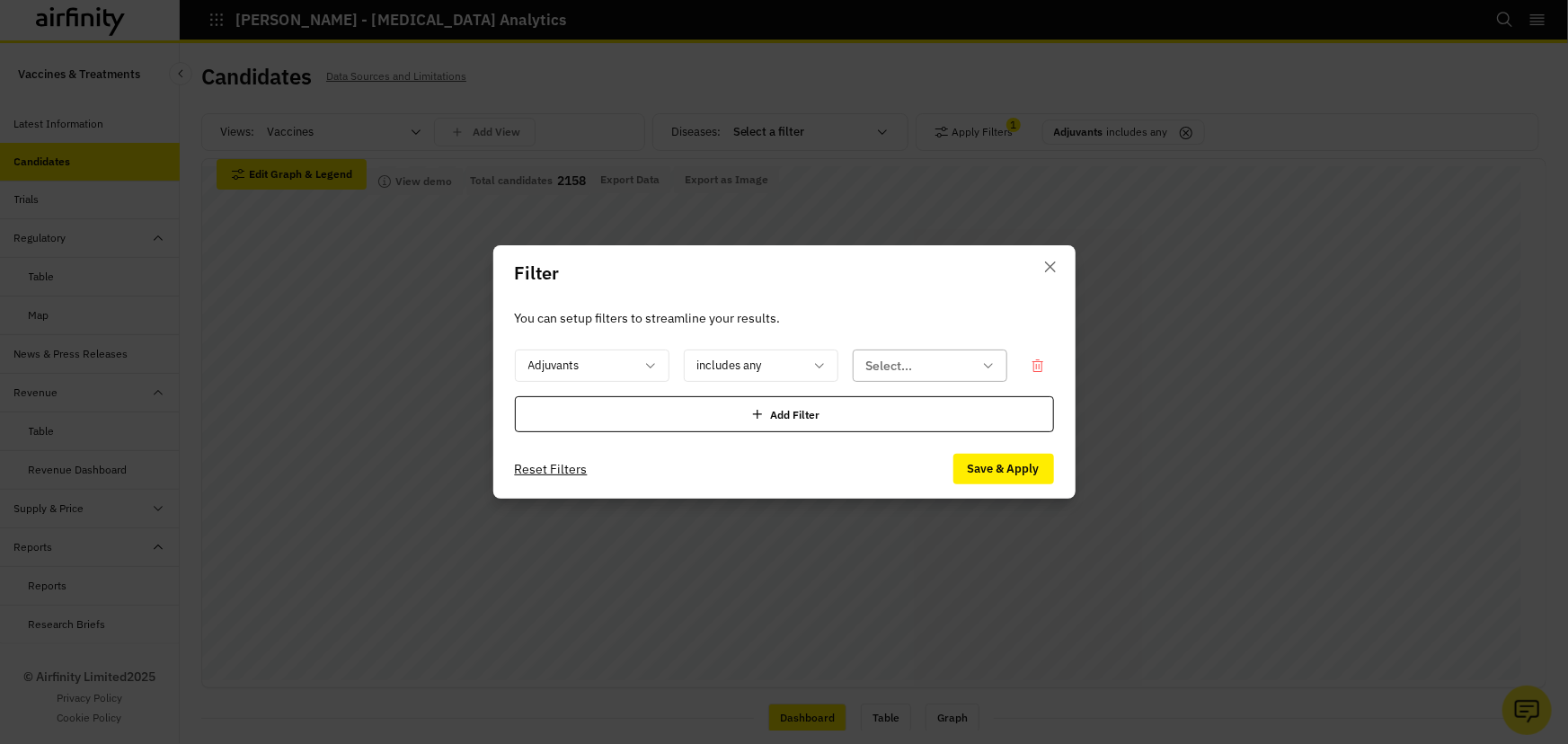
click at [940, 360] on div at bounding box center [919, 366] width 106 height 23
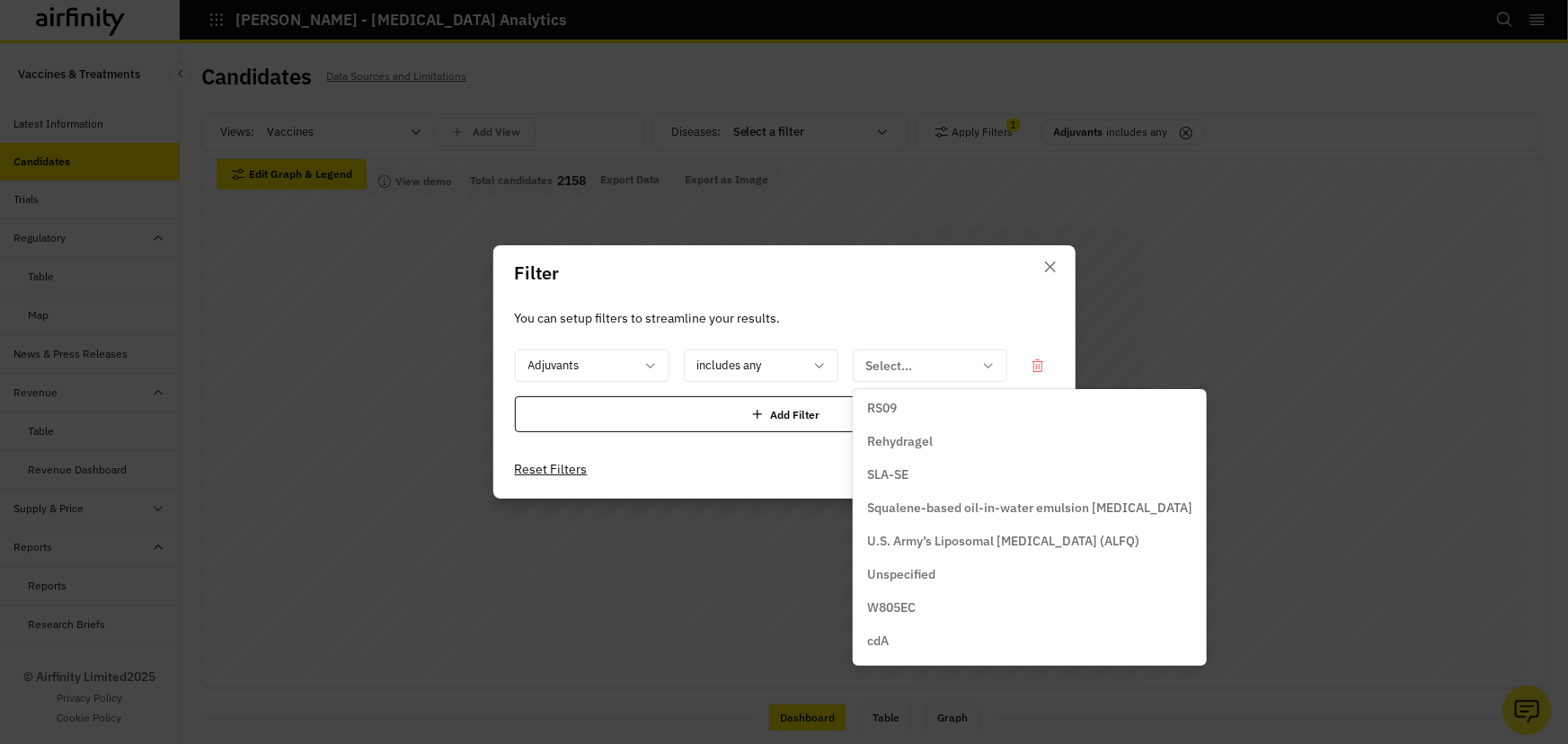
scroll to position [2297, 0]
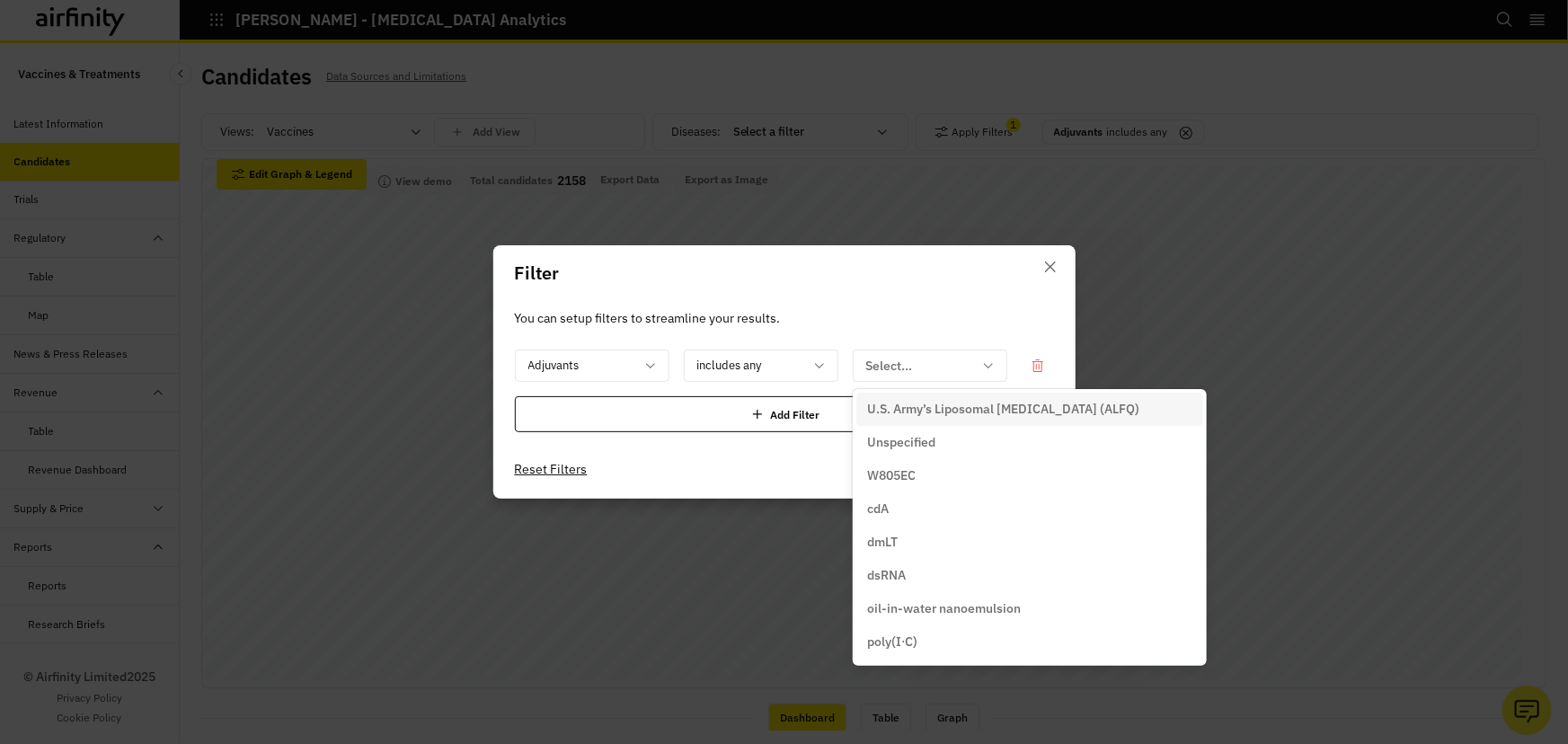
click at [885, 309] on p "You can setup filters to streamline your results." at bounding box center [784, 318] width 540 height 20
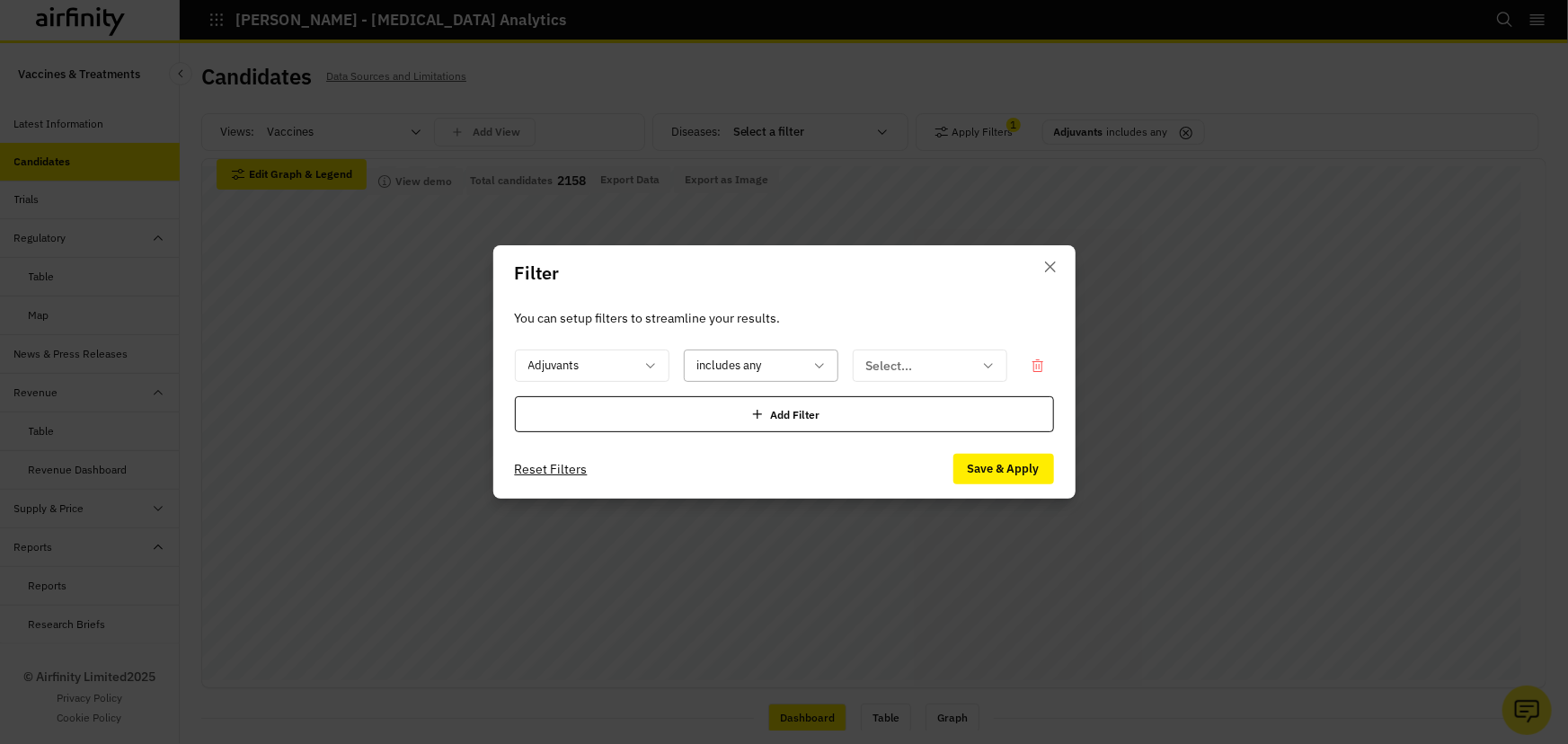
click at [782, 367] on div at bounding box center [750, 366] width 106 height 23
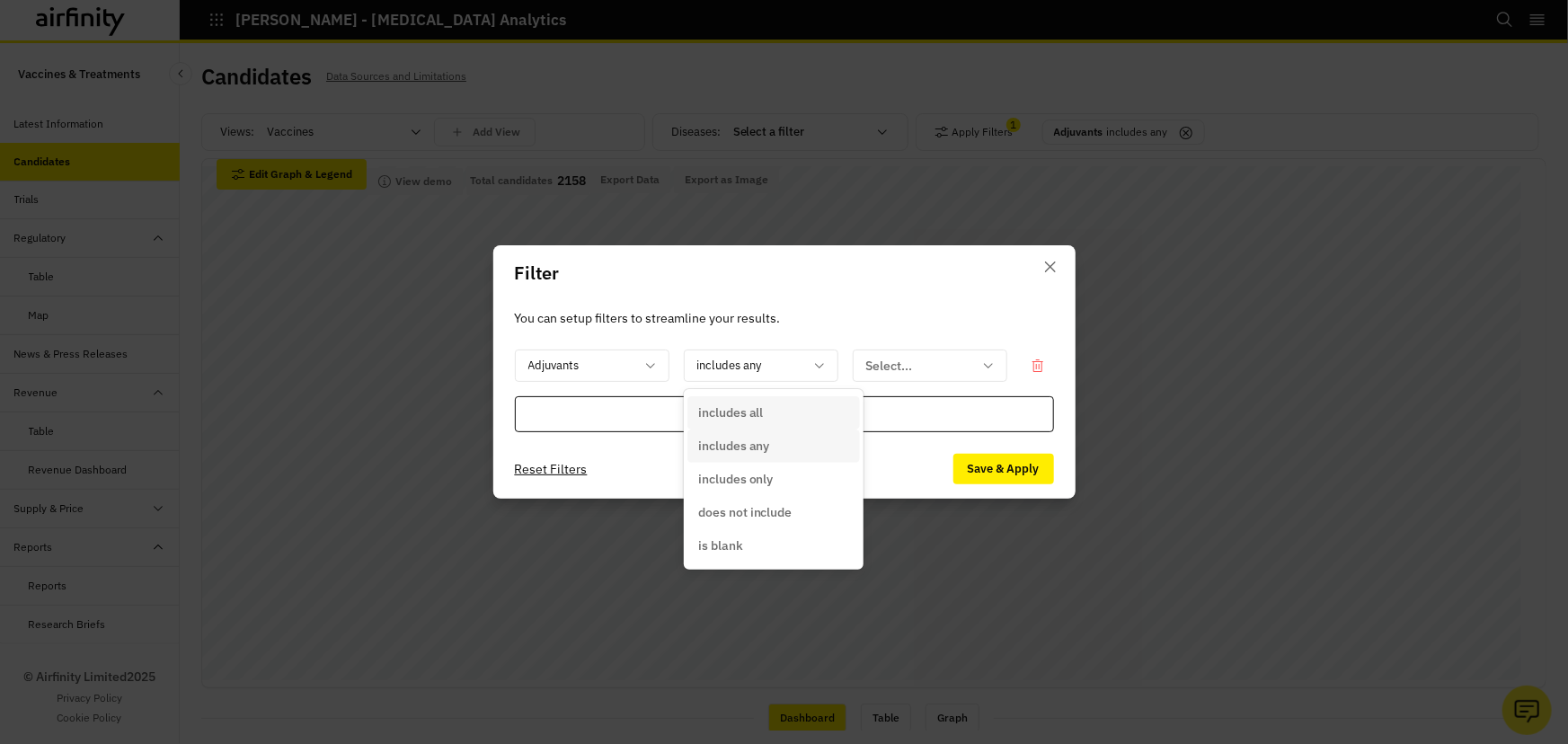
click at [842, 303] on div "You can setup filters to streamline your results. Adjuvants 5 results available…" at bounding box center [784, 370] width 582 height 138
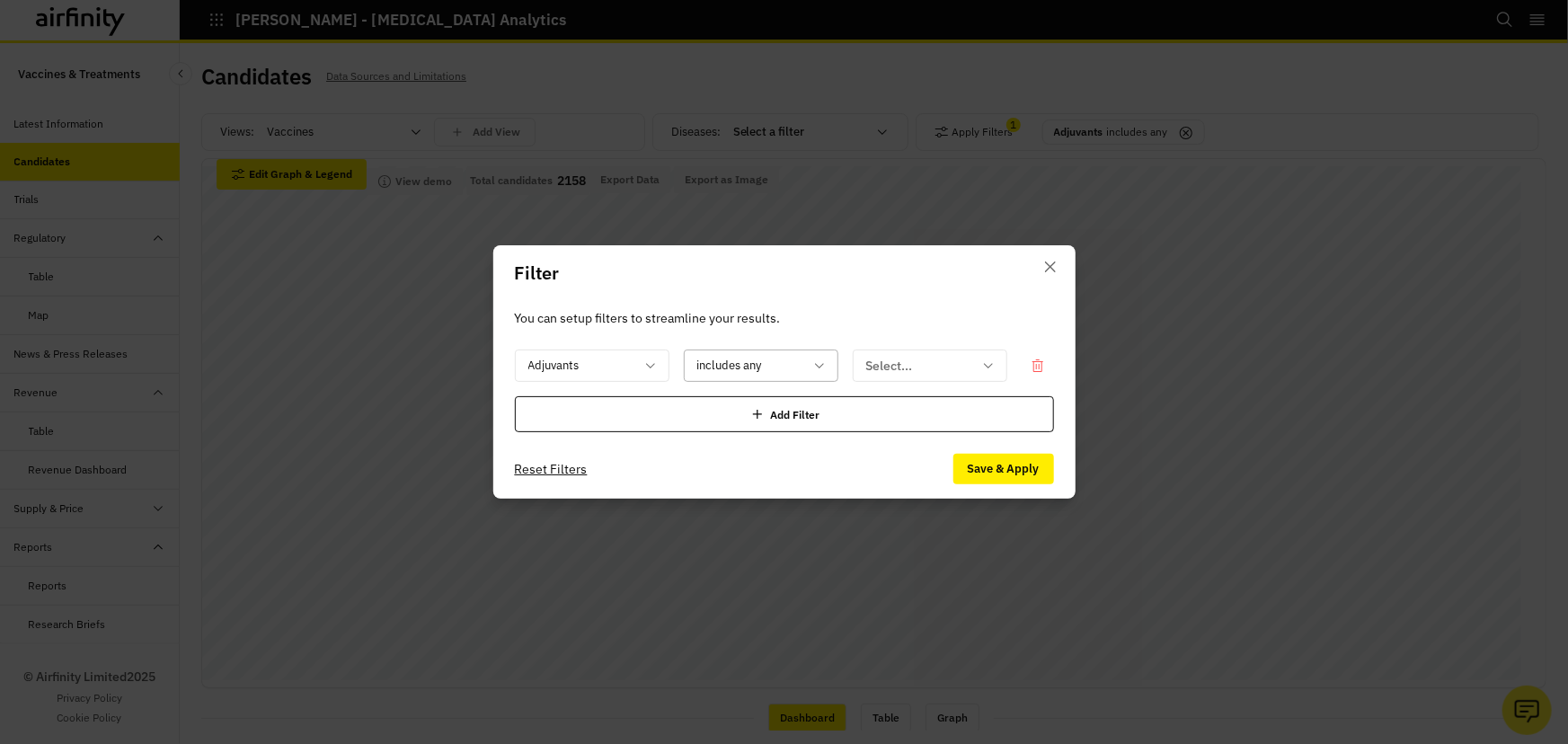
click at [733, 362] on div at bounding box center [750, 366] width 106 height 23
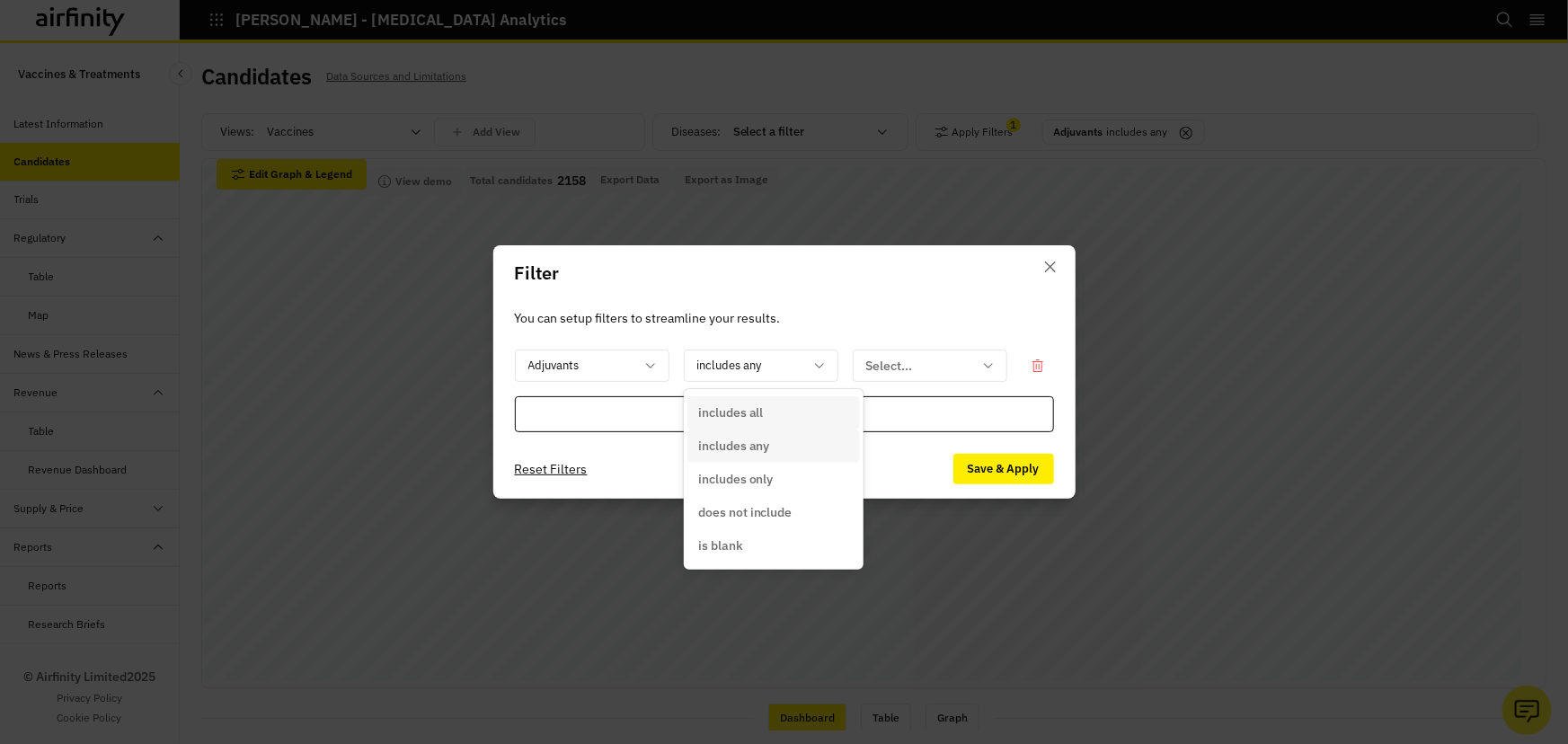
click at [754, 413] on p "includes all" at bounding box center [731, 412] width 66 height 19
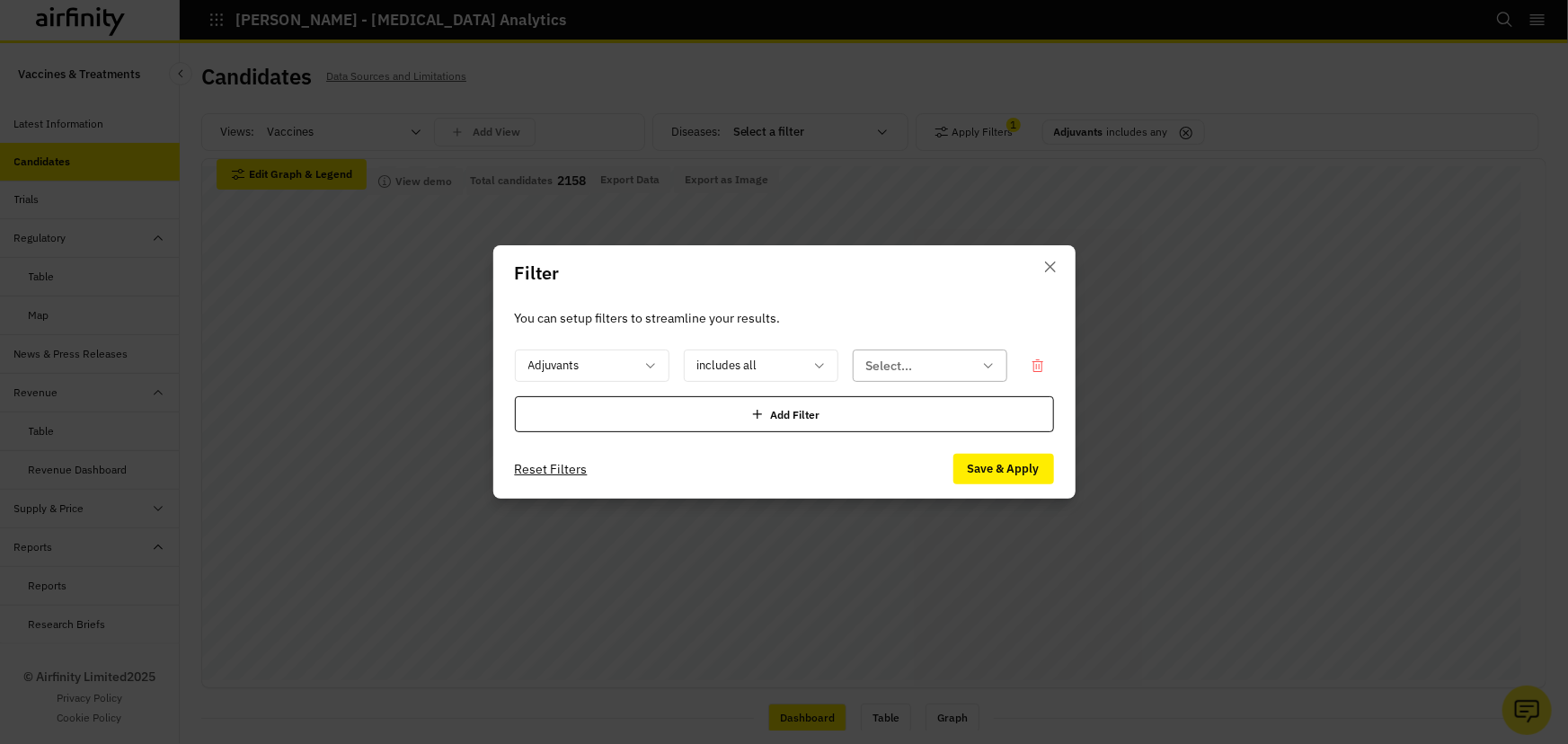
click at [872, 367] on div at bounding box center [919, 366] width 106 height 23
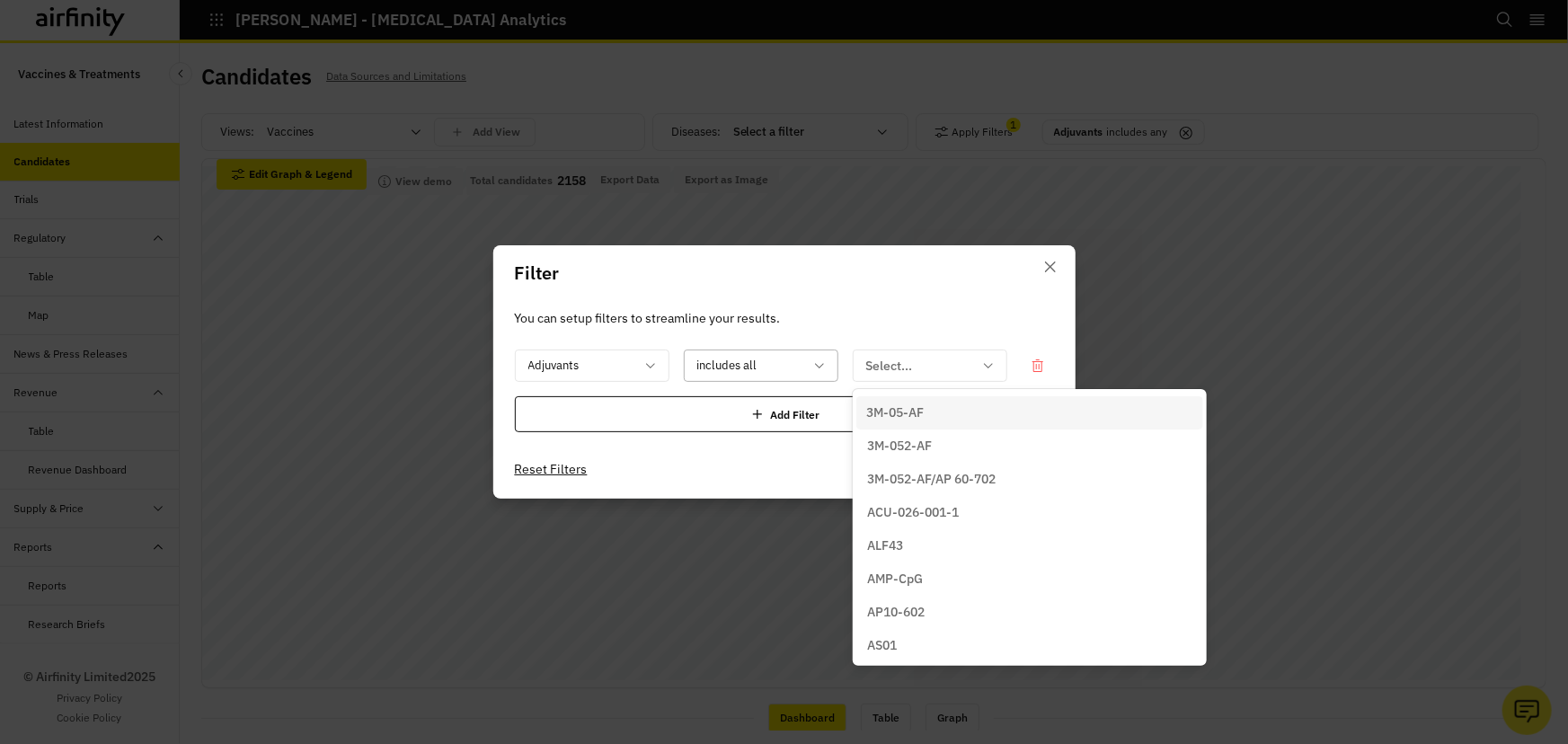
click at [781, 371] on div at bounding box center [750, 366] width 106 height 23
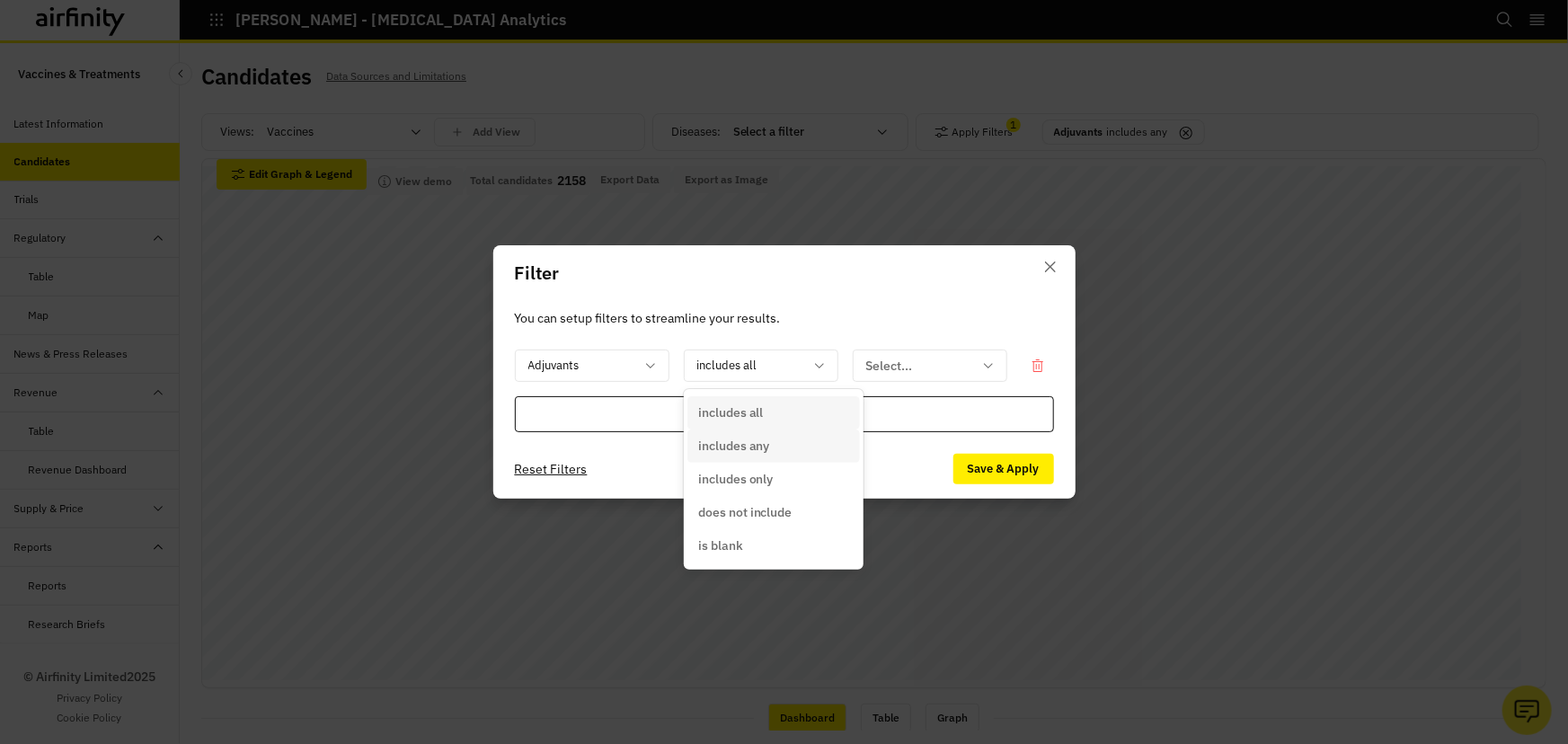
click at [766, 447] on p "includes any" at bounding box center [734, 445] width 72 height 19
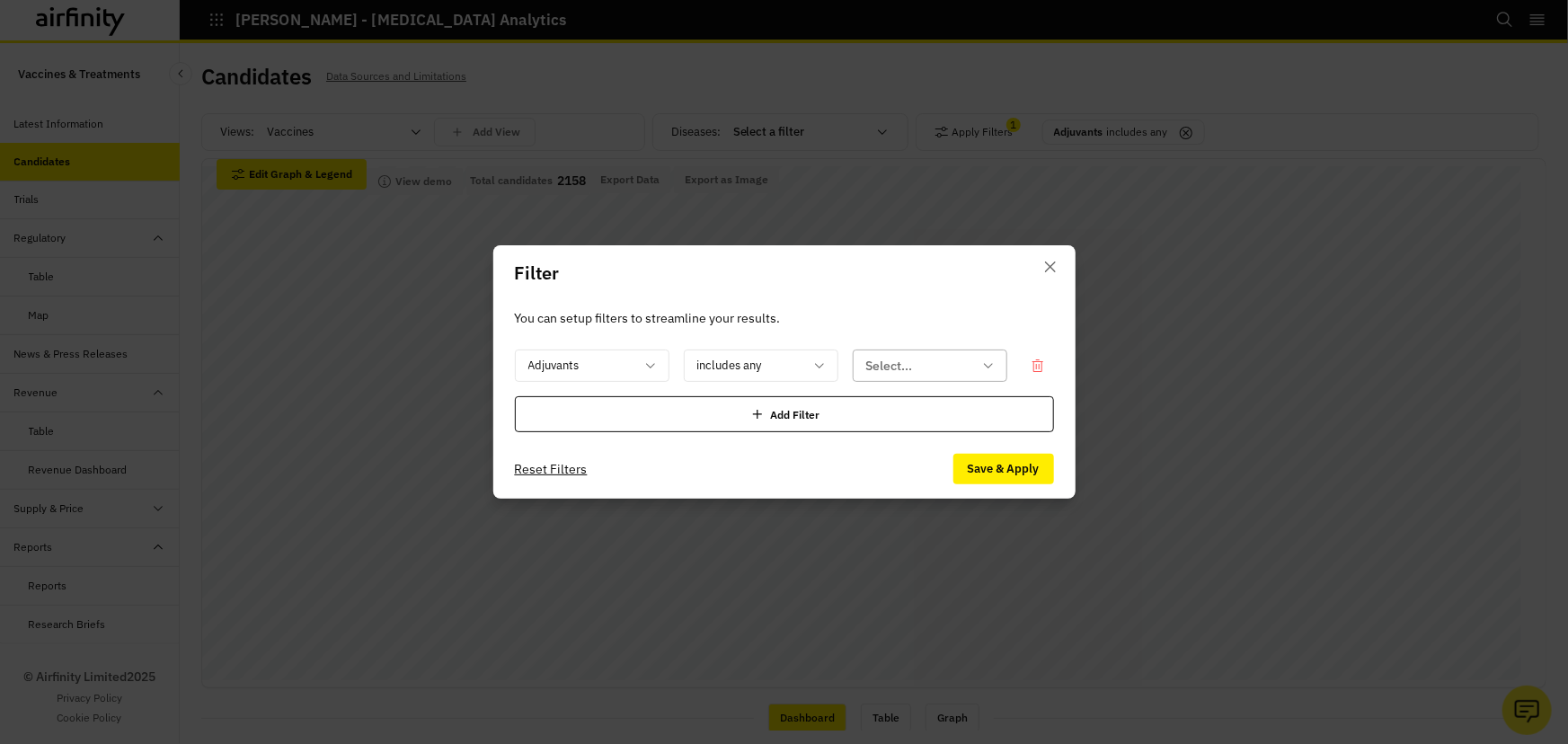
click at [917, 360] on div at bounding box center [919, 366] width 106 height 23
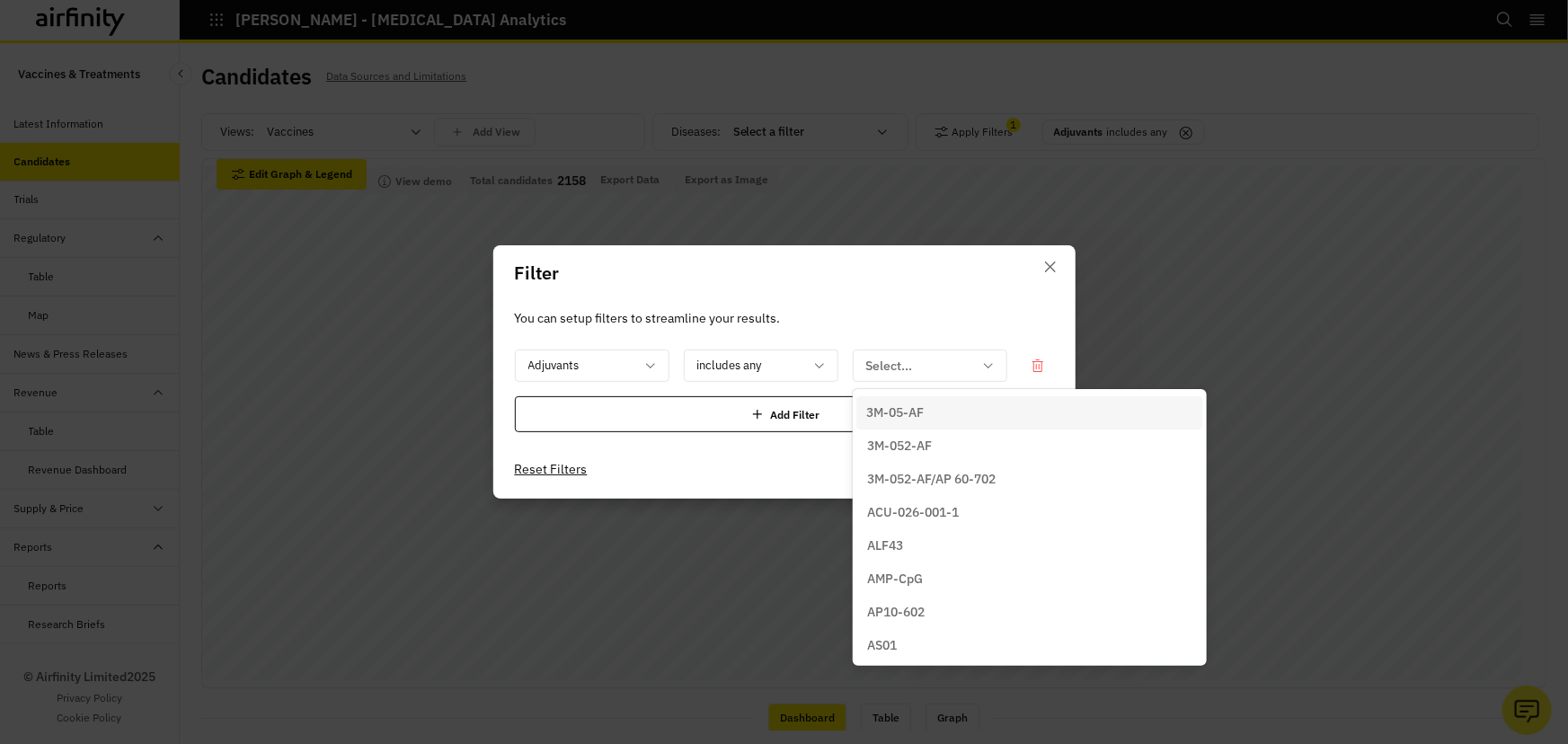
click at [904, 303] on div "You can setup filters to streamline your results. Adjuvants includes any 77 res…" at bounding box center [784, 370] width 582 height 138
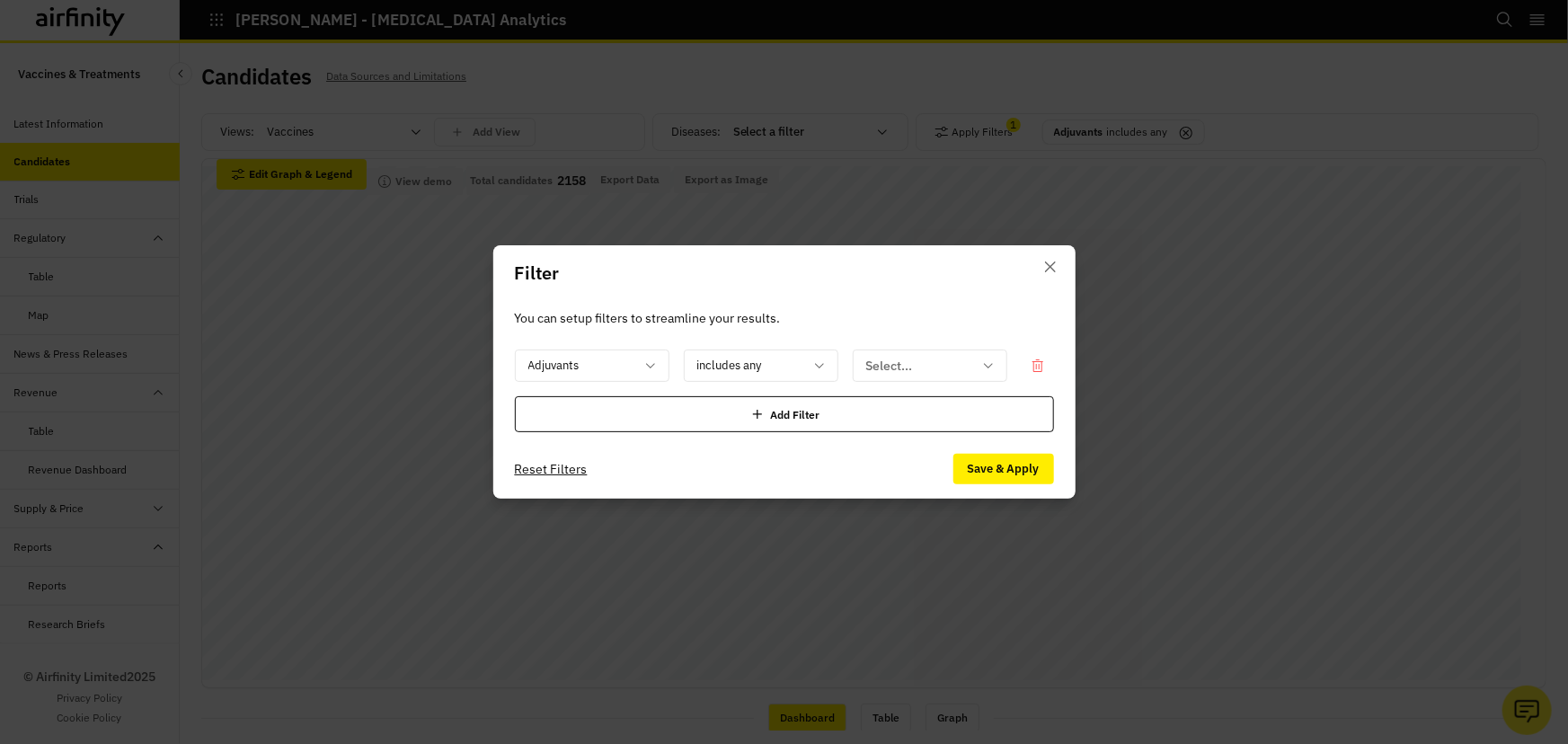
drag, startPoint x: 1049, startPoint y: 267, endPoint x: 1027, endPoint y: 305, distance: 43.9
click at [1049, 267] on icon "Close" at bounding box center [1050, 266] width 11 height 11
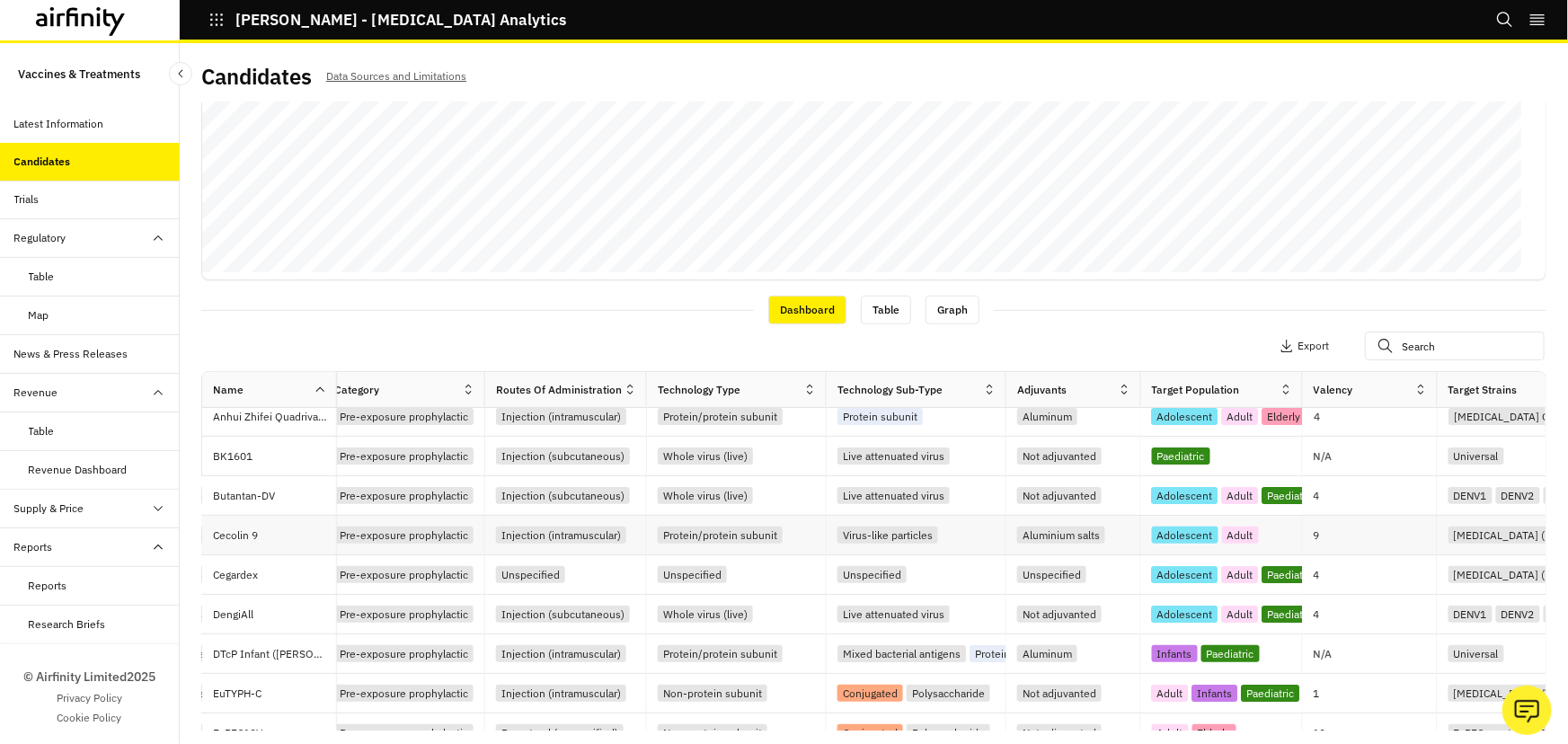
scroll to position [408, 795]
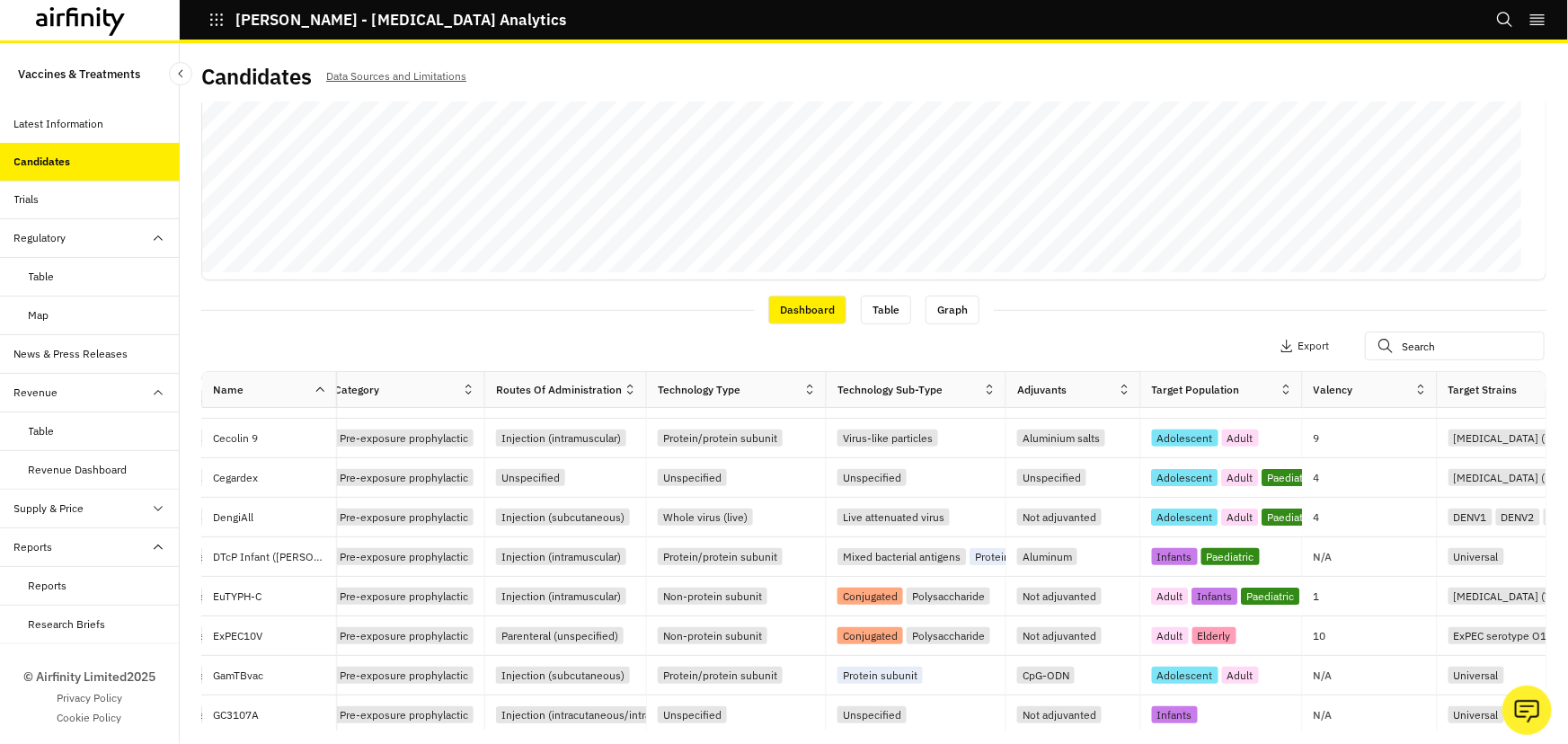
click at [1118, 394] on icon at bounding box center [1125, 389] width 14 height 14
click at [1042, 376] on div "Adjuvants" at bounding box center [1074, 389] width 135 height 36
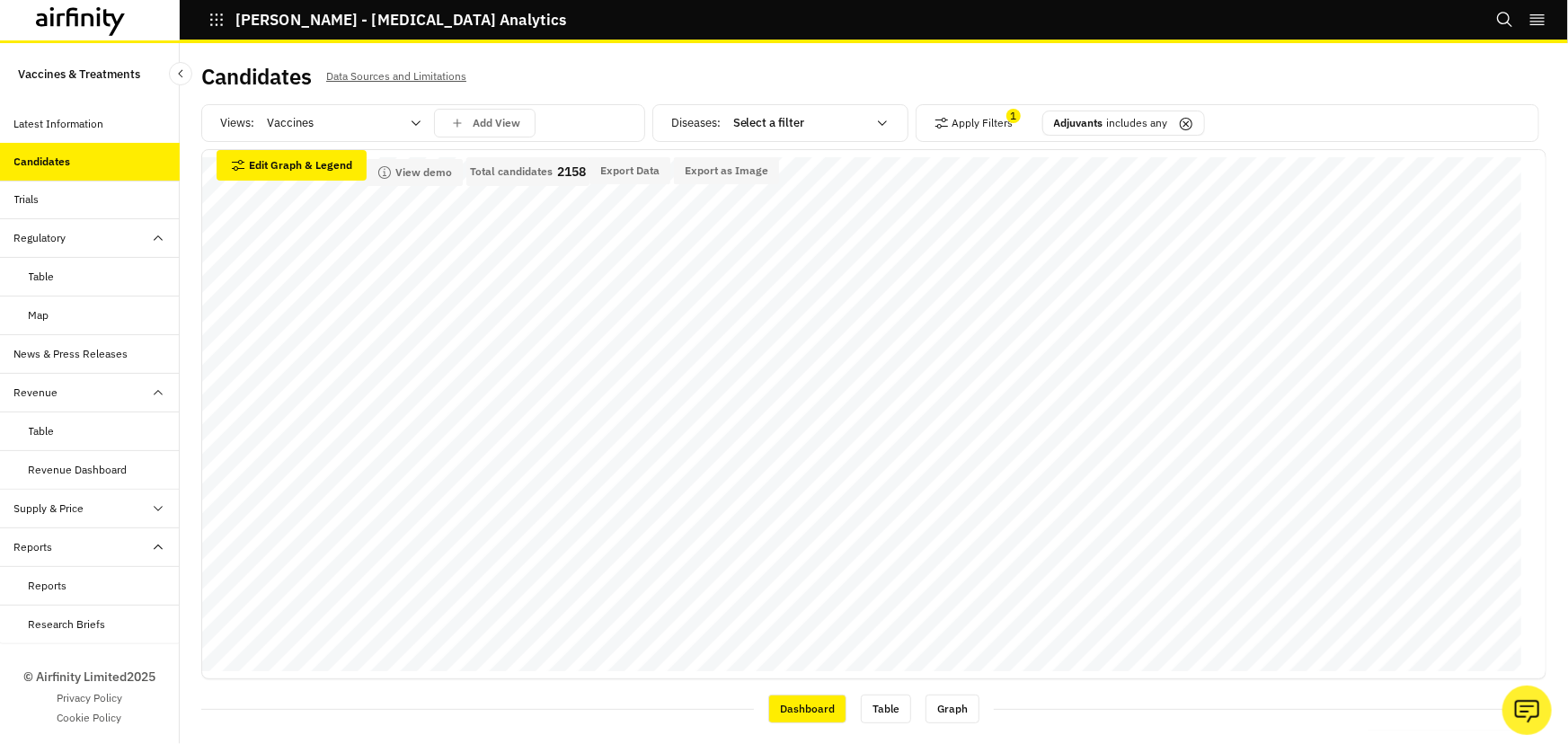
scroll to position [0, 0]
